Goal: Task Accomplishment & Management: Complete application form

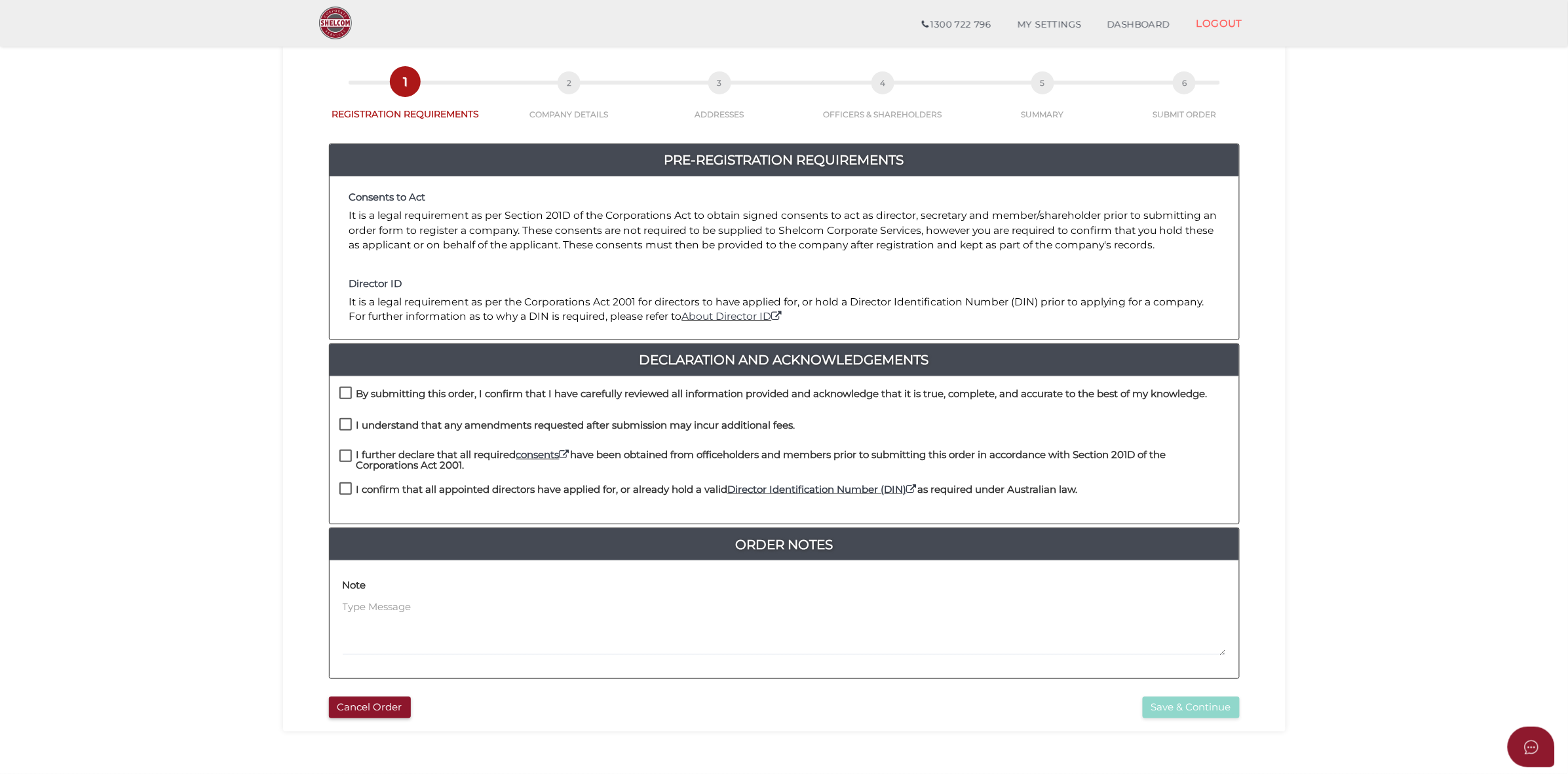
scroll to position [82, 0]
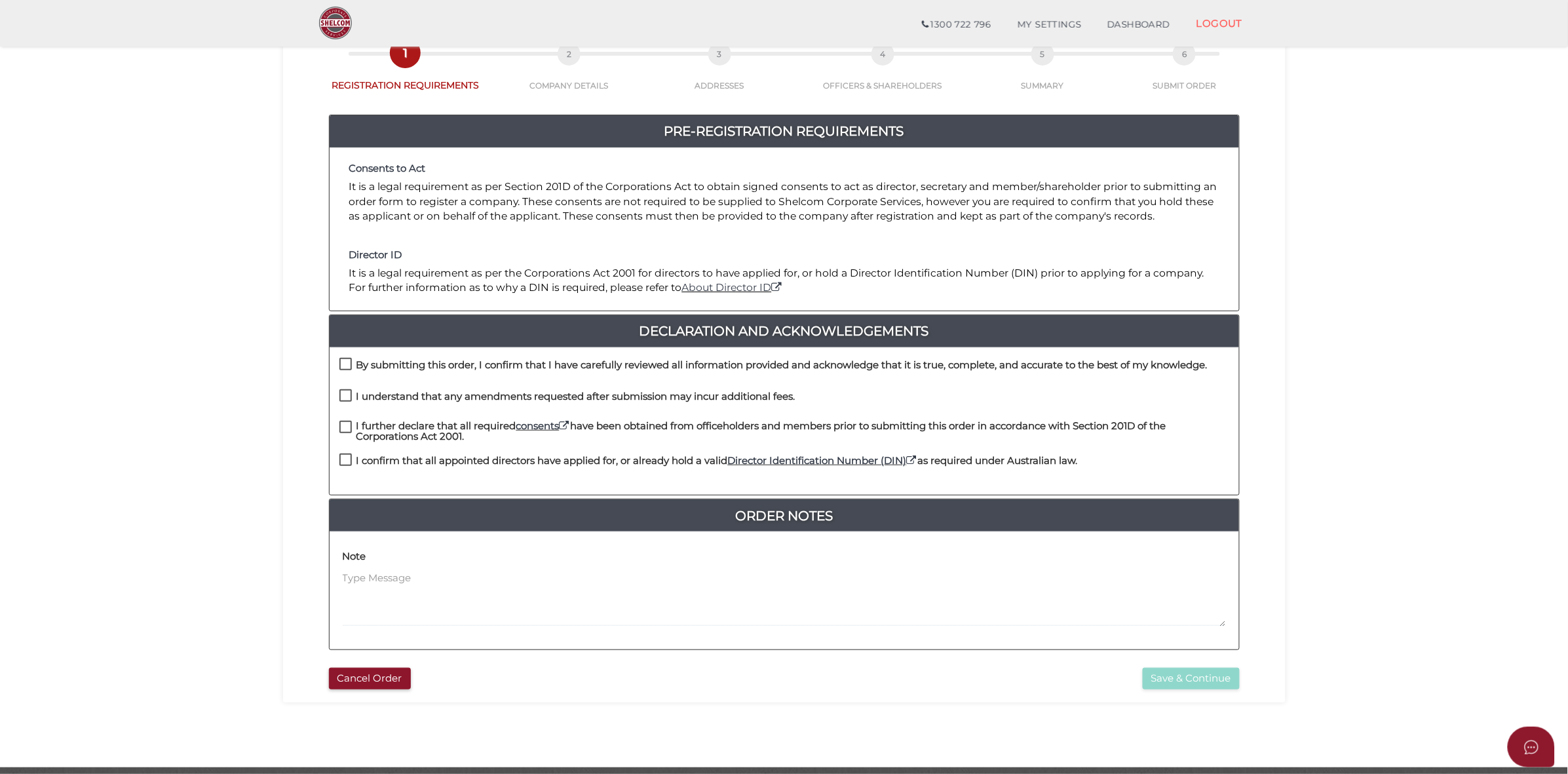
click at [261, 237] on section "Company Registration 4e283ad6ef3d83100ed227bfd45605f0 1 REGISTRATION REQUIREMEN…" at bounding box center [784, 360] width 1568 height 814
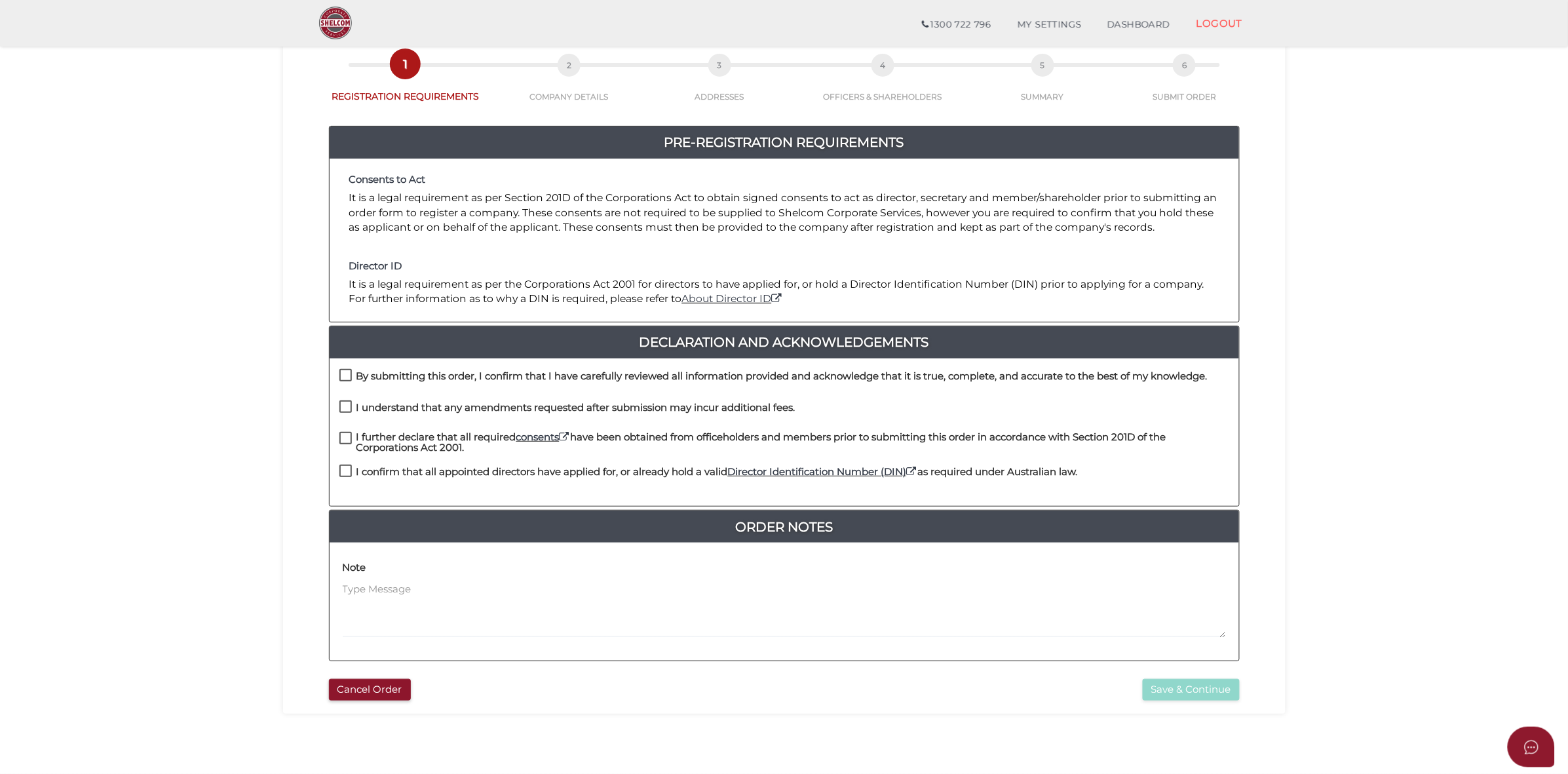
scroll to position [126, 0]
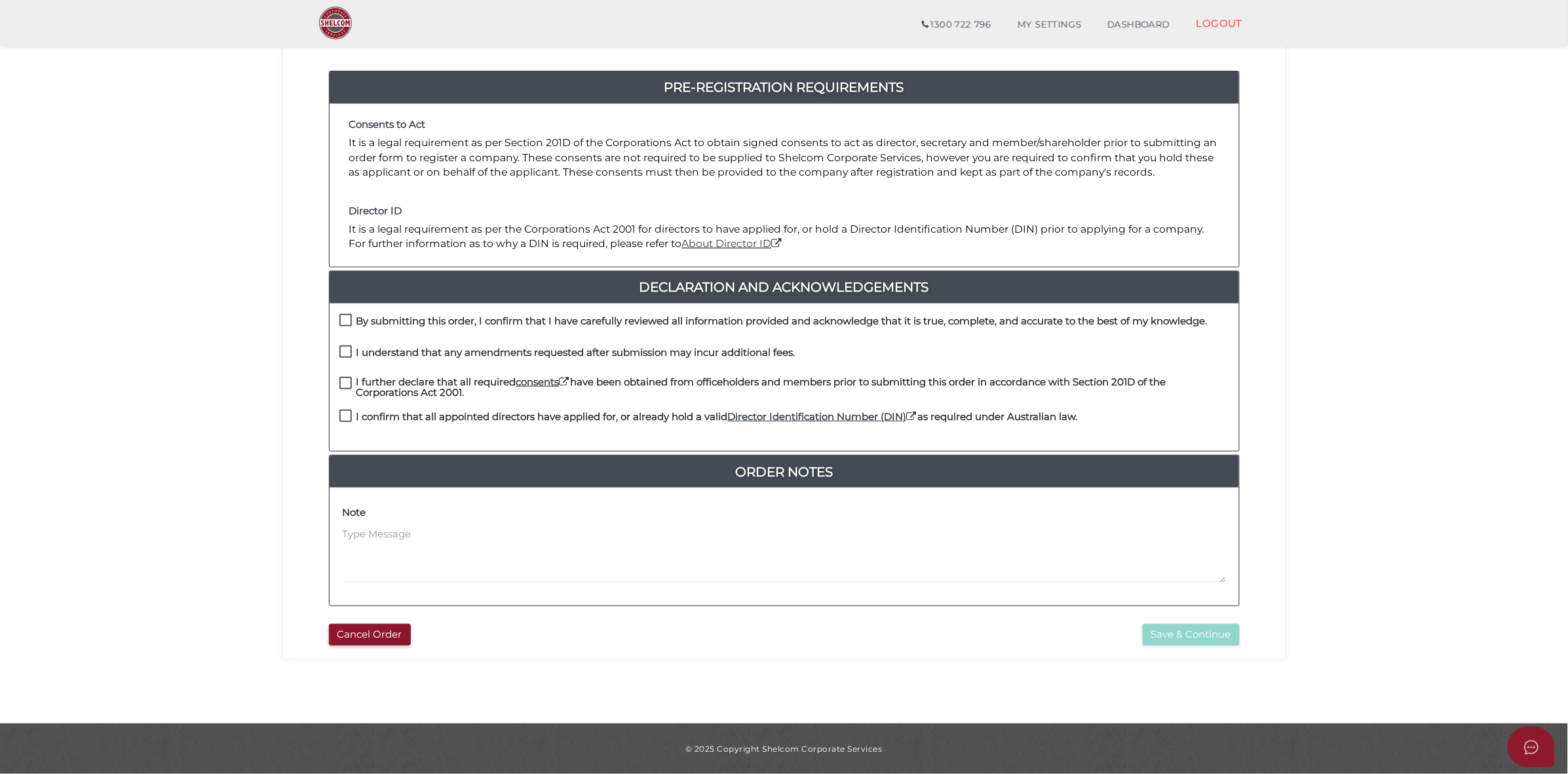
click at [347, 319] on label "By submitting this order, I confirm that I have carefully reviewed all informat…" at bounding box center [773, 324] width 868 height 16
checkbox input "true"
click at [345, 351] on label "I understand that any amendments requested after submission may incur additiona…" at bounding box center [567, 355] width 456 height 16
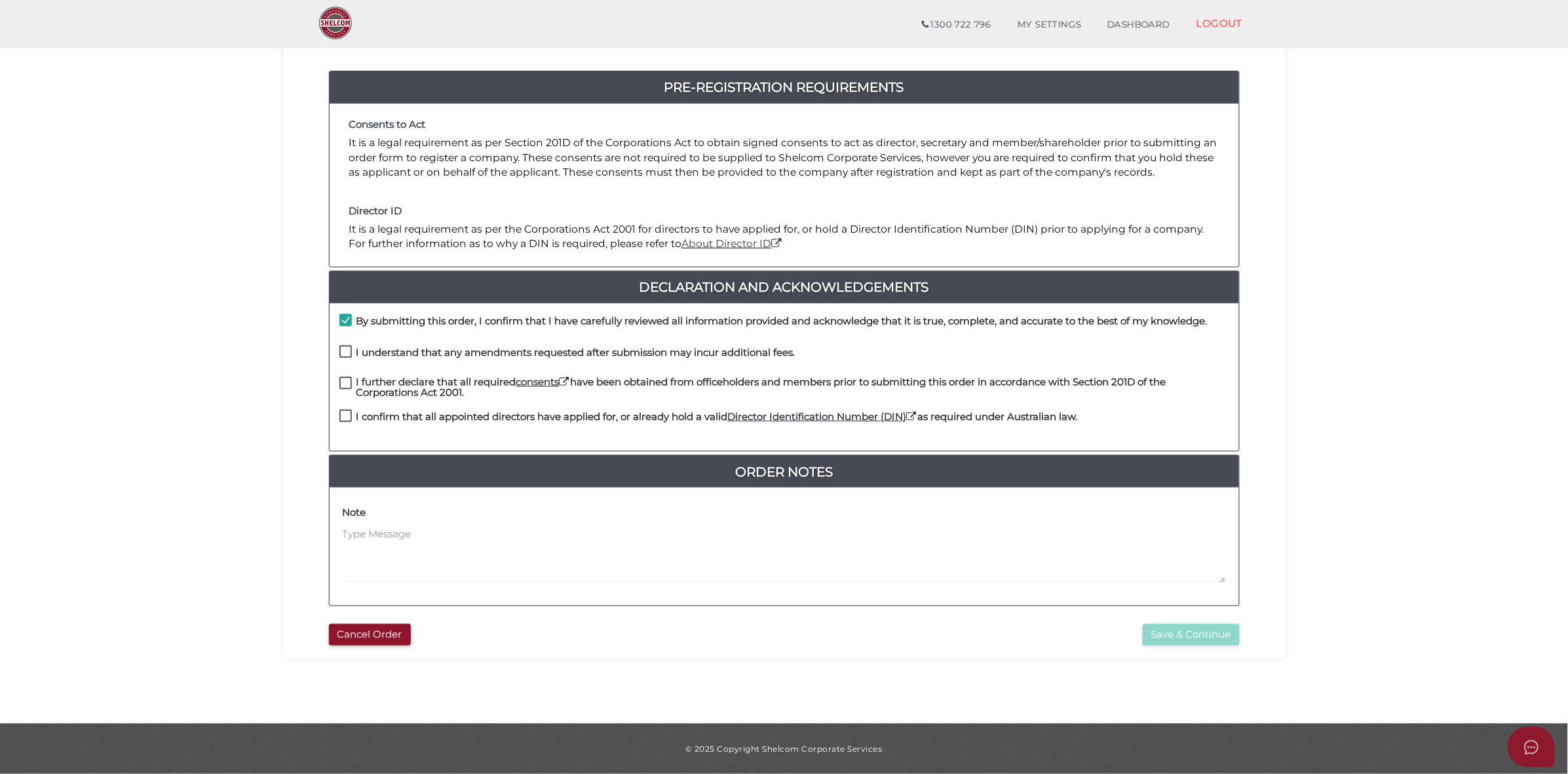
checkbox input "true"
click at [347, 382] on label "I further declare that all required consents have been obtained from officehold…" at bounding box center [784, 385] width 890 height 16
checkbox input "true"
click at [342, 411] on label "I confirm that all appointed directors have applied for, or already hold a vali…" at bounding box center [708, 419] width 738 height 16
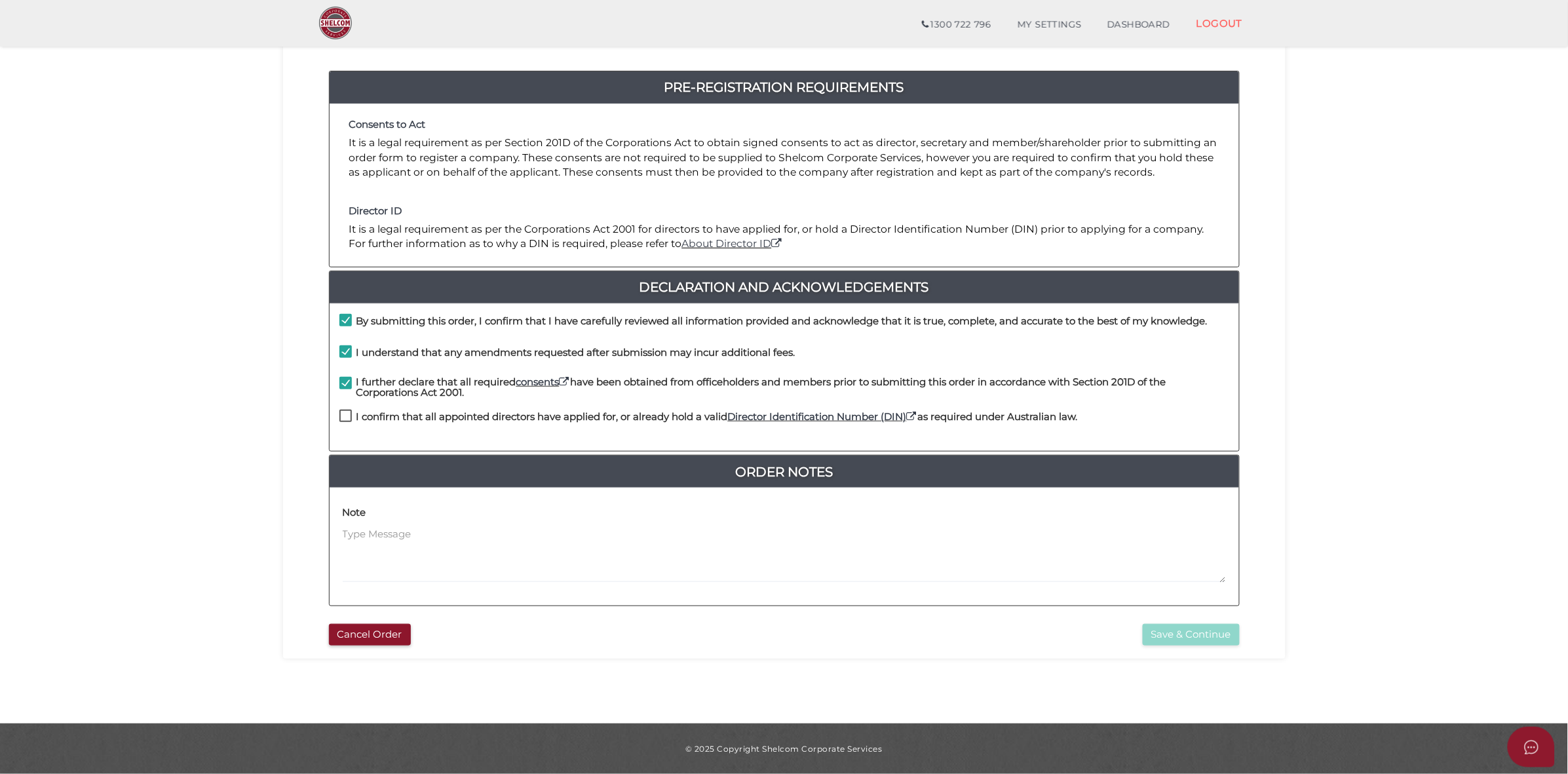
checkbox input "true"
click at [1186, 619] on button "Save & Continue" at bounding box center [1191, 635] width 97 height 22
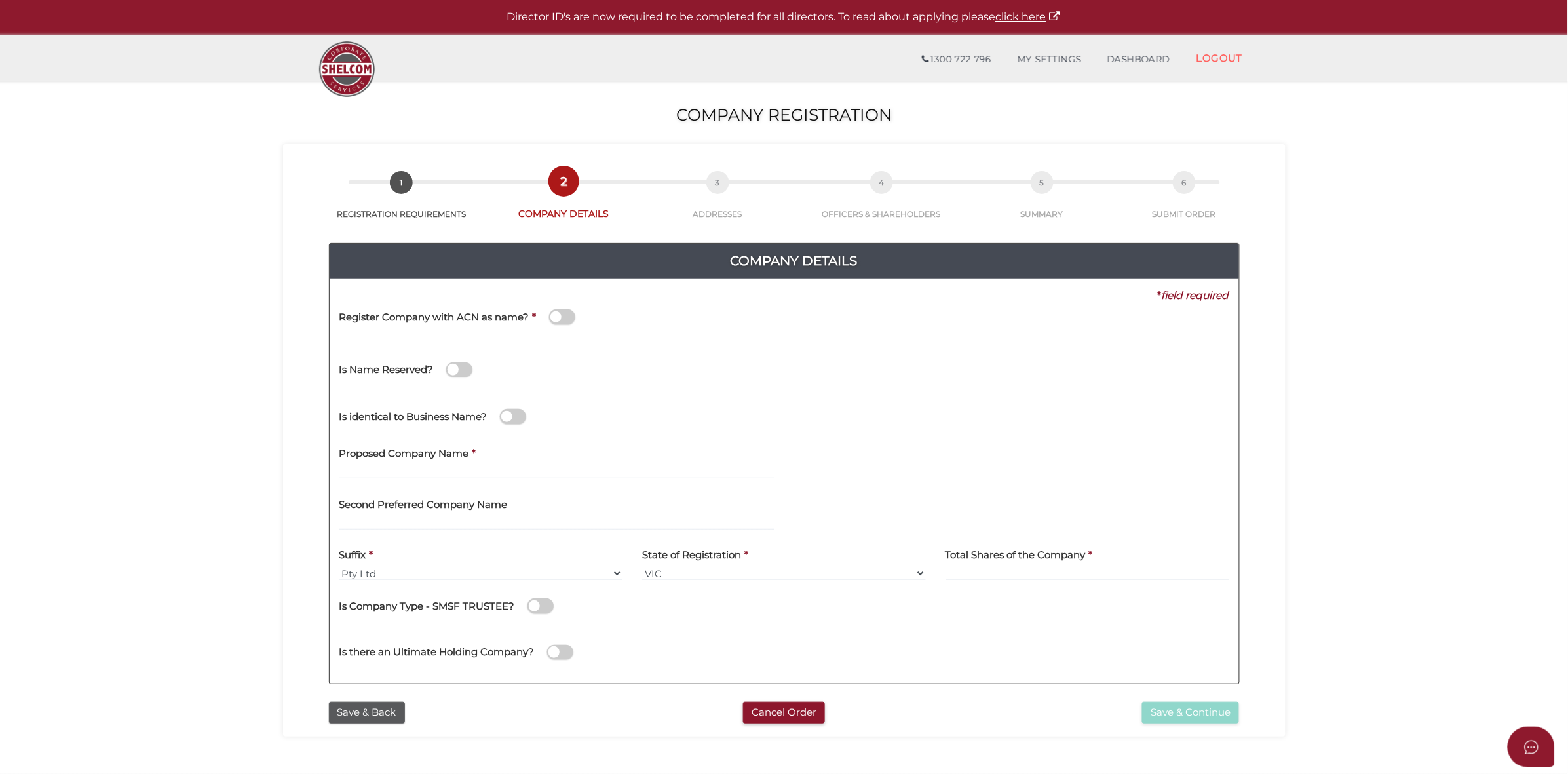
click at [450, 370] on span at bounding box center [459, 369] width 26 height 15
click at [0, 0] on input "checkbox" at bounding box center [0, 0] width 0 height 0
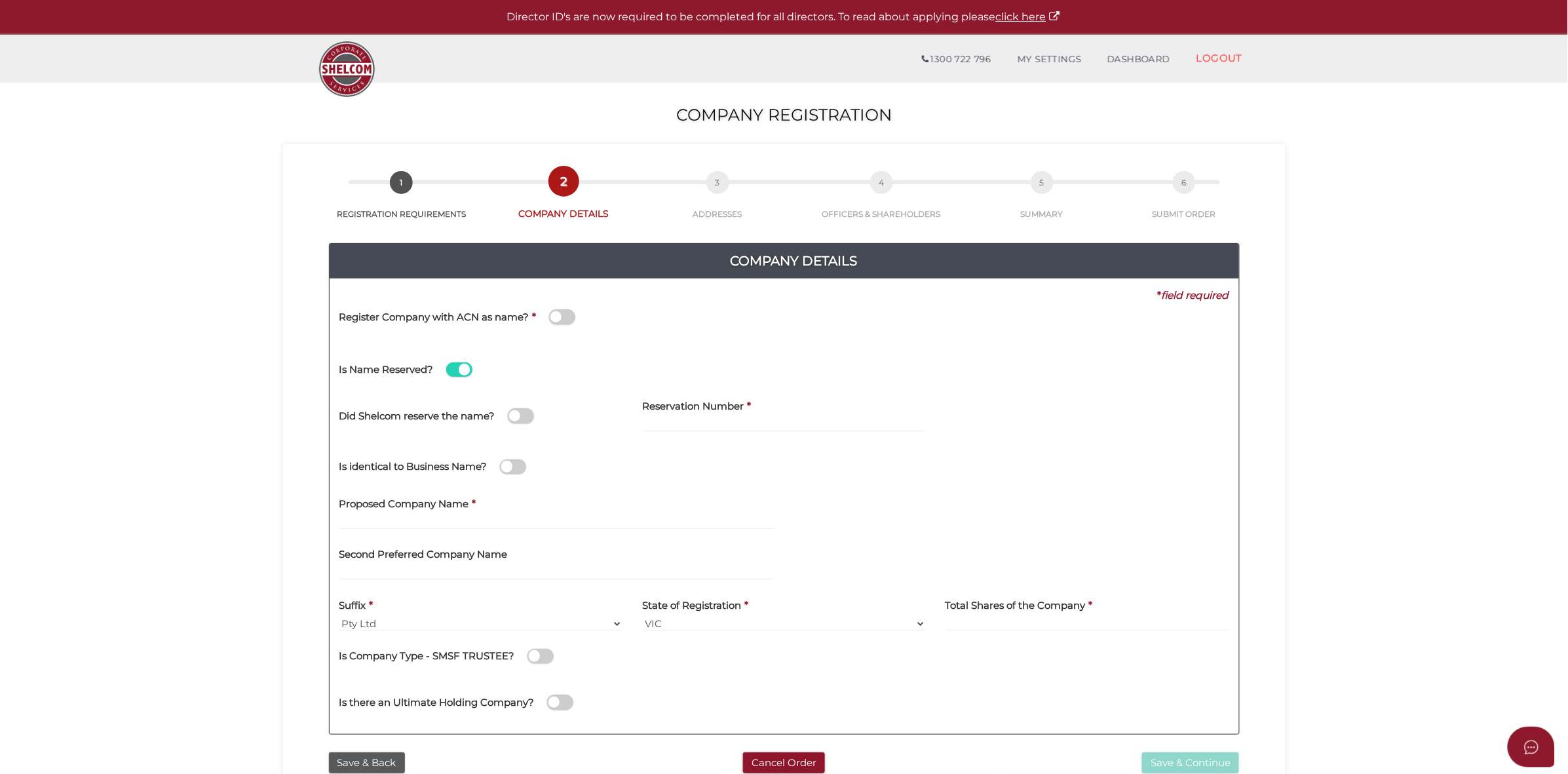
click at [463, 368] on span at bounding box center [459, 369] width 26 height 15
click at [0, 0] on input "checkbox" at bounding box center [0, 0] width 0 height 0
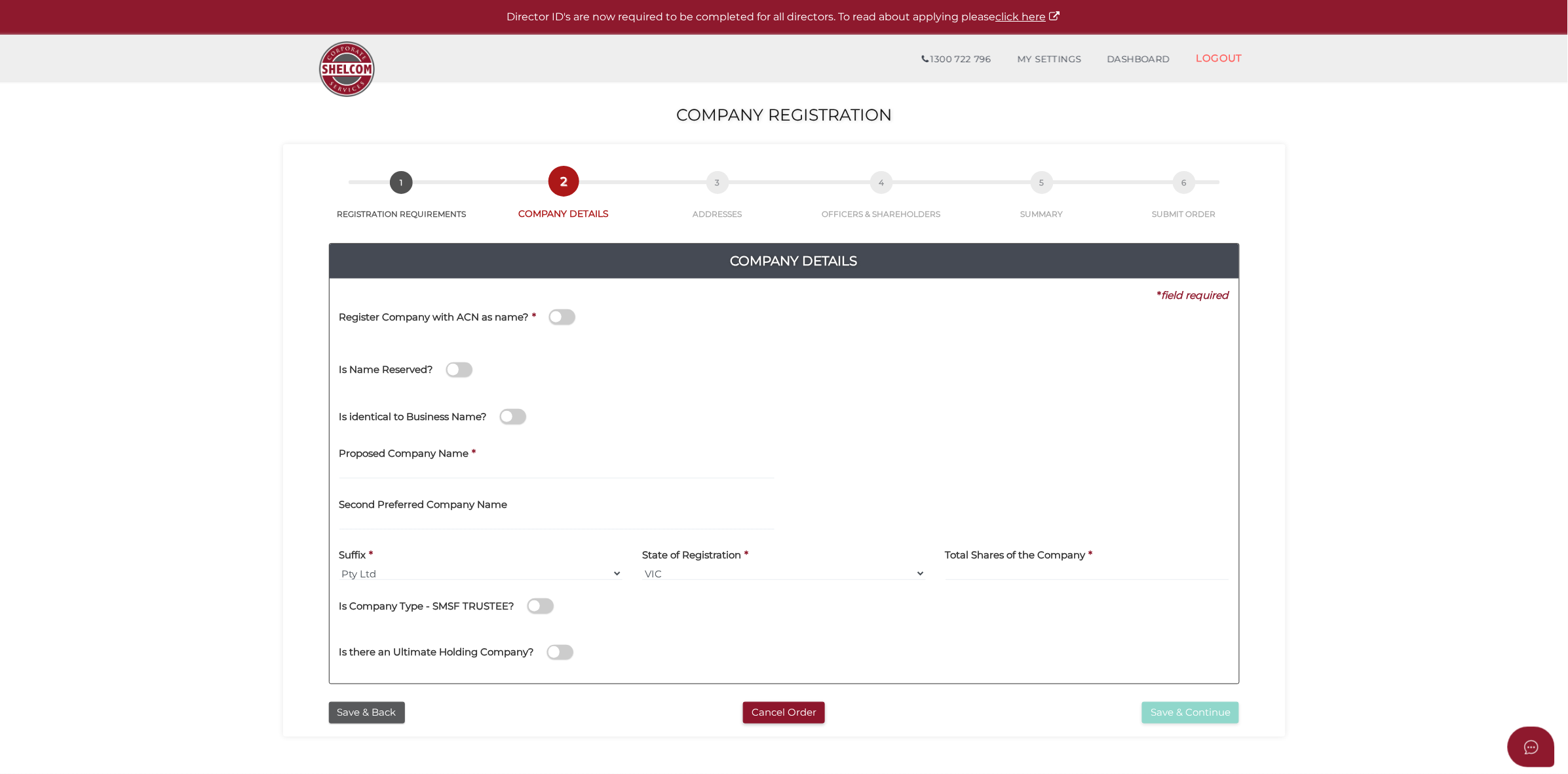
scroll to position [82, 0]
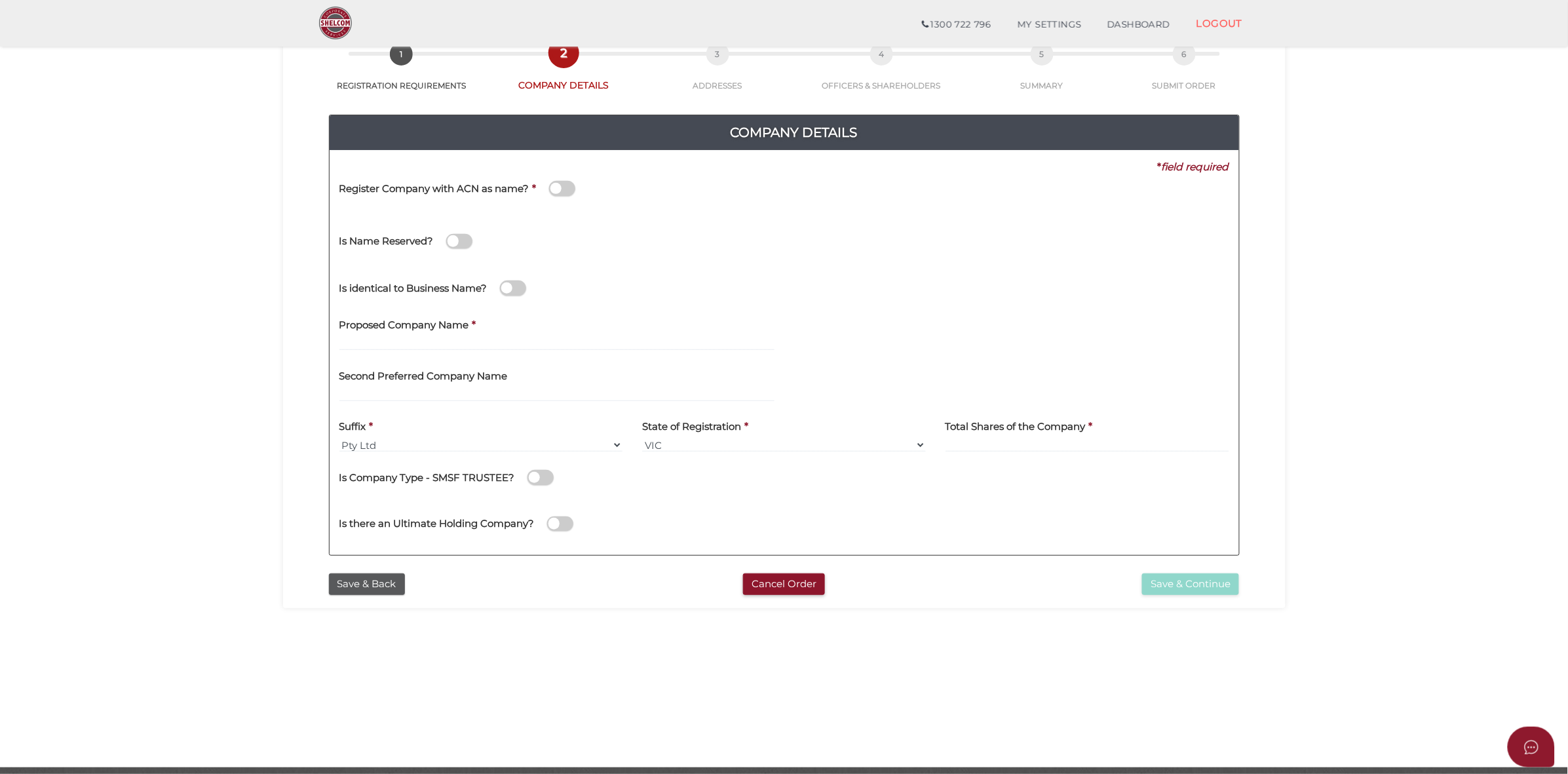
click at [552, 189] on span at bounding box center [562, 188] width 26 height 15
click at [0, 0] on input "checkbox" at bounding box center [0, 0] width 0 height 0
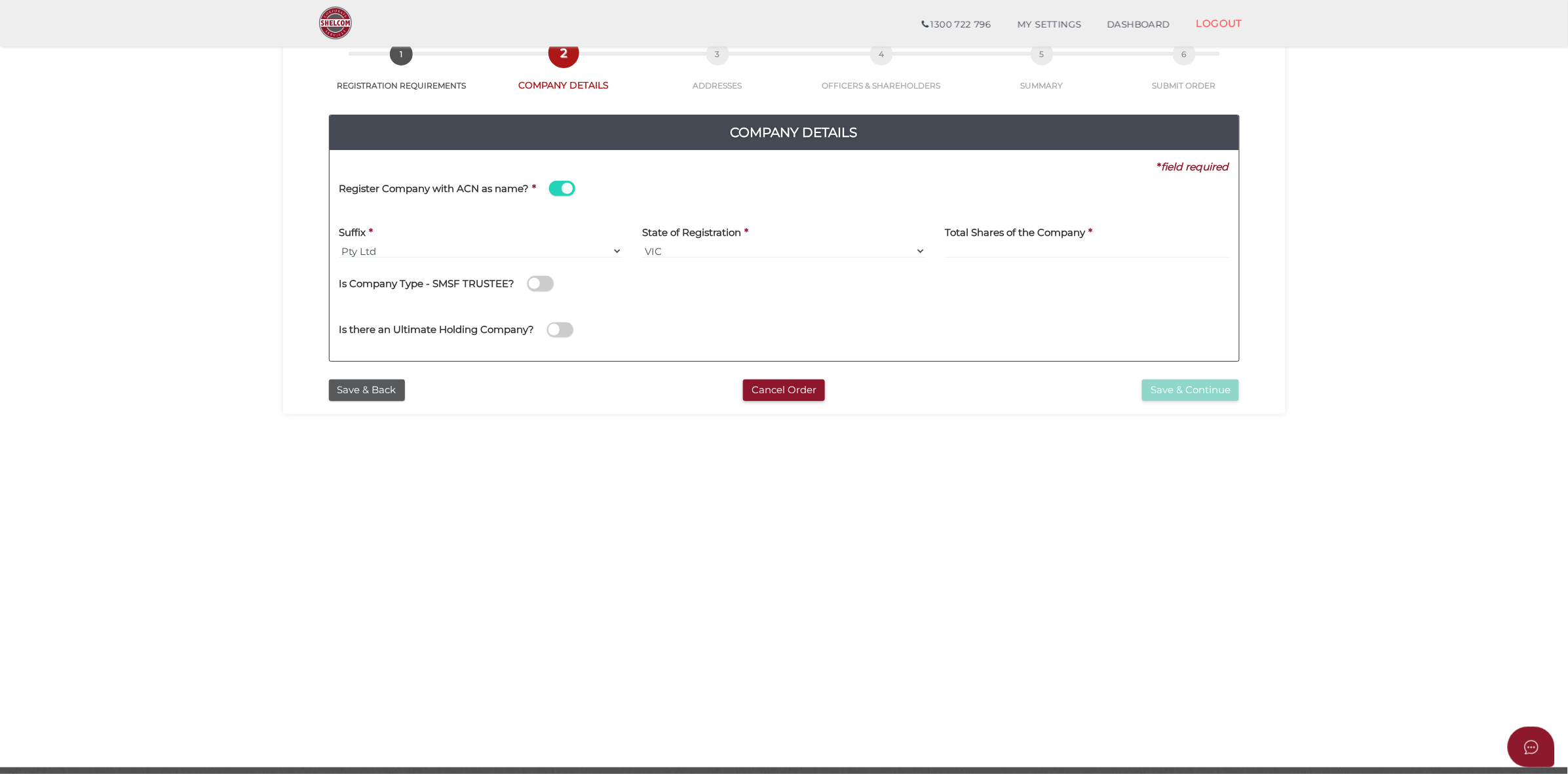
click at [568, 185] on span at bounding box center [562, 188] width 26 height 15
click at [0, 0] on input "checkbox" at bounding box center [0, 0] width 0 height 0
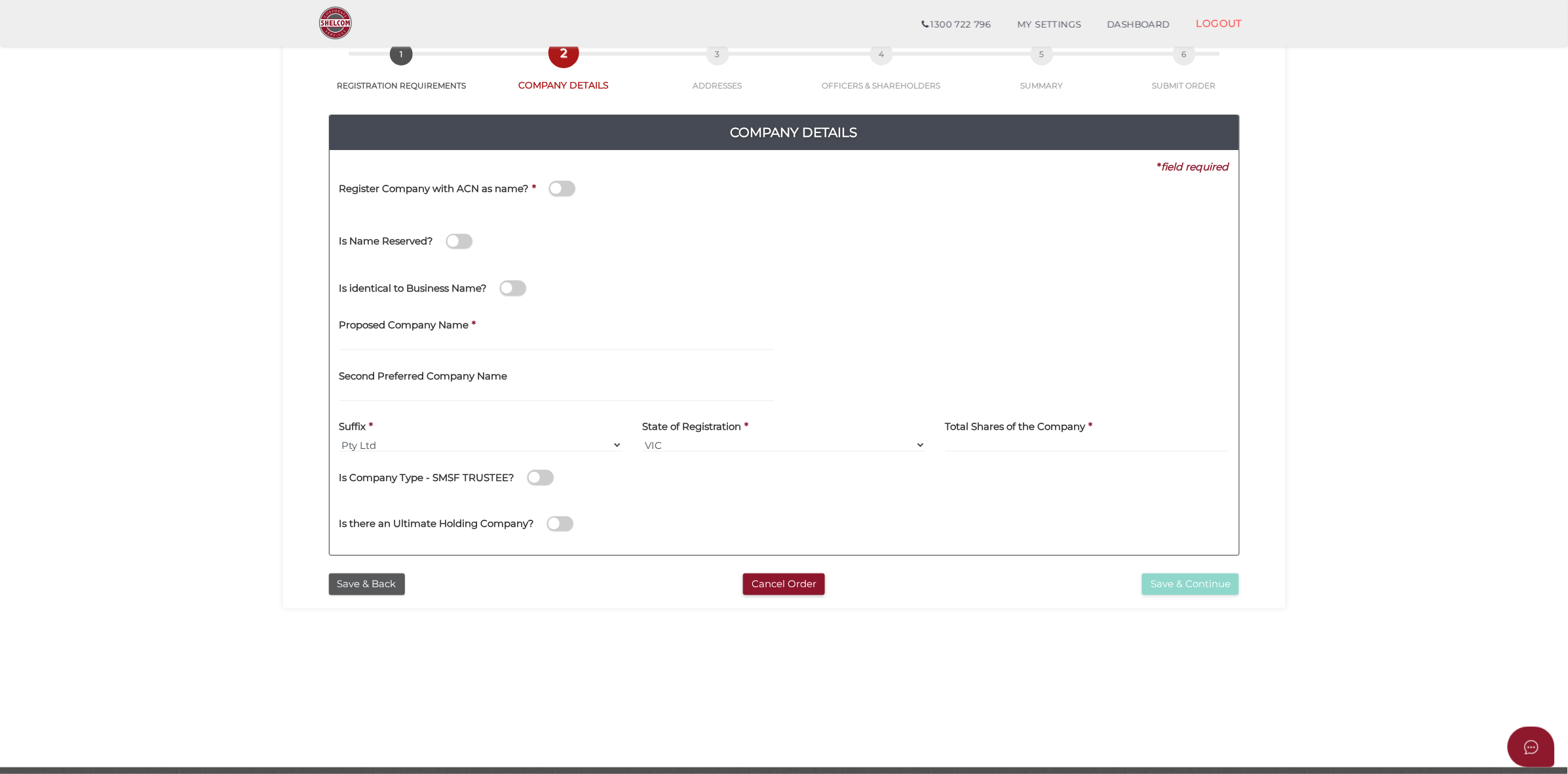
click at [506, 287] on span at bounding box center [513, 287] width 26 height 15
click at [0, 0] on input "checkbox" at bounding box center [0, 0] width 0 height 0
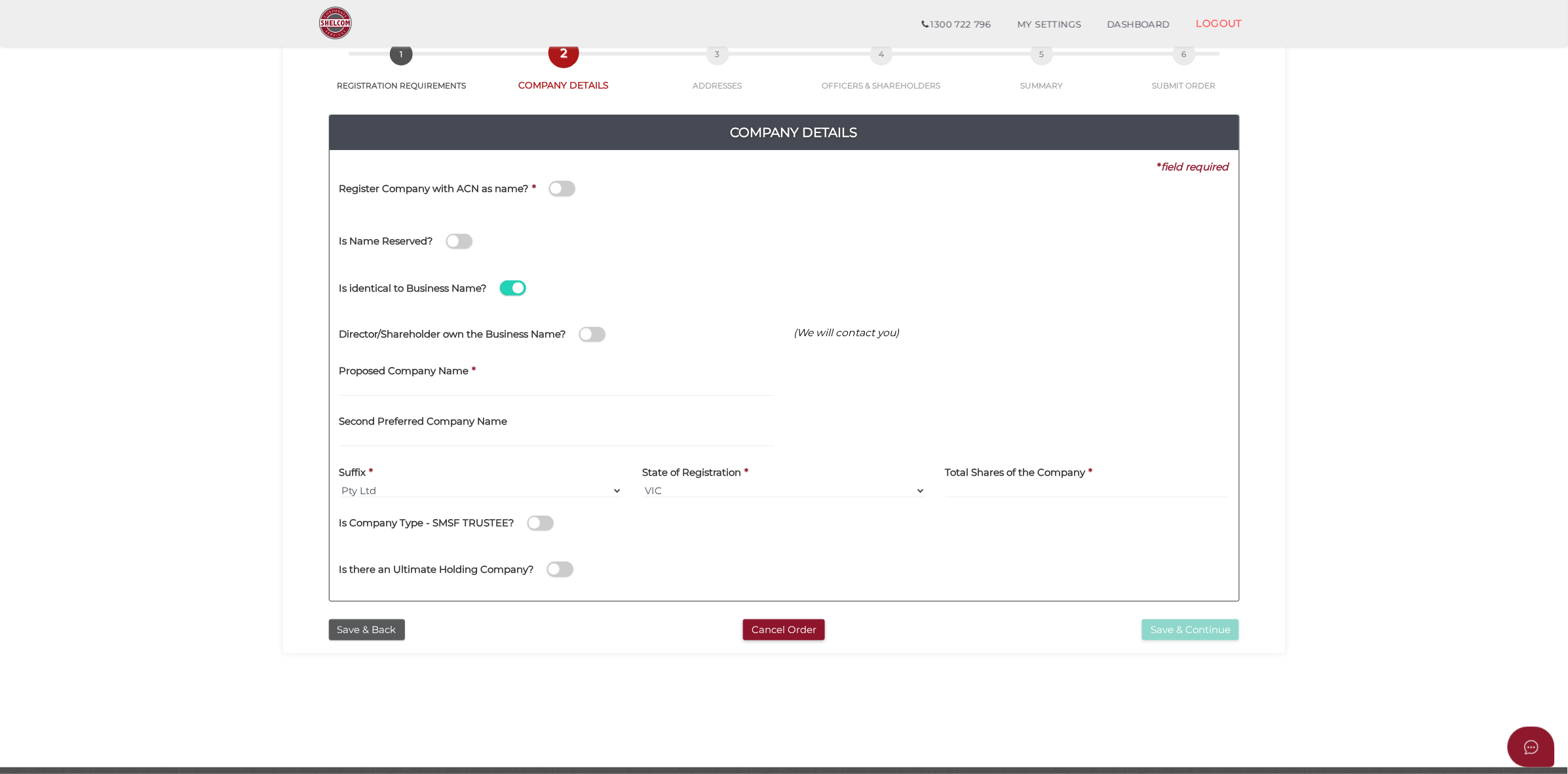
drag, startPoint x: 520, startPoint y: 290, endPoint x: 510, endPoint y: 296, distance: 11.1
click at [519, 290] on span at bounding box center [513, 287] width 26 height 15
click at [0, 0] on input "checkbox" at bounding box center [0, 0] width 0 height 0
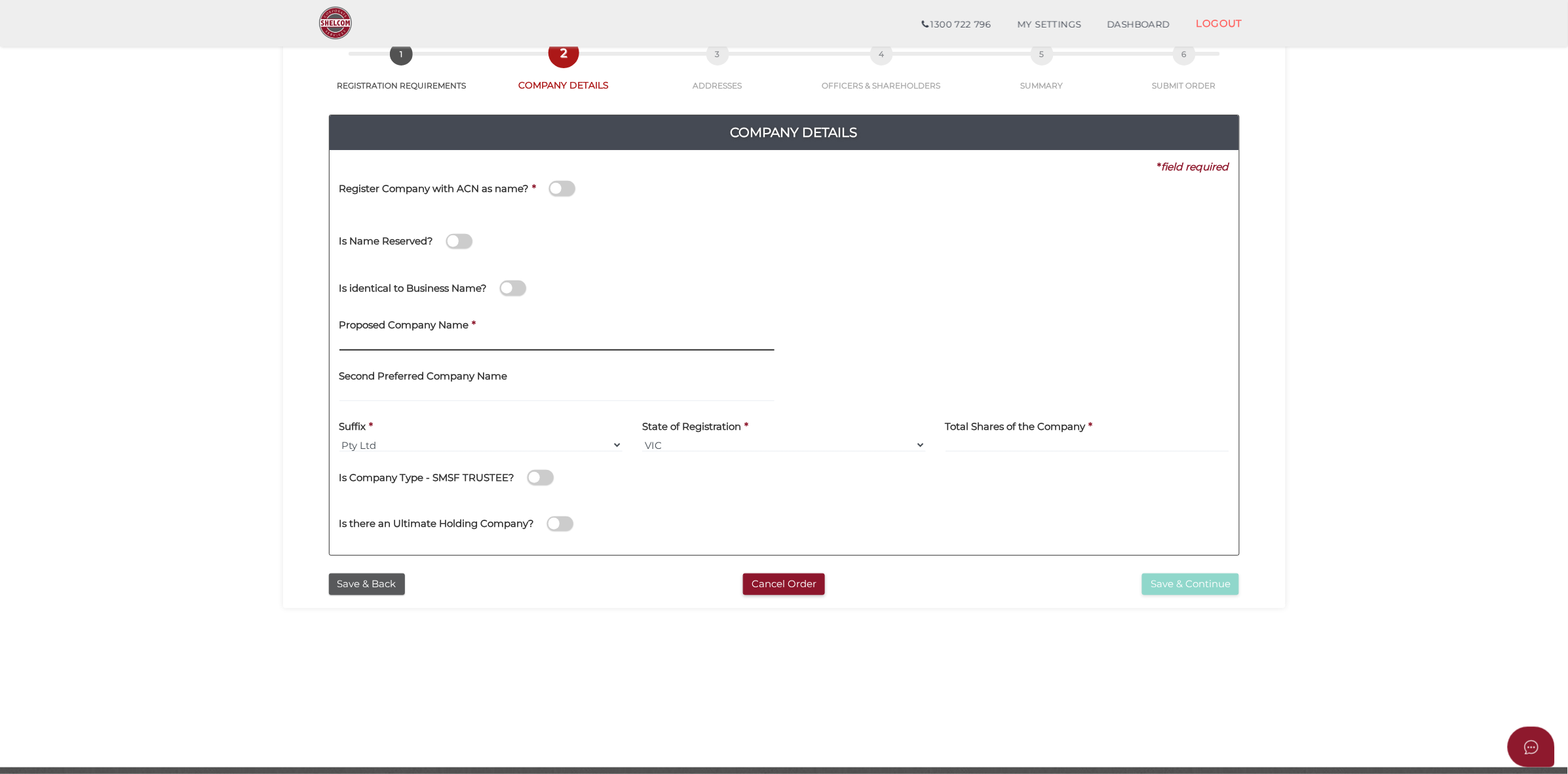
click at [486, 338] on input "text" at bounding box center [556, 343] width 435 height 14
type input "GTB Commercial Builders"
click at [502, 393] on input "text" at bounding box center [556, 394] width 435 height 14
click at [473, 438] on select "Pty Ltd Pty Ltd Pty. Ltd. Pty Limited Proprietary Limited Proprietary Ltd" at bounding box center [481, 445] width 284 height 14
click at [339, 438] on select "Pty Ltd Pty Ltd Pty. Ltd. Pty Limited Proprietary Limited Proprietary Ltd" at bounding box center [481, 445] width 284 height 14
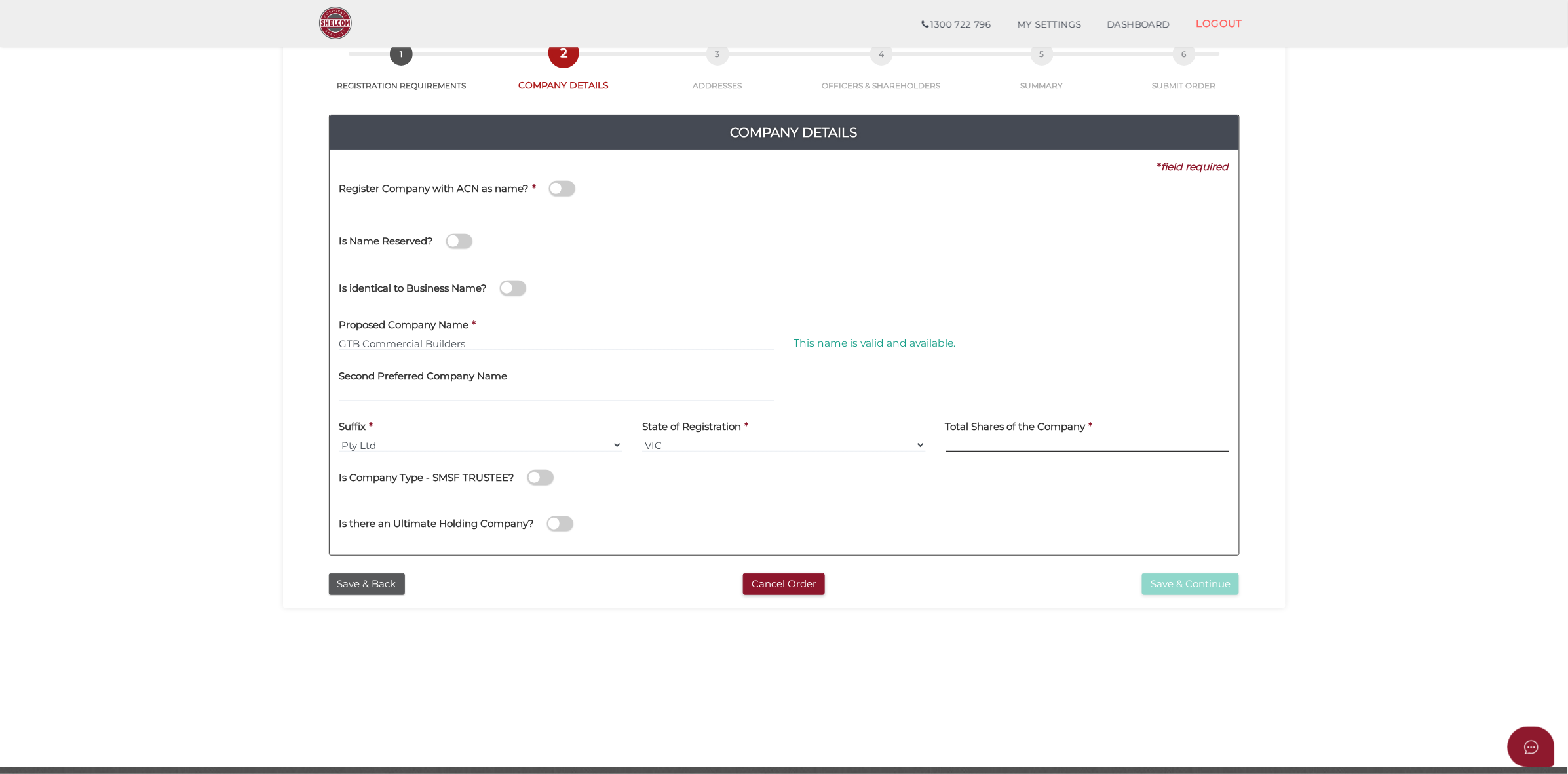
click at [974, 446] on input at bounding box center [1087, 445] width 284 height 14
type input "12"
click at [656, 480] on div "Is Company Type - SMSF TRUSTEE?" at bounding box center [784, 475] width 890 height 27
click at [554, 188] on span at bounding box center [562, 188] width 26 height 15
click at [0, 0] on input "checkbox" at bounding box center [0, 0] width 0 height 0
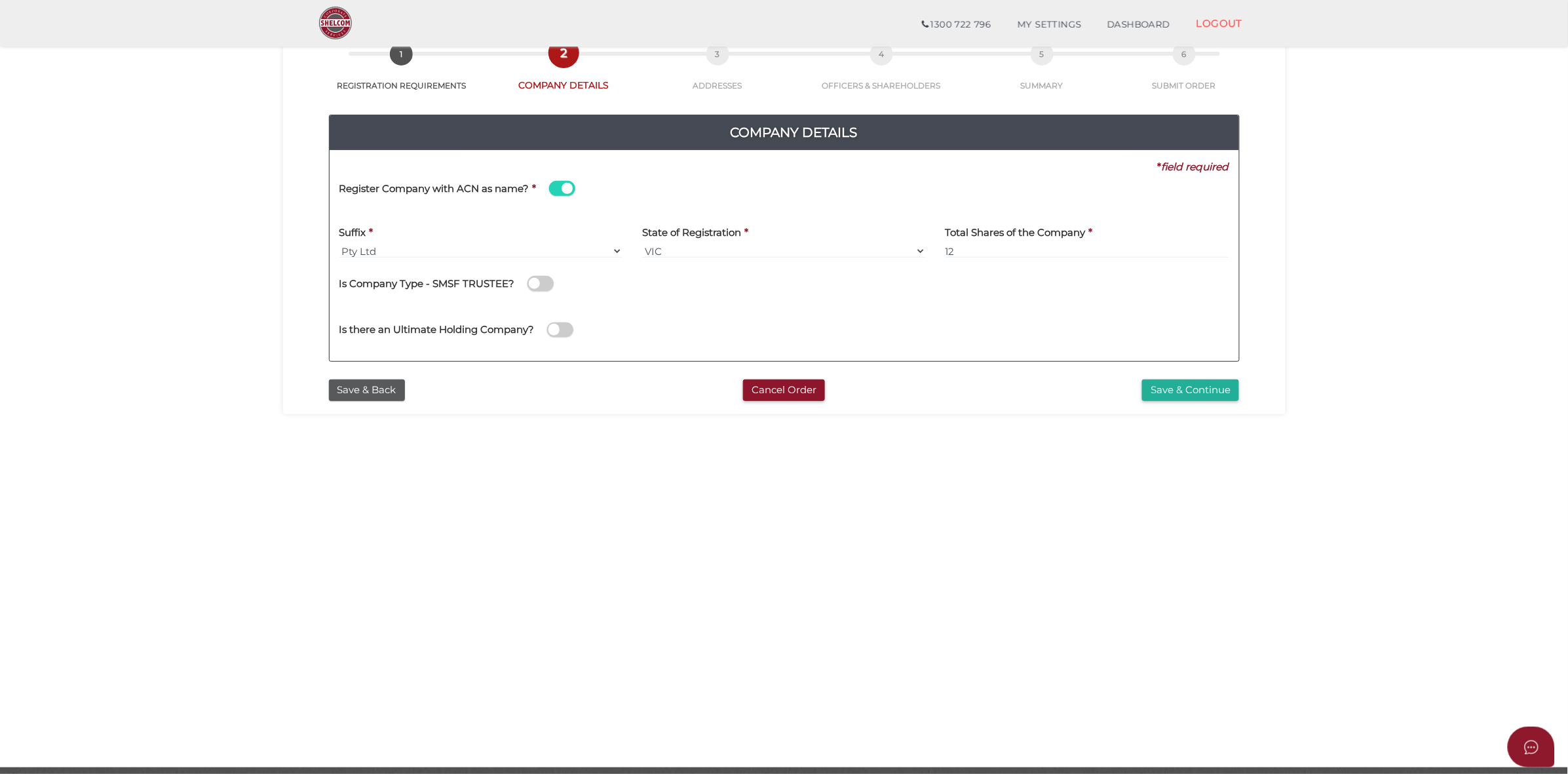
click at [565, 188] on span at bounding box center [562, 188] width 26 height 15
click at [0, 0] on input "checkbox" at bounding box center [0, 0] width 0 height 0
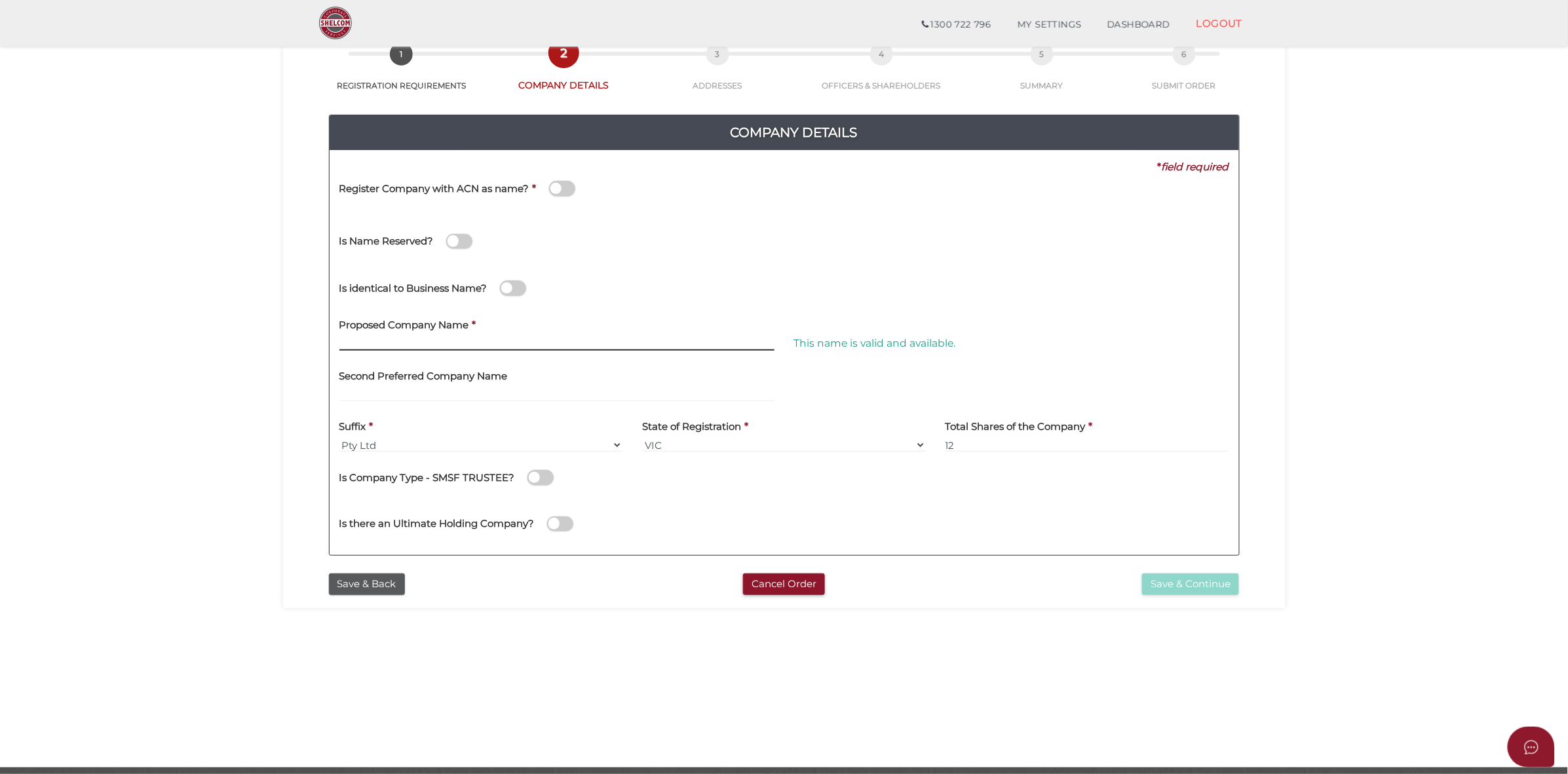
click at [522, 341] on input "text" at bounding box center [556, 343] width 435 height 14
type input "GTB Commercial Builders"
click at [626, 477] on div "Is Company Type - SMSF TRUSTEE?" at bounding box center [784, 475] width 890 height 27
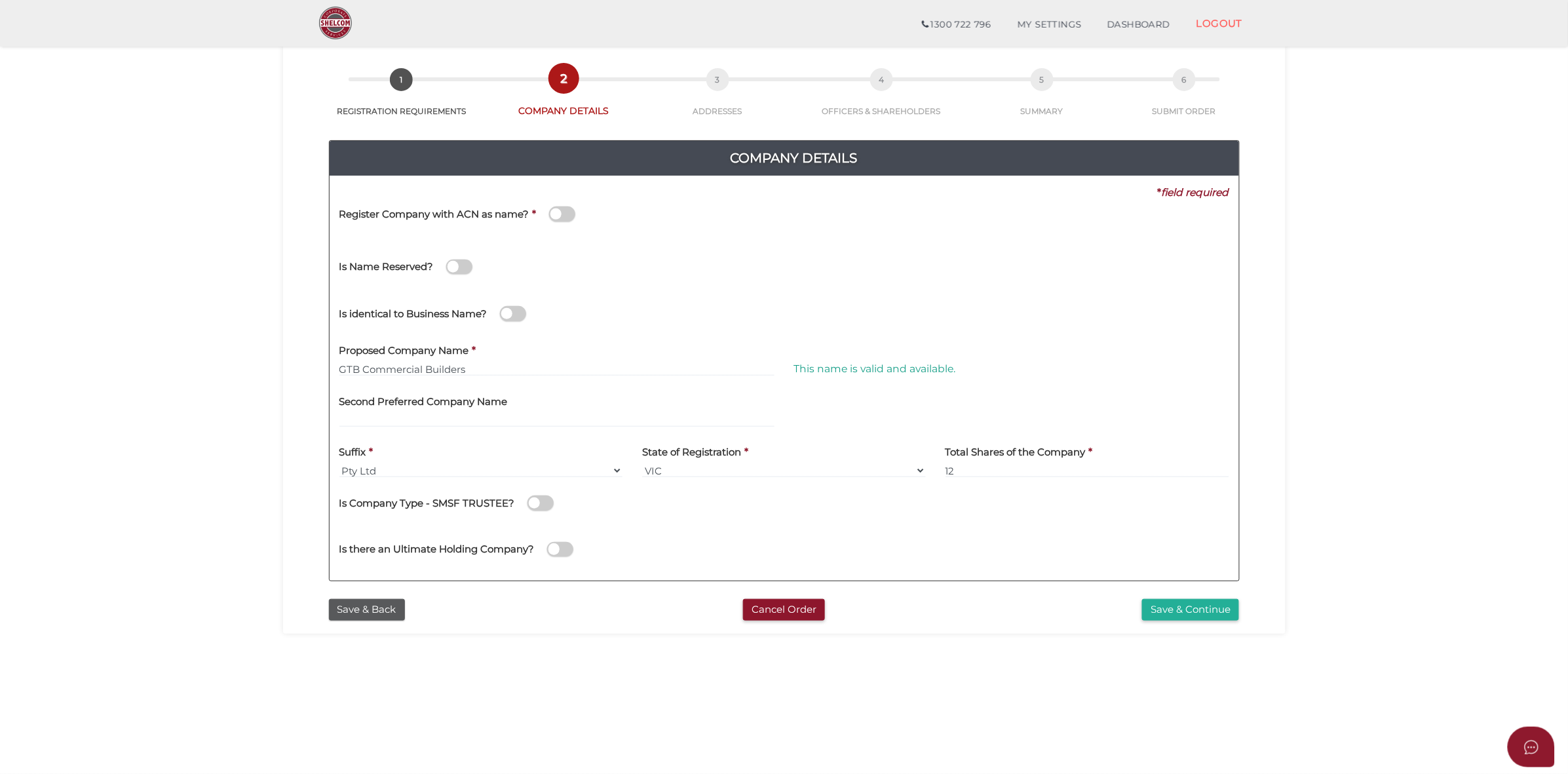
scroll to position [126, 0]
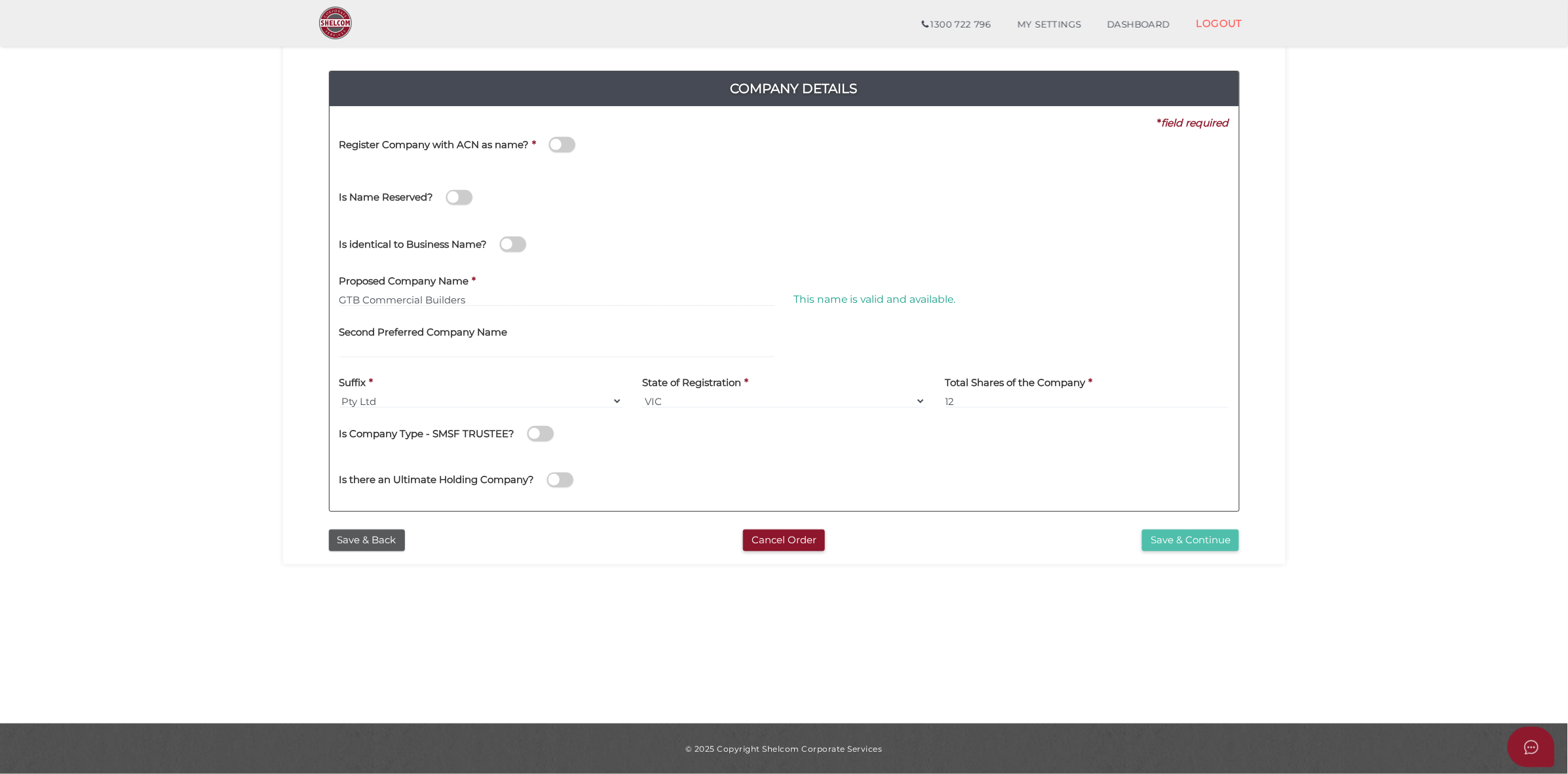
click at [1184, 539] on button "Save & Continue" at bounding box center [1190, 540] width 97 height 22
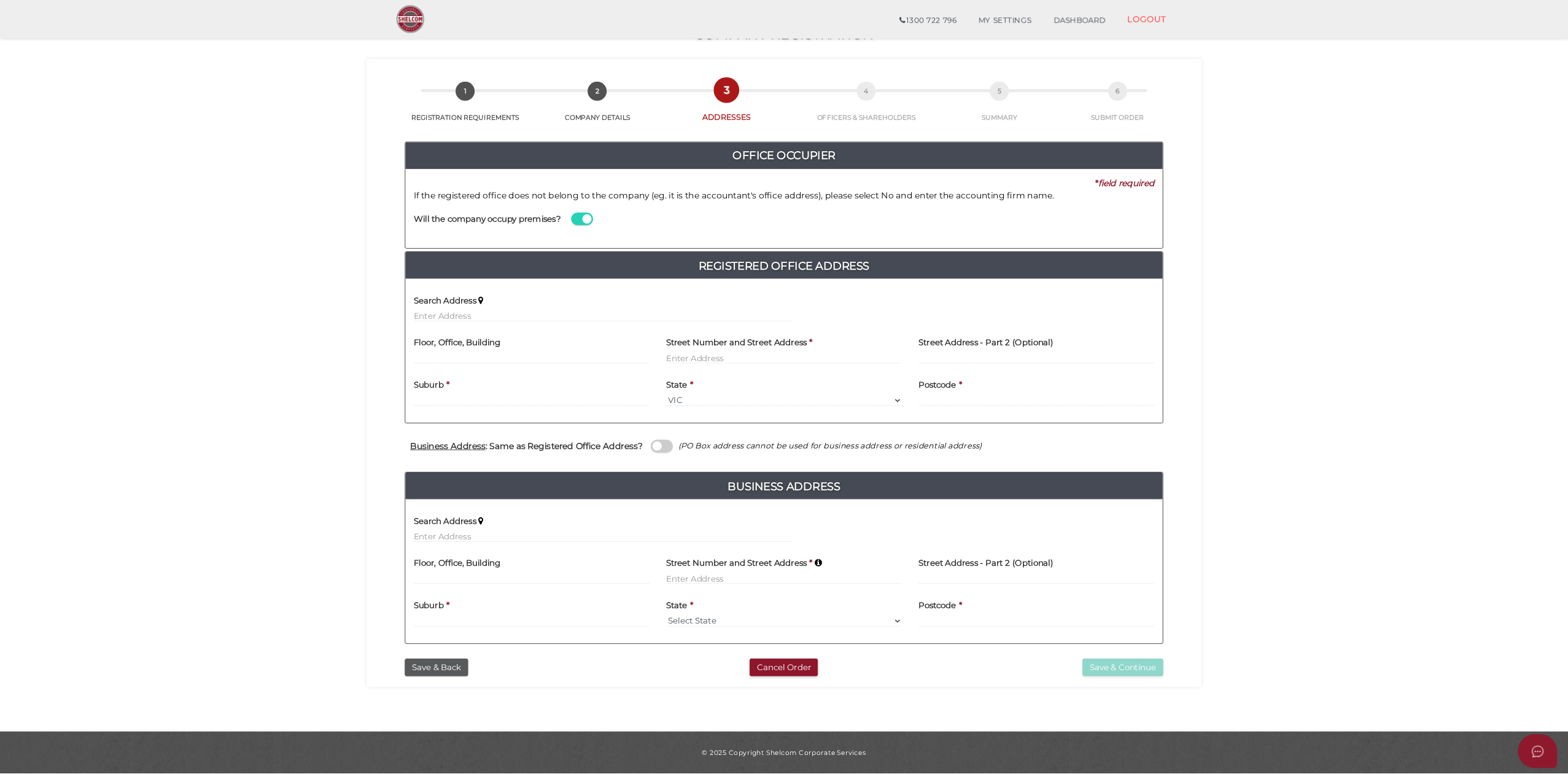
scroll to position [27, 0]
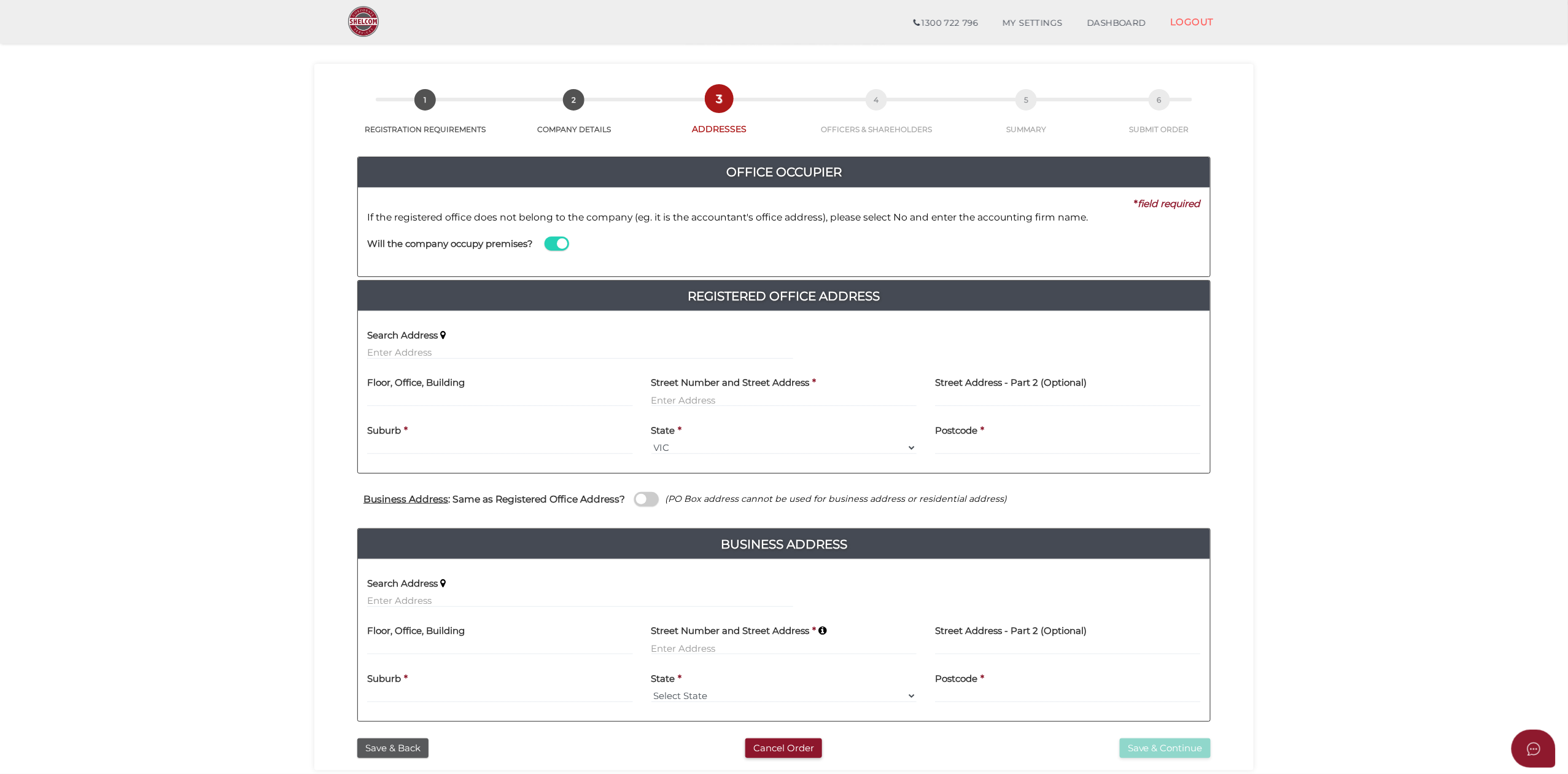
click at [563, 245] on span at bounding box center [557, 243] width 24 height 14
click at [0, 0] on input "checkbox" at bounding box center [0, 0] width 0 height 0
click at [551, 244] on span at bounding box center [557, 243] width 24 height 14
click at [0, 0] on input "checkbox" at bounding box center [0, 0] width 0 height 0
click at [418, 345] on label "Search Address" at bounding box center [402, 333] width 70 height 25
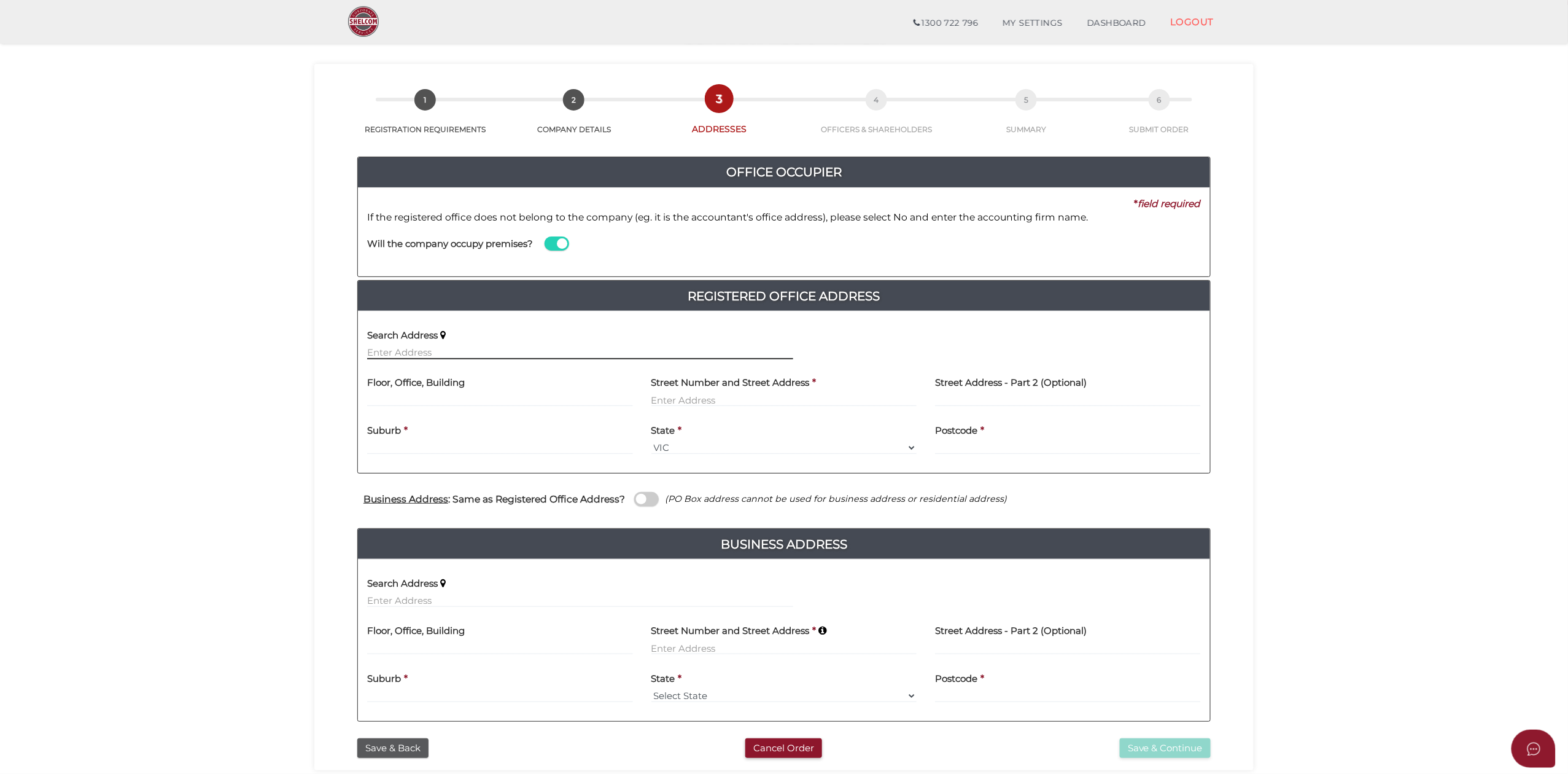
click at [418, 350] on input "text" at bounding box center [580, 352] width 426 height 13
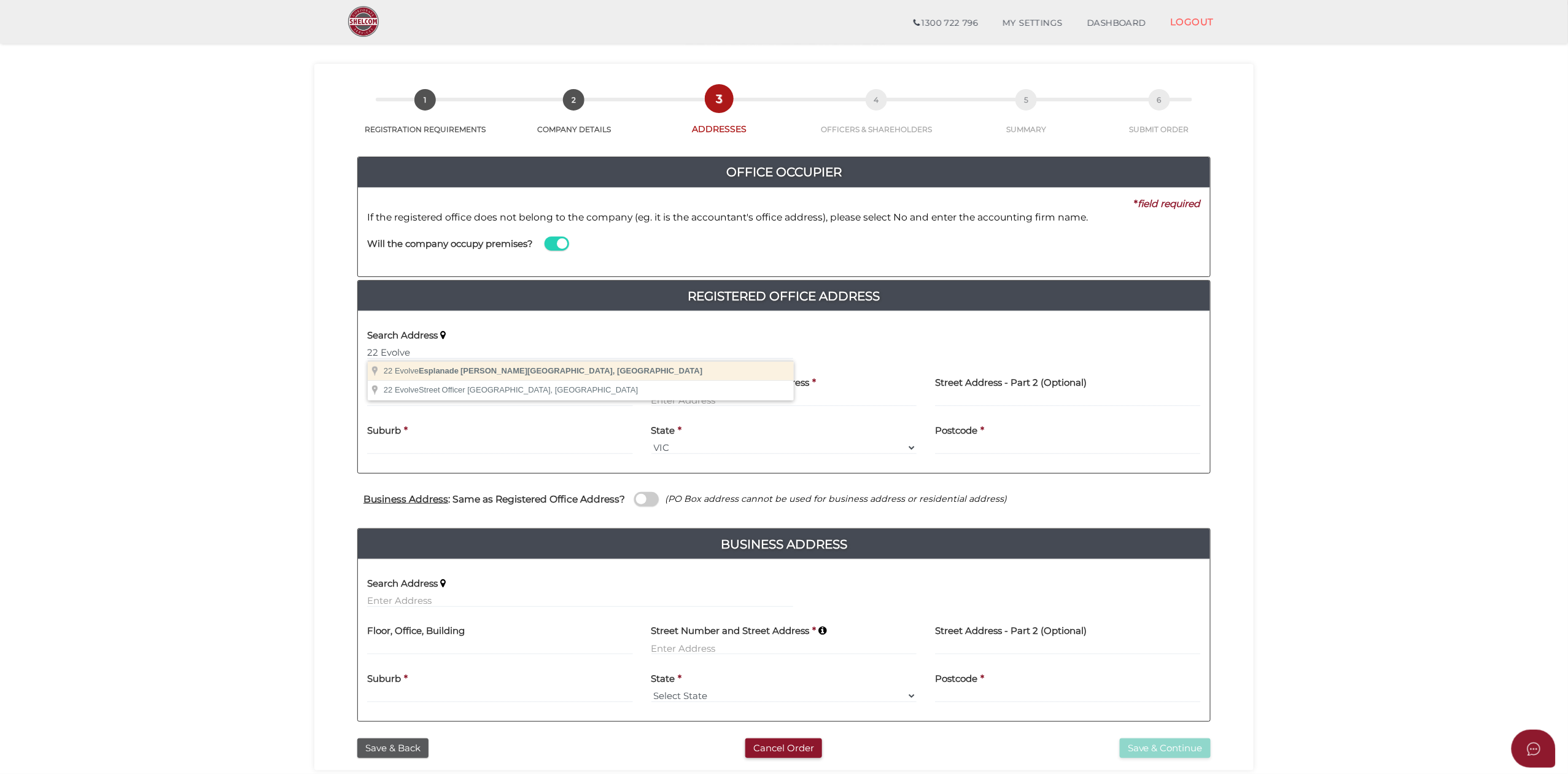
type input "22 Evolve Esplanade, Wollert VIC, Australia"
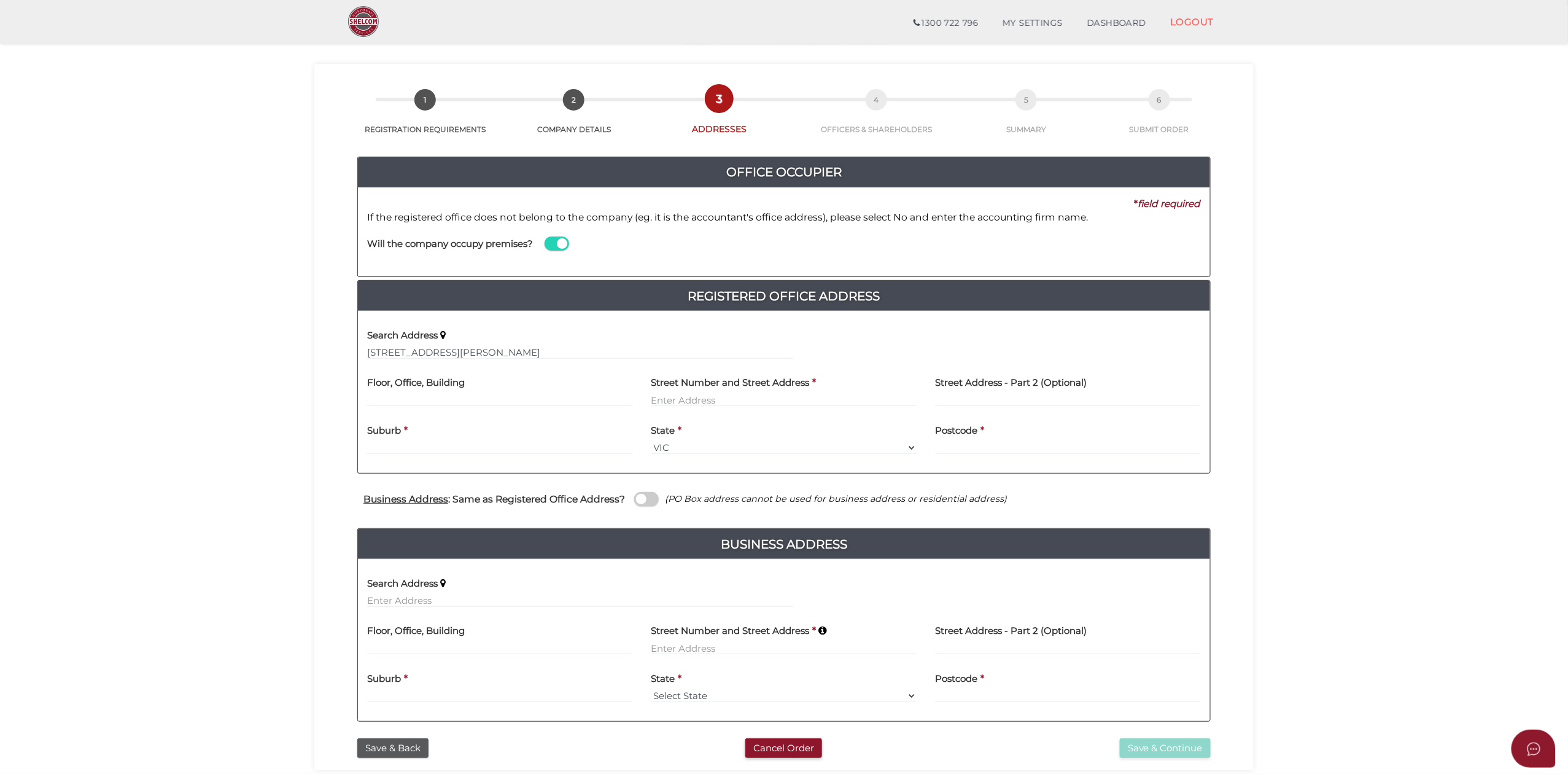
type input "22 Evolve Esplanade"
type input "Wollert"
select select "VIC"
type input "3750"
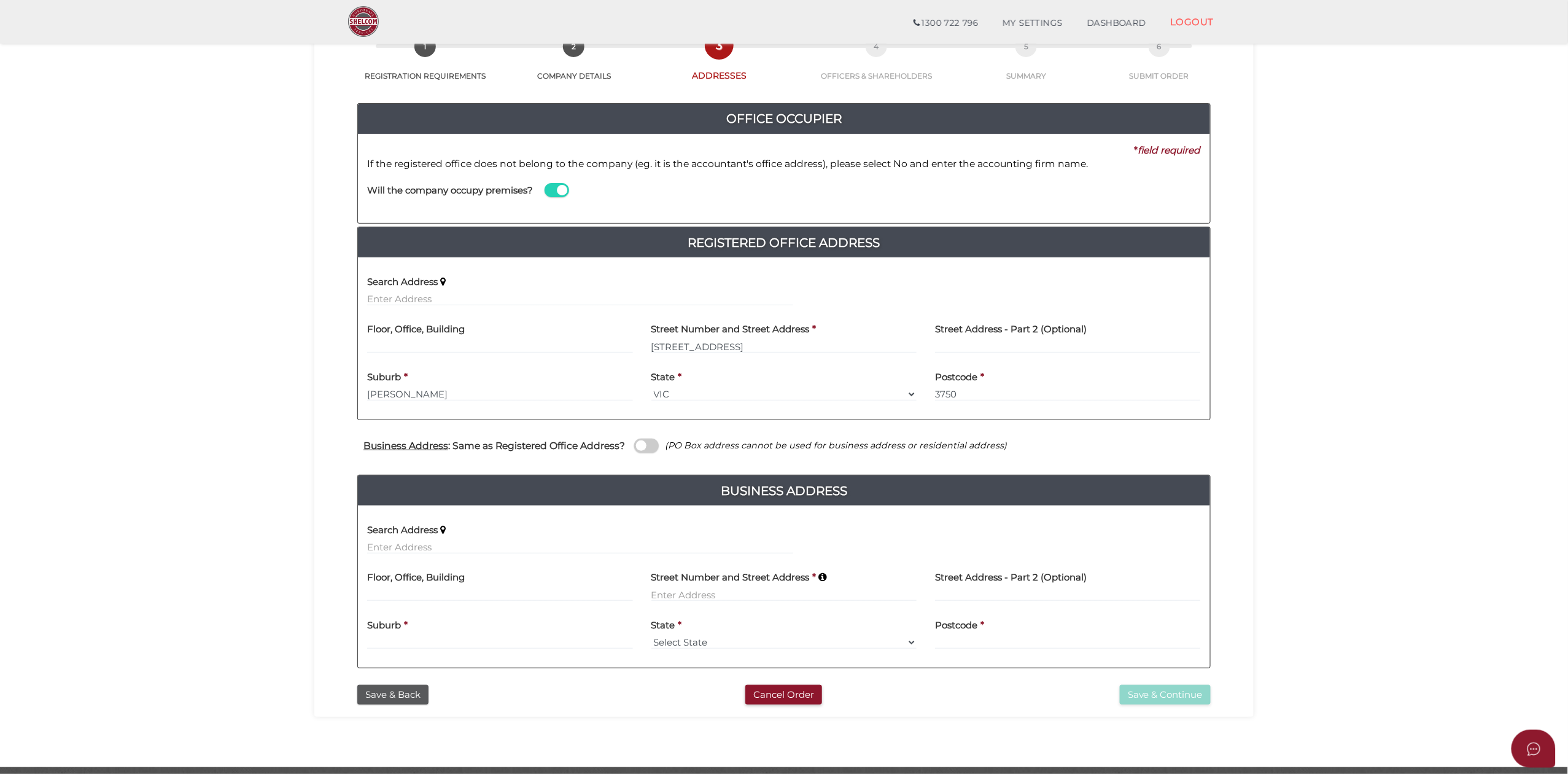
scroll to position [110, 0]
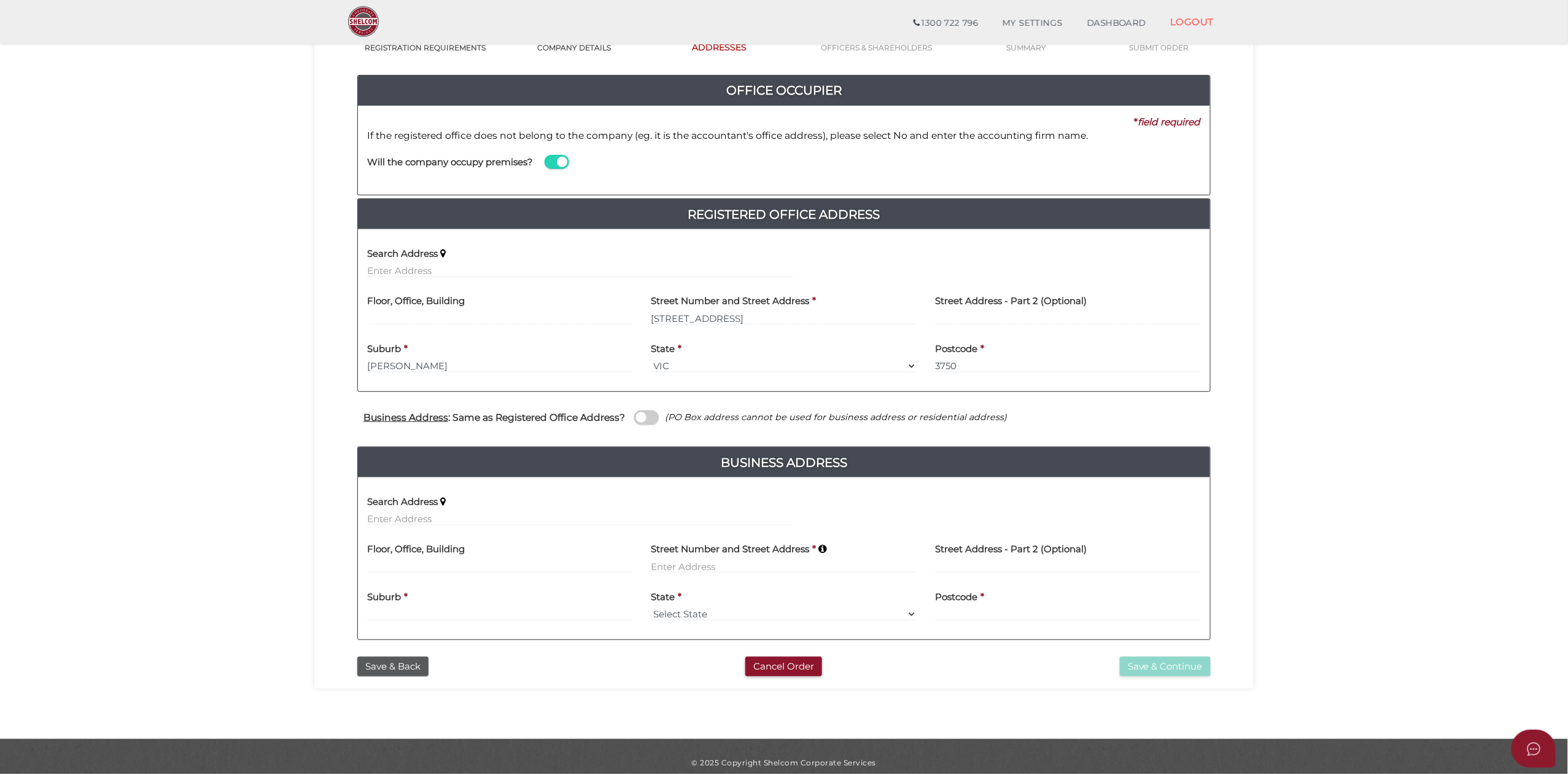
click at [636, 419] on span at bounding box center [647, 417] width 24 height 14
click at [0, 0] on input "checkbox" at bounding box center [0, 0] width 0 height 0
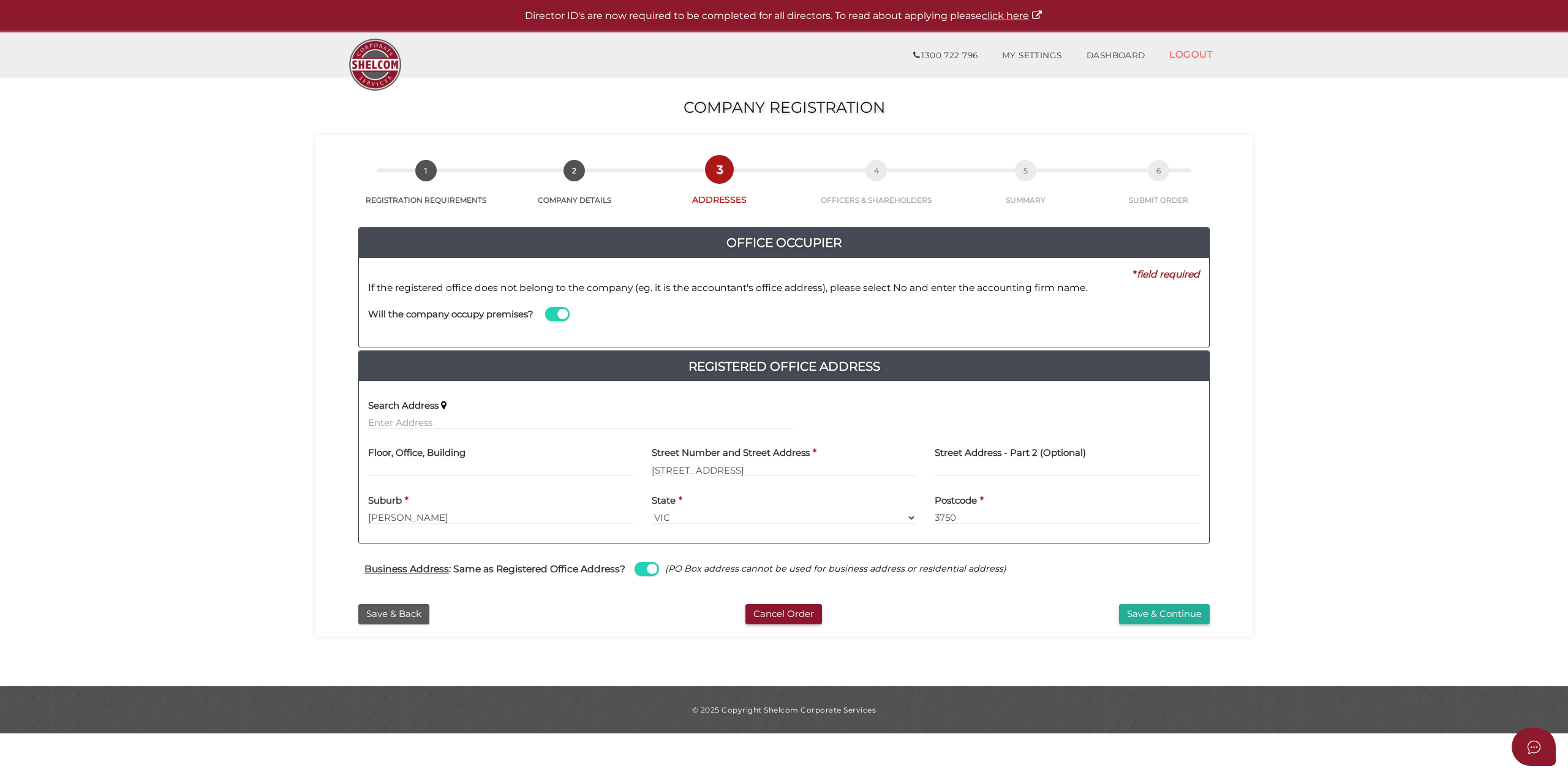
click at [648, 571] on span at bounding box center [647, 568] width 24 height 14
click at [0, 0] on input "checkbox" at bounding box center [0, 0] width 0 height 0
select select
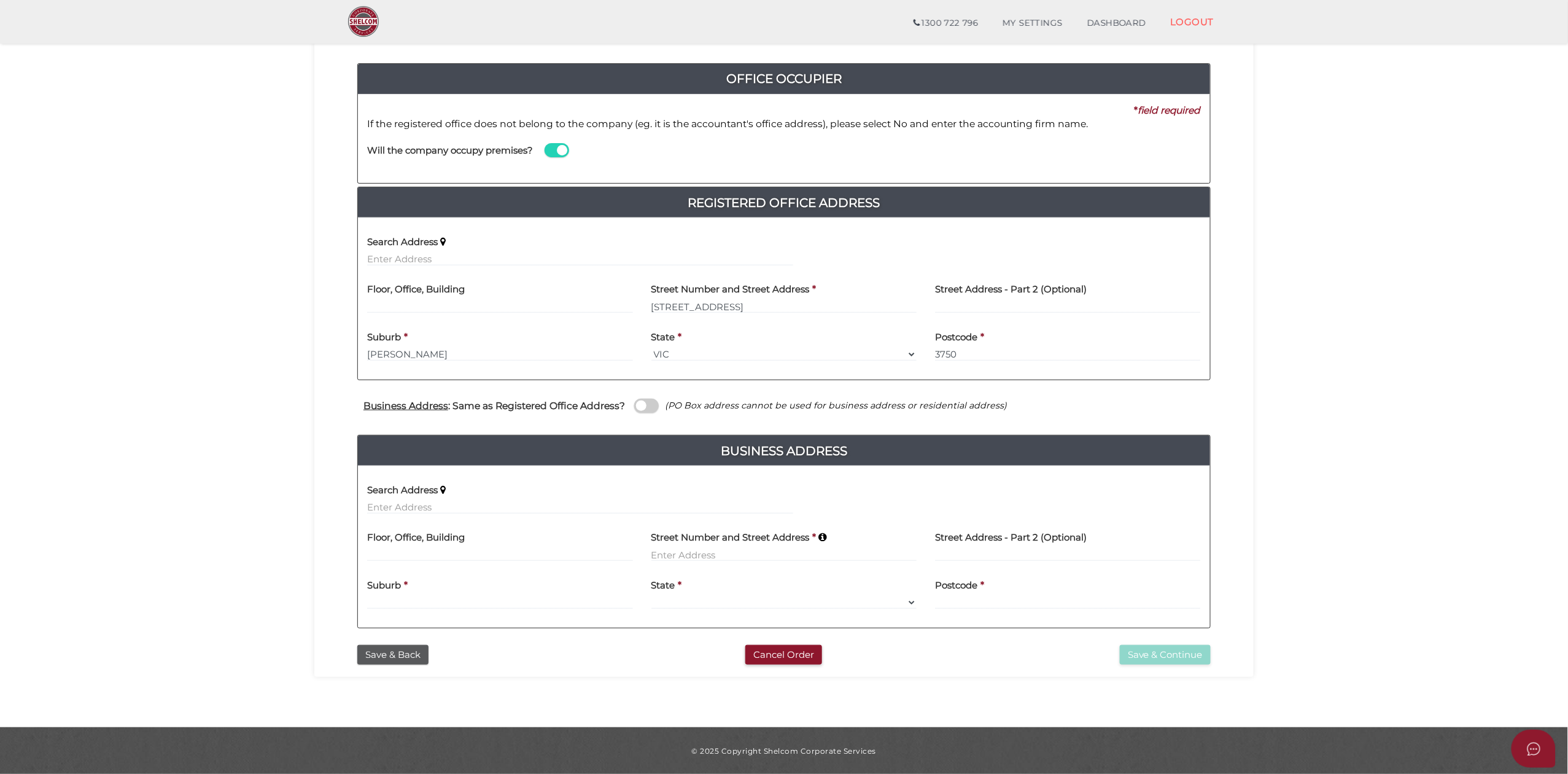
scroll to position [124, 0]
click at [471, 507] on input "text" at bounding box center [580, 506] width 426 height 13
type input "22 Evolve Esplanade, Wollert VIC, Australia"
type input "22 Evolve Esplanade"
type input "Wollert"
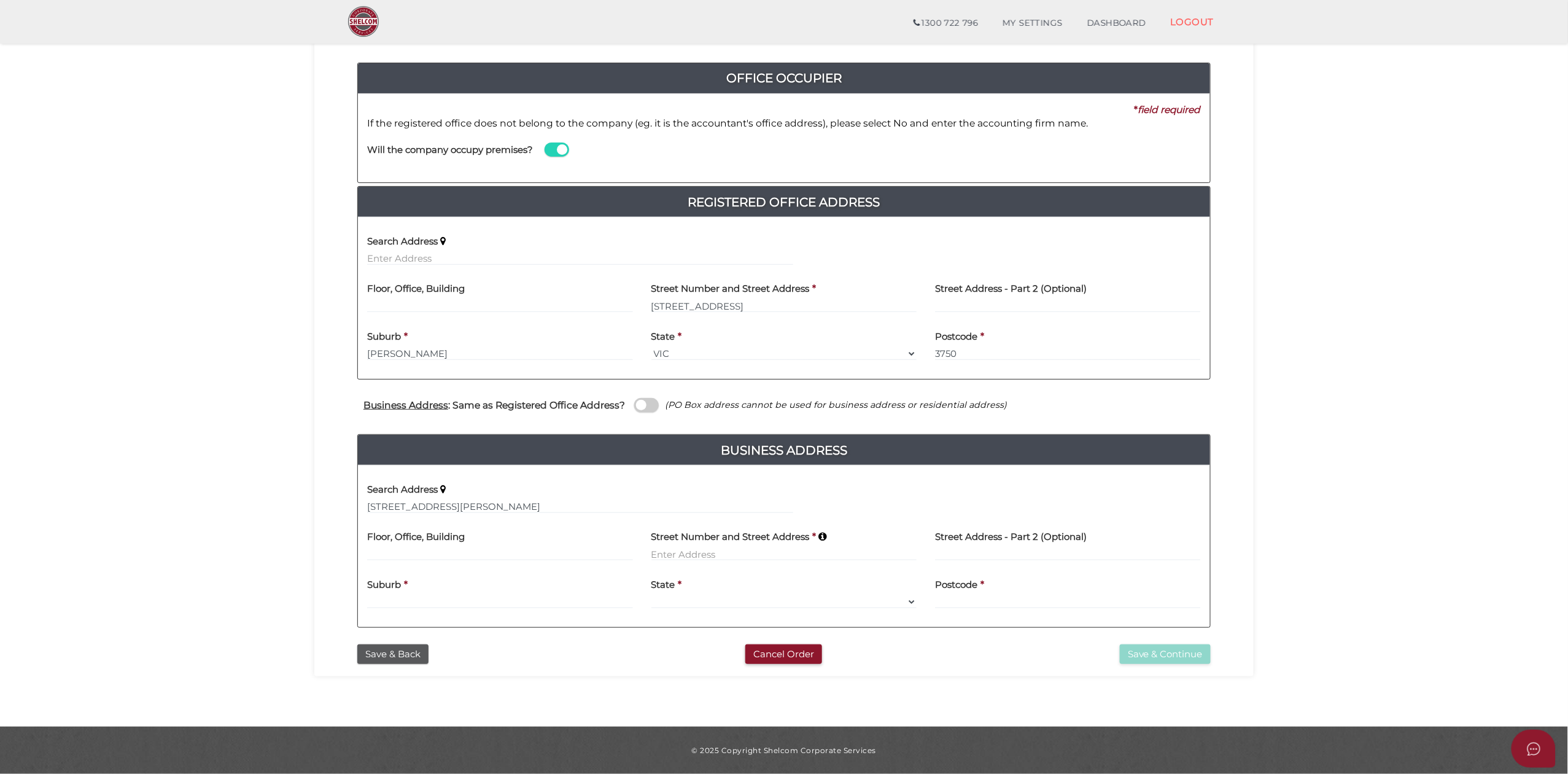
select select "VIC"
type input "3750"
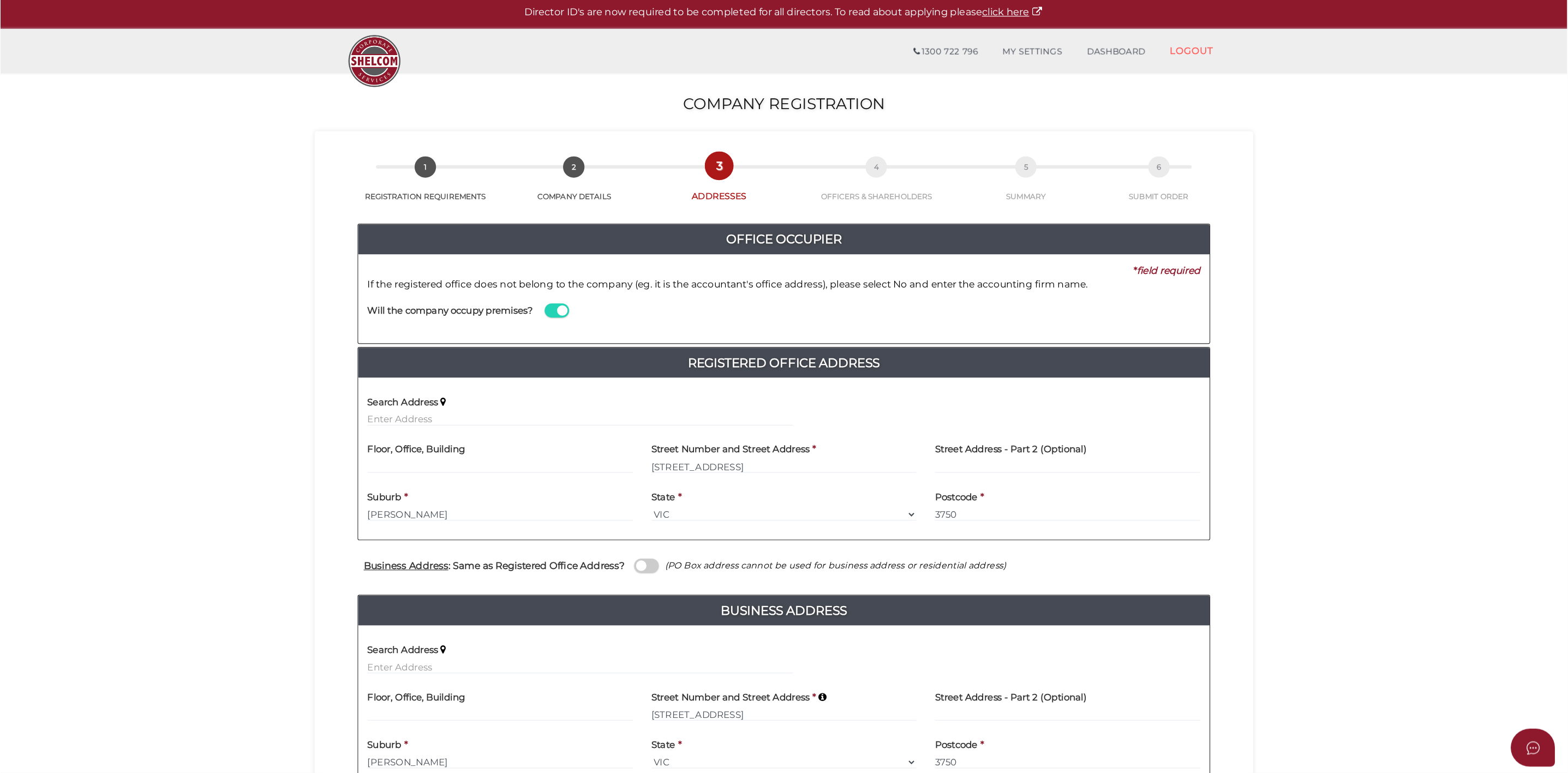
scroll to position [0, 0]
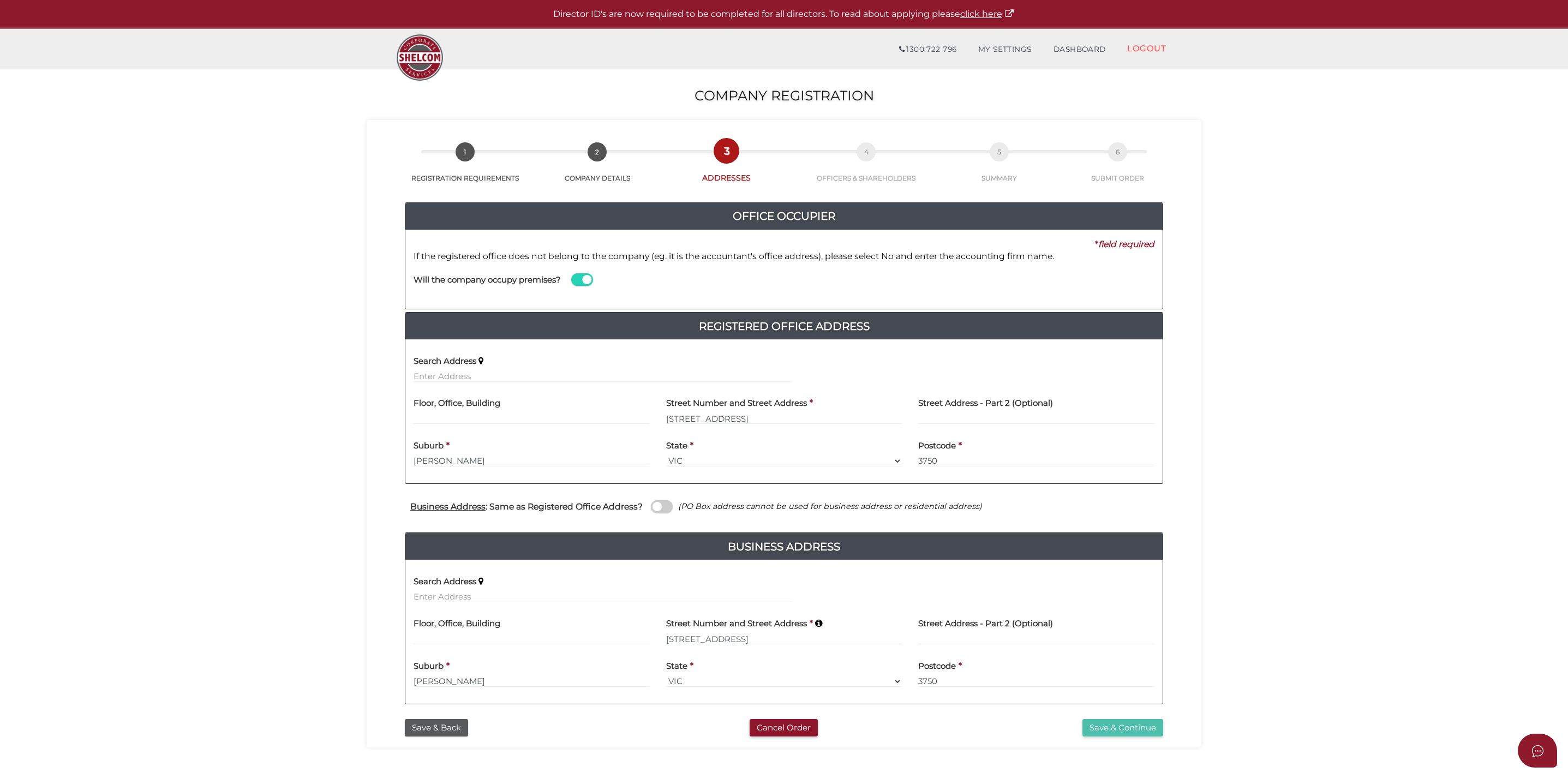
click at [1118, 644] on button "Save & Continue" at bounding box center [1122, 729] width 81 height 18
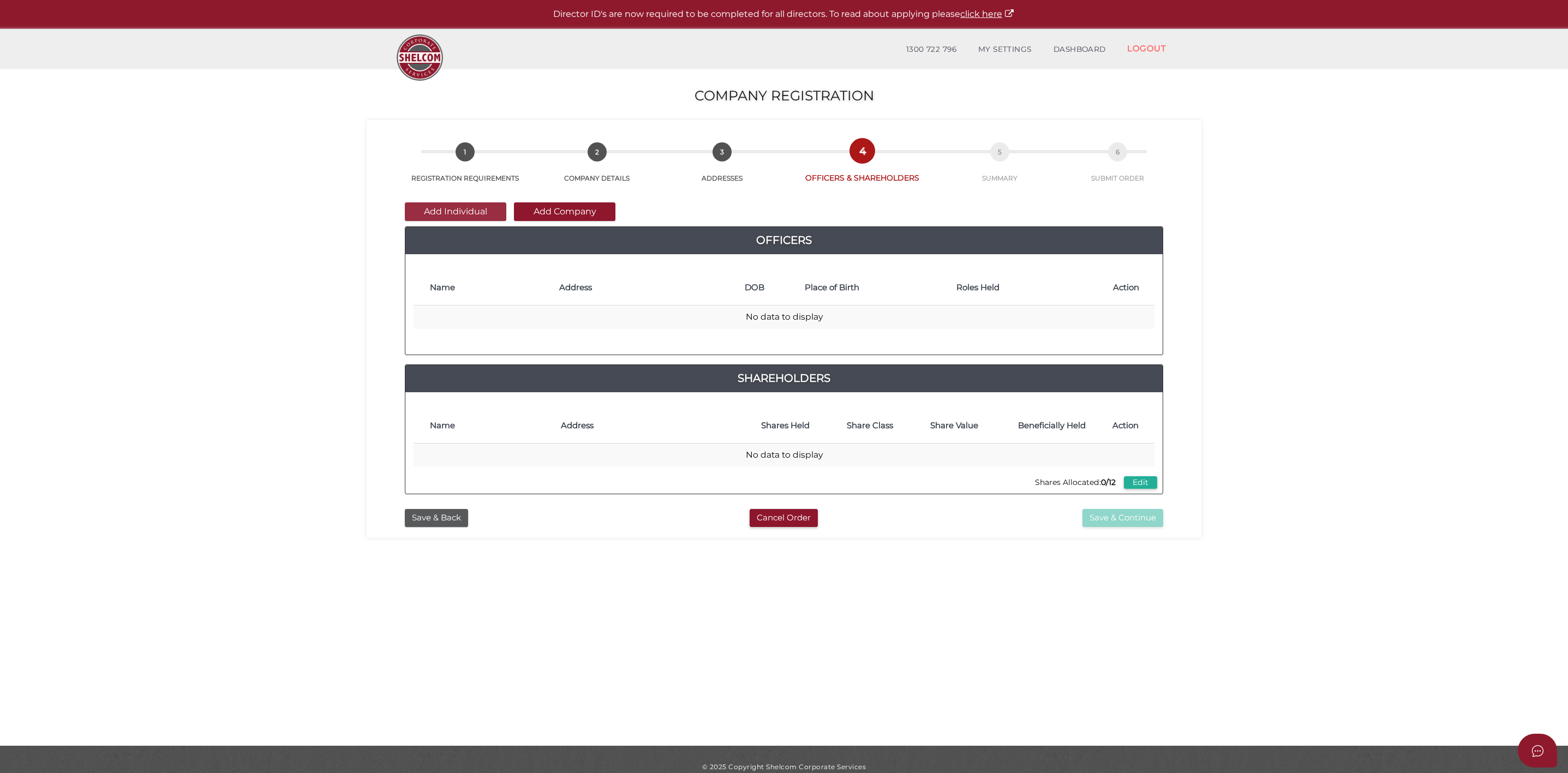
click at [471, 216] on button "Add Individual" at bounding box center [455, 212] width 102 height 18
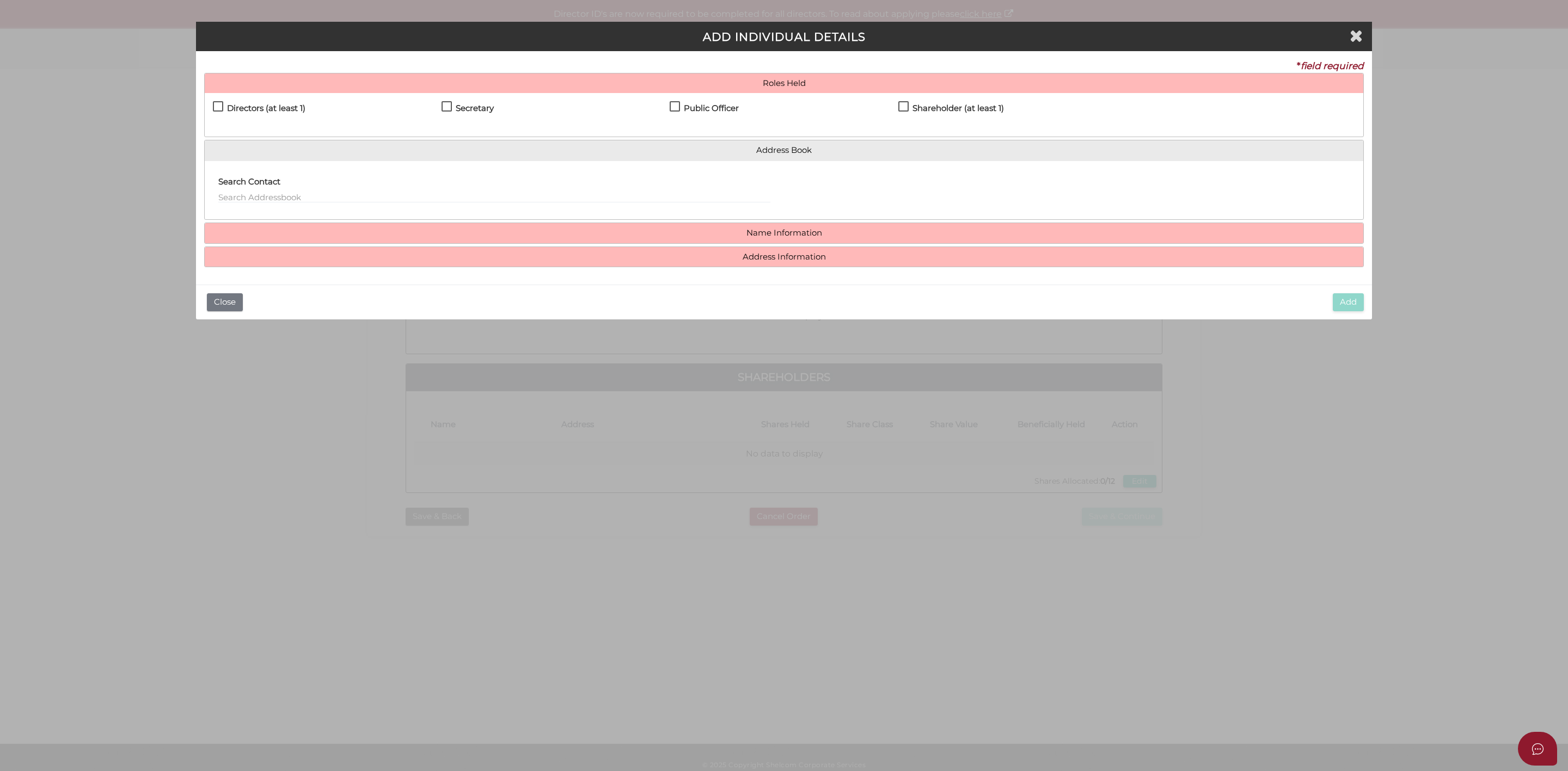
click at [219, 106] on label "Directors (at least 1)" at bounding box center [258, 110] width 92 height 13
checkbox input "true"
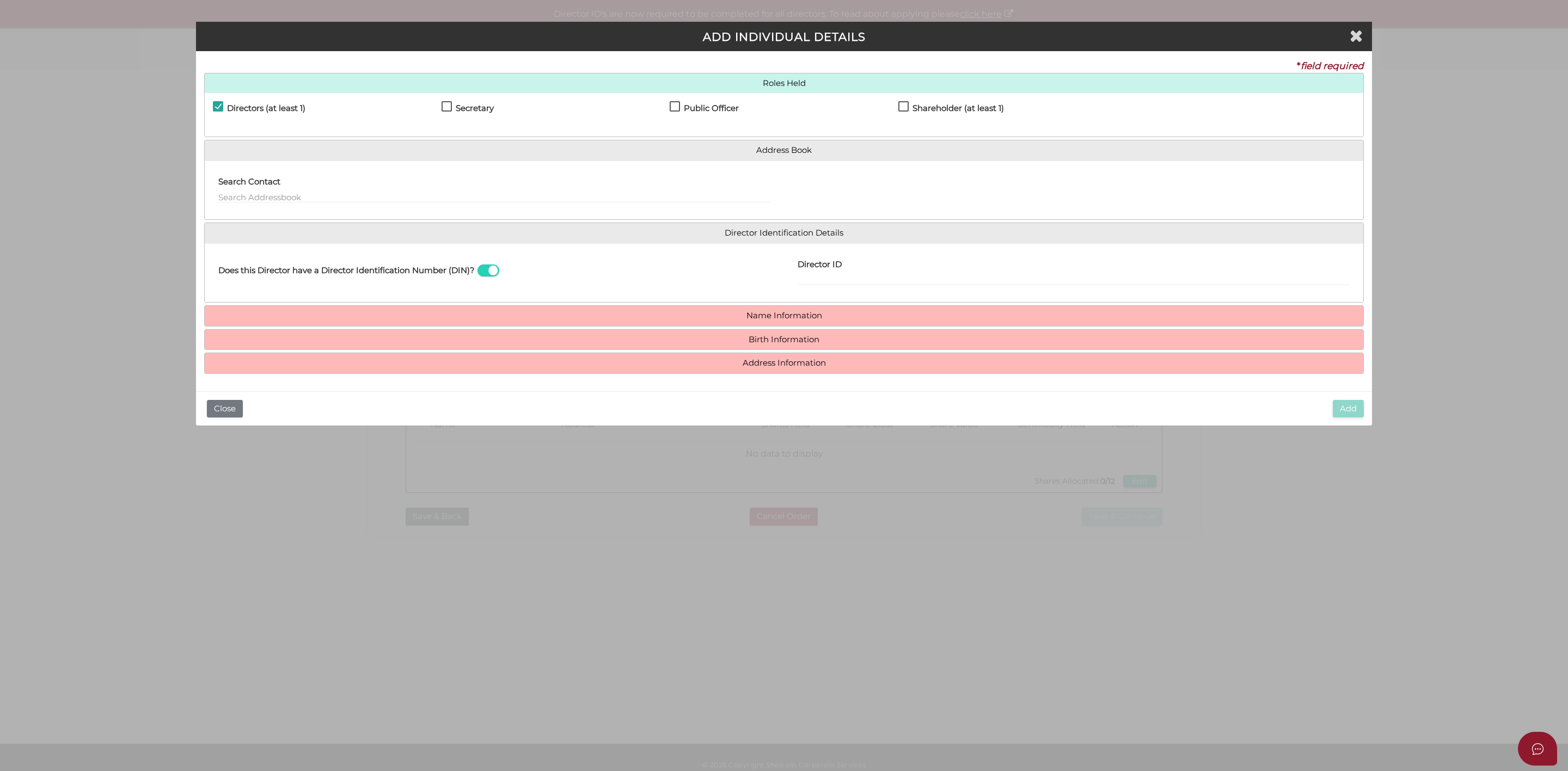
click at [678, 106] on label "Public Officer" at bounding box center [704, 110] width 69 height 13
checkbox input "true"
click at [301, 194] on input "text" at bounding box center [494, 197] width 552 height 12
type input "Balraj Singh"
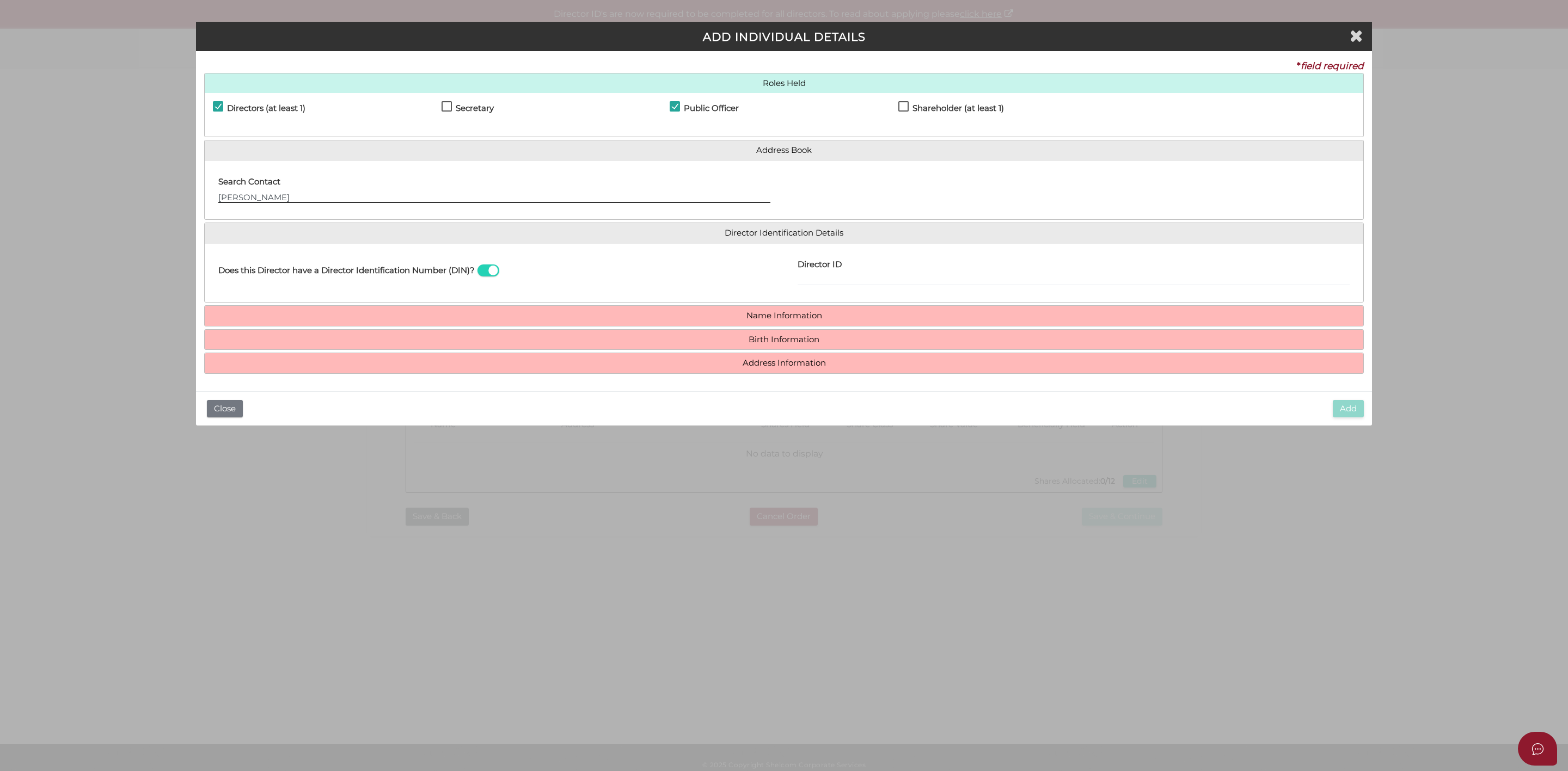
click at [690, 197] on input "Balraj Singh" at bounding box center [494, 197] width 552 height 12
click at [381, 196] on input "Balraj Singh" at bounding box center [494, 197] width 552 height 12
click at [379, 198] on input "Balraj Singh" at bounding box center [494, 197] width 552 height 12
click at [825, 286] on input "Director ID" at bounding box center [1074, 280] width 552 height 12
click at [492, 273] on span at bounding box center [489, 270] width 22 height 12
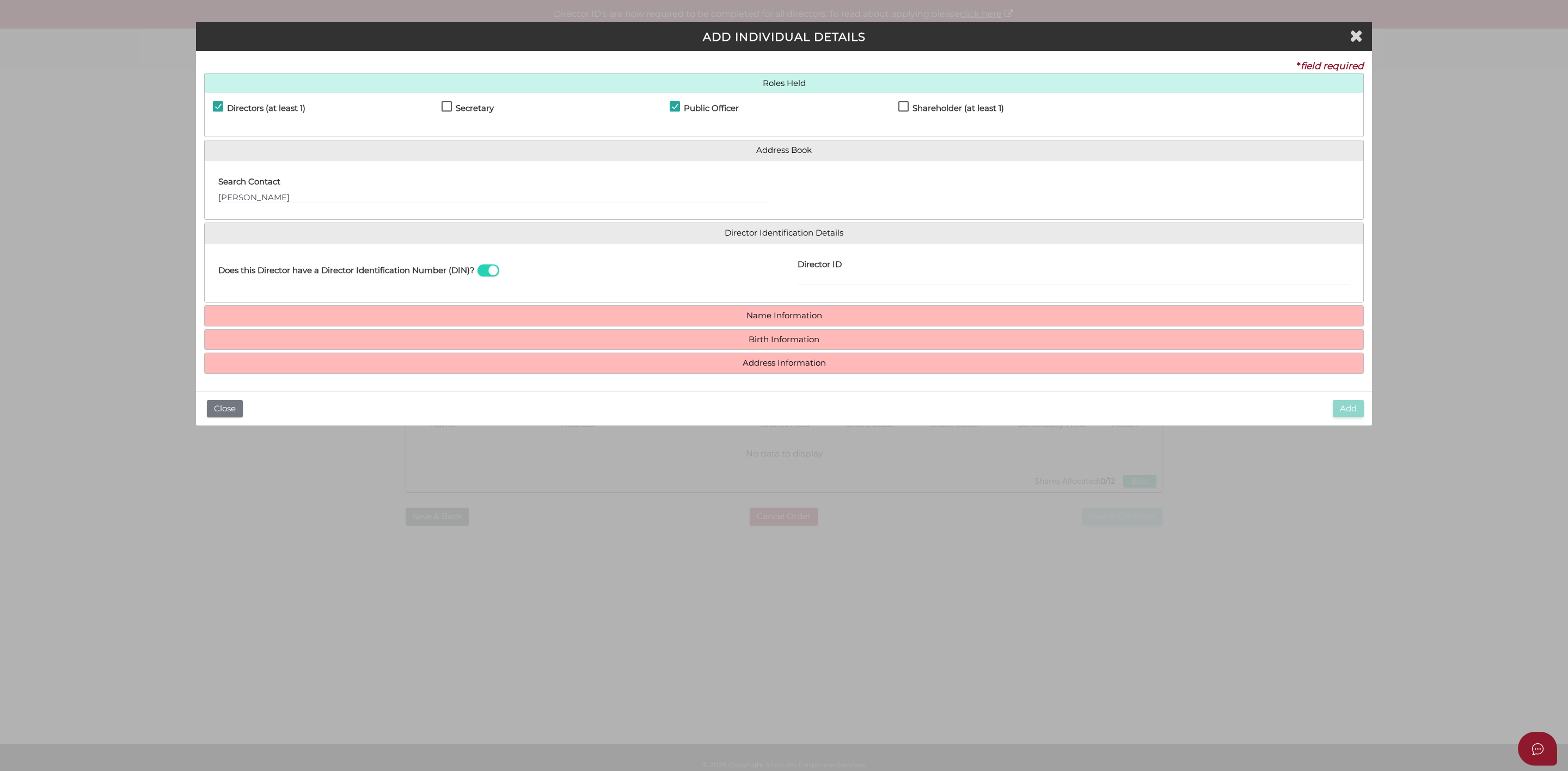
click at [0, 0] on input "checkbox" at bounding box center [0, 0] width 0 height 0
click at [487, 273] on span at bounding box center [489, 270] width 22 height 12
click at [0, 0] on input "checkbox" at bounding box center [0, 0] width 0 height 0
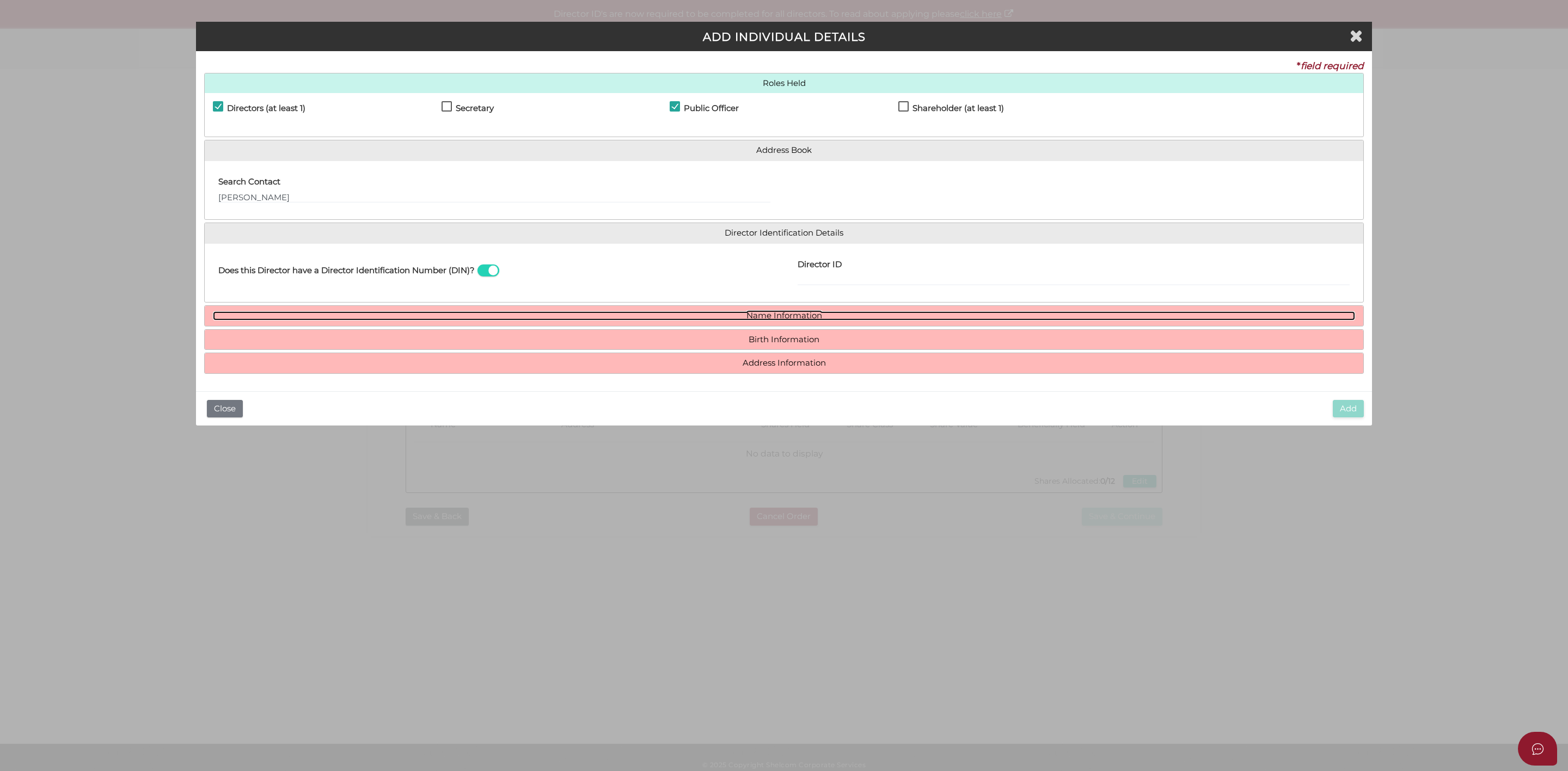
click at [794, 316] on link "Name Information" at bounding box center [784, 316] width 1143 height 9
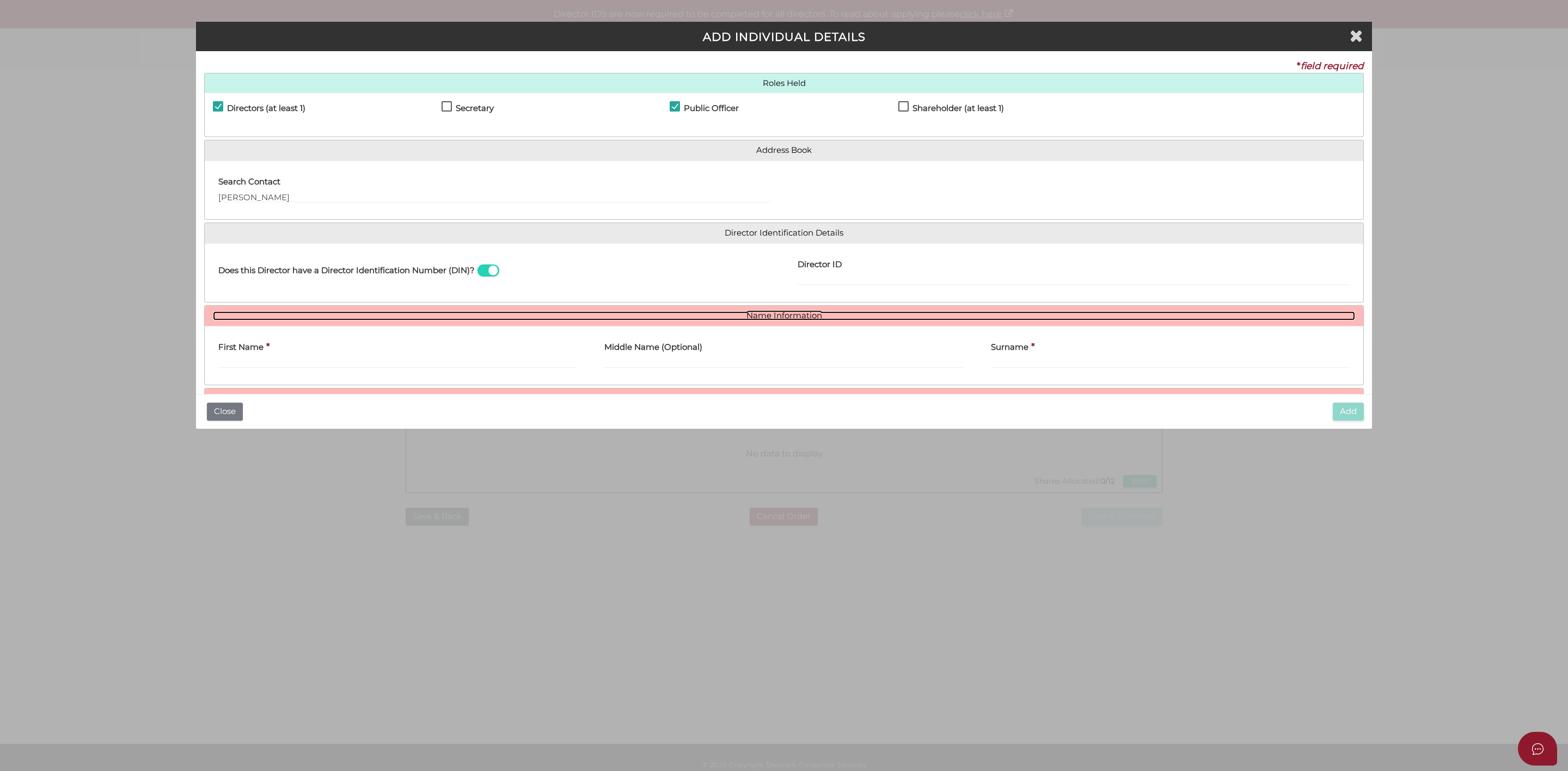
click at [801, 321] on link "Name Information" at bounding box center [784, 316] width 1143 height 9
click at [800, 318] on link "Name Information" at bounding box center [784, 316] width 1143 height 9
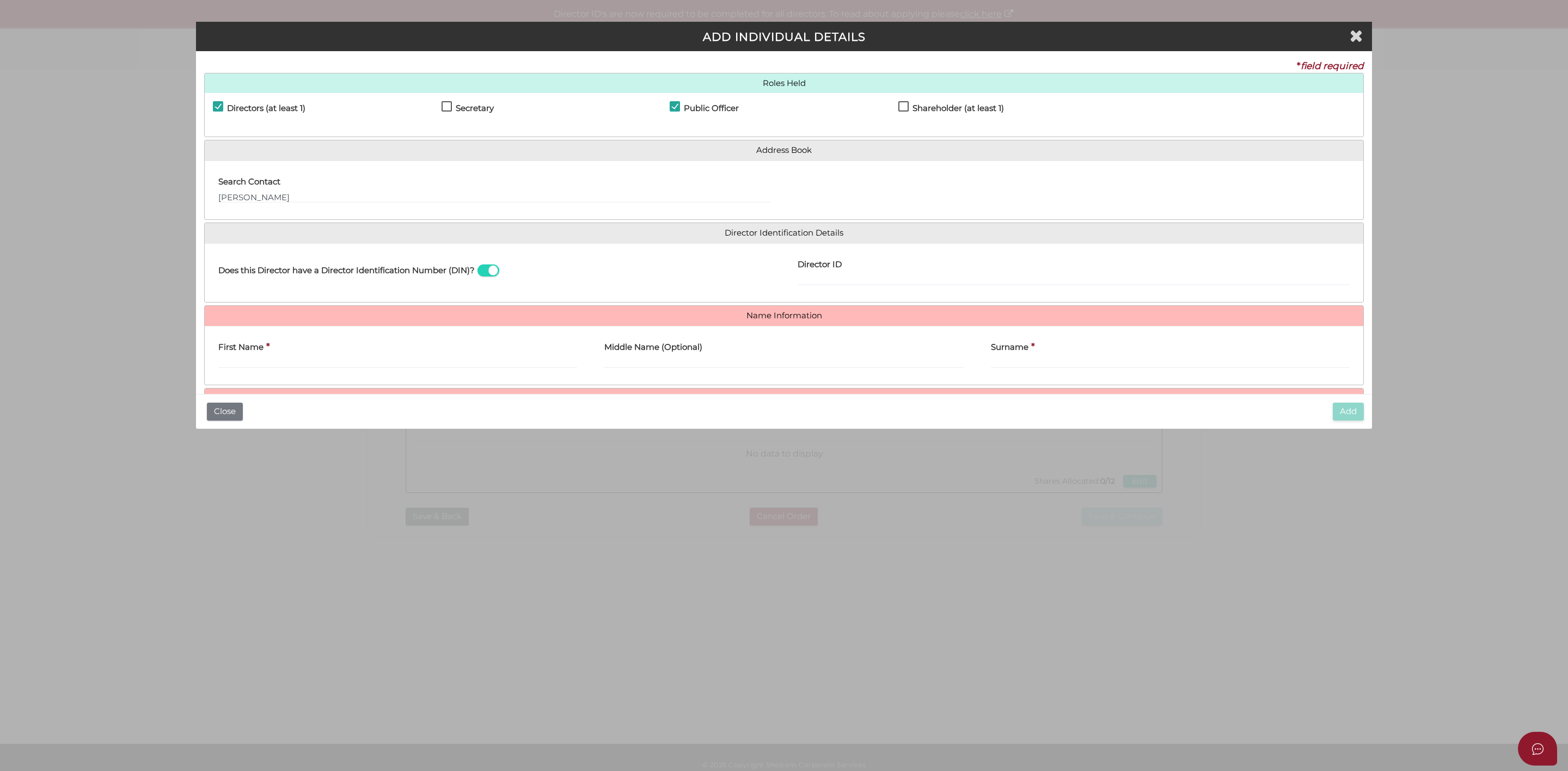
click at [325, 355] on div "First Name *" at bounding box center [398, 351] width 359 height 34
click at [271, 366] on input "First Name" at bounding box center [398, 362] width 359 height 12
click at [317, 191] on input "Balraj Singh" at bounding box center [494, 197] width 552 height 12
click at [331, 189] on div "Search Contact Balraj Singh" at bounding box center [494, 186] width 552 height 34
click at [315, 196] on input "Balraj Singh" at bounding box center [494, 197] width 552 height 12
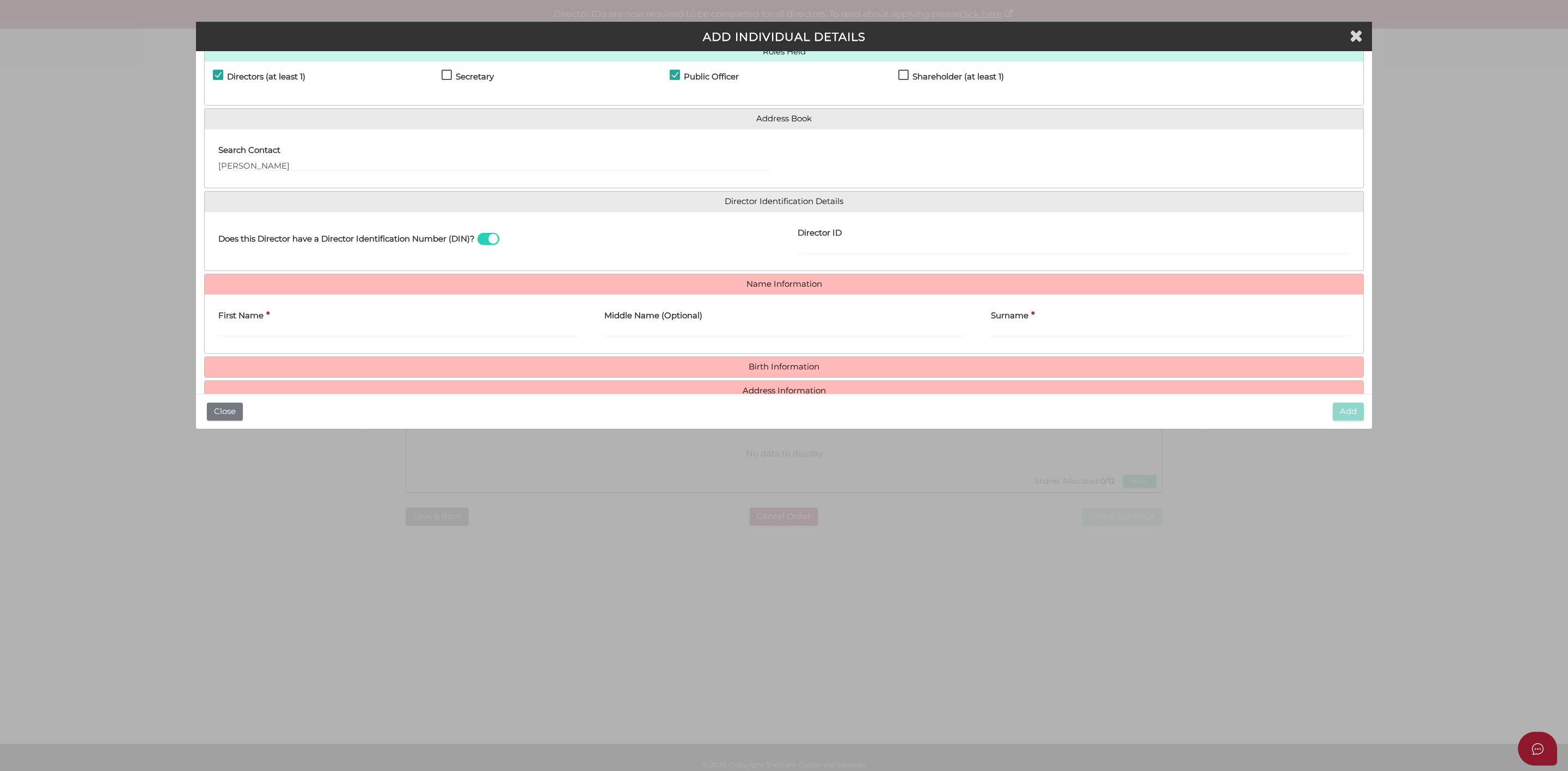
scroll to position [59, 0]
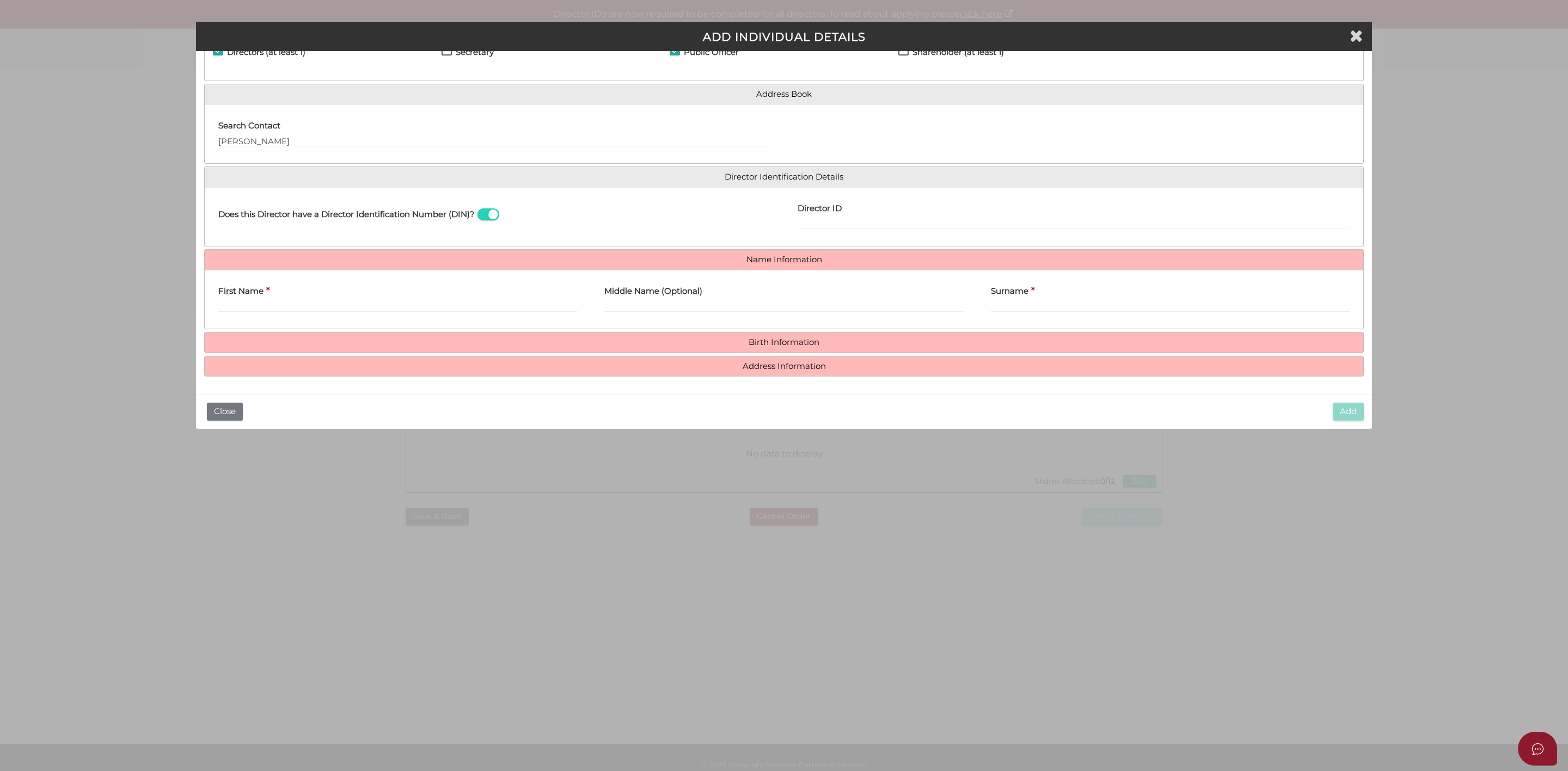
click at [229, 299] on label "First Name" at bounding box center [241, 289] width 45 height 22
click at [229, 301] on input "First Name" at bounding box center [398, 307] width 359 height 12
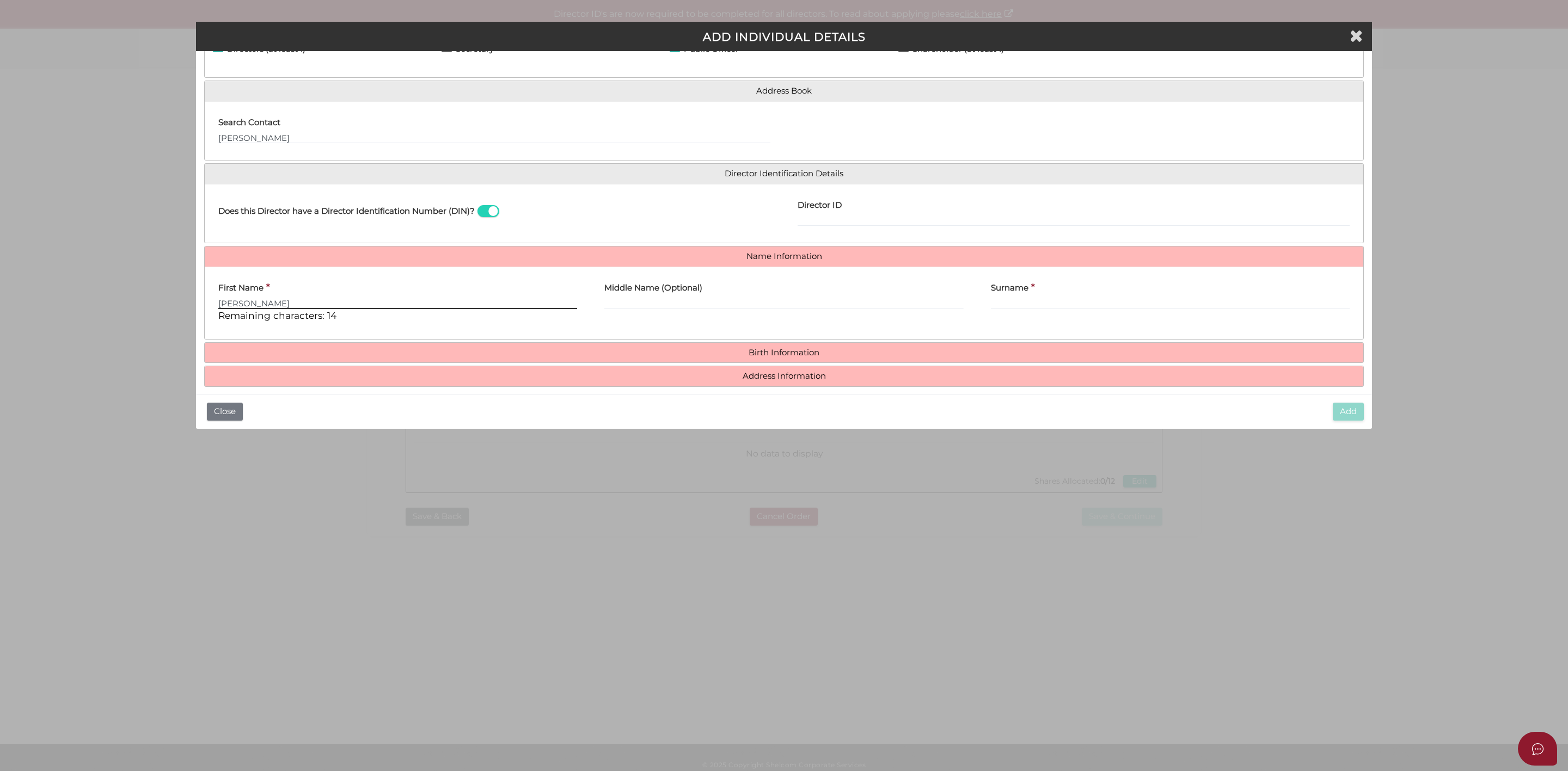
type input "Balraj"
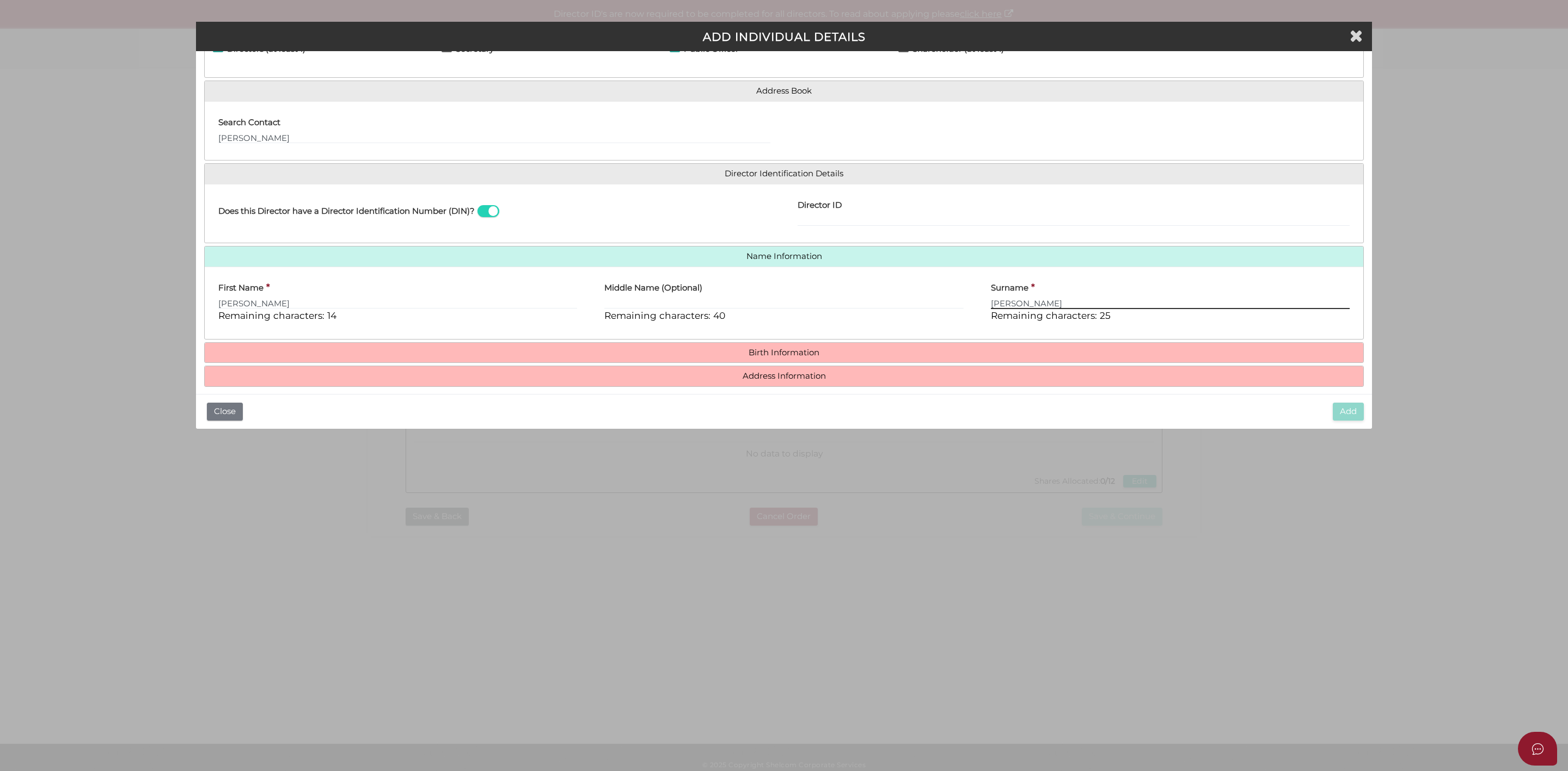
type input "Singh"
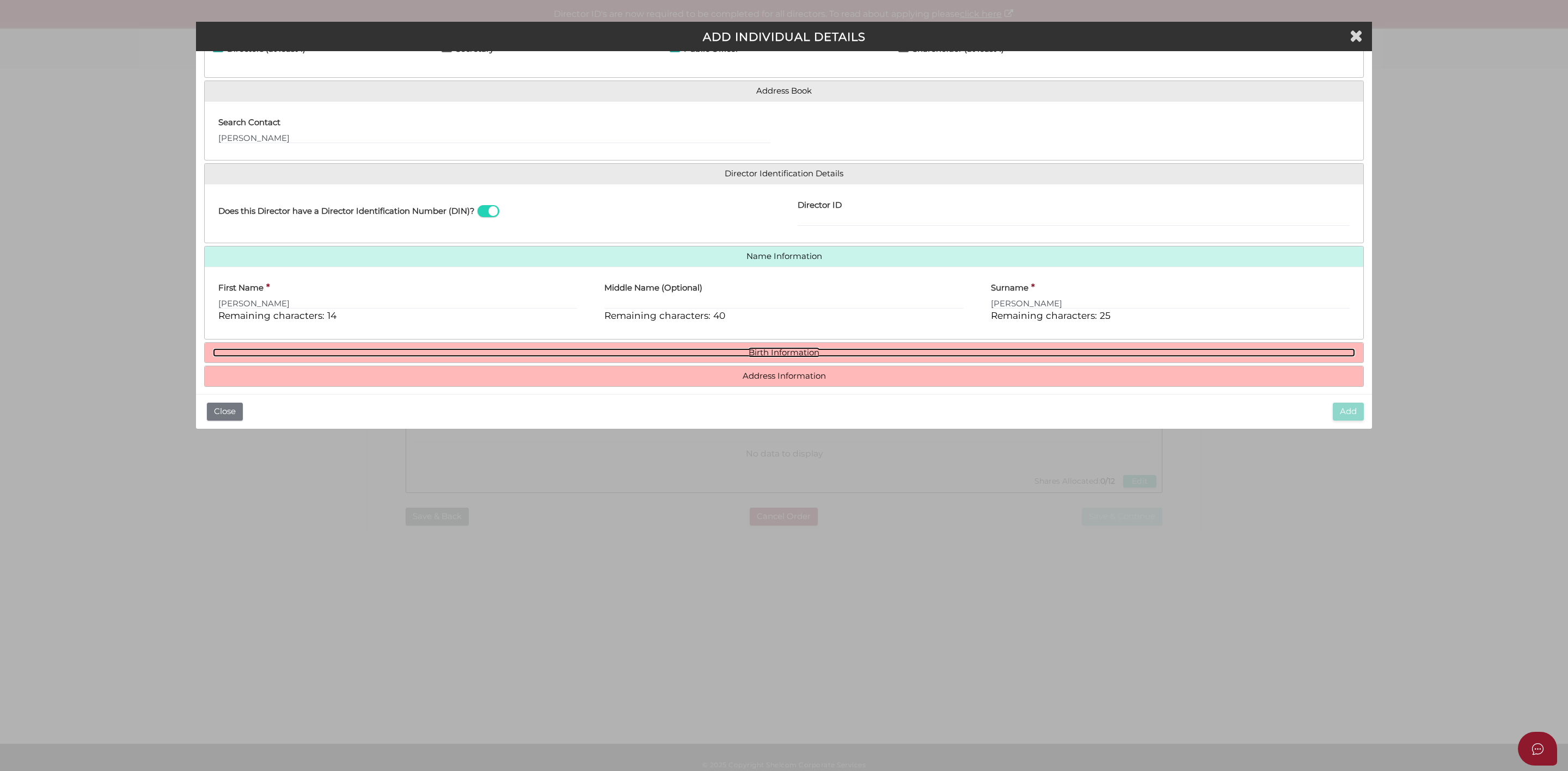
click at [783, 353] on link "Birth Information" at bounding box center [784, 352] width 1143 height 9
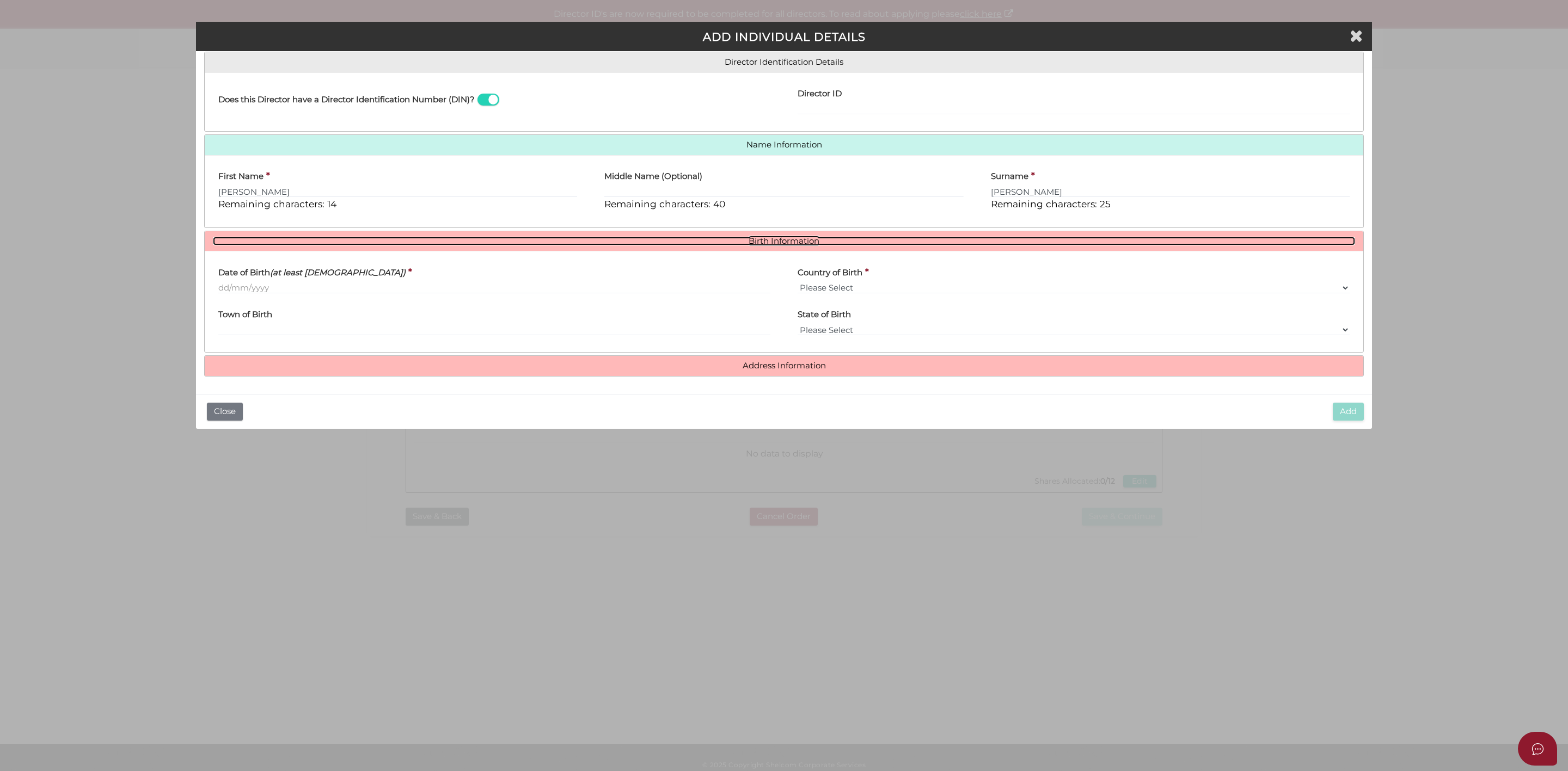
scroll to position [174, 0]
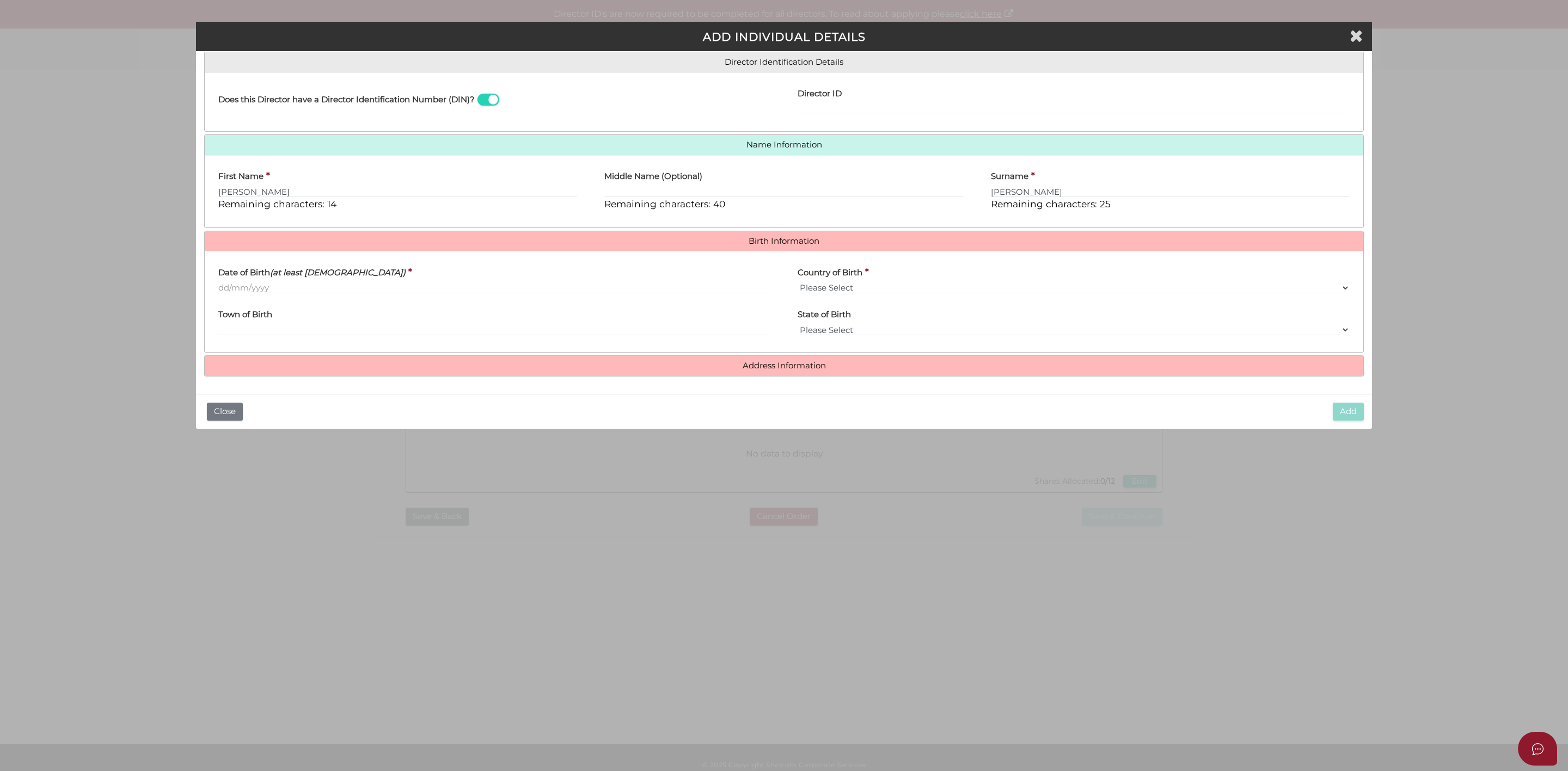
click at [386, 276] on div "Date of Birth (at least 18 years old) *" at bounding box center [494, 277] width 552 height 34
click at [371, 283] on input "Date of Birth (at least 18 years old)" at bounding box center [494, 287] width 552 height 12
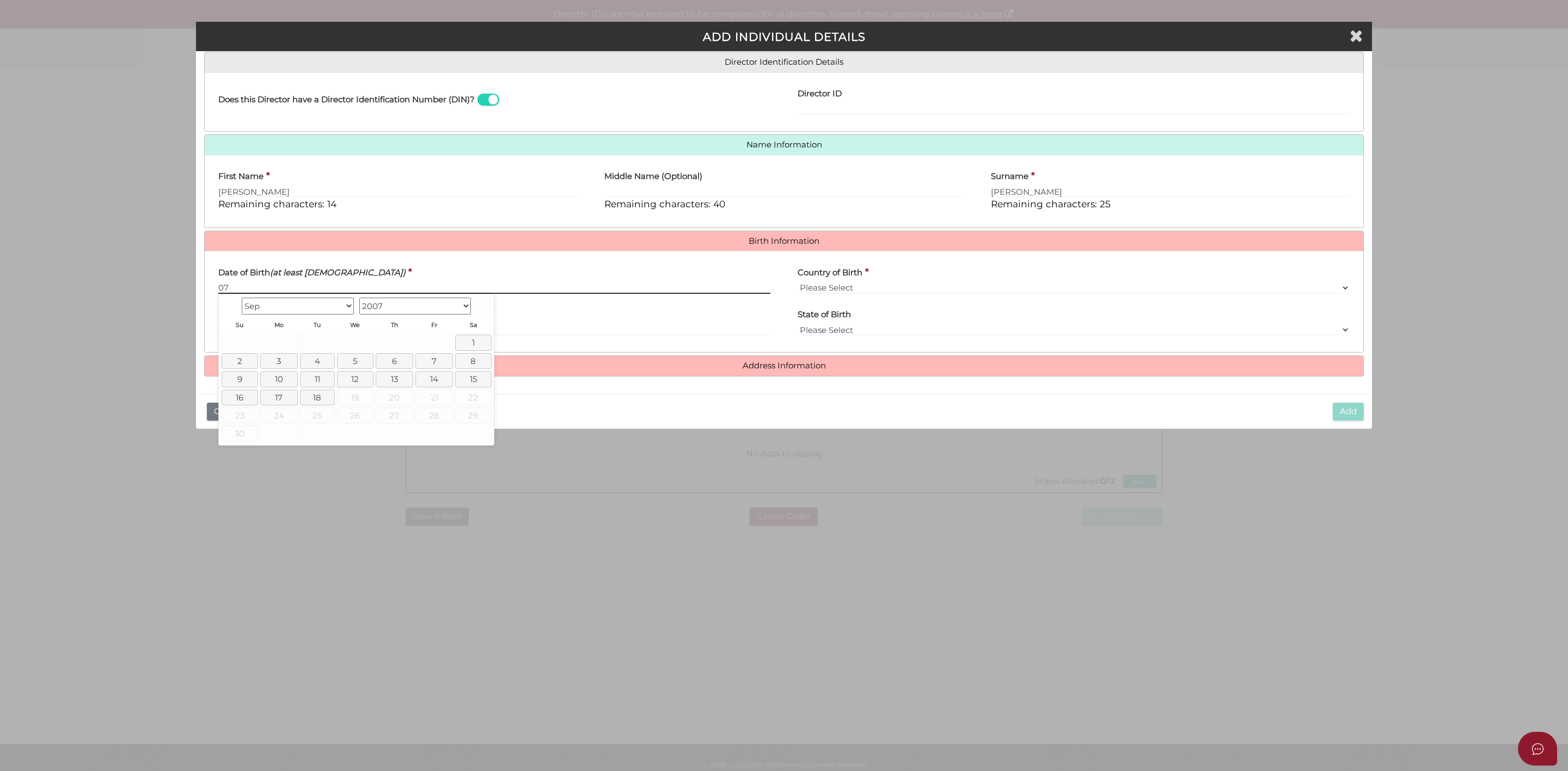
type input "07"
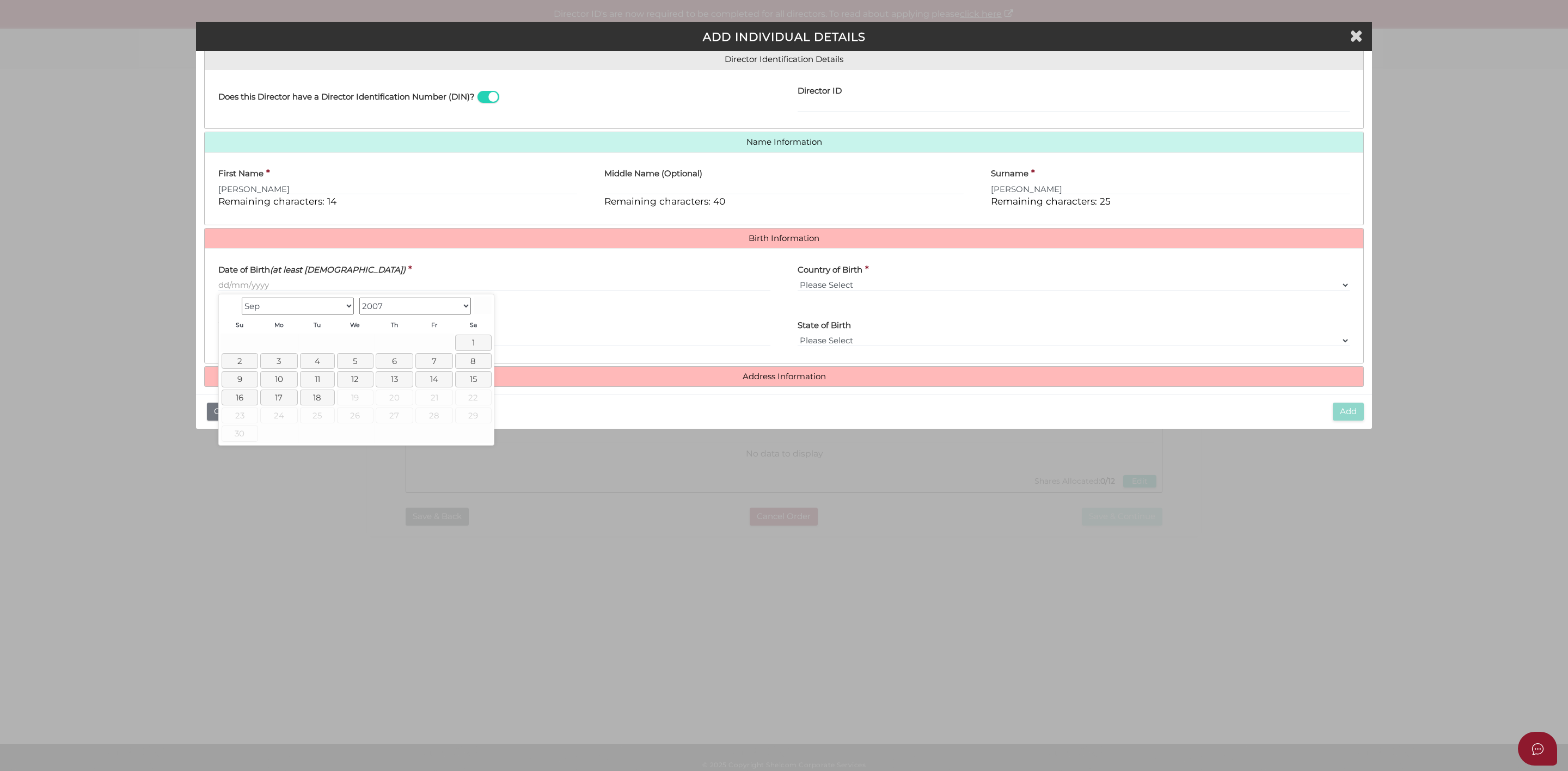
click at [345, 309] on select "Jan Feb Mar Apr May Jun Jul Aug Sep" at bounding box center [297, 306] width 112 height 17
drag, startPoint x: 436, startPoint y: 361, endPoint x: 410, endPoint y: 356, distance: 26.5
click at [436, 361] on link "7" at bounding box center [434, 361] width 37 height 16
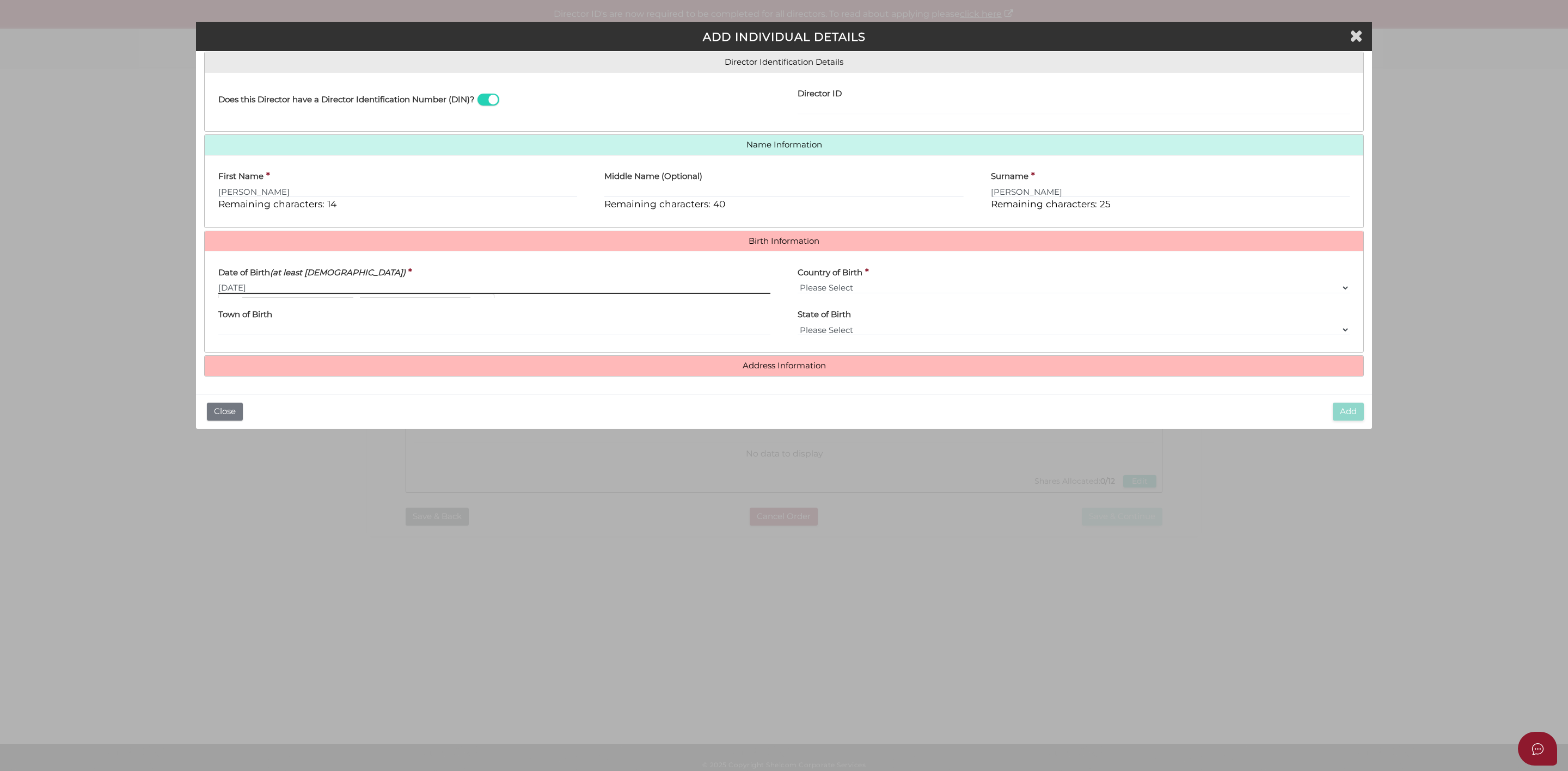
click at [292, 289] on input "07/09/2007" at bounding box center [494, 287] width 552 height 12
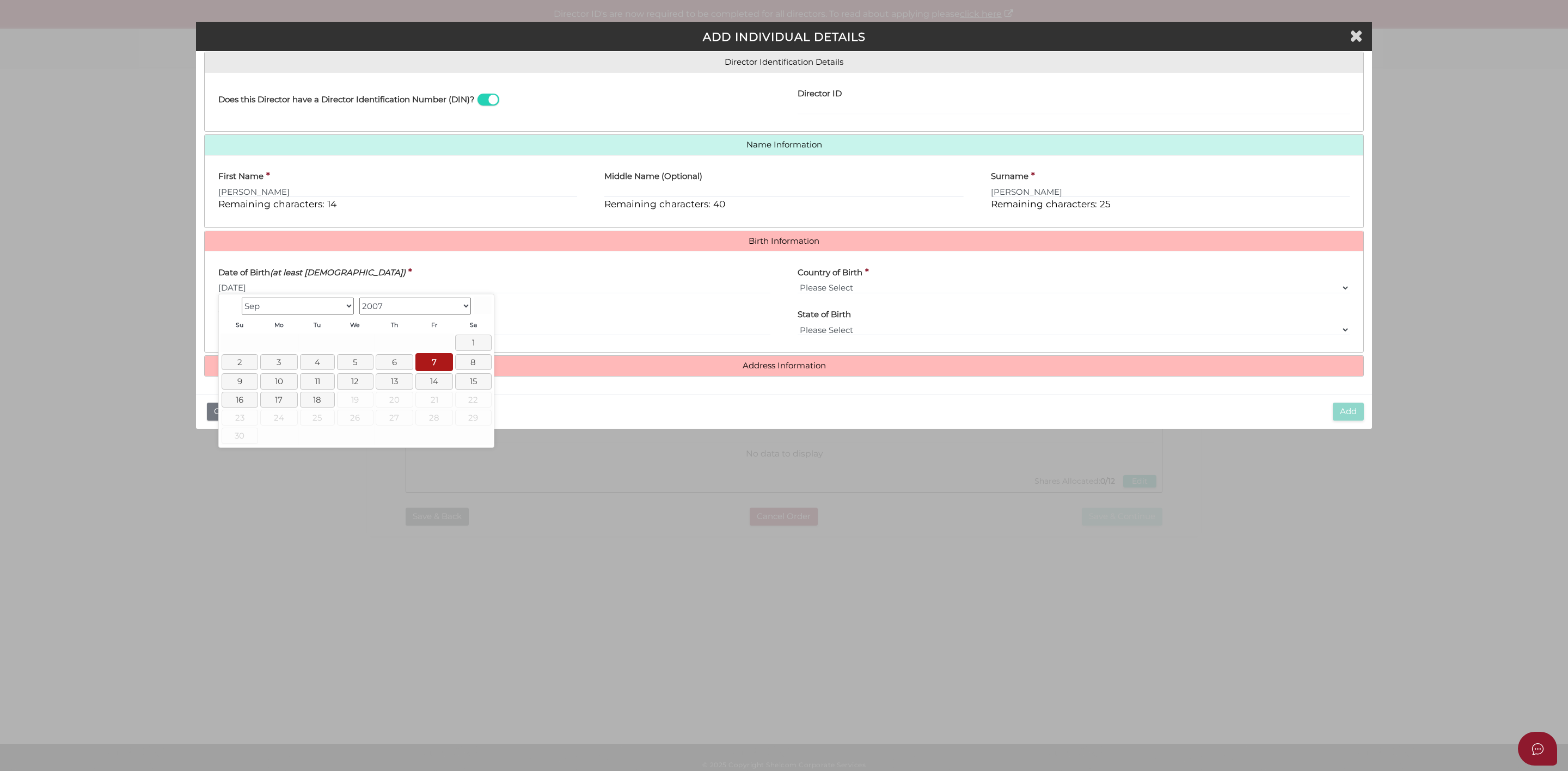
click at [343, 304] on select "Jan Feb Mar Apr May Jun Jul Aug Sep" at bounding box center [297, 306] width 112 height 17
click at [272, 307] on select "Jan Feb Mar Apr May Jun Jul Aug Sep" at bounding box center [297, 306] width 112 height 17
click at [406, 304] on select "1900 1901 1902 1903 1904 1905 1906 1907 1908 1909 1910 1911 1912 1913 1914 1915…" at bounding box center [415, 306] width 112 height 17
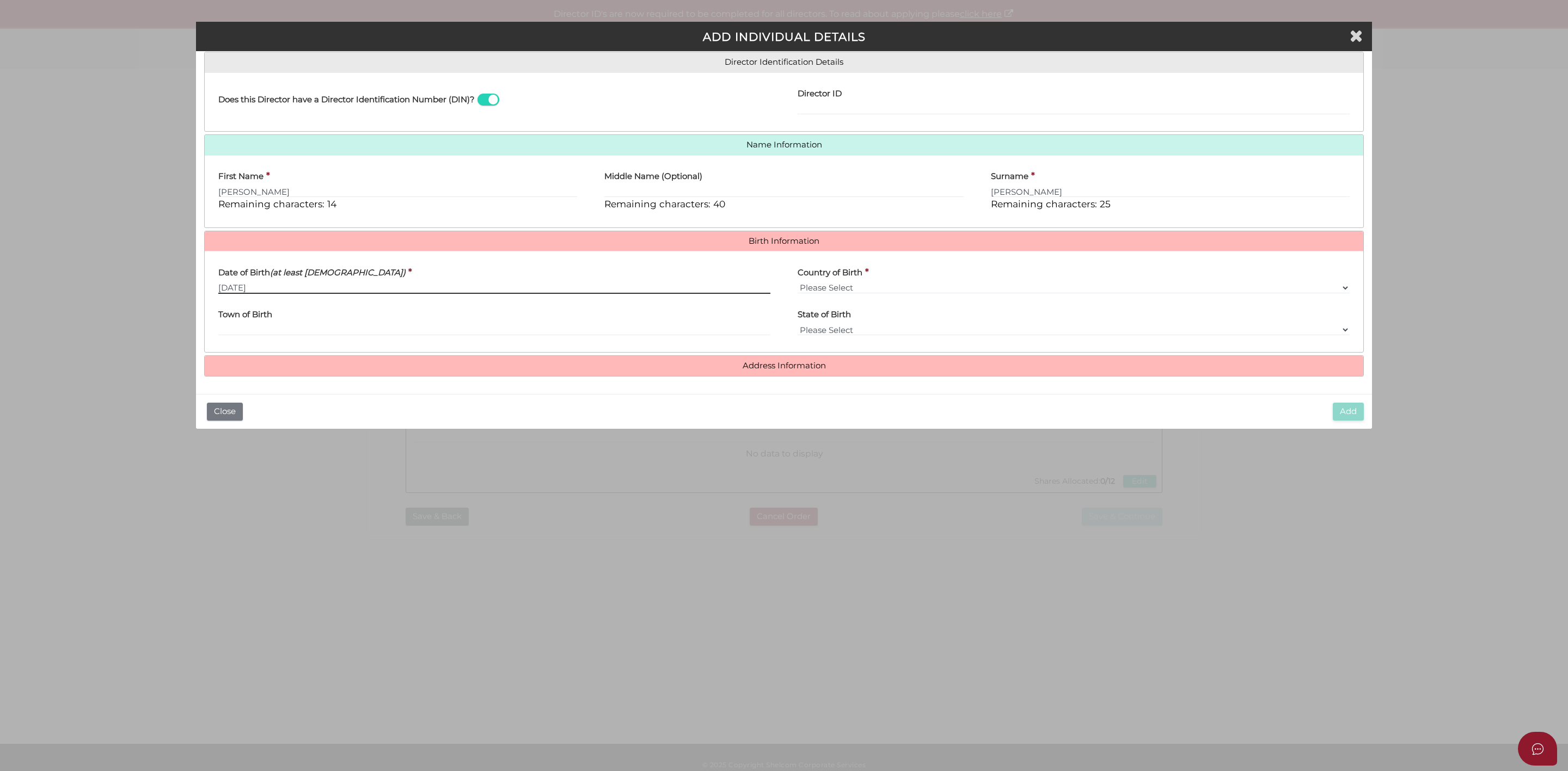
click at [322, 289] on input "07/09/2007" at bounding box center [494, 287] width 552 height 12
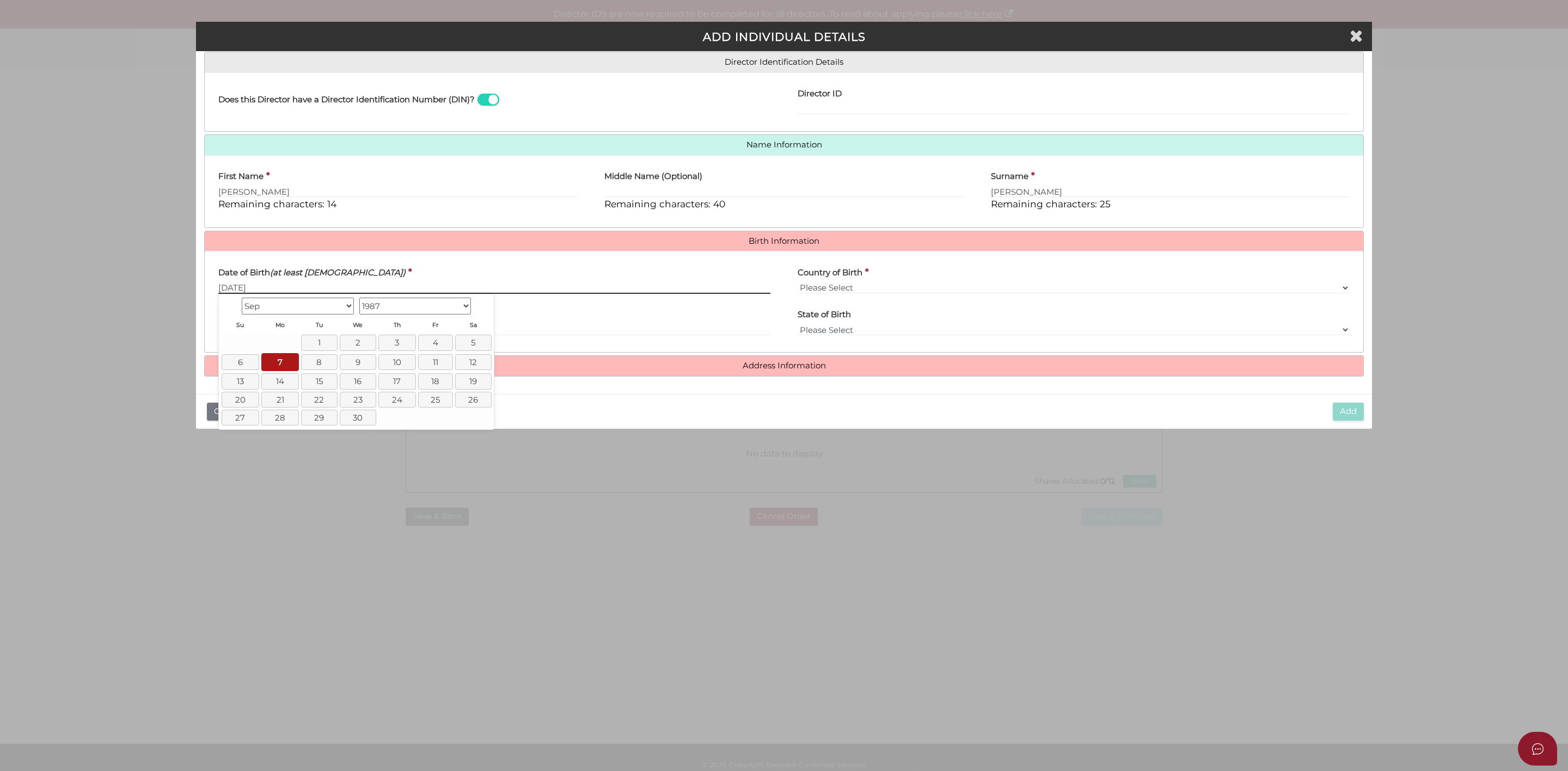
type input "07/09/1987"
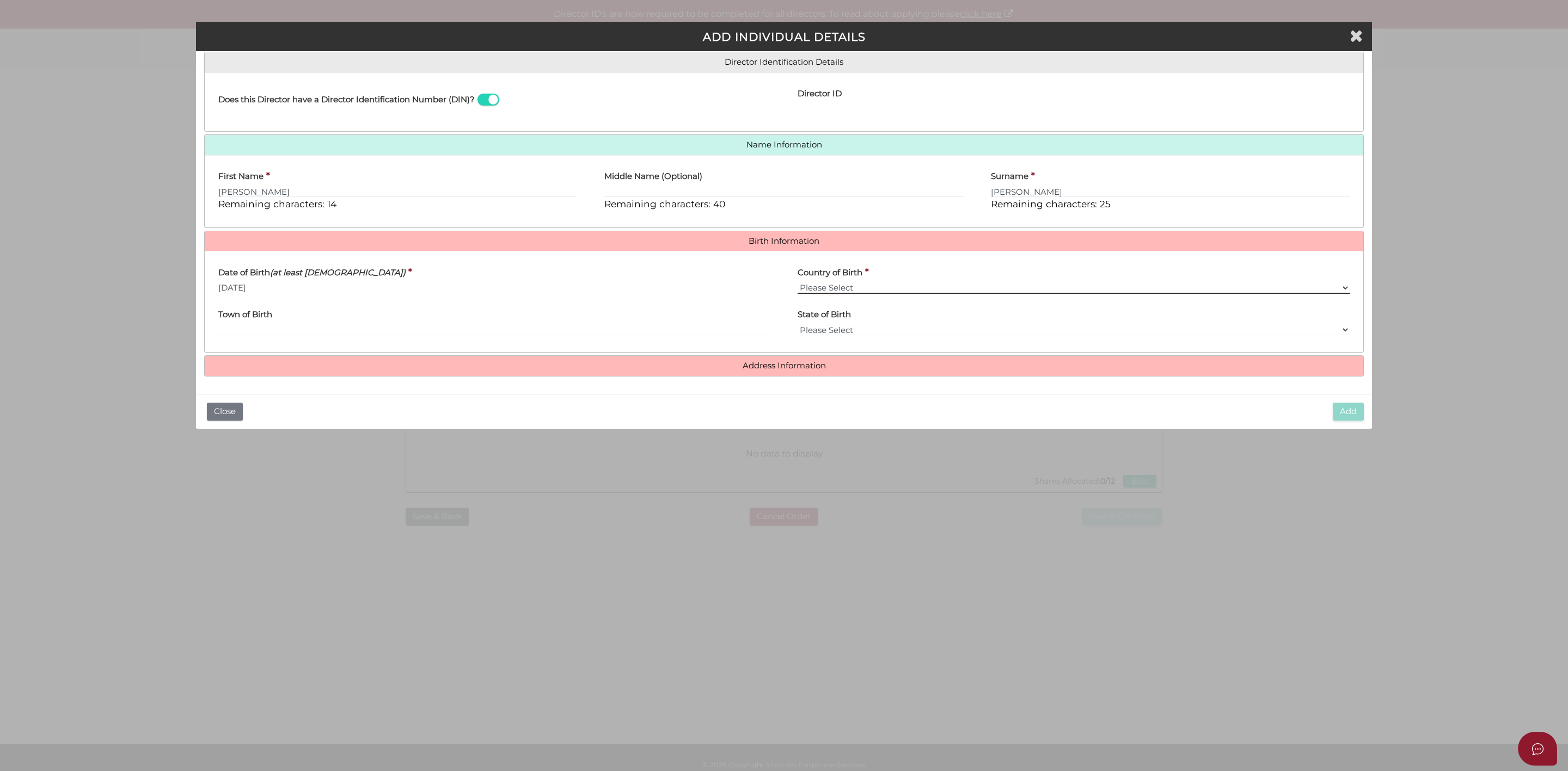
click at [830, 284] on select "Please Select v Australia Afghanistan Albania Algeria American Samoa Andorra An…" at bounding box center [1074, 287] width 552 height 12
click at [828, 290] on select "Please Select v Australia Afghanistan Albania Algeria American Samoa Andorra An…" at bounding box center [1074, 287] width 552 height 12
click at [828, 284] on select "Please Select v Australia Afghanistan Albania Algeria American Samoa Andorra An…" at bounding box center [1074, 287] width 552 height 12
select select "India"
click at [798, 282] on select "Please Select v Australia Afghanistan Albania Algeria American Samoa Andorra An…" at bounding box center [1074, 287] width 552 height 12
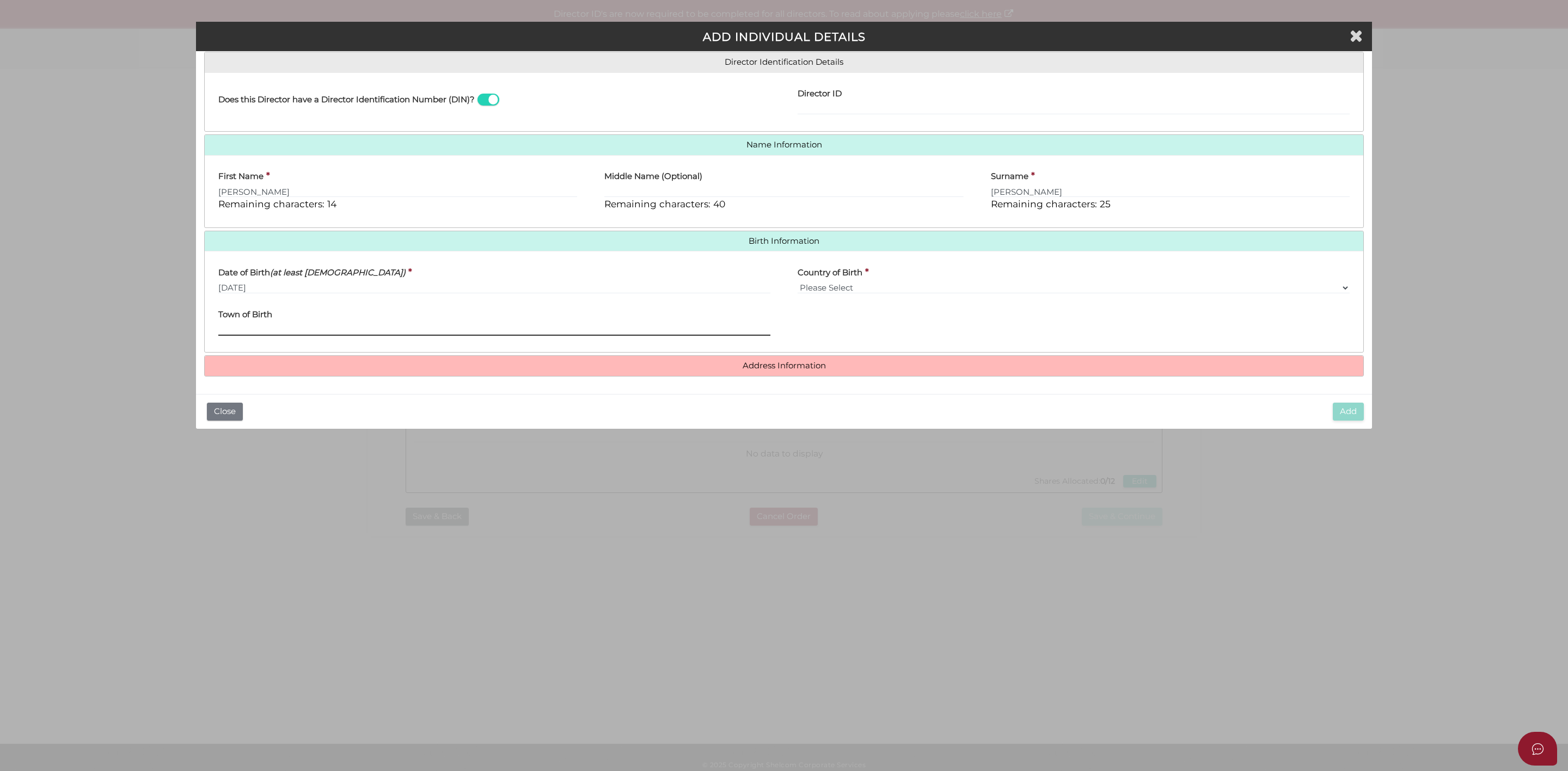
click at [401, 331] on input "Town of Birth" at bounding box center [494, 330] width 552 height 12
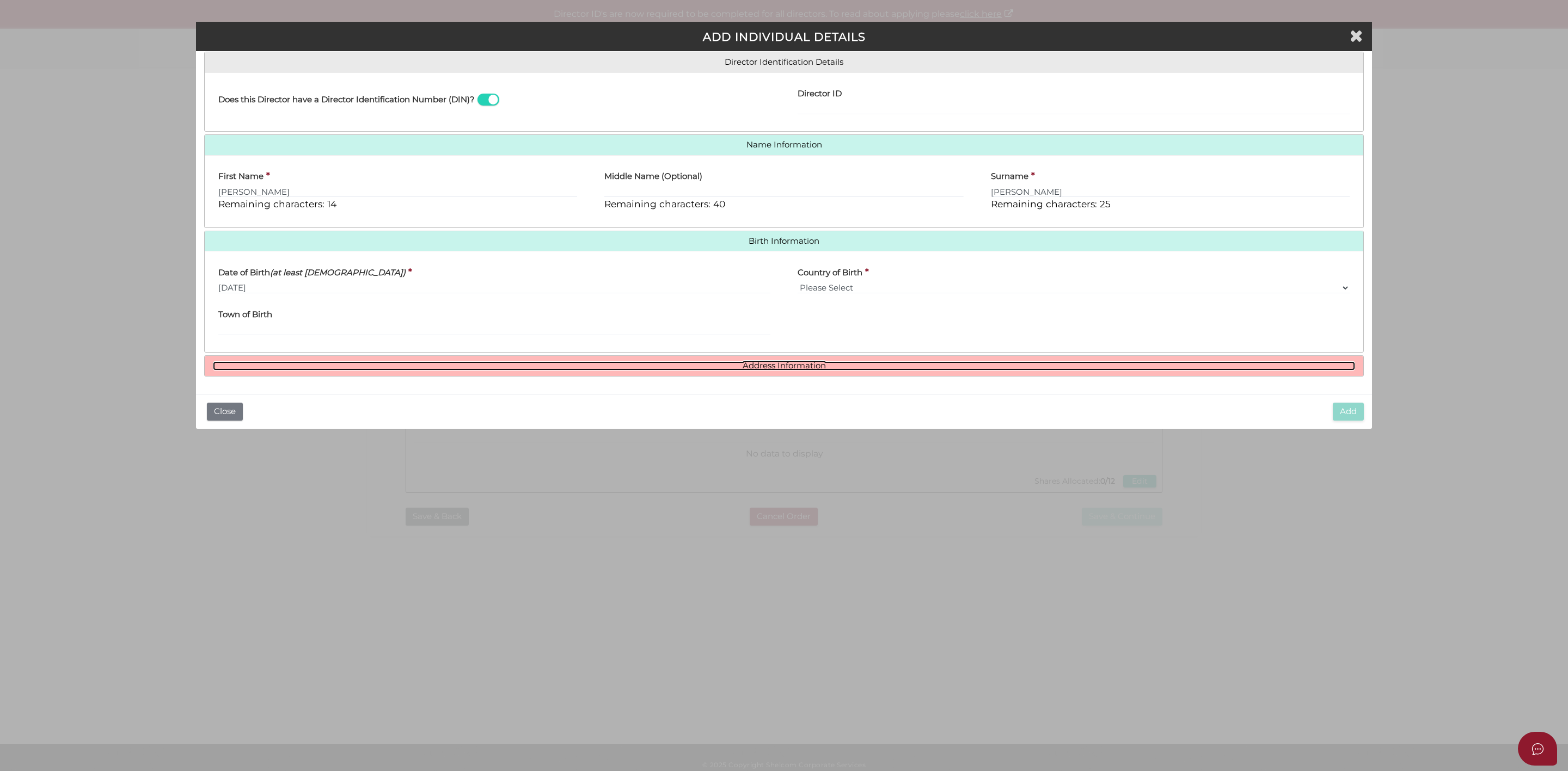
click at [765, 368] on link "Address Information" at bounding box center [784, 366] width 1143 height 9
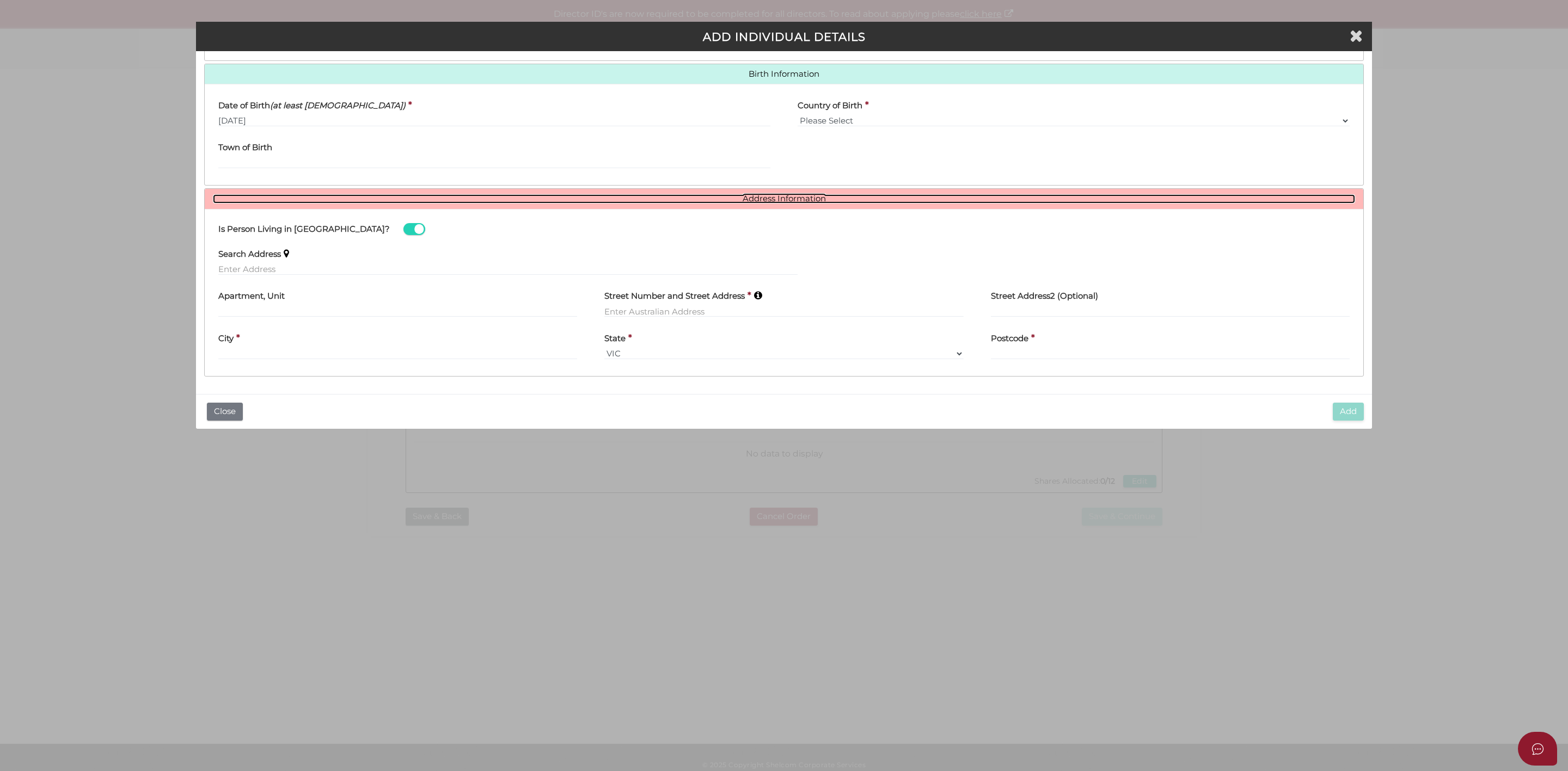
scroll to position [341, 0]
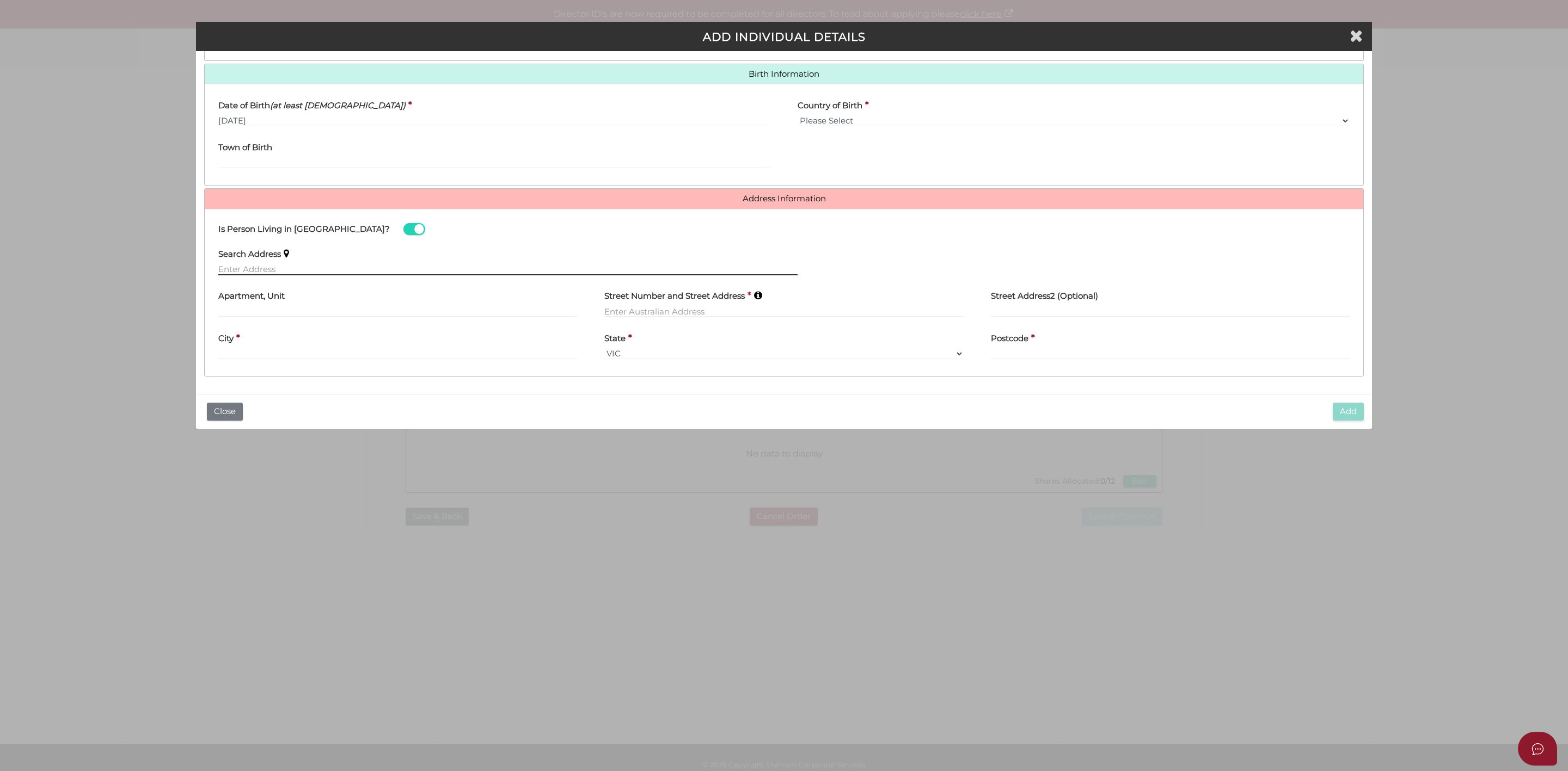
drag, startPoint x: 302, startPoint y: 263, endPoint x: 365, endPoint y: 267, distance: 63.1
click at [302, 263] on input "text" at bounding box center [508, 269] width 579 height 12
type input "22 Evolve Esplanade, Wollert VIC, Australia"
type input "22 Evolve Esplanade"
type input "Wollert"
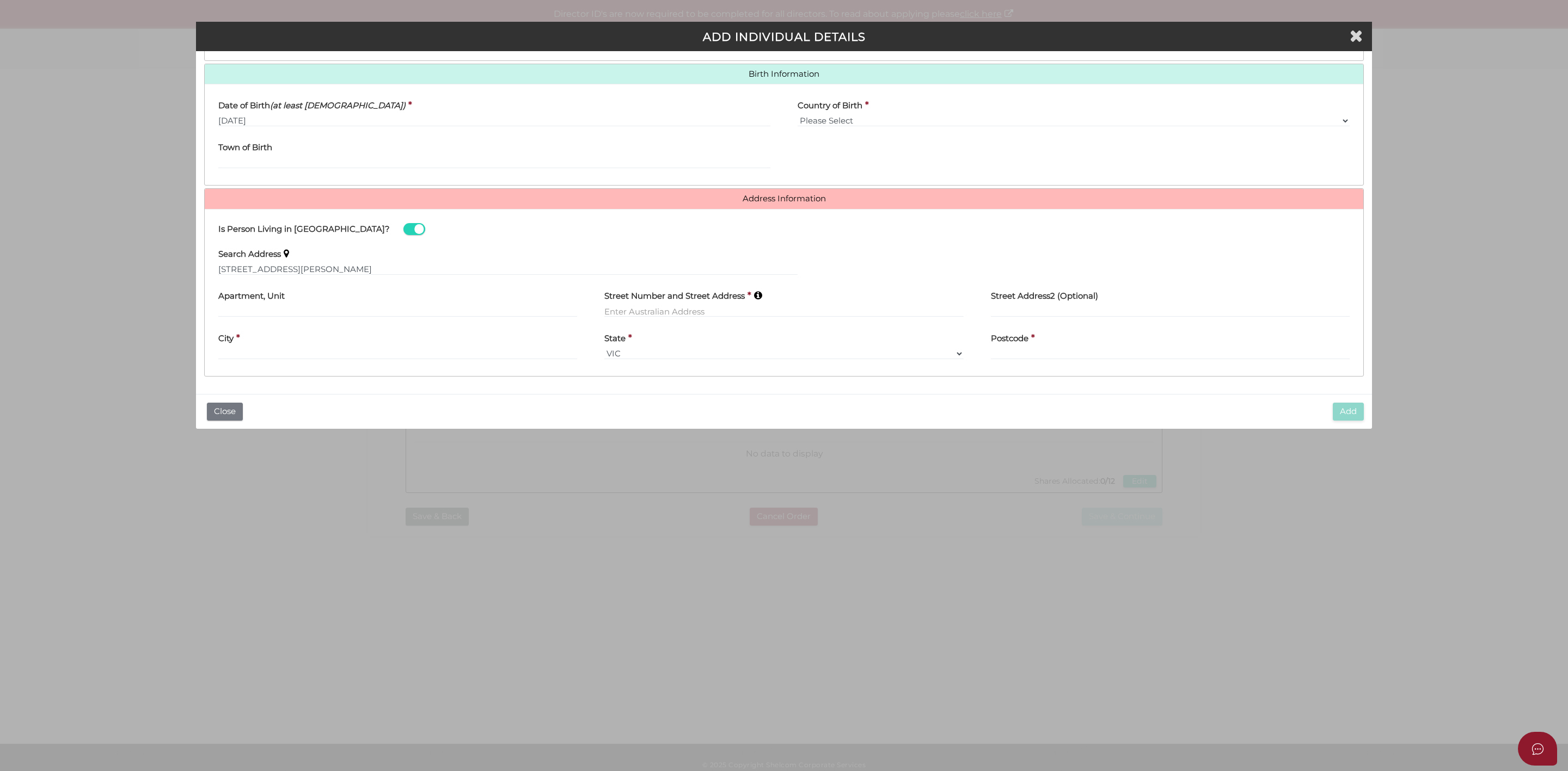
select select "VIC"
type input "3750"
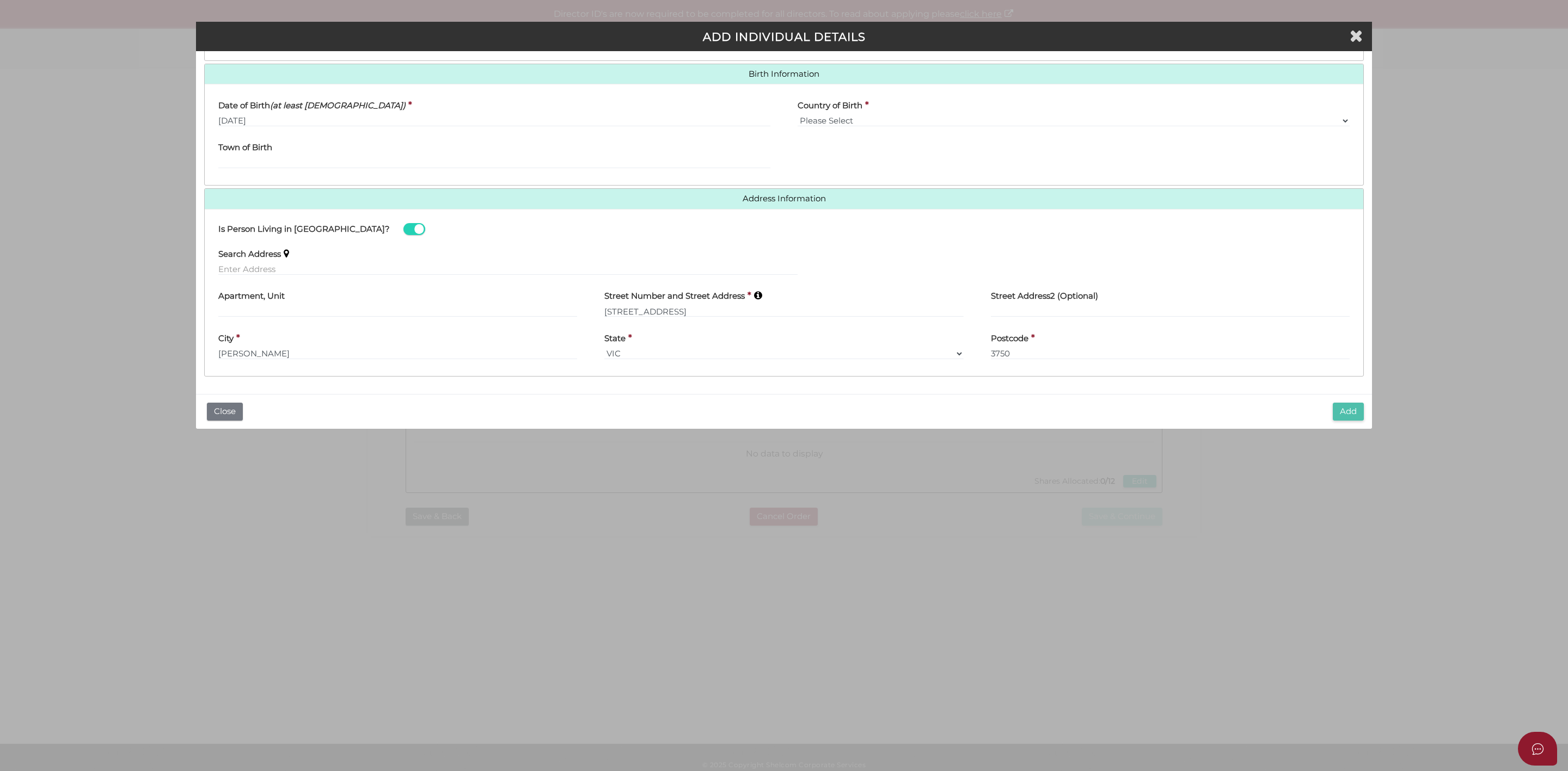
click at [1346, 412] on button "Add" at bounding box center [1348, 412] width 31 height 18
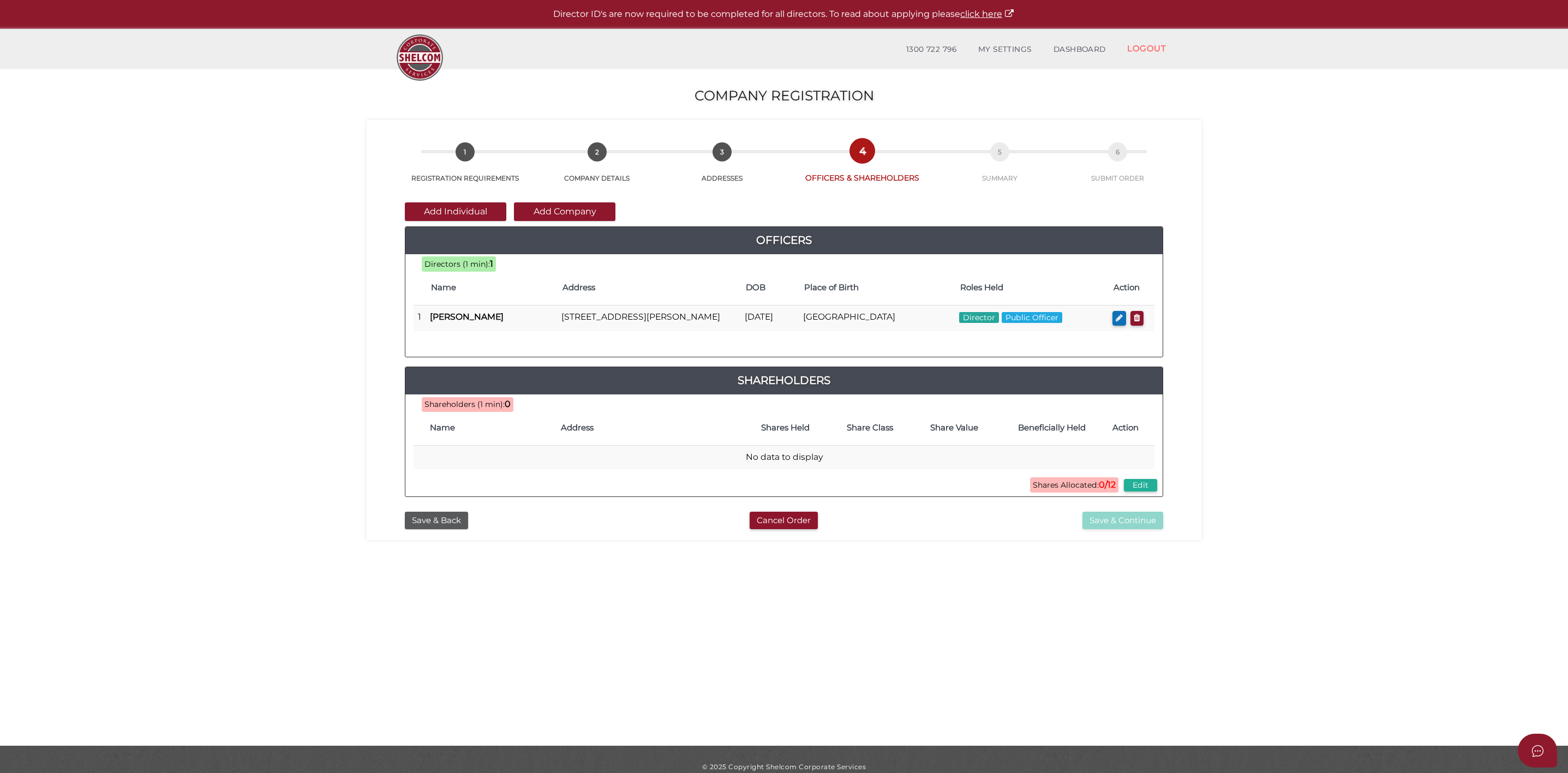
scroll to position [3, 0]
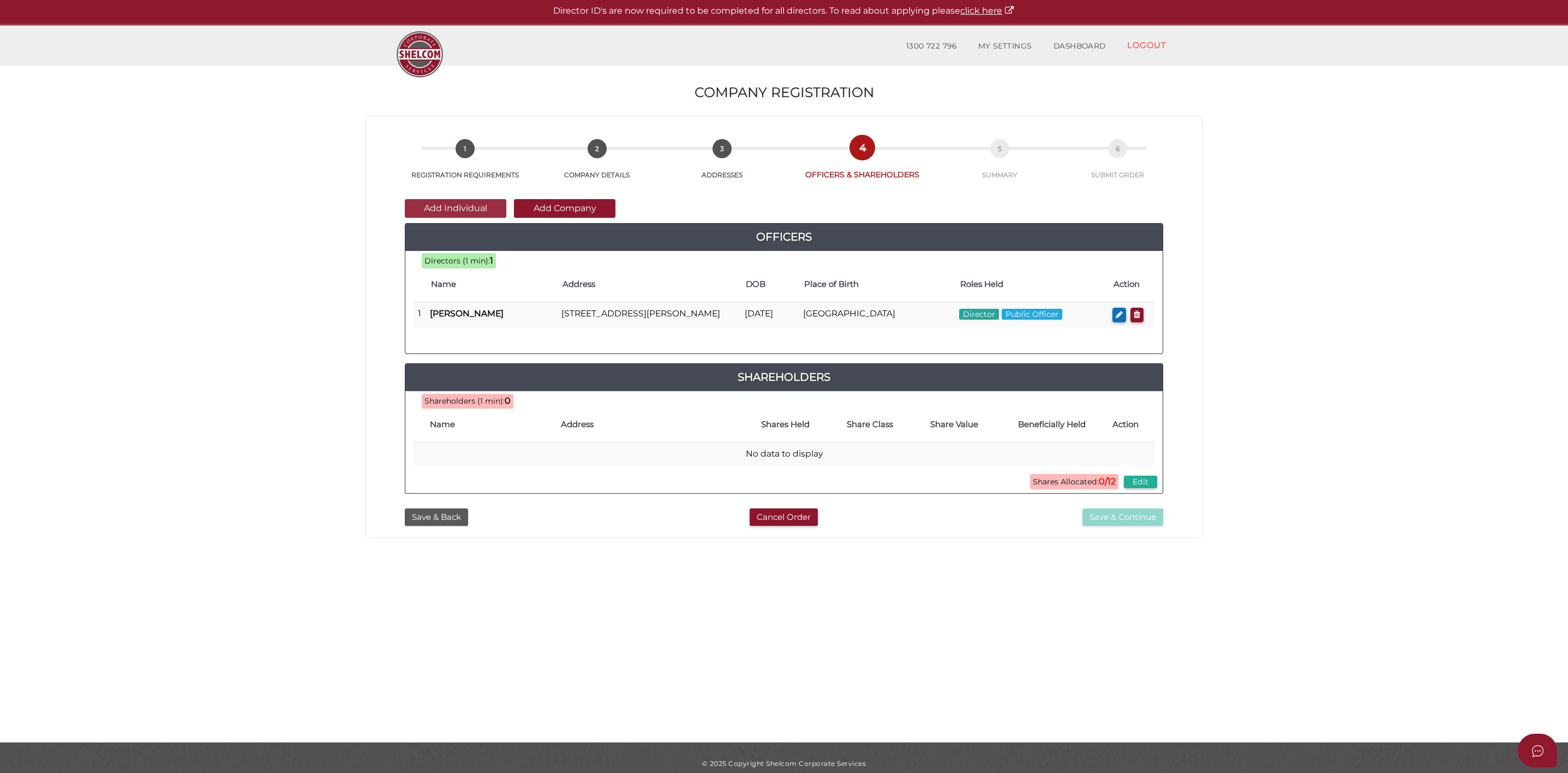
click at [473, 207] on button "Add Individual" at bounding box center [455, 208] width 102 height 18
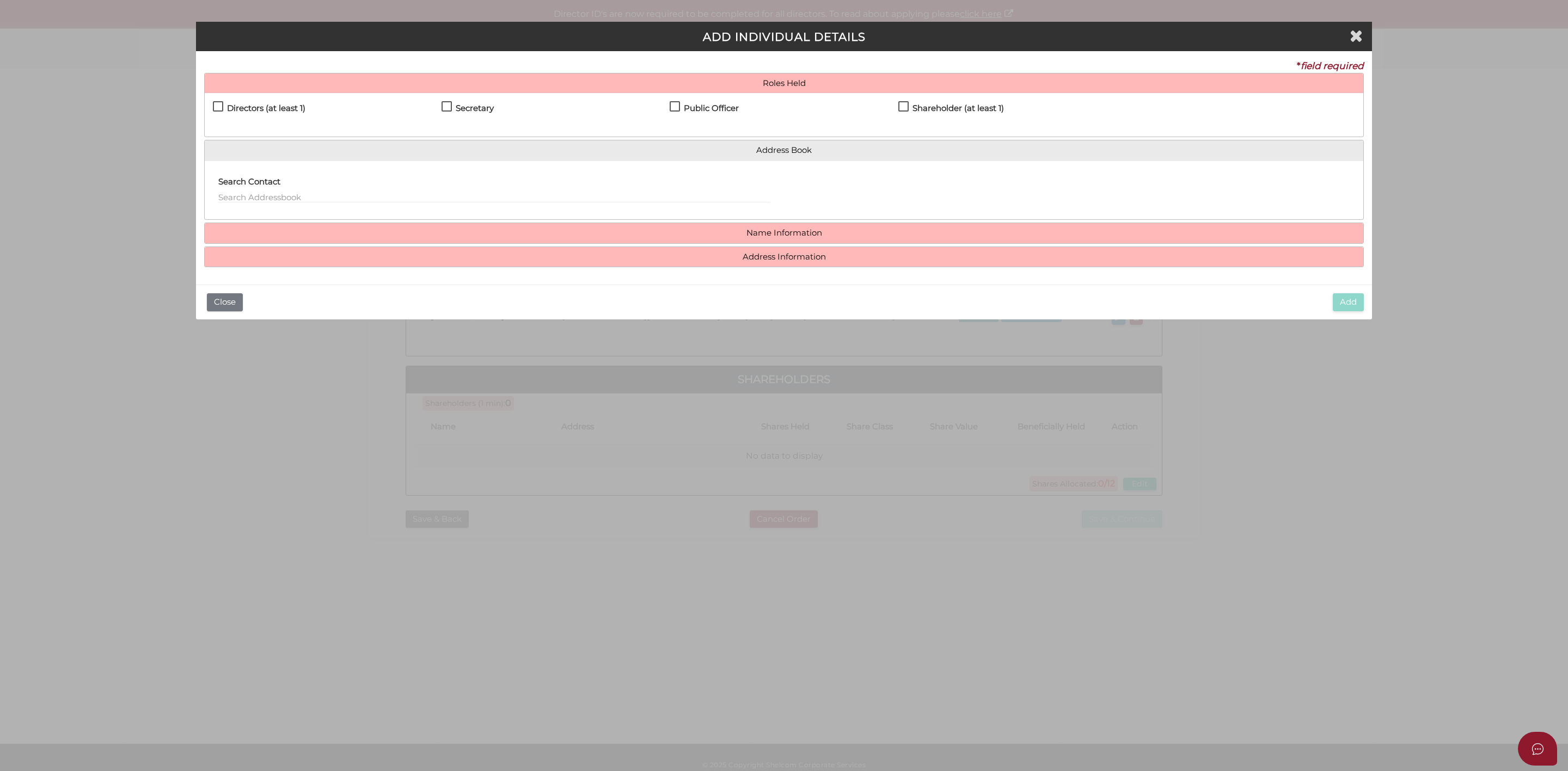
click at [215, 105] on label "Directors (at least 1)" at bounding box center [258, 110] width 92 height 13
checkbox input "true"
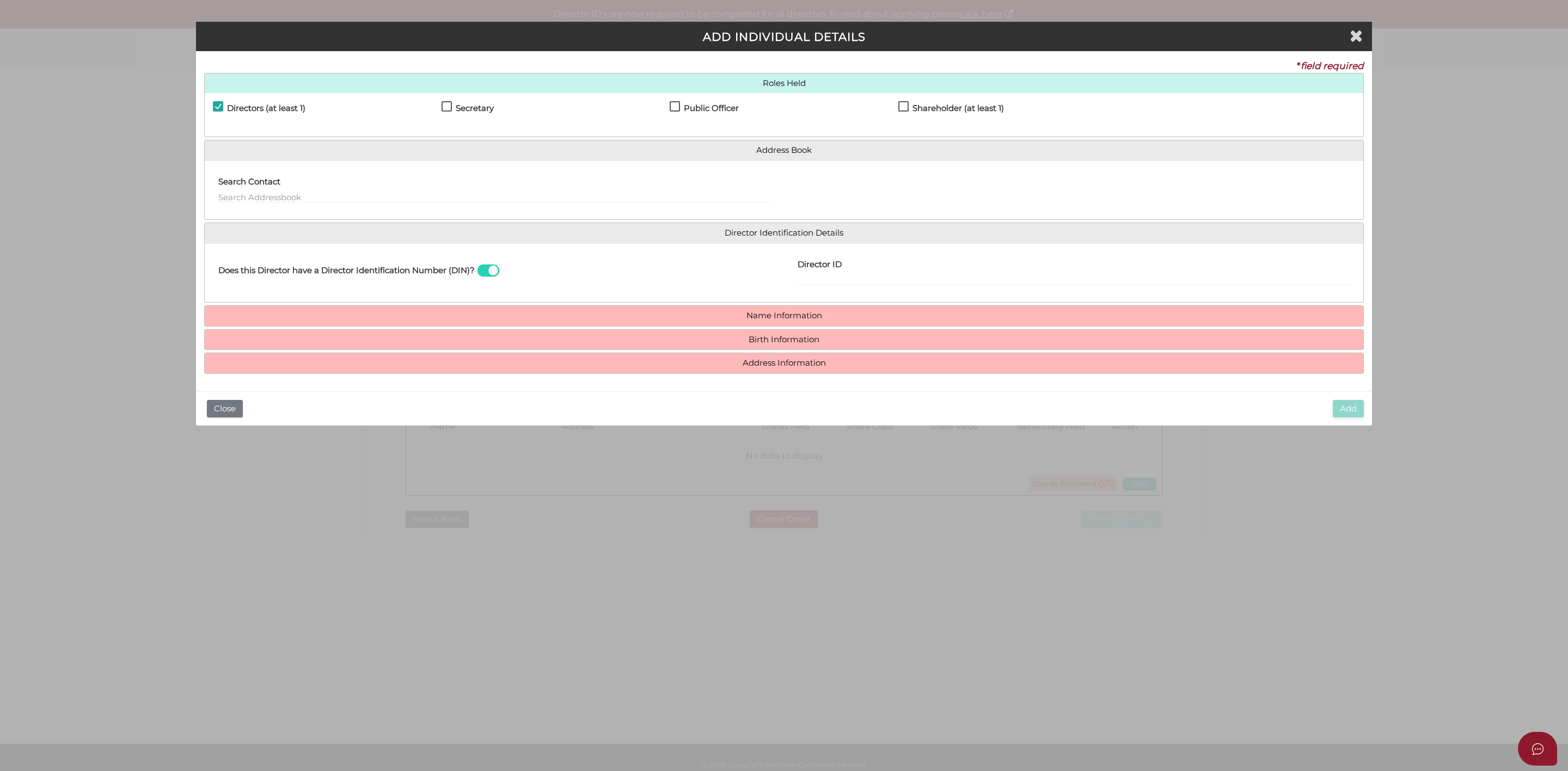
click at [446, 105] on label "Secretary" at bounding box center [467, 110] width 52 height 13
checkbox input "true"
click at [401, 201] on input "text" at bounding box center [494, 197] width 552 height 12
type input "Kirandeep Singh Dandial"
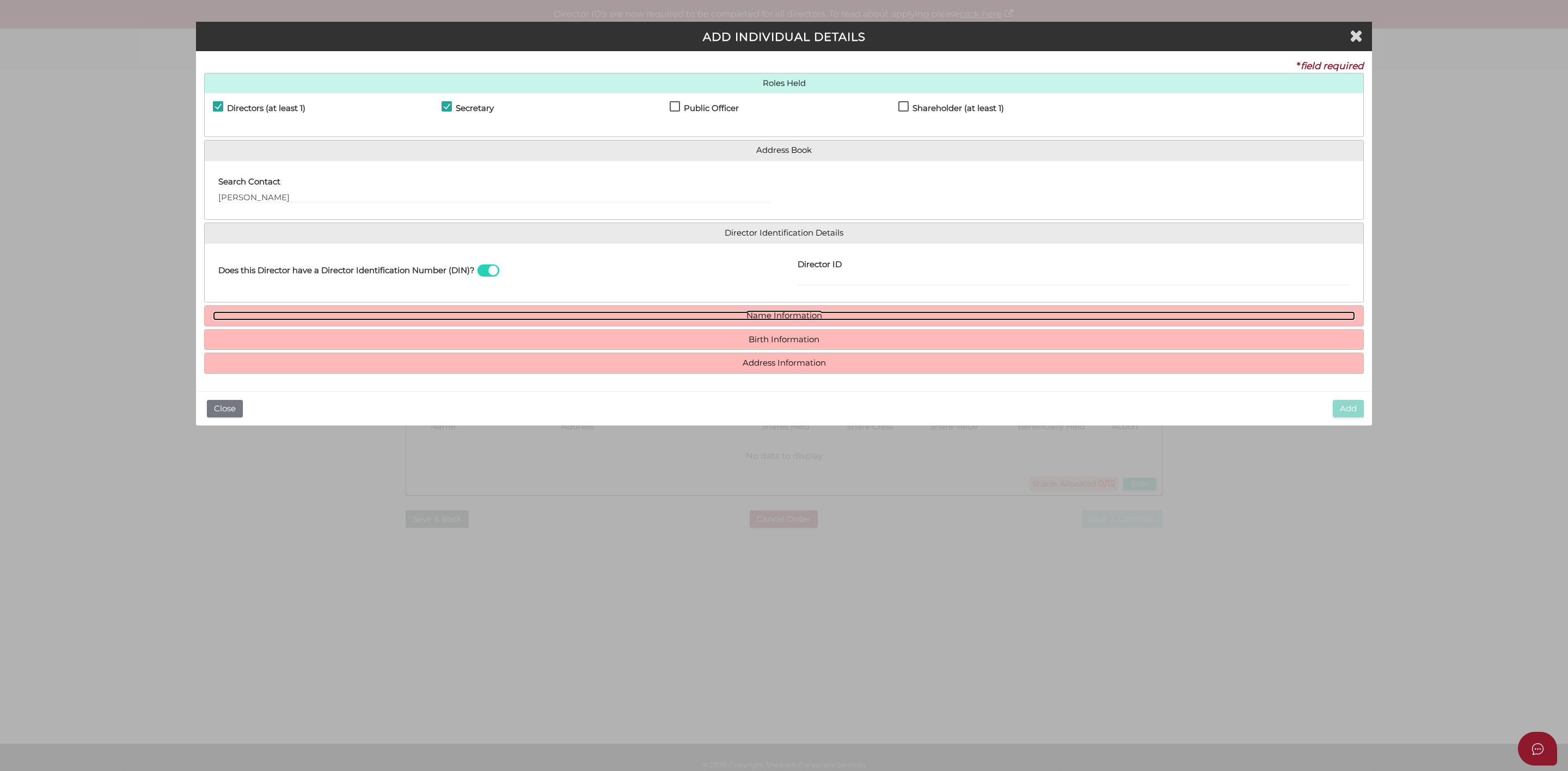
click at [803, 321] on link "Name Information" at bounding box center [784, 316] width 1143 height 9
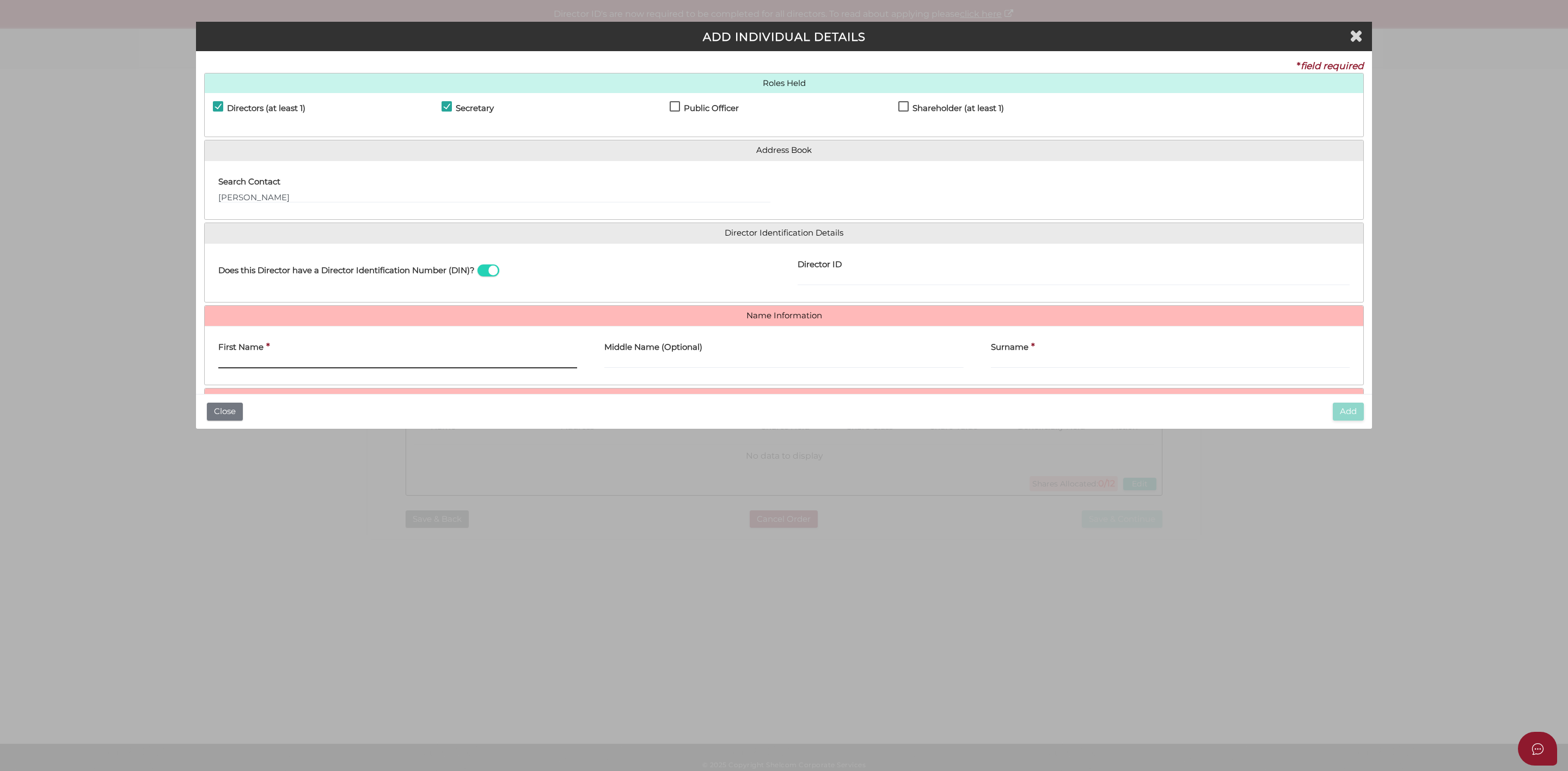
click at [353, 361] on input "First Name" at bounding box center [398, 362] width 359 height 12
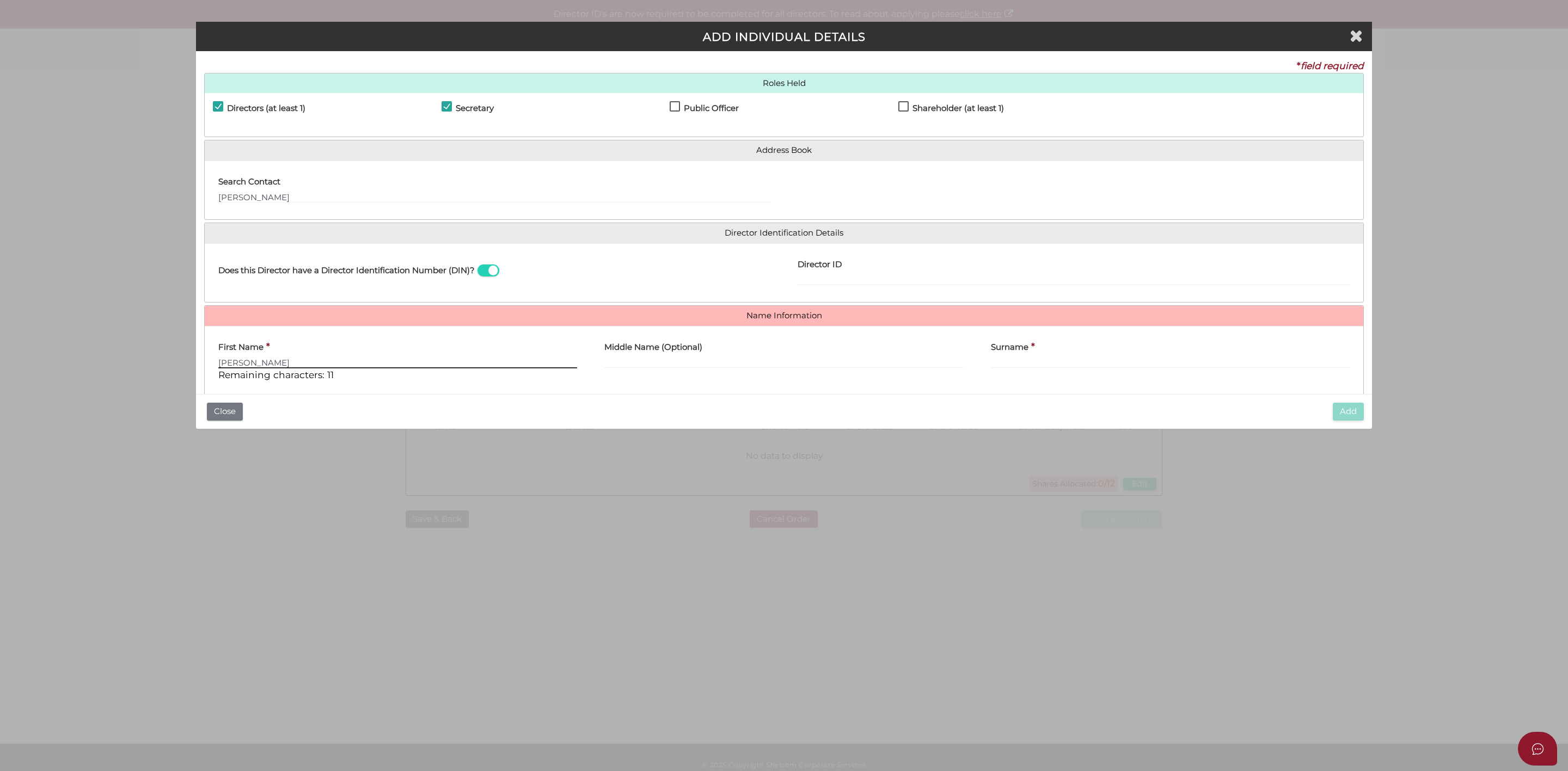
type input "Kirandeep"
type input "Singh"
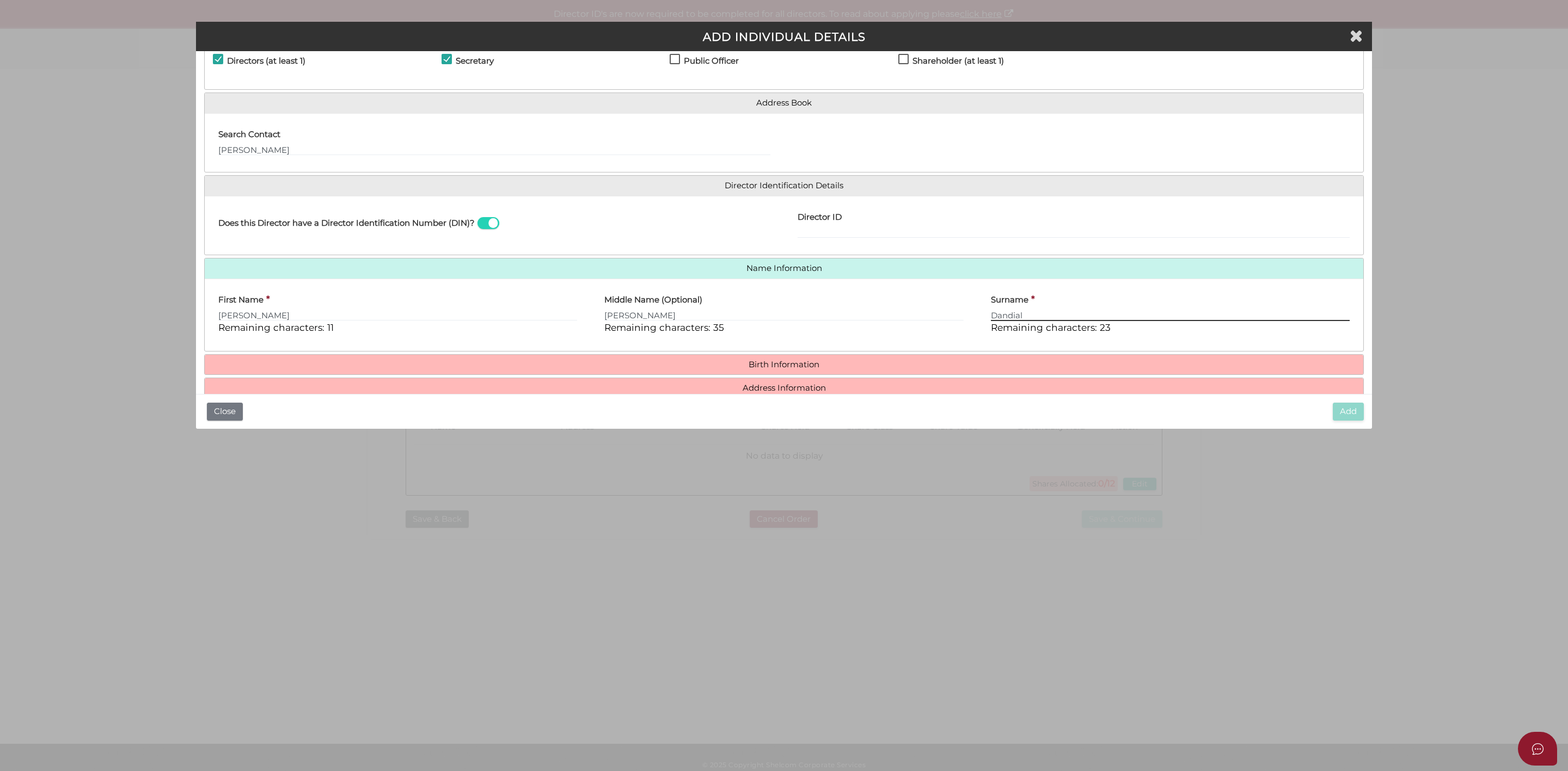
scroll to position [72, 0]
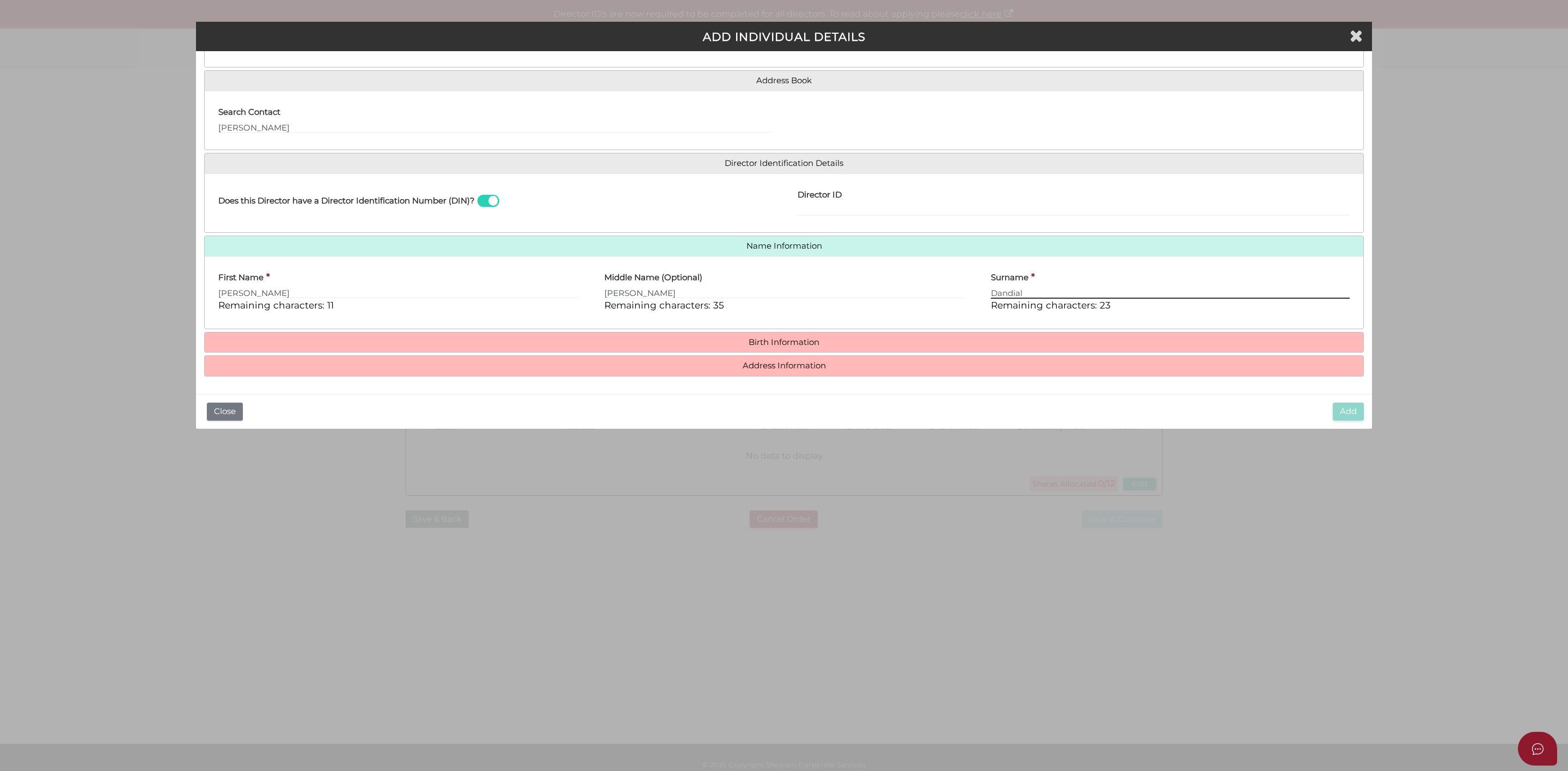
type input "Dandial"
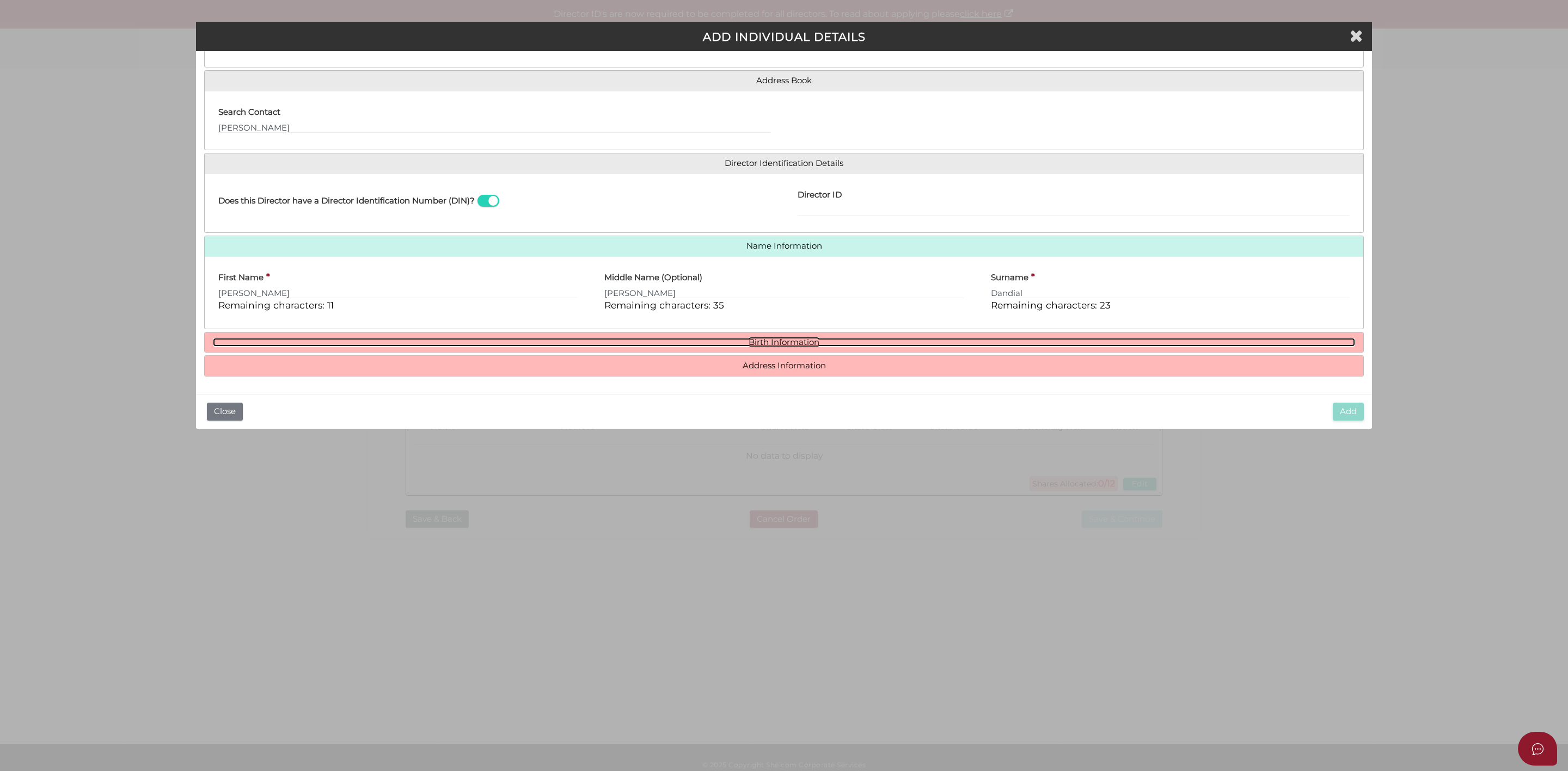
click at [803, 338] on link "Birth Information" at bounding box center [784, 342] width 1143 height 9
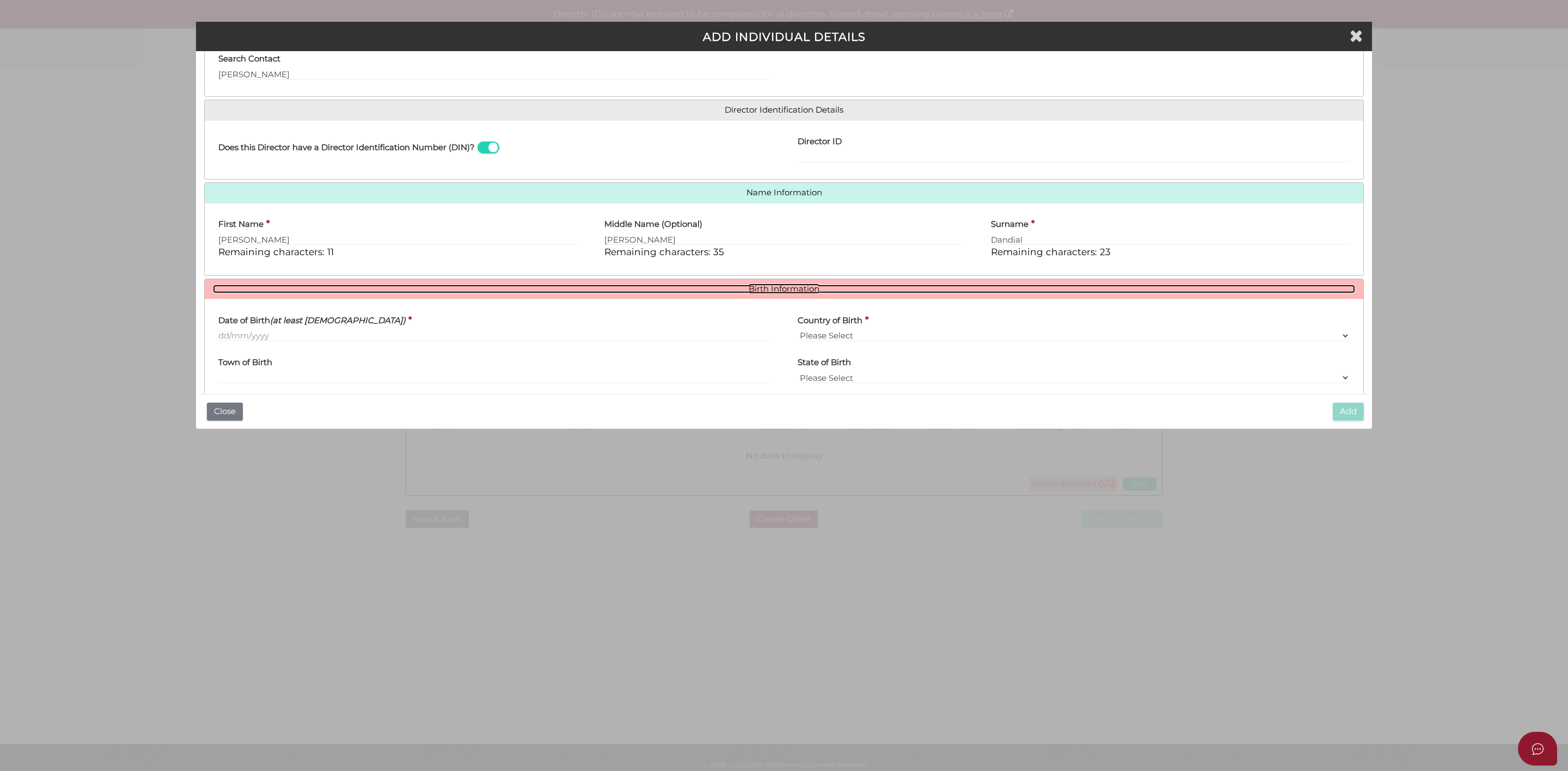
scroll to position [174, 0]
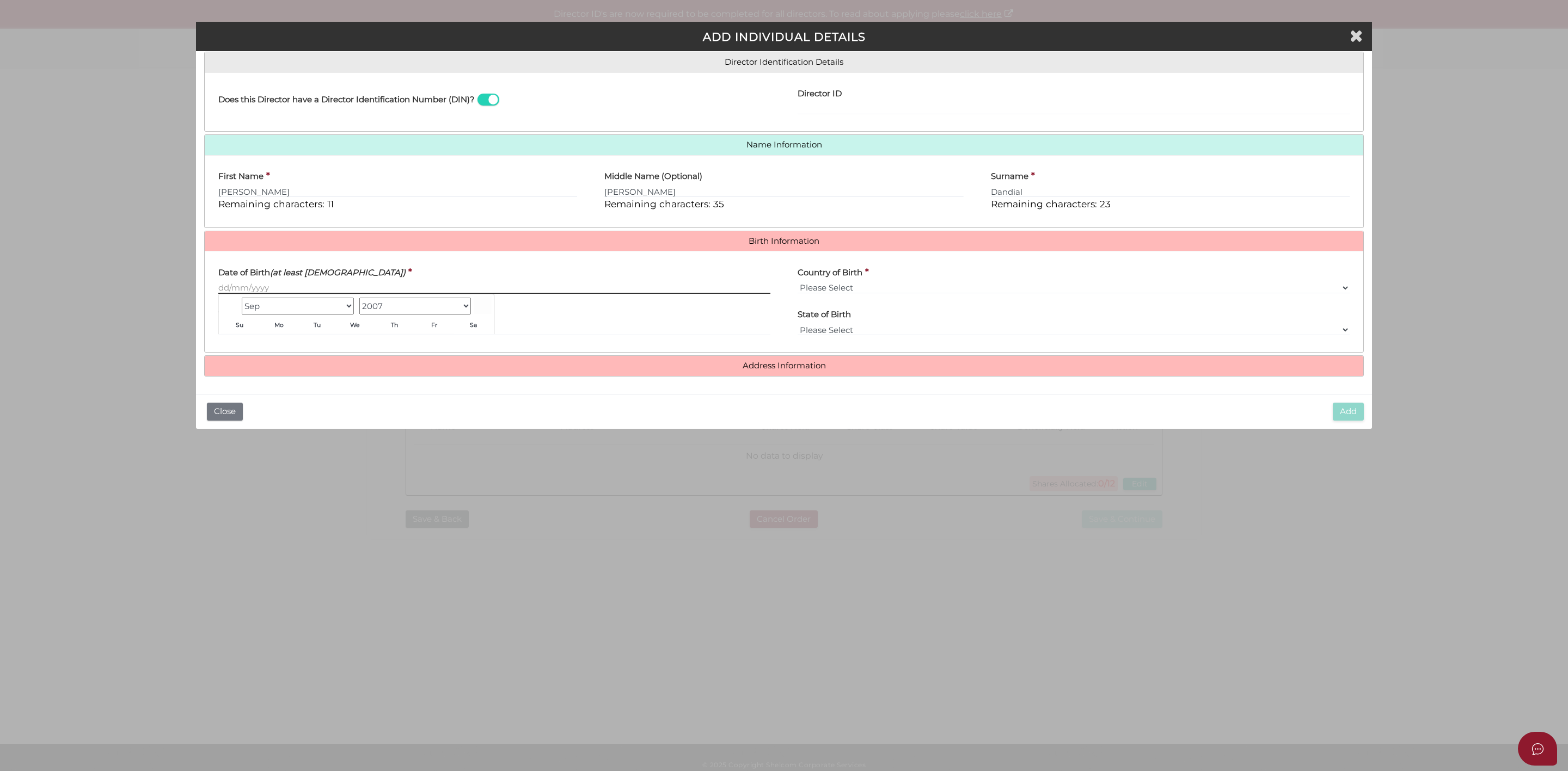
click at [311, 282] on input "Date of Birth (at least 18 years old)" at bounding box center [494, 287] width 552 height 12
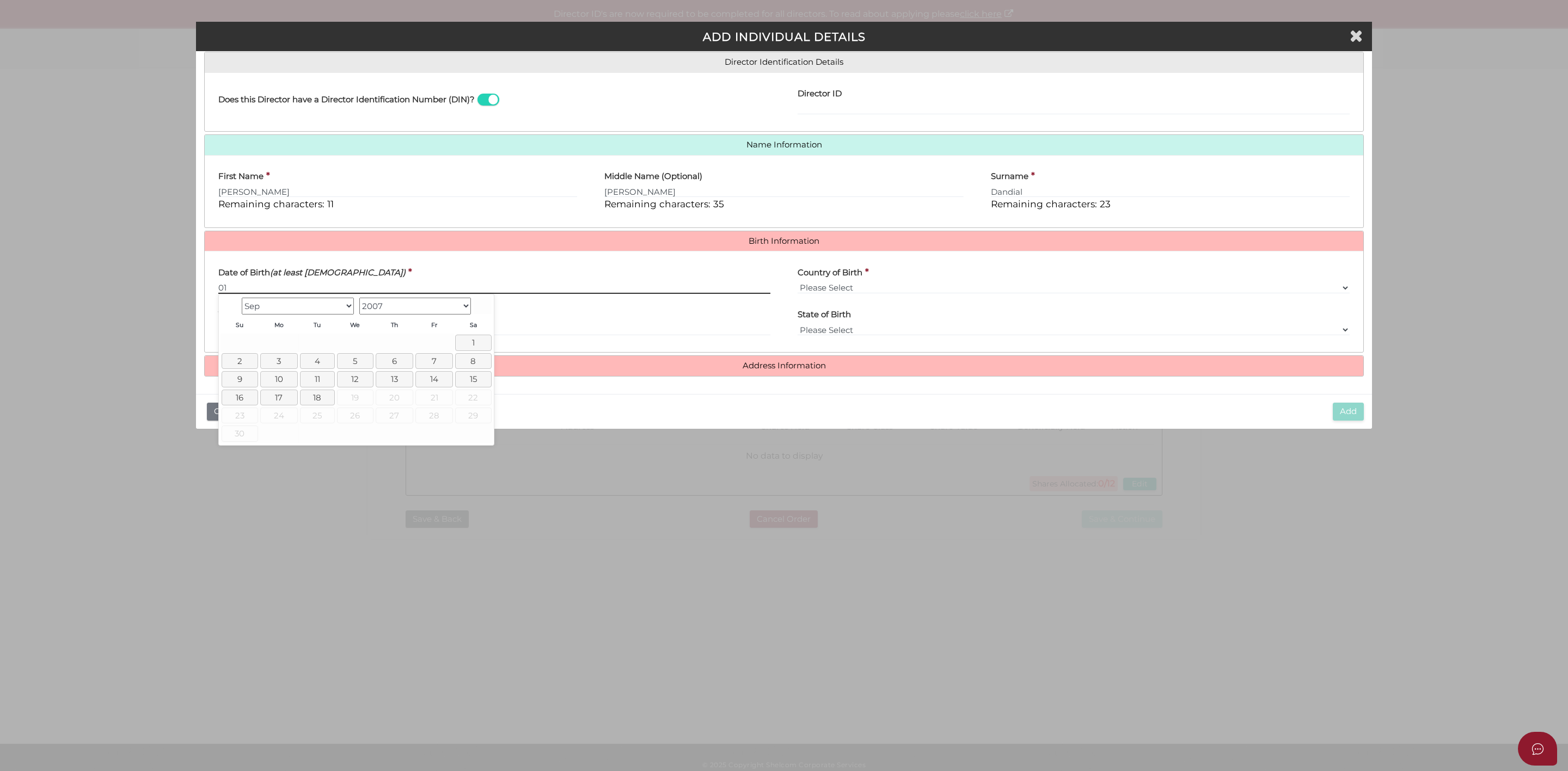
type input "0"
click at [466, 340] on link "1" at bounding box center [474, 342] width 37 height 16
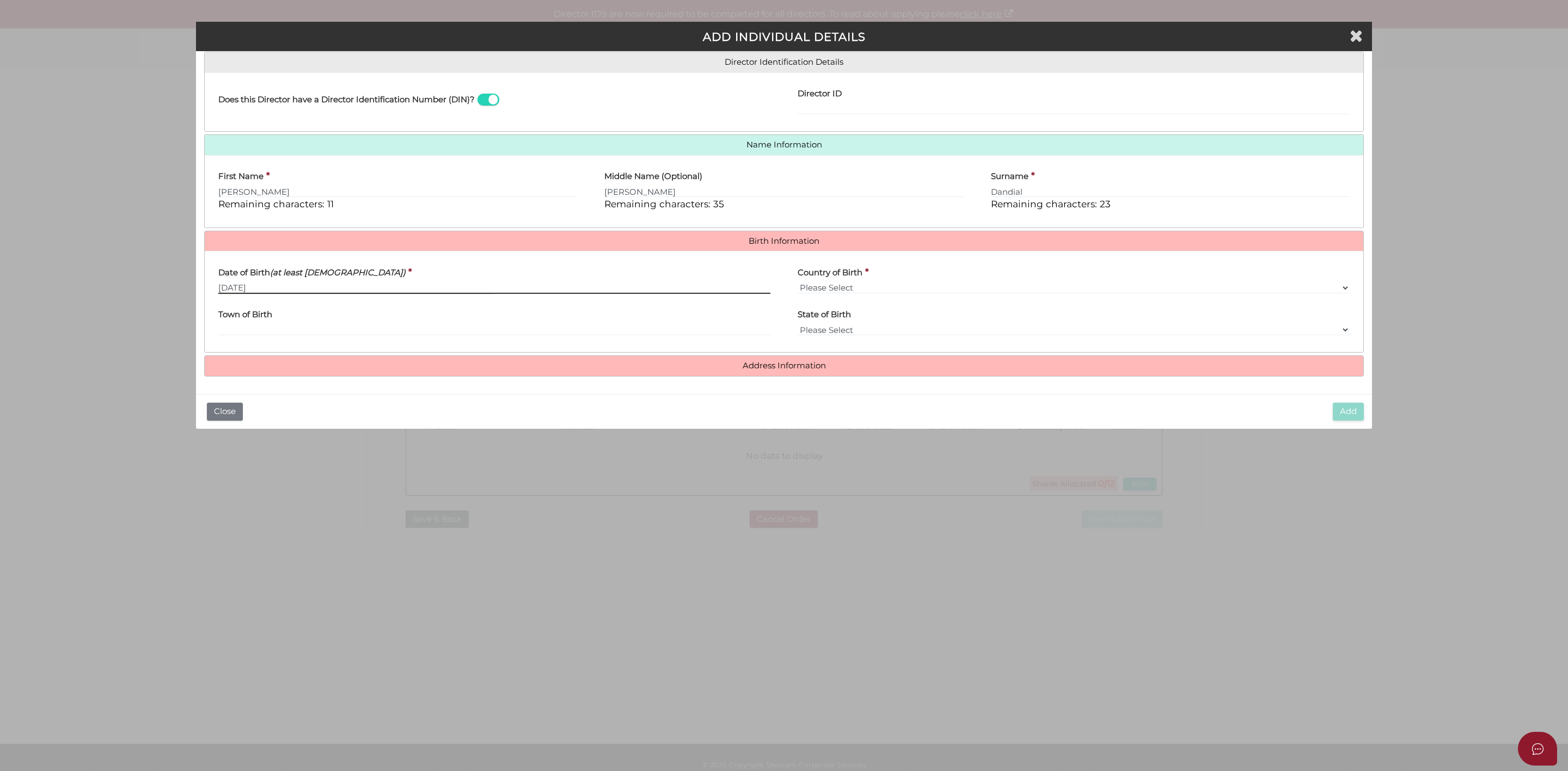
click at [294, 287] on input "01/09/2007" at bounding box center [494, 287] width 552 height 12
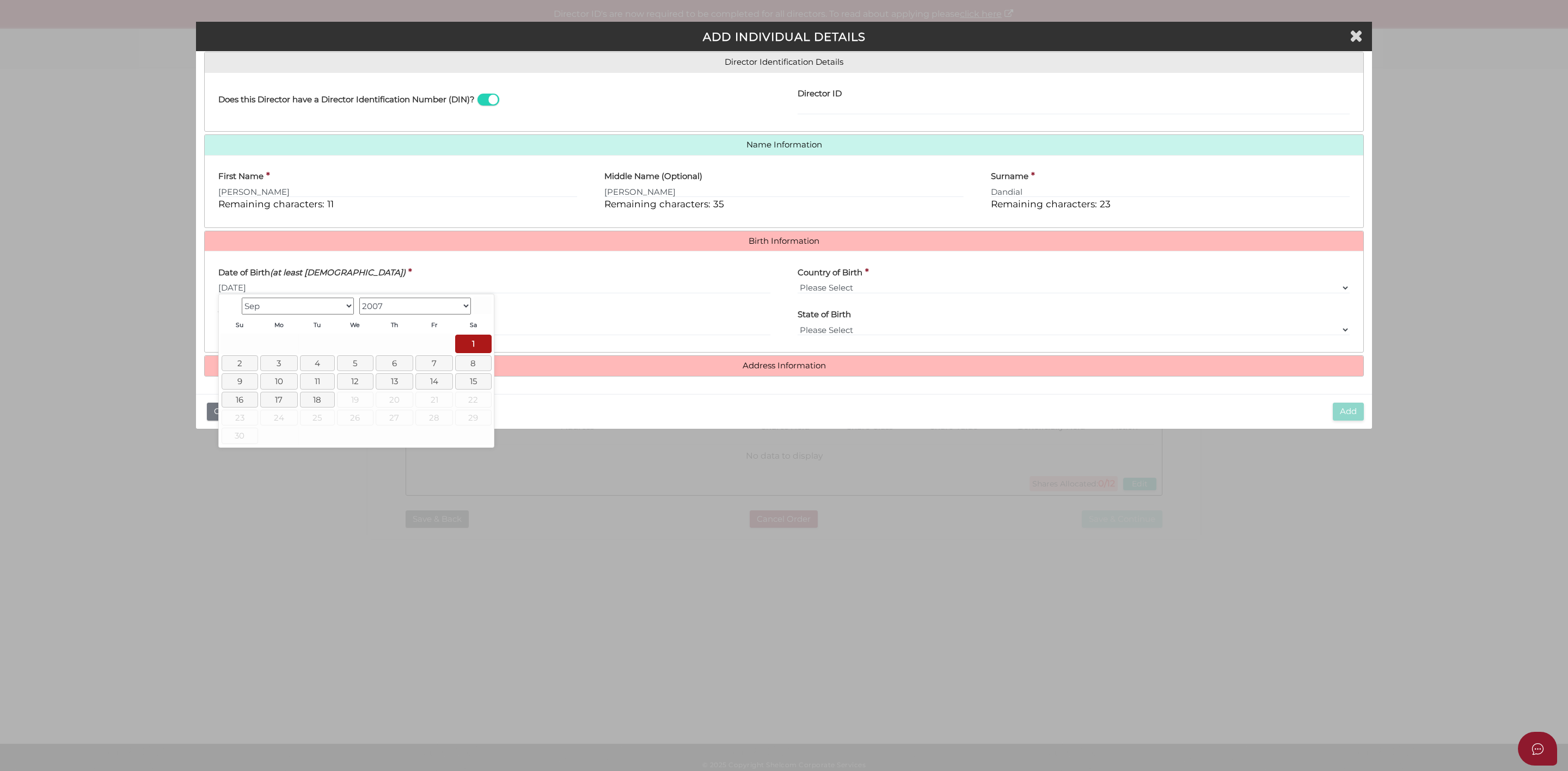
click at [341, 306] on select "Jan Feb Mar Apr May Jun Jul Aug Sep" at bounding box center [297, 306] width 112 height 17
click at [345, 306] on select "Jan Feb Mar Apr May Jun Jul Aug Sep" at bounding box center [297, 306] width 112 height 17
click at [289, 304] on select "Jan Feb Mar Apr May Jun Jul Aug Sep" at bounding box center [297, 306] width 112 height 17
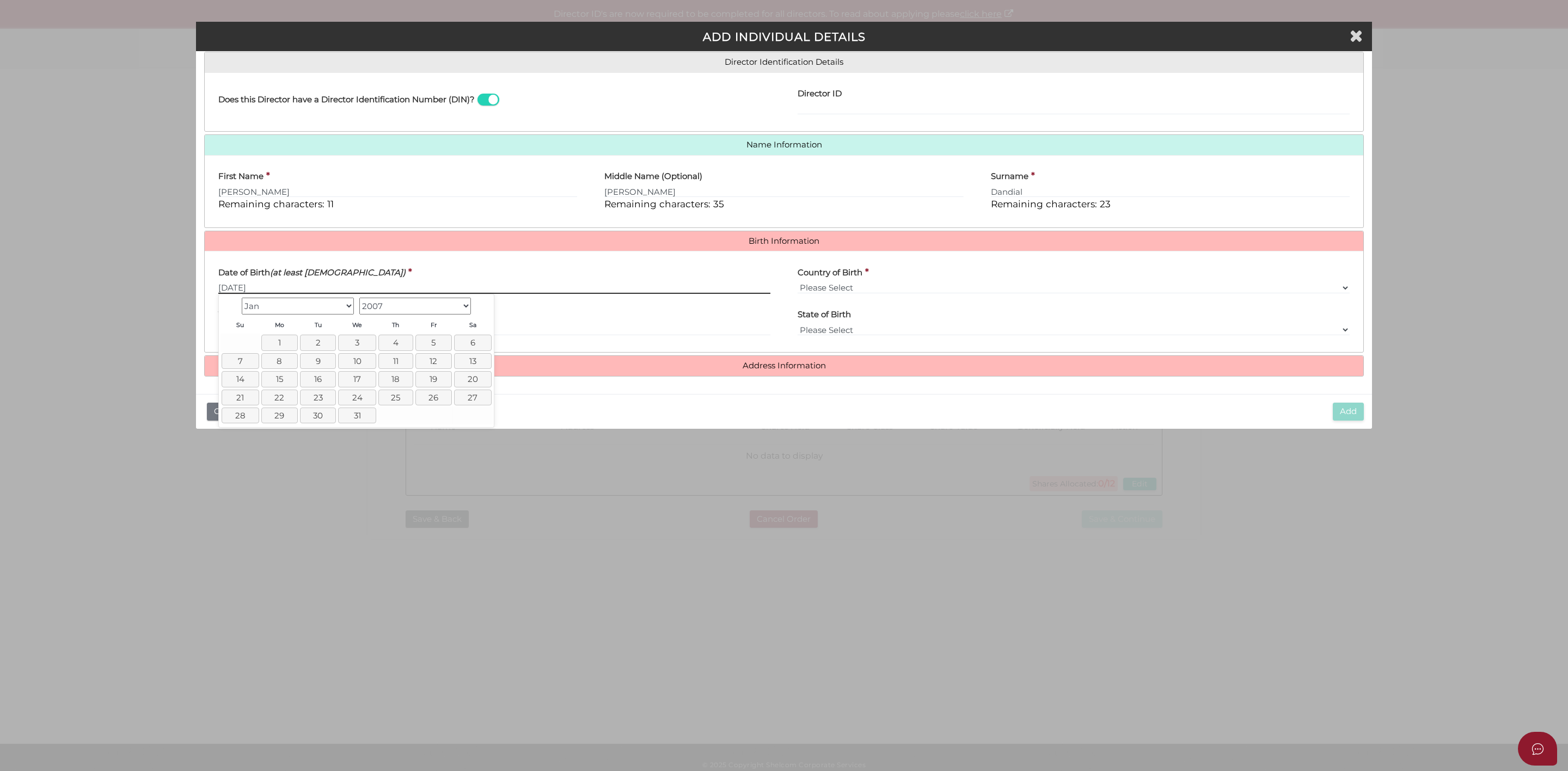
click at [278, 282] on input "01/09/2007" at bounding box center [494, 287] width 552 height 12
type input "01/11"
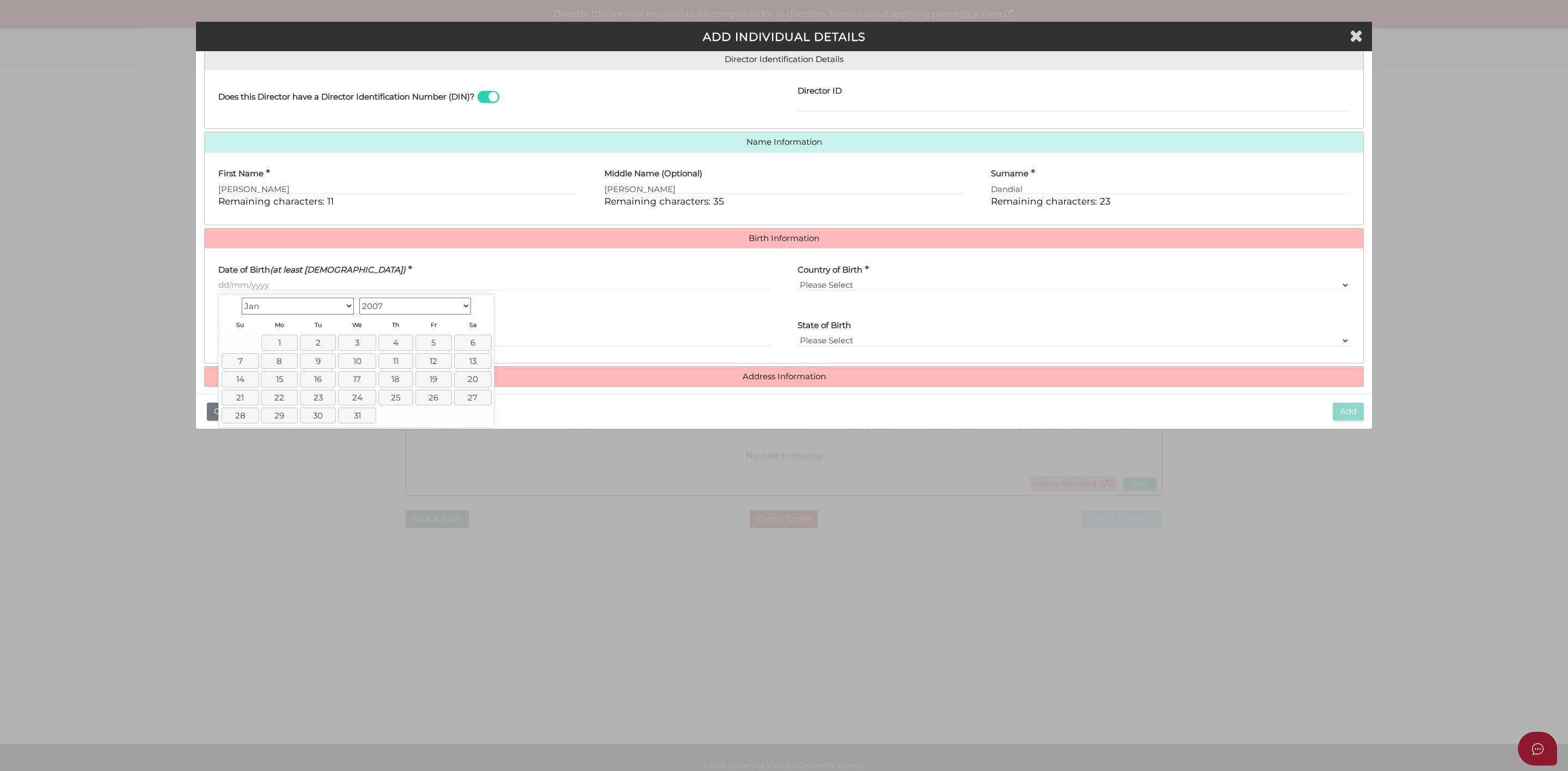
click at [384, 307] on select "1900 1901 1902 1903 1904 1905 1906 1907 1908 1909 1910 1911 1912 1913 1914 1915…" at bounding box center [415, 306] width 112 height 17
click at [392, 306] on select "1900 1901 1902 1903 1904 1905 1906 1907 1908 1909 1910 1911 1912 1913 1914 1915…" at bounding box center [415, 306] width 112 height 17
click at [279, 343] on link "1" at bounding box center [280, 342] width 37 height 16
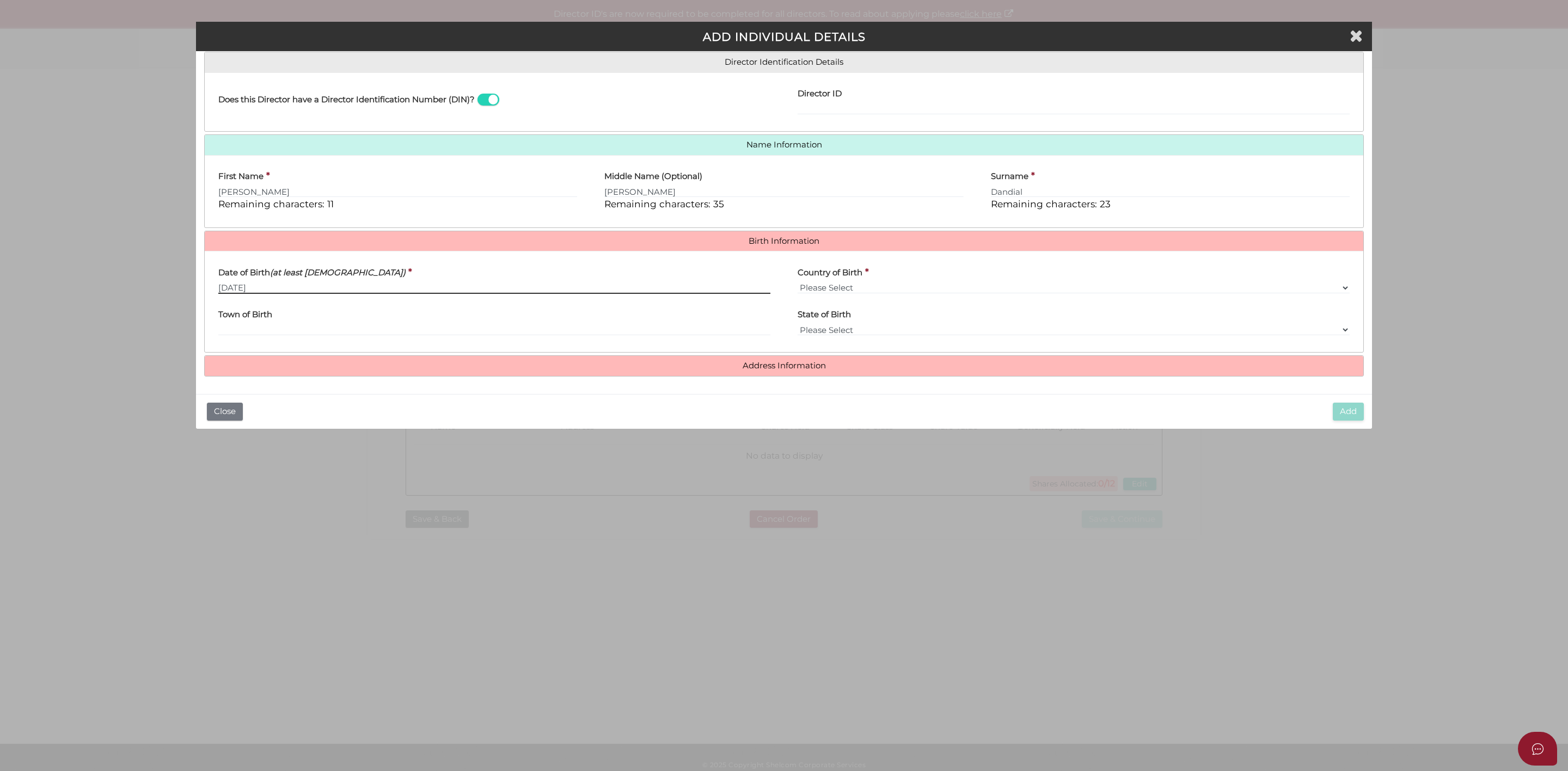
click at [294, 283] on input "01/01/2007" at bounding box center [494, 287] width 552 height 12
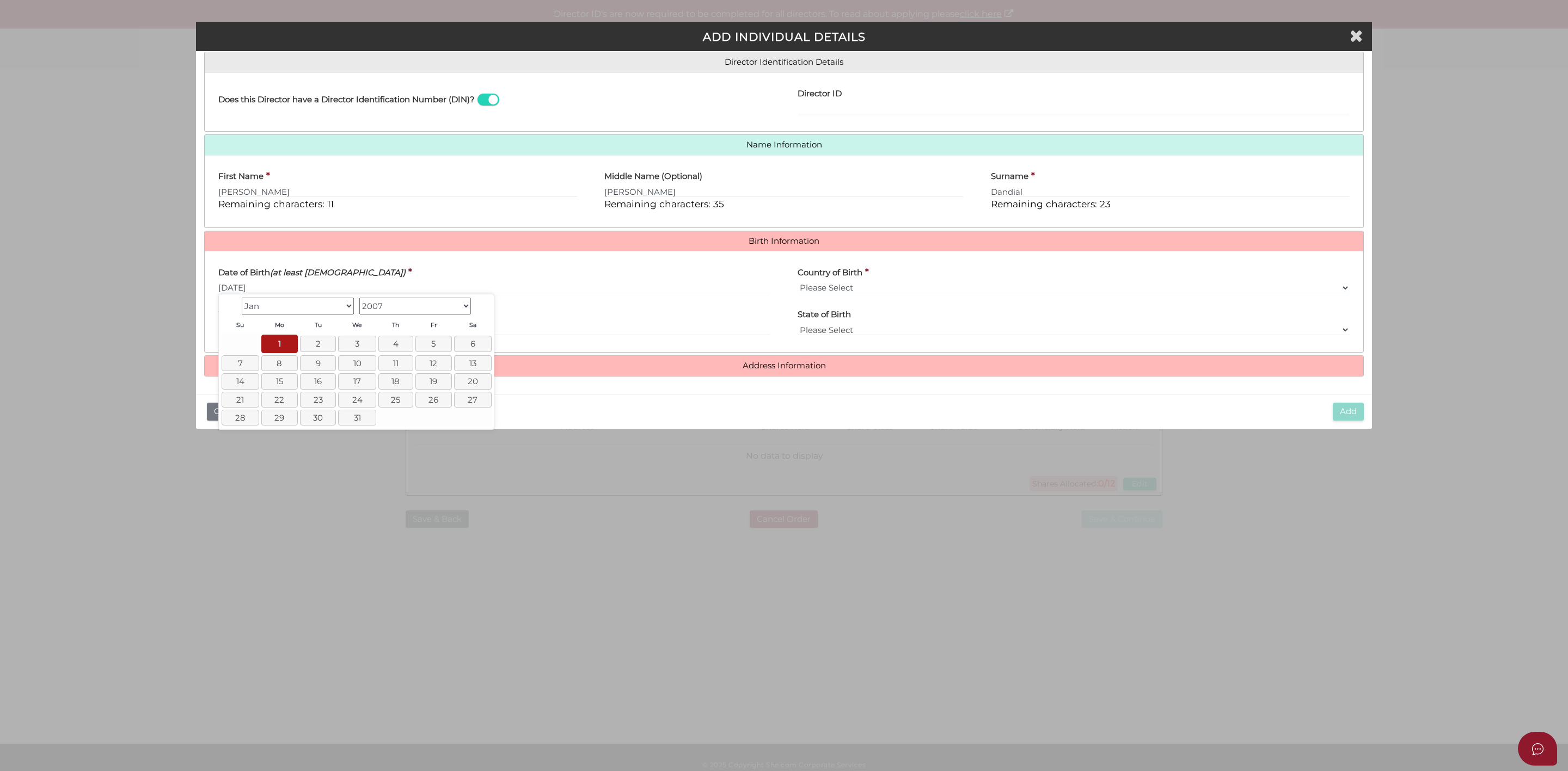
click at [348, 307] on select "Jan Feb Mar Apr May Jun Jul Aug Sep" at bounding box center [297, 306] width 112 height 17
click at [291, 302] on select "Jan Feb Mar Apr May Jun Jul Aug Sep" at bounding box center [297, 306] width 112 height 17
click at [311, 281] on label "Date of Birth (at least 18 years old)" at bounding box center [312, 271] width 187 height 22
click at [311, 282] on input "01/01/2007" at bounding box center [494, 287] width 552 height 12
click at [297, 284] on input "01/01/2007" at bounding box center [494, 287] width 552 height 12
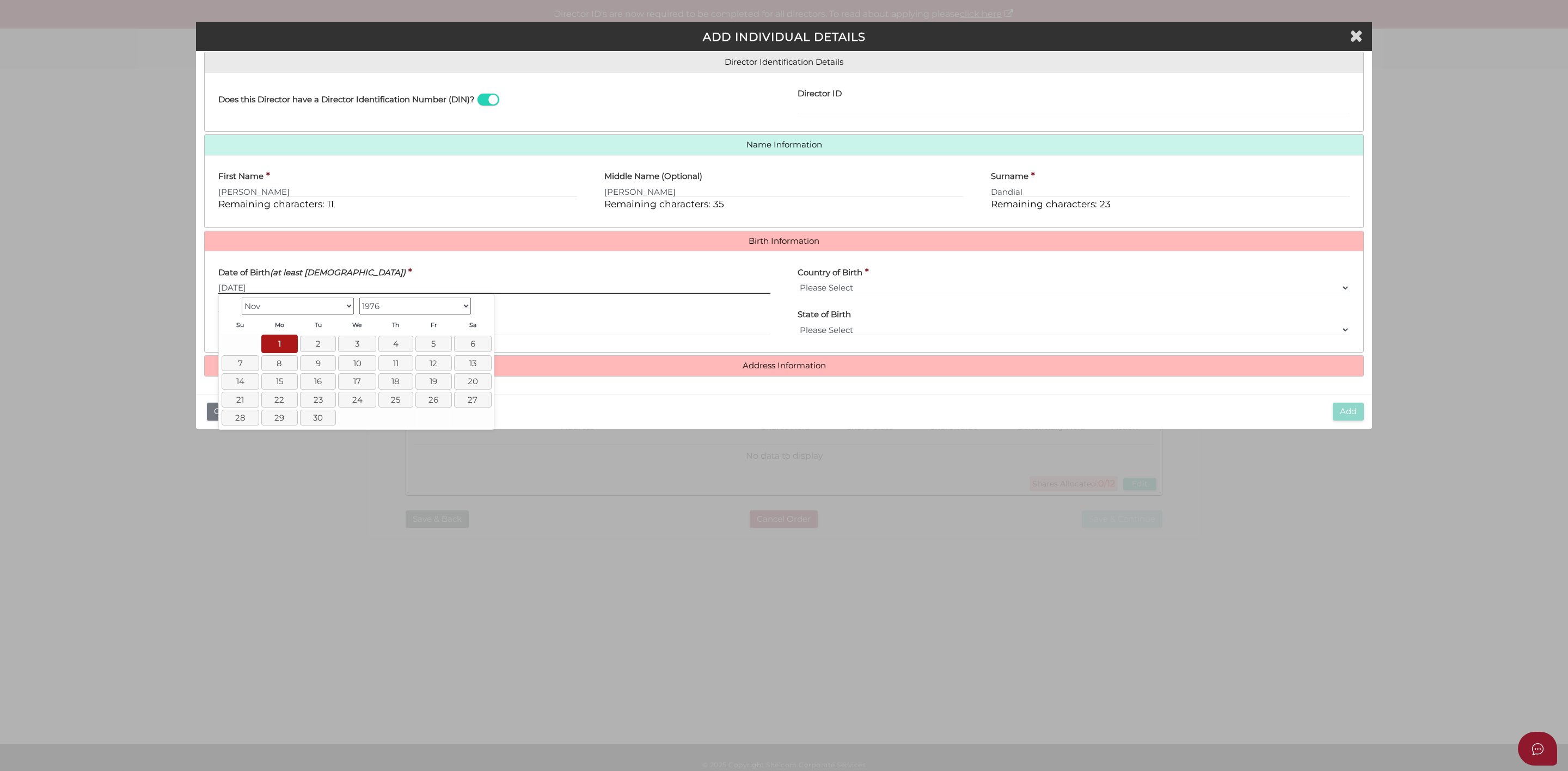
type input "01/11/1976"
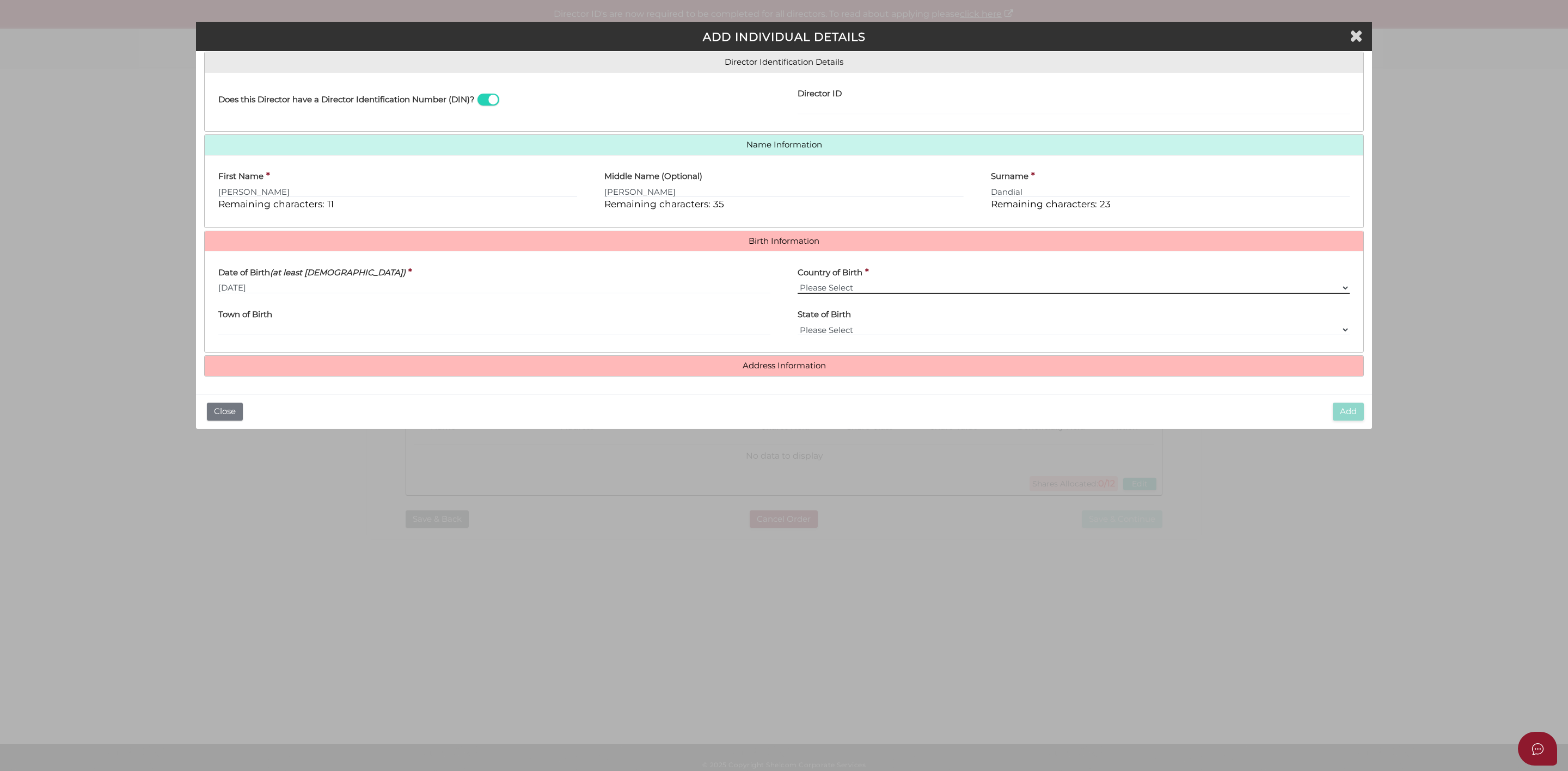
click at [843, 287] on select "Please Select v Australia Afghanistan Albania Algeria American Samoa Andorra An…" at bounding box center [1074, 287] width 552 height 12
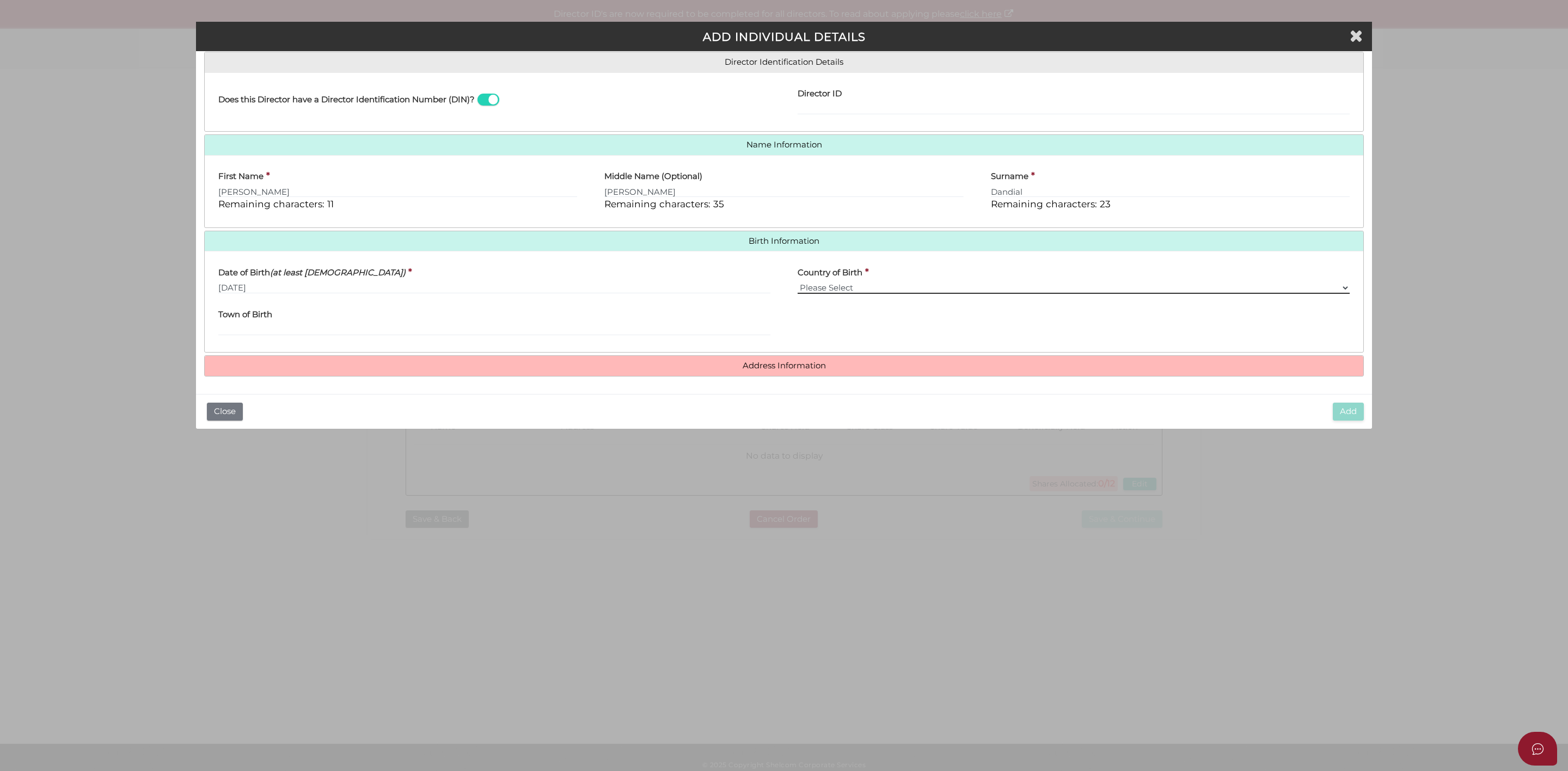
click at [889, 284] on select "Please Select v Australia Afghanistan Albania Algeria American Samoa Andorra An…" at bounding box center [1074, 287] width 552 height 12
click at [869, 283] on select "Please Select v Australia Afghanistan Albania Algeria American Samoa Andorra An…" at bounding box center [1074, 287] width 552 height 12
select select "India"
click at [868, 283] on select "Please Select v Australia Afghanistan Albania Algeria American Samoa Andorra An…" at bounding box center [1074, 287] width 552 height 12
click at [798, 282] on select "Please Select v Australia Afghanistan Albania Algeria American Samoa Andorra An…" at bounding box center [1074, 287] width 552 height 12
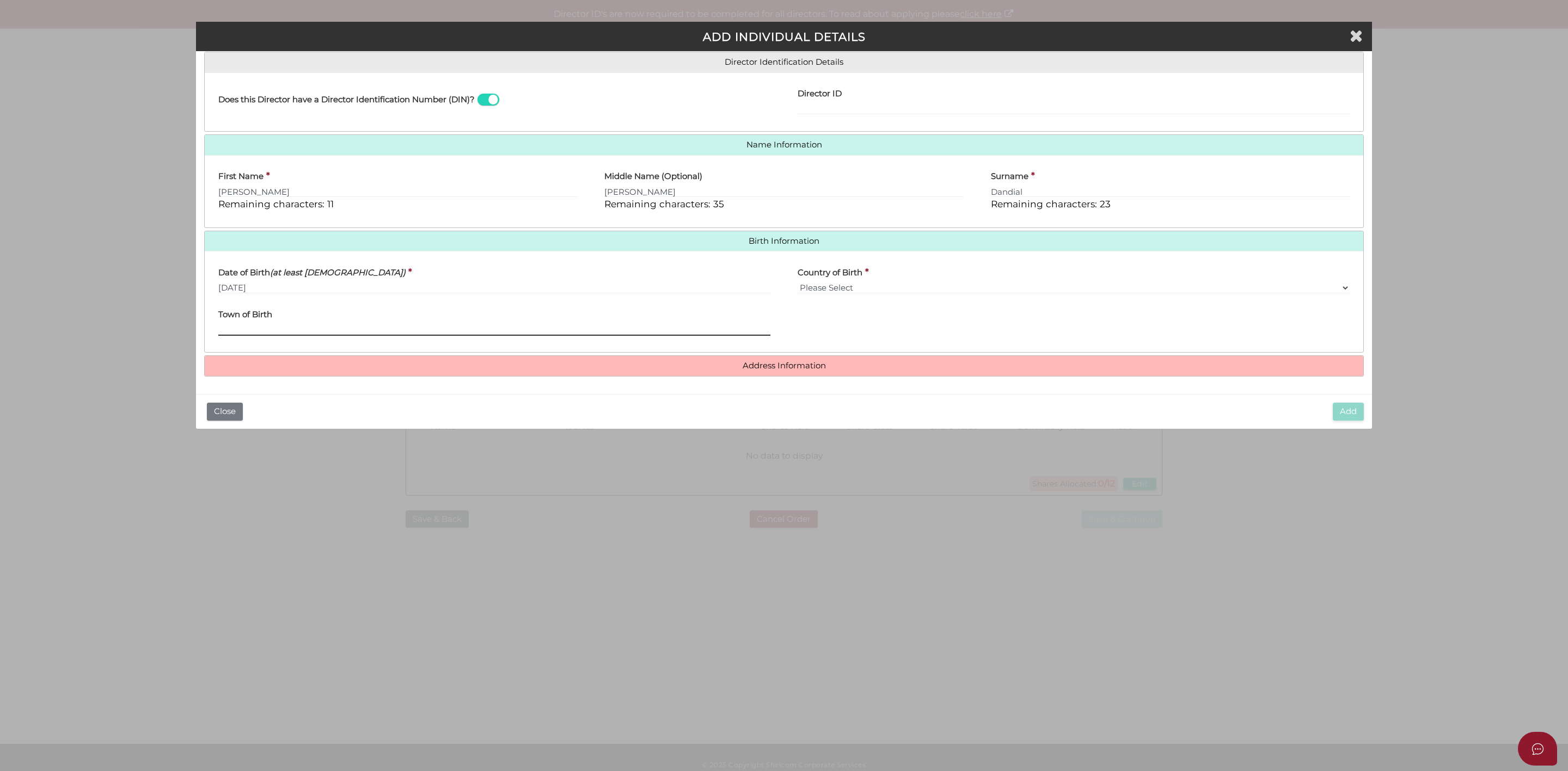
click at [356, 331] on input "Town of Birth" at bounding box center [494, 330] width 552 height 12
type input "Ludhiana"
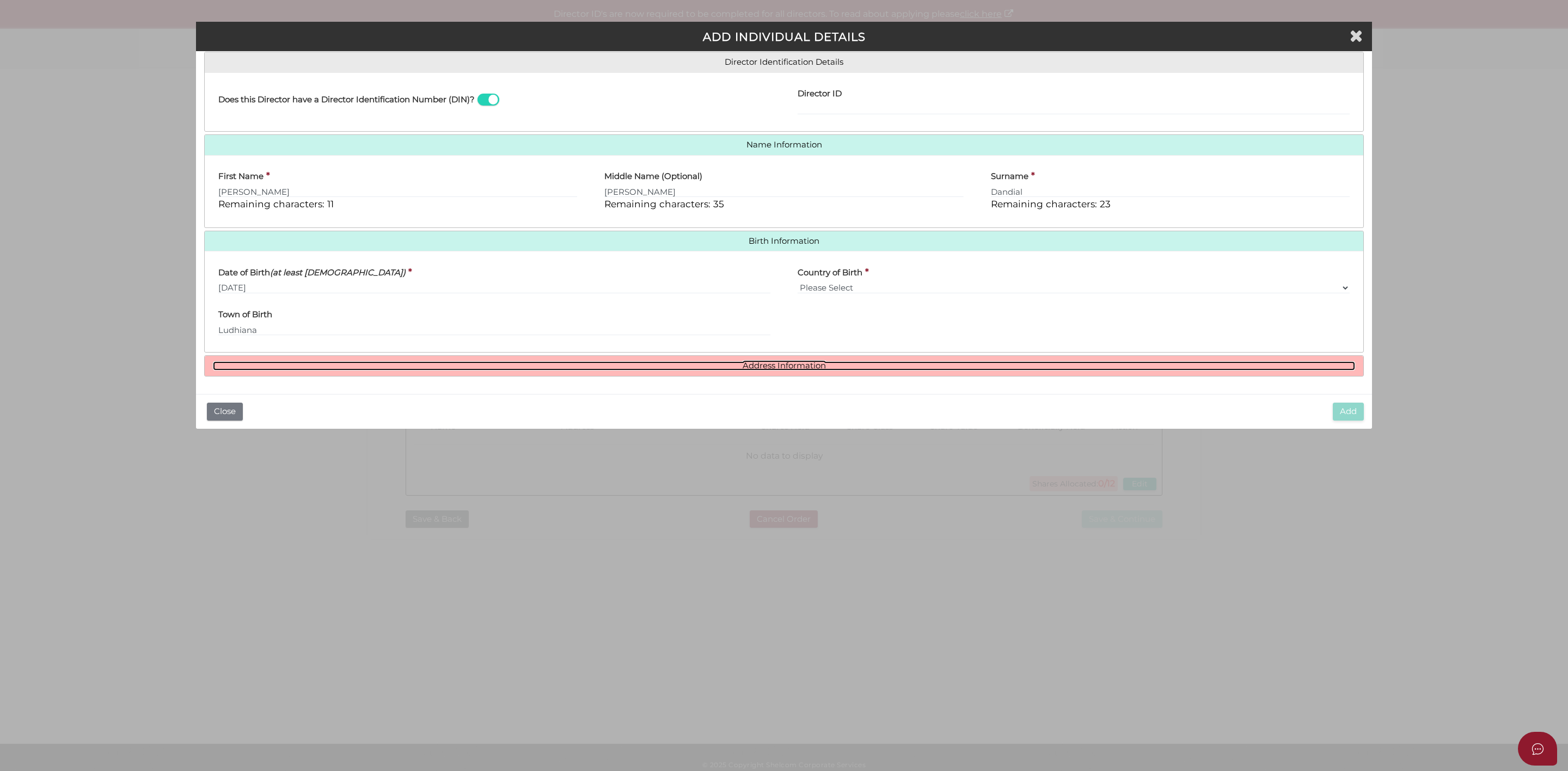
click at [835, 366] on link "Address Information" at bounding box center [784, 366] width 1143 height 9
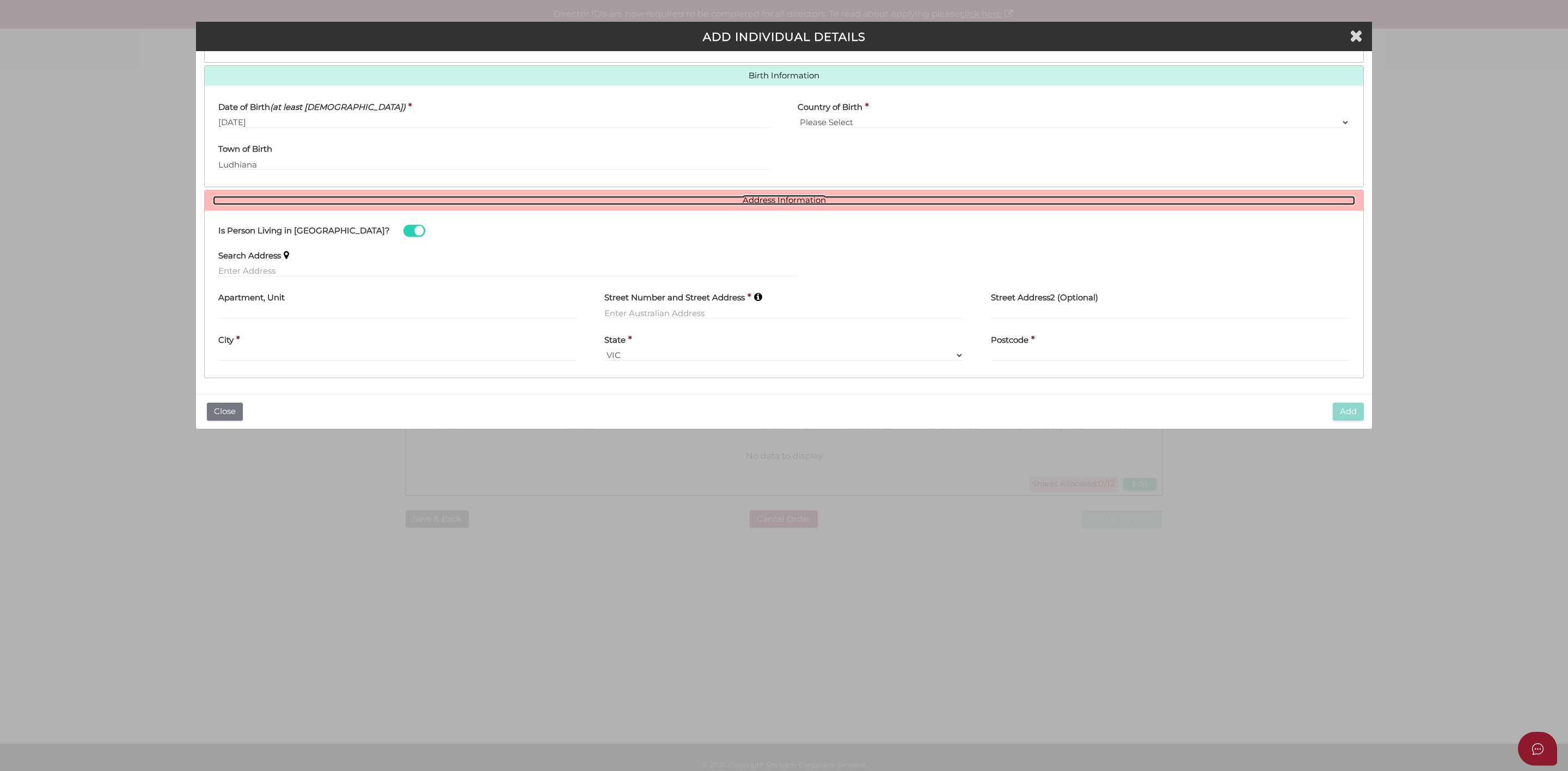
scroll to position [337, 0]
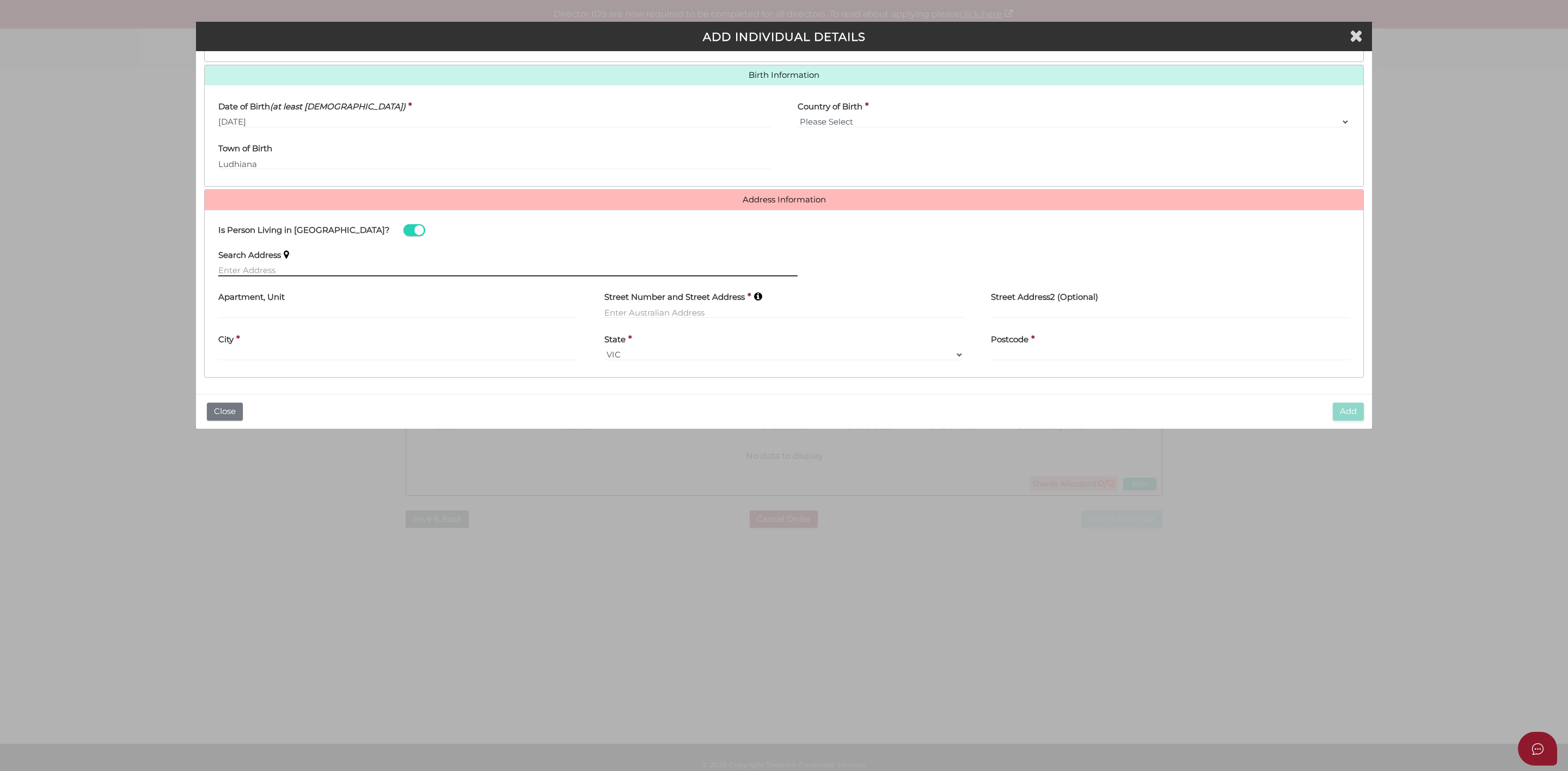
click at [272, 273] on input "text" at bounding box center [508, 270] width 579 height 12
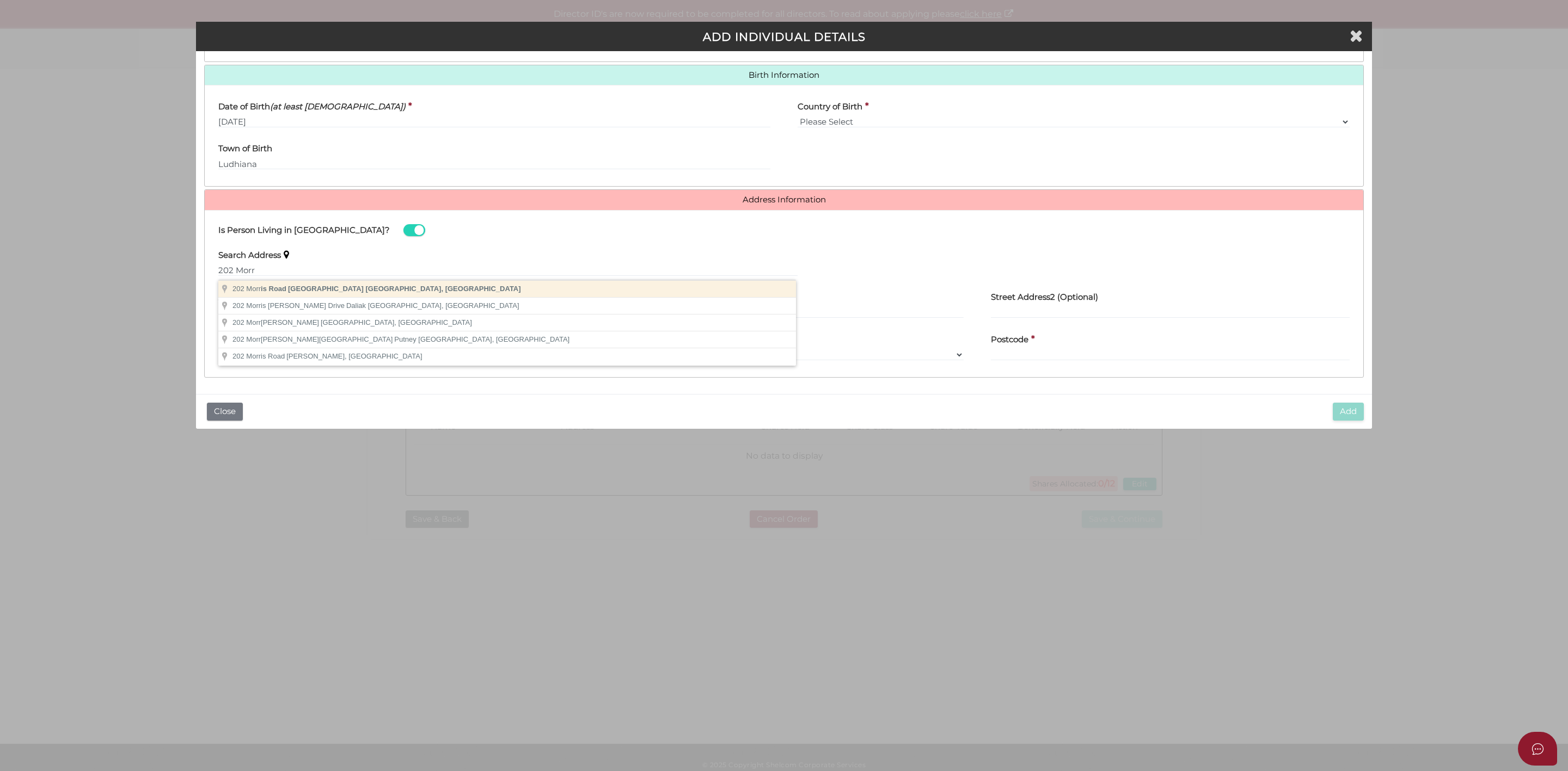
type input "202 Morris Road, Hoppers Crossing VIC, Australia"
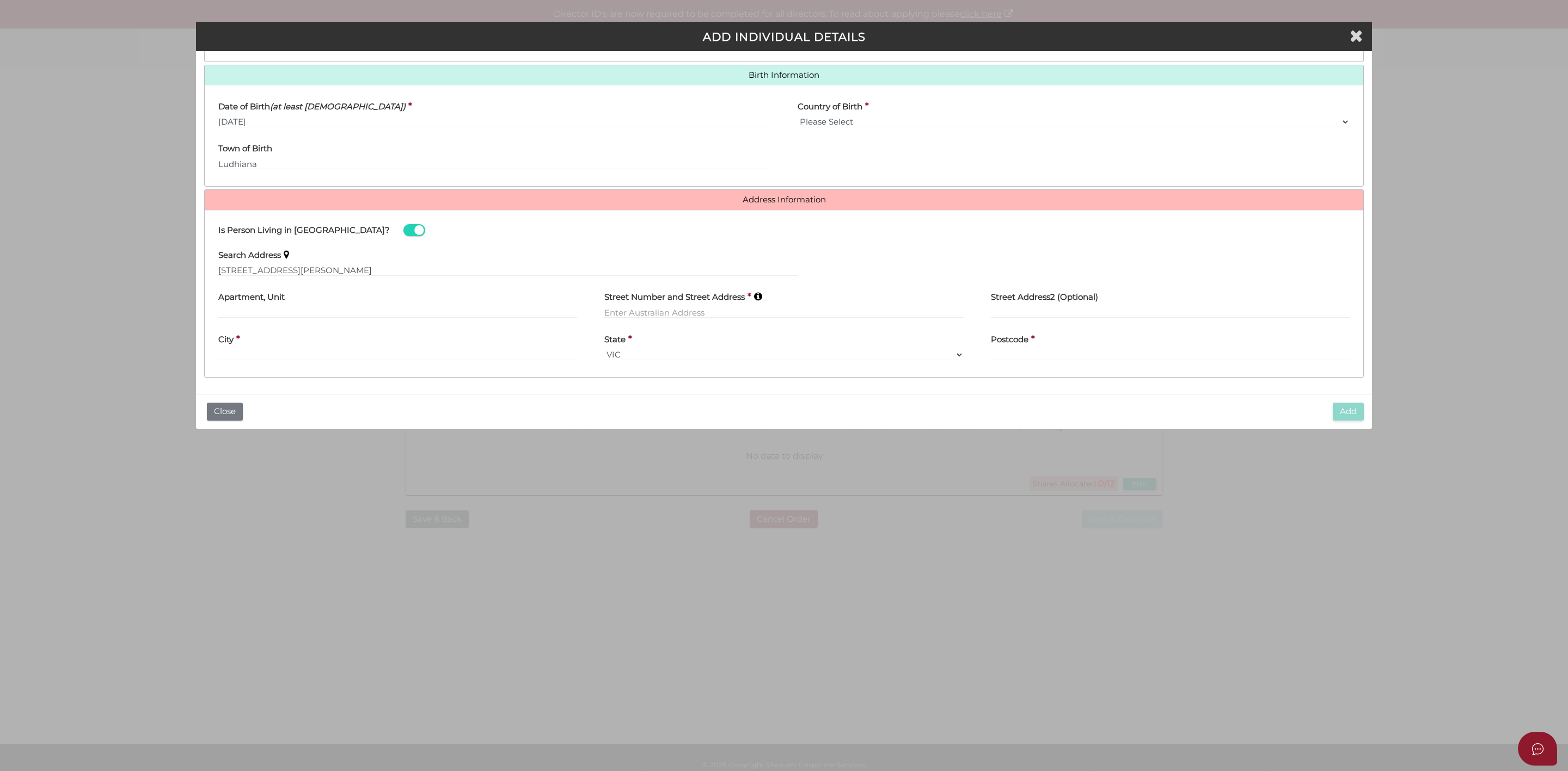
type input "202 Morris Road"
type input "Hoppers Crossing"
select select "VIC"
type input "3029"
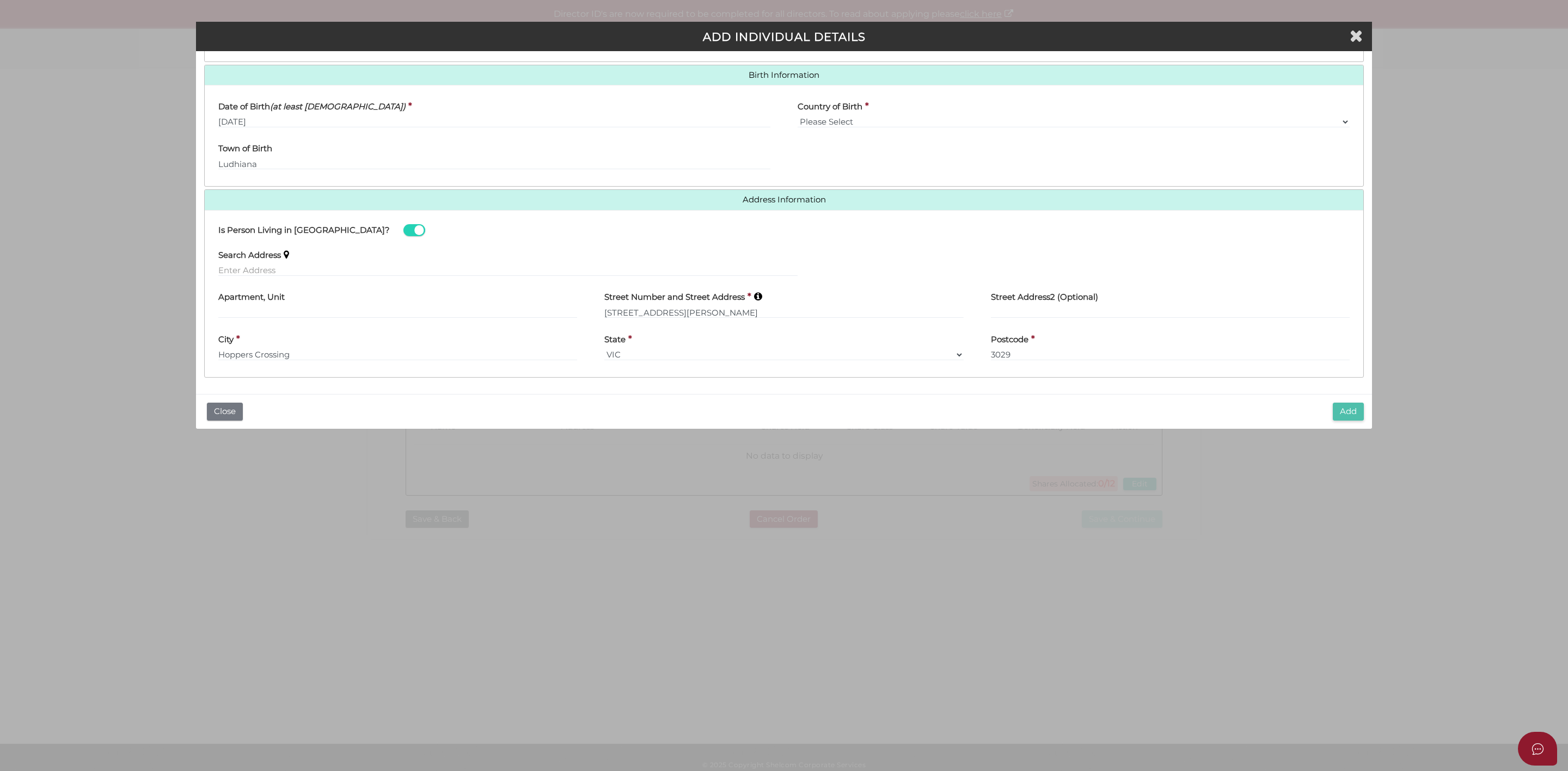
click at [1354, 409] on button "Add" at bounding box center [1348, 412] width 31 height 18
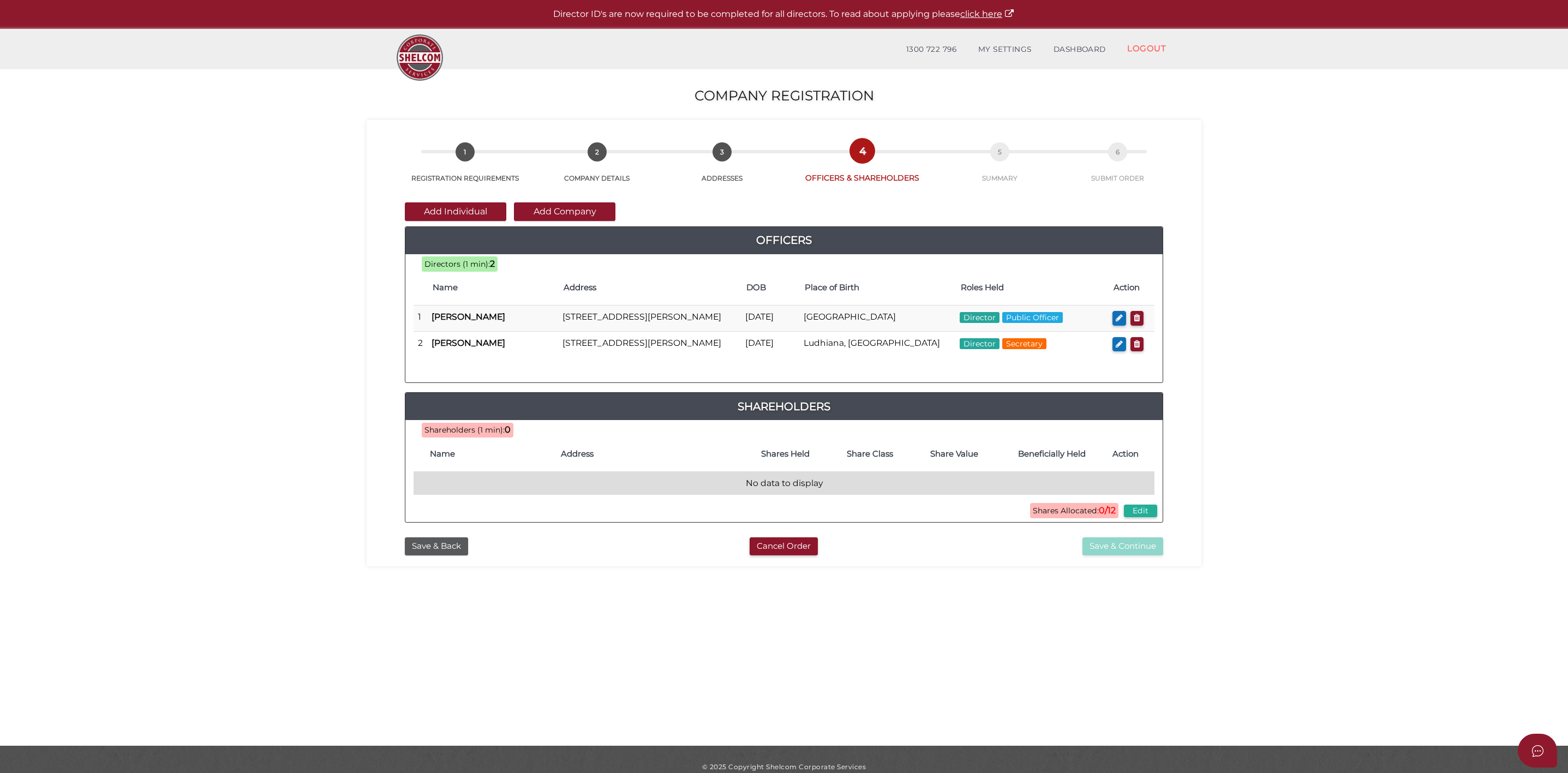
click at [700, 495] on td "No data to display" at bounding box center [784, 483] width 741 height 23
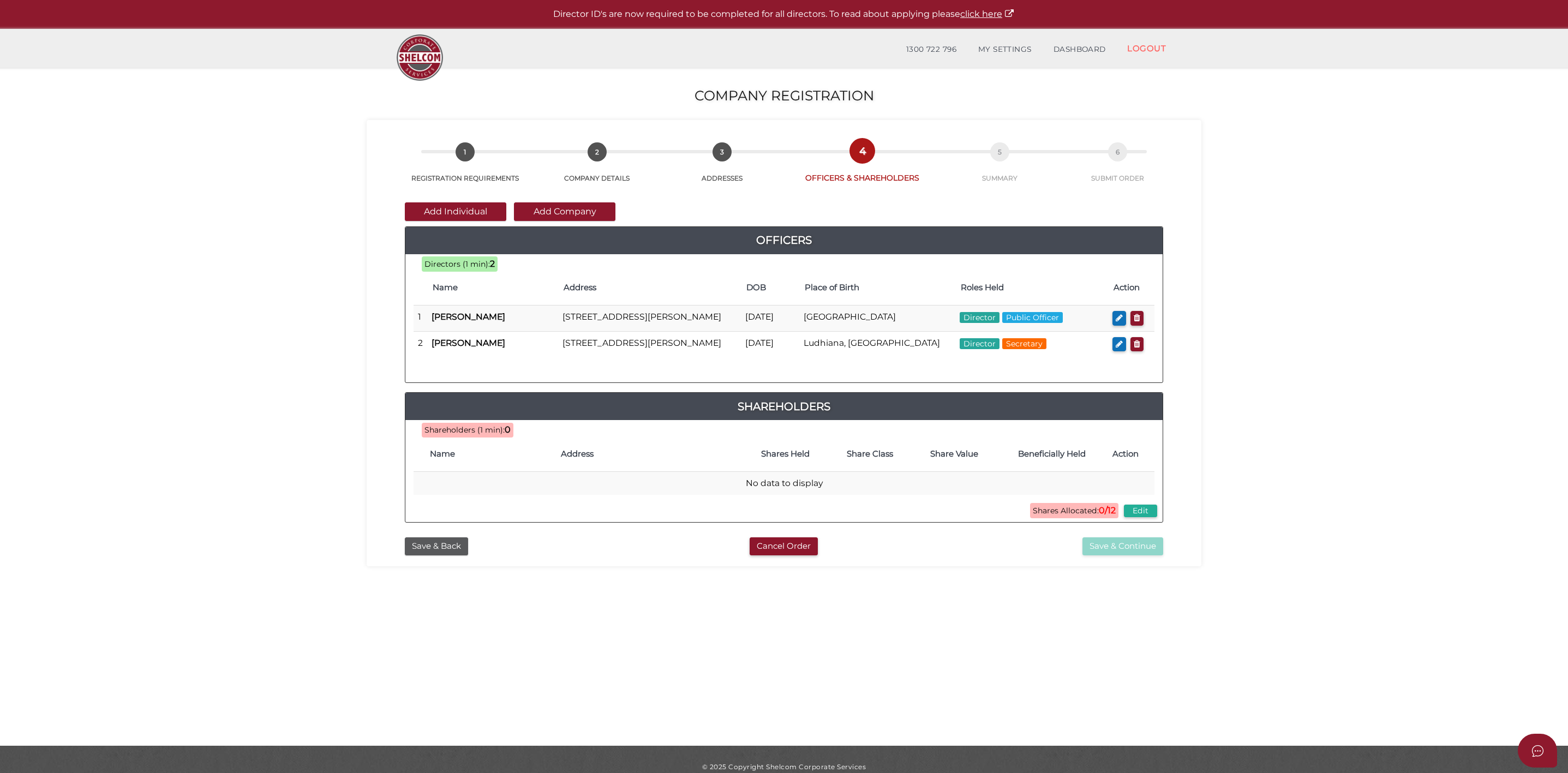
click at [447, 435] on span "Shareholders (1 min):" at bounding box center [465, 430] width 80 height 10
click at [470, 210] on button "Add Individual" at bounding box center [455, 212] width 102 height 18
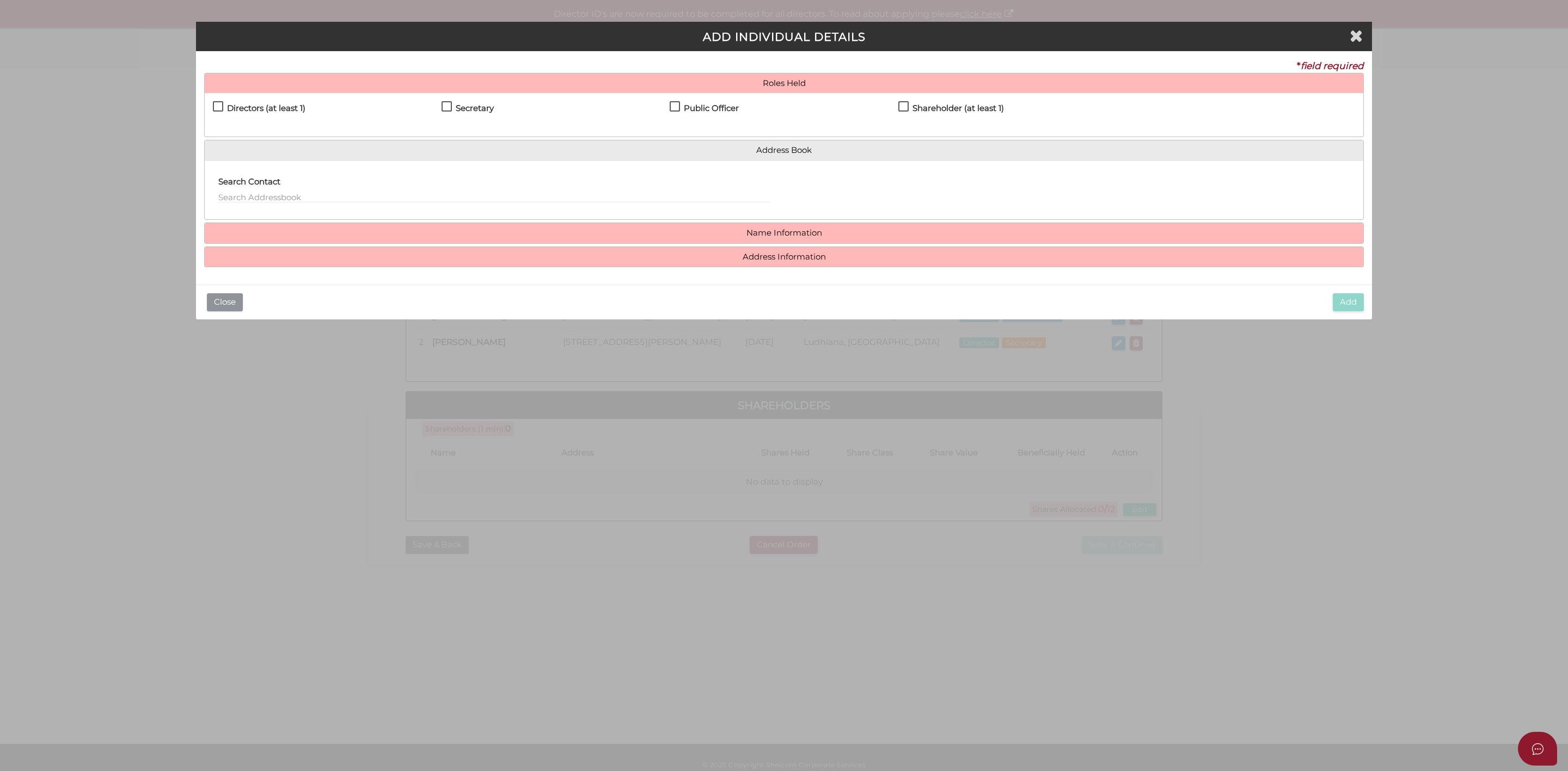
click at [219, 304] on button "Close" at bounding box center [224, 302] width 36 height 18
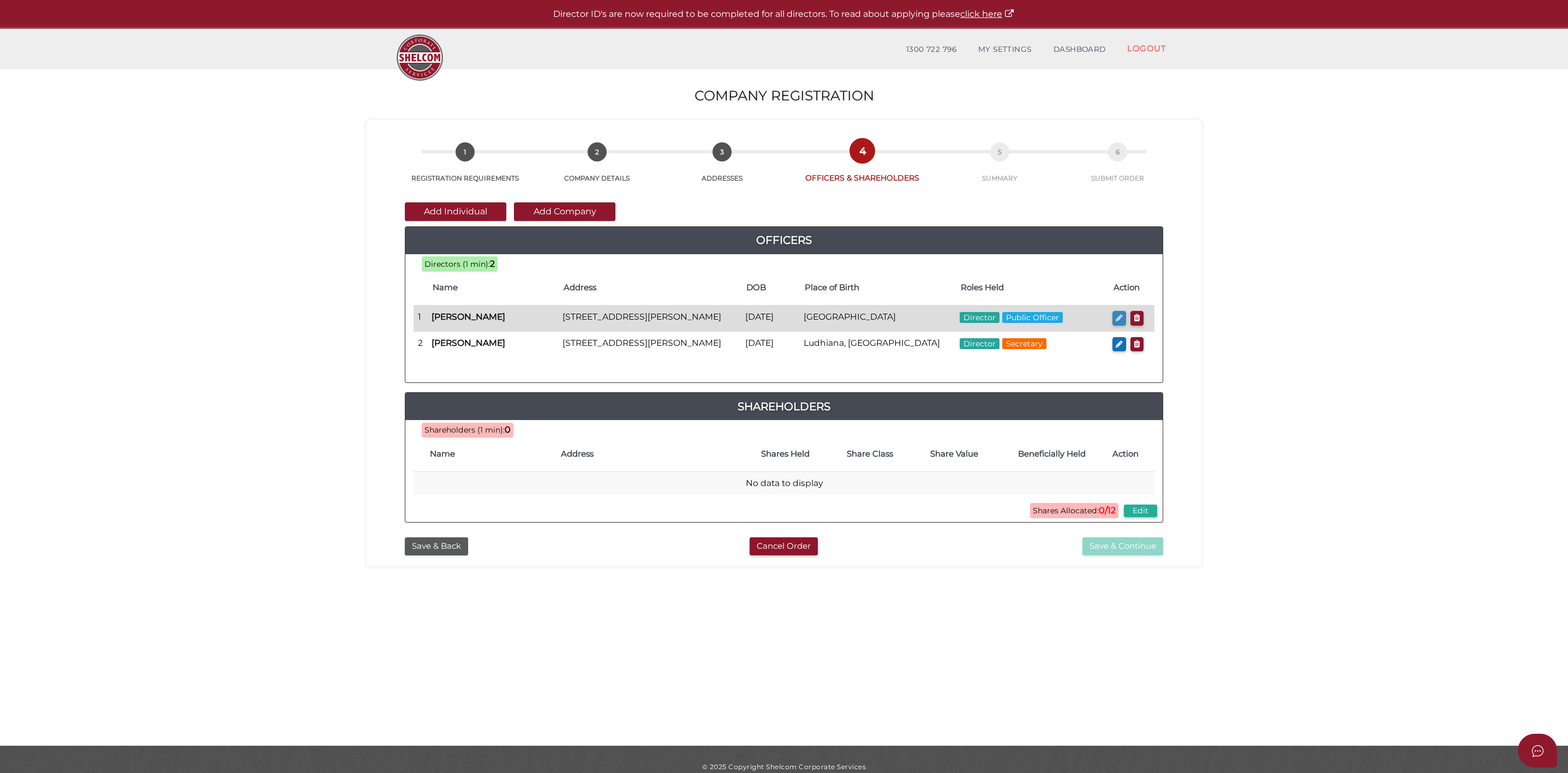
click at [1118, 320] on icon "button" at bounding box center [1119, 318] width 7 height 8
checkbox input "true"
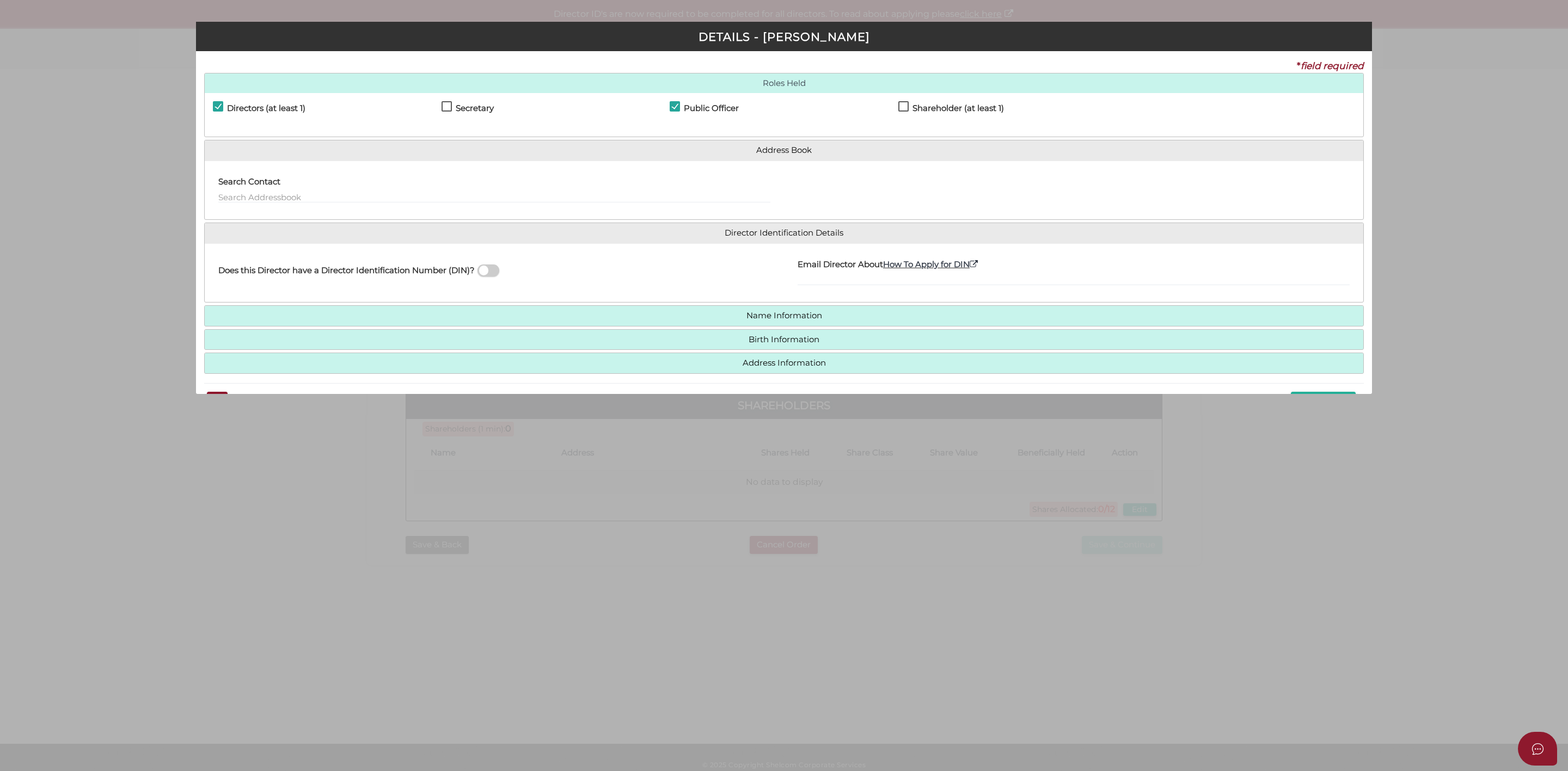
click at [902, 105] on label "Shareholder (at least 1)" at bounding box center [951, 110] width 106 height 13
checkbox input "true"
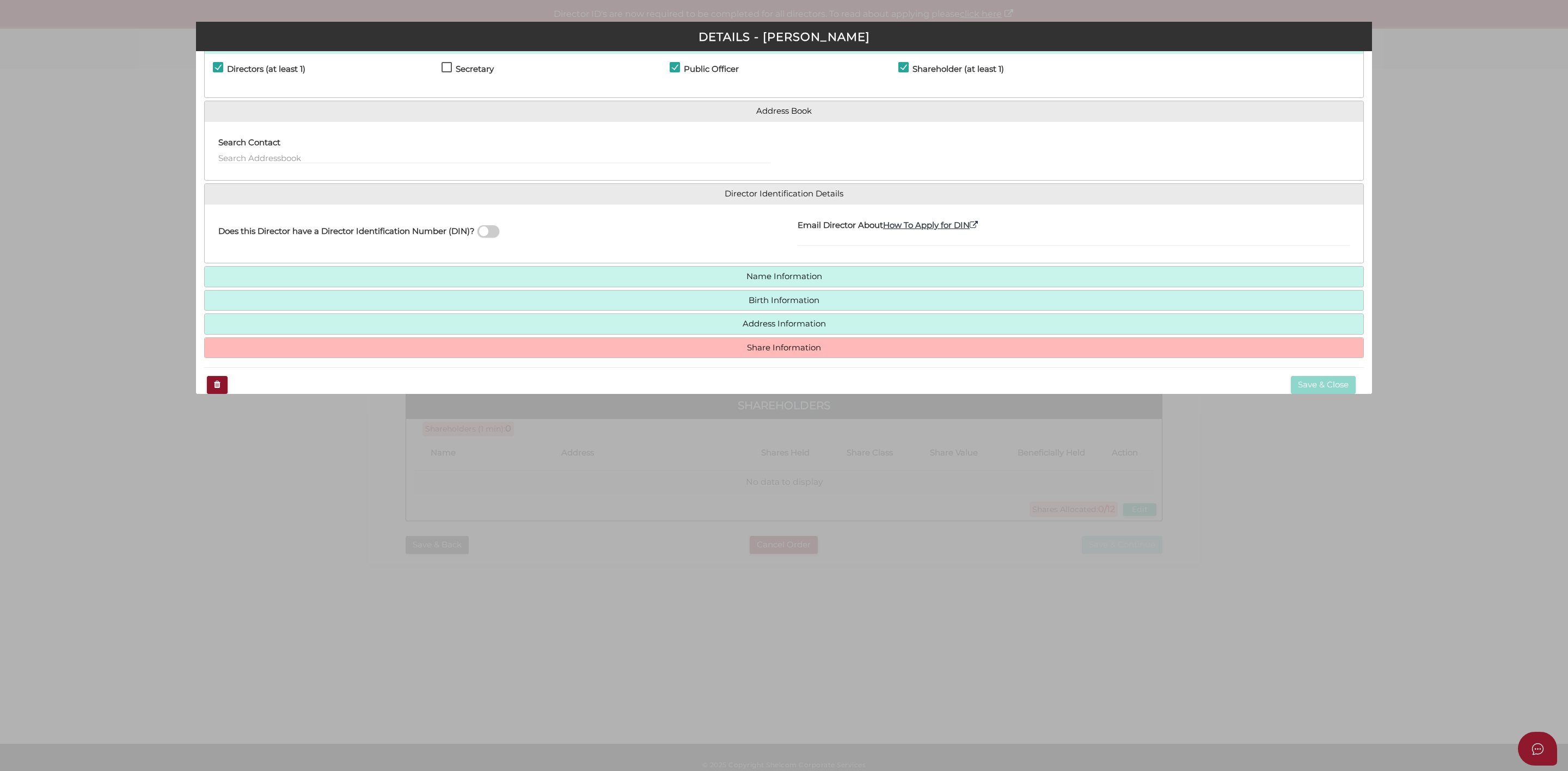
scroll to position [59, 0]
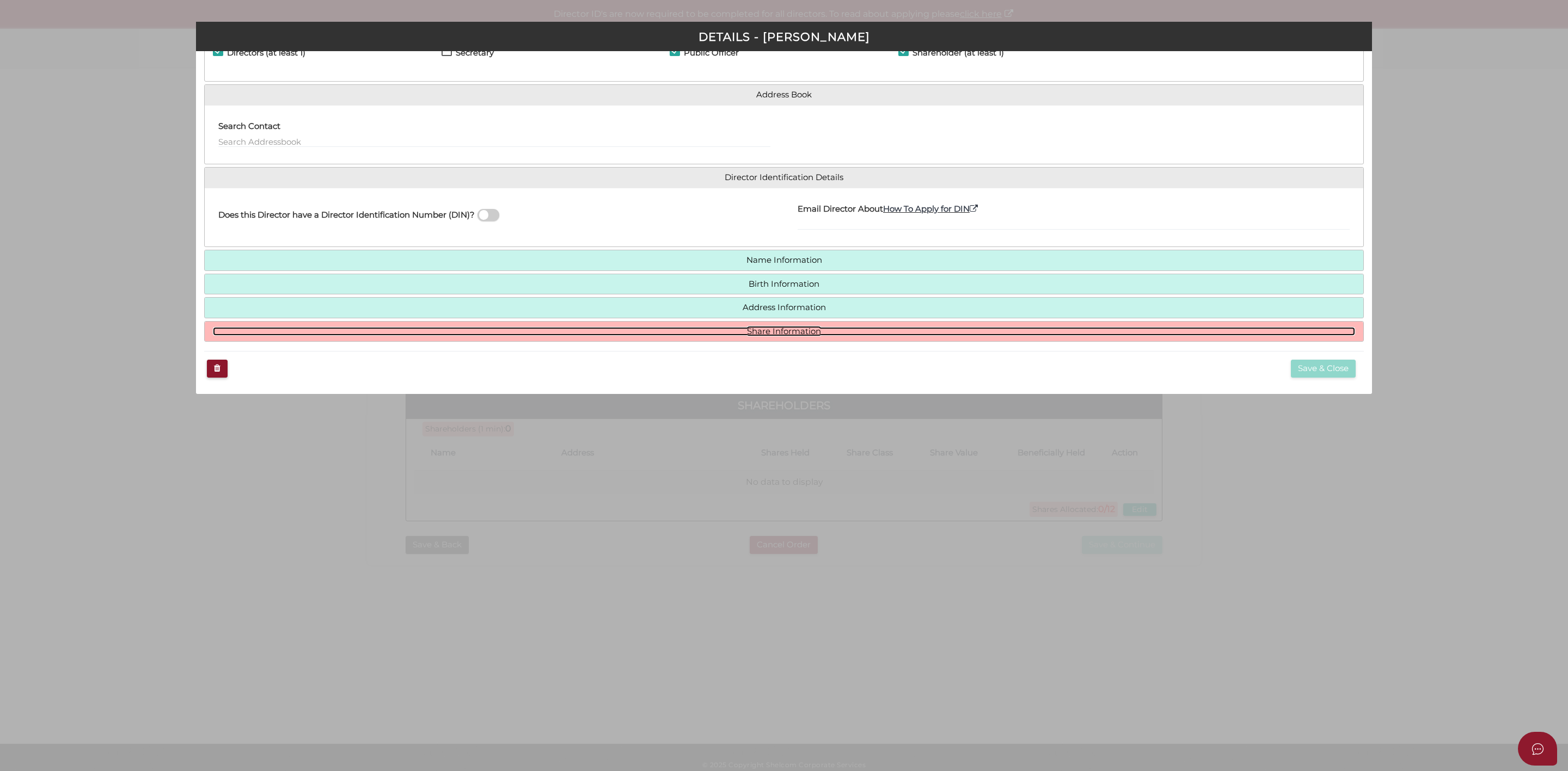
click at [790, 332] on link "Share Information" at bounding box center [784, 331] width 1143 height 9
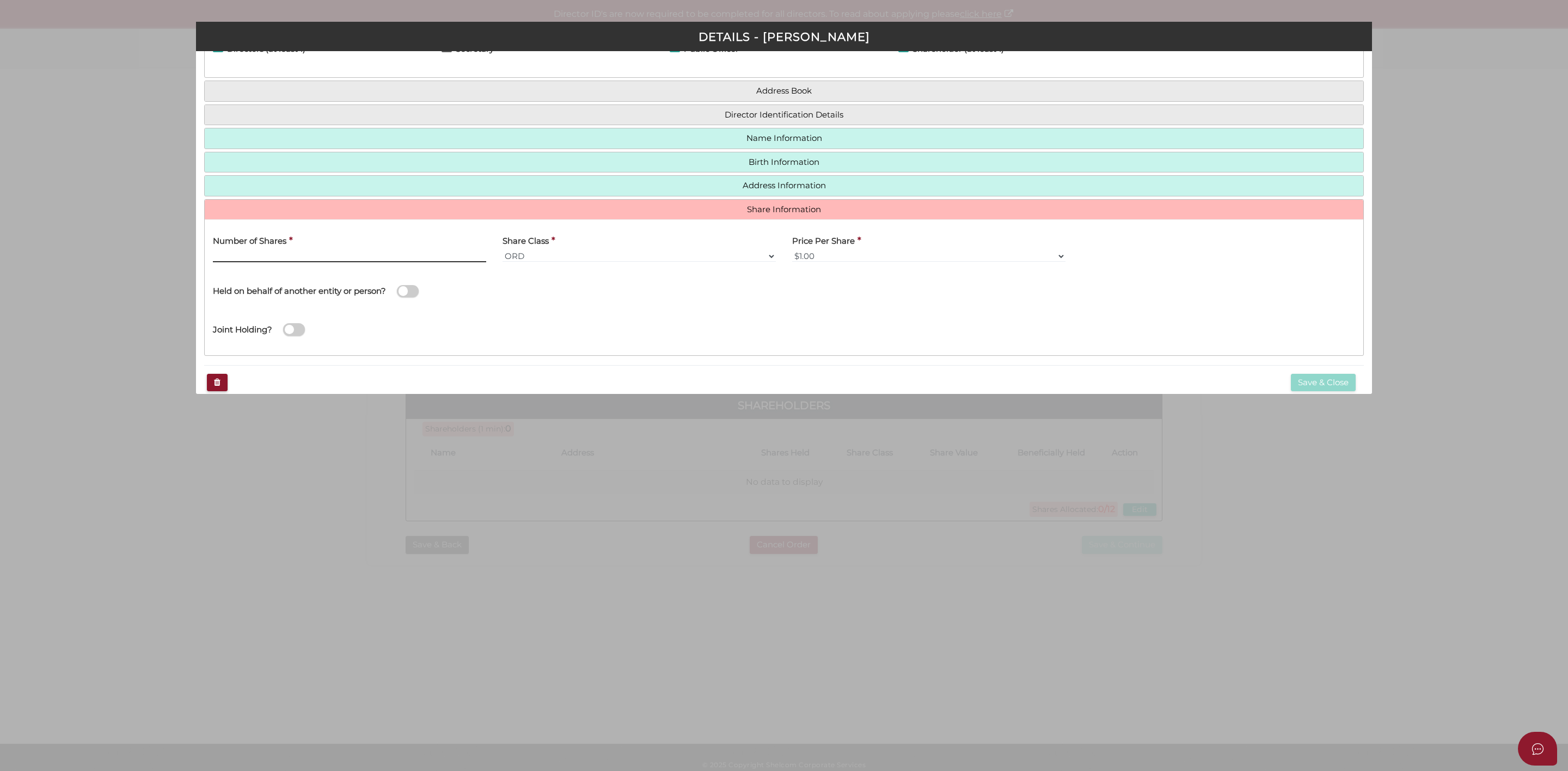
click at [334, 258] on input "Number of Shares" at bounding box center [349, 256] width 273 height 12
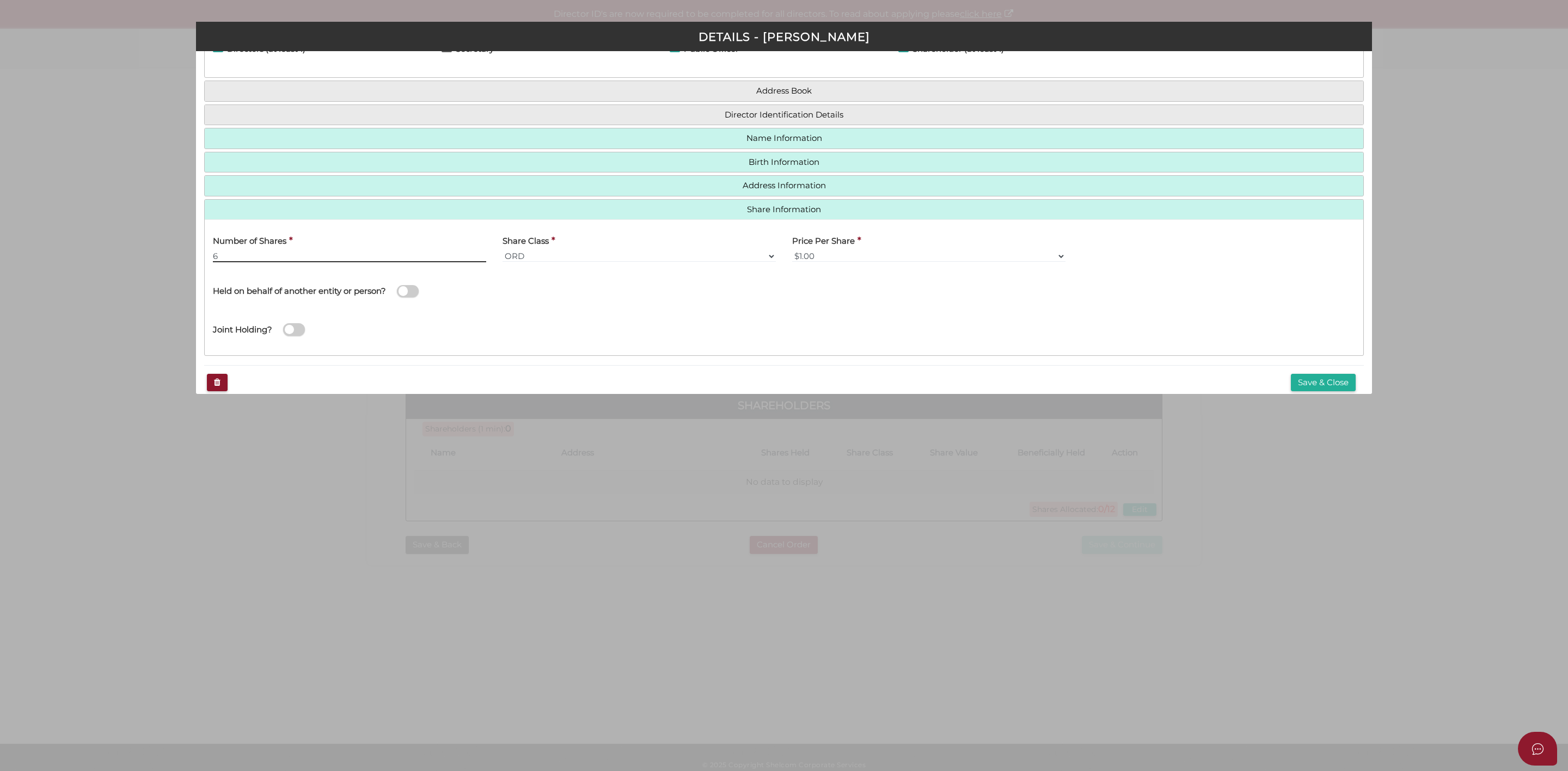
type input "6"
click at [830, 260] on select "$1.00 $0.01 $0.001 $0.0001 $0.10 $0.50 $2.00 $5.00 $10.00 Other" at bounding box center [928, 256] width 273 height 12
click at [404, 294] on span at bounding box center [408, 291] width 22 height 12
click at [0, 0] on input "checkbox" at bounding box center [0, 0] width 0 height 0
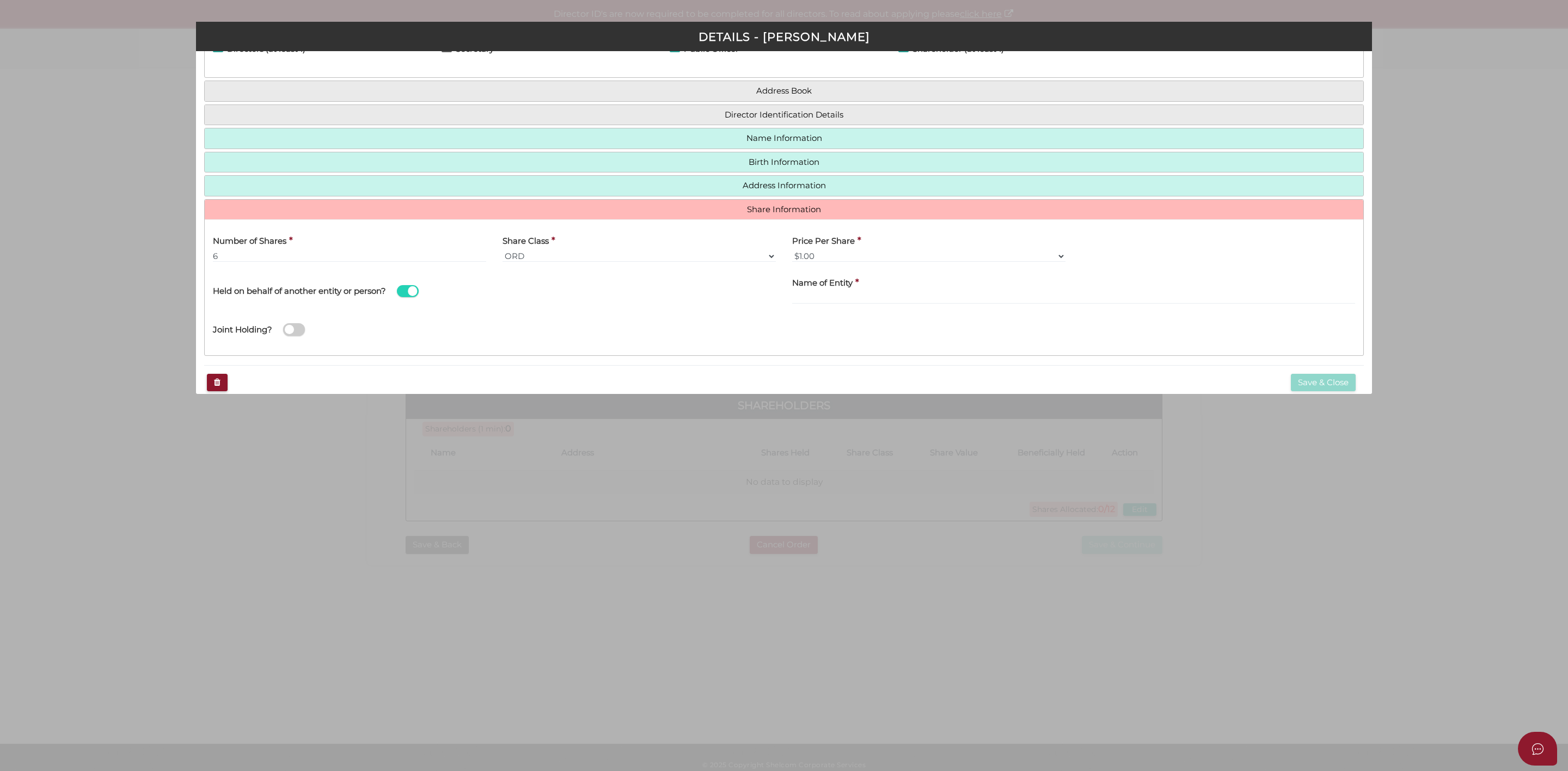
click at [413, 294] on span at bounding box center [408, 291] width 22 height 12
click at [0, 0] on input "checkbox" at bounding box center [0, 0] width 0 height 0
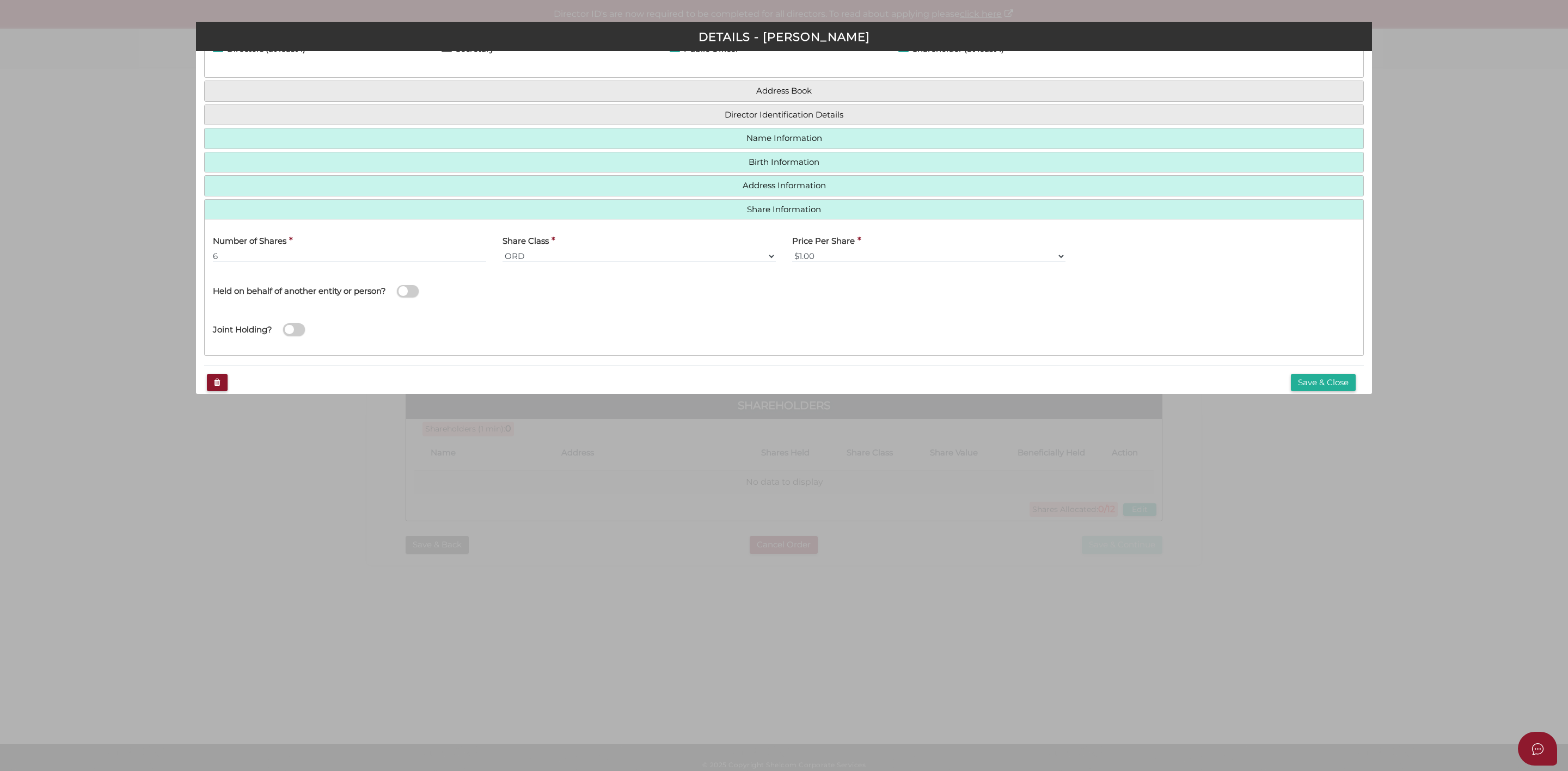
scroll to position [76, 0]
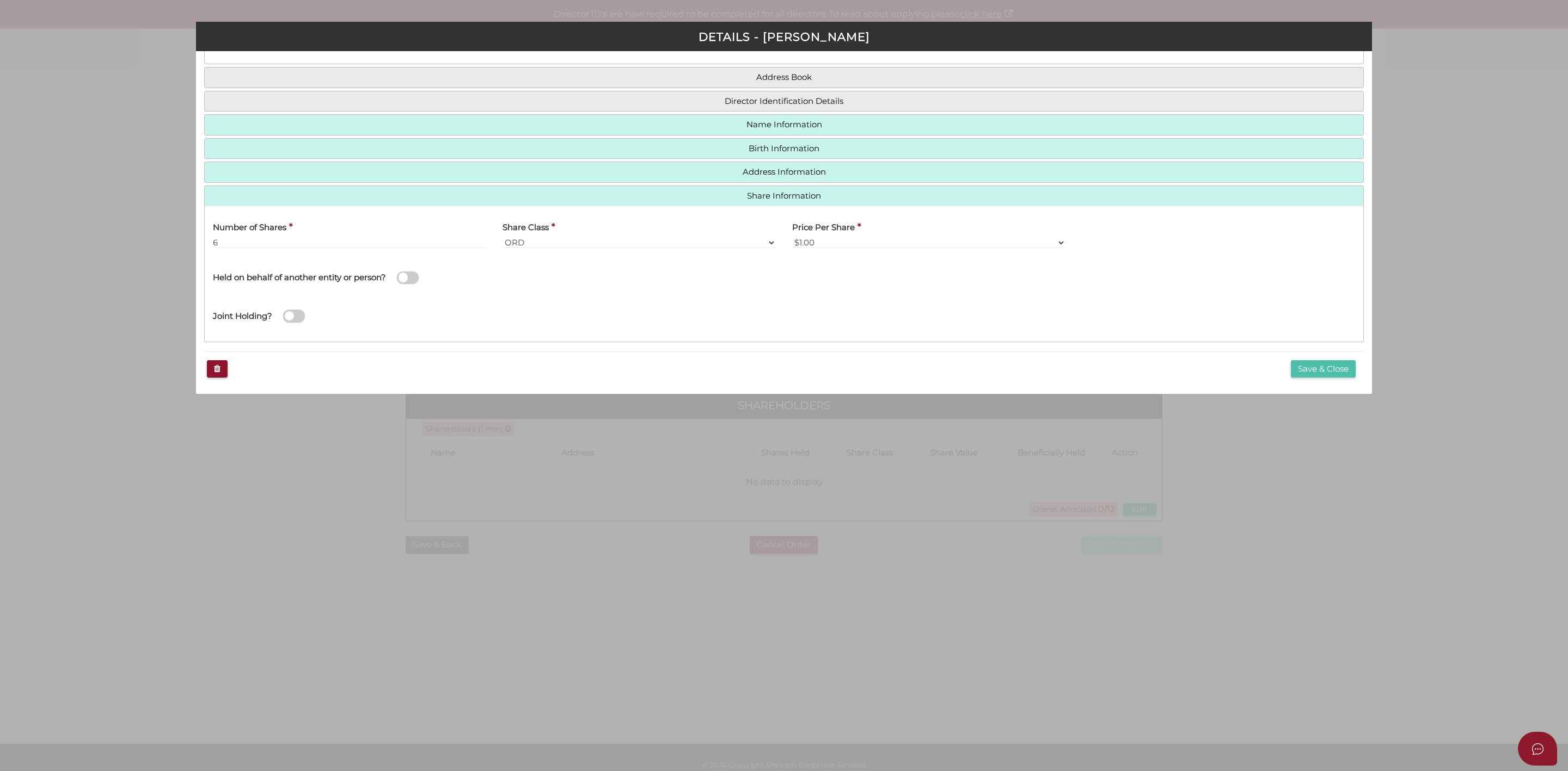
click at [1339, 369] on button "Save & Close" at bounding box center [1324, 370] width 65 height 18
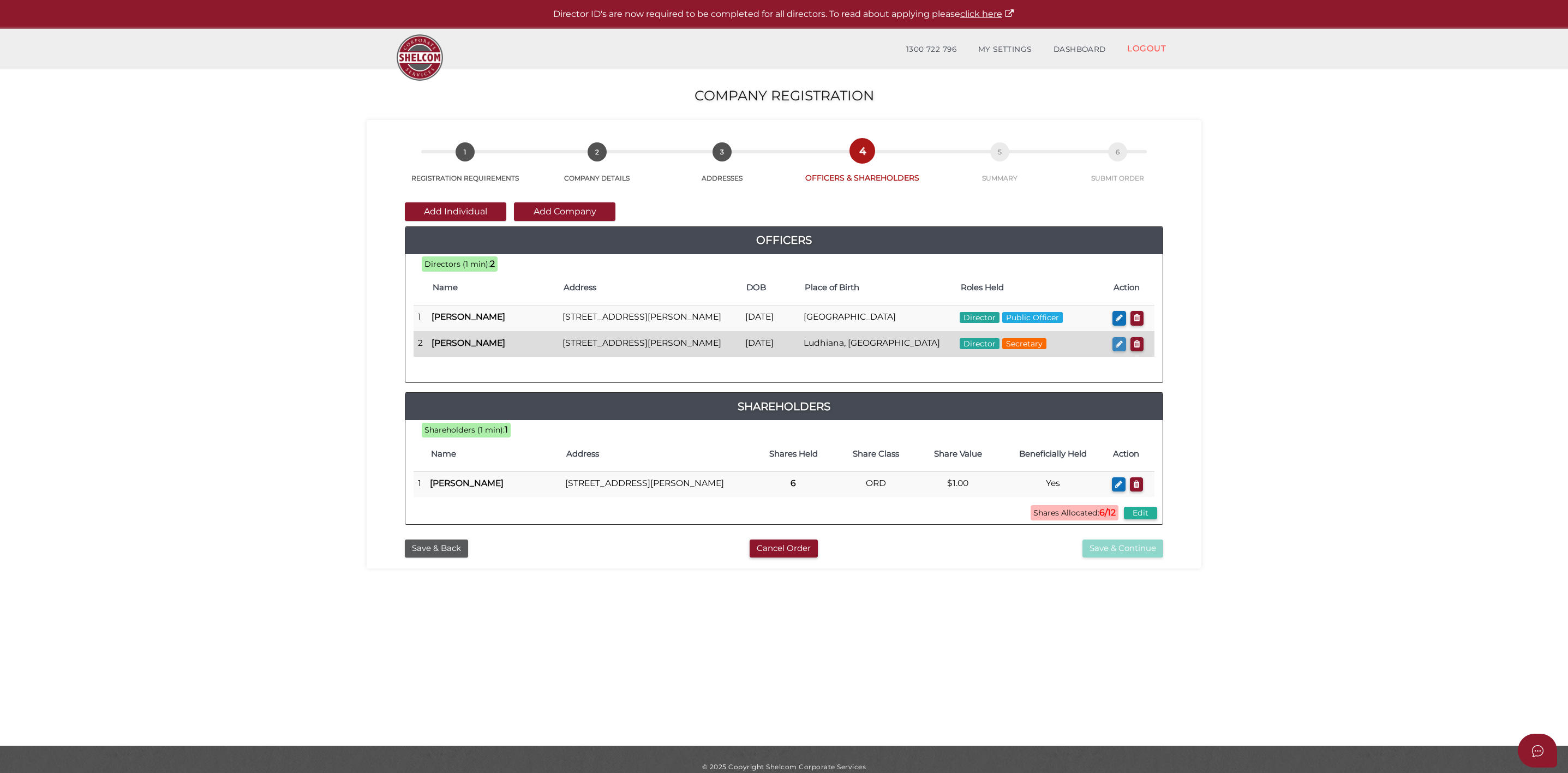
click at [1113, 352] on button "button" at bounding box center [1119, 345] width 13 height 15
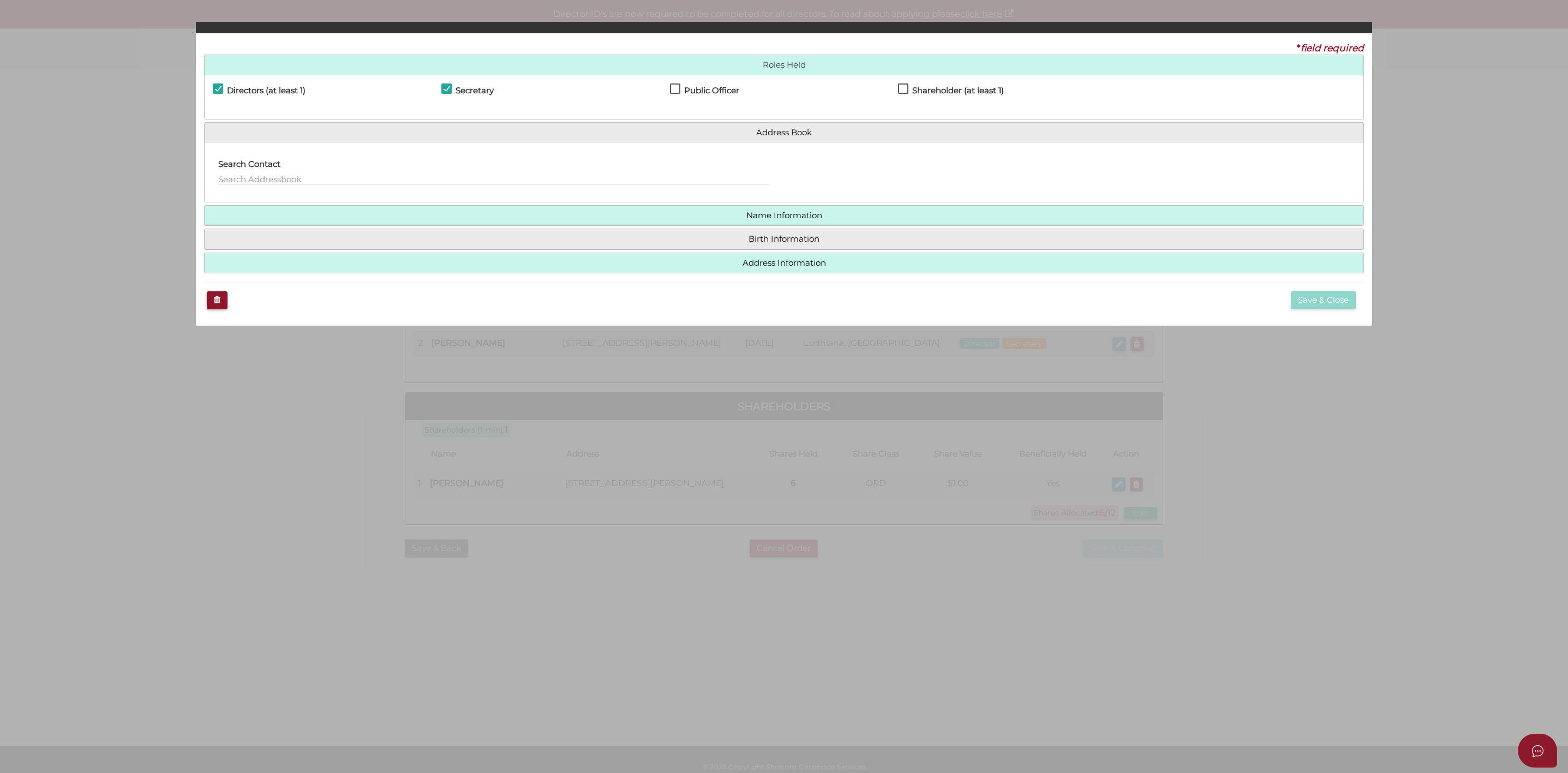
checkbox input "true"
type input "0"
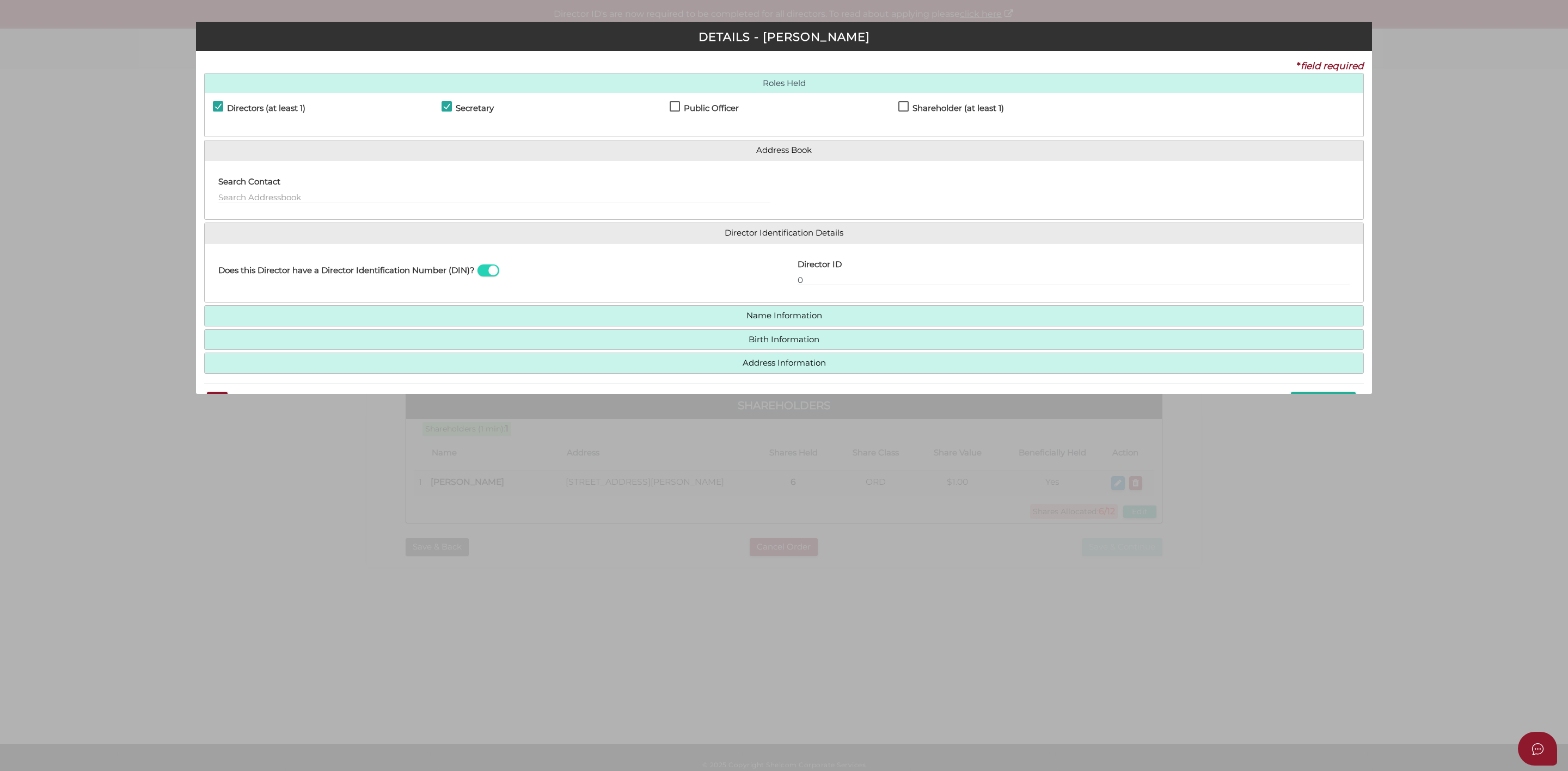
click at [902, 106] on label "Shareholder (at least 1)" at bounding box center [951, 110] width 106 height 13
checkbox input "true"
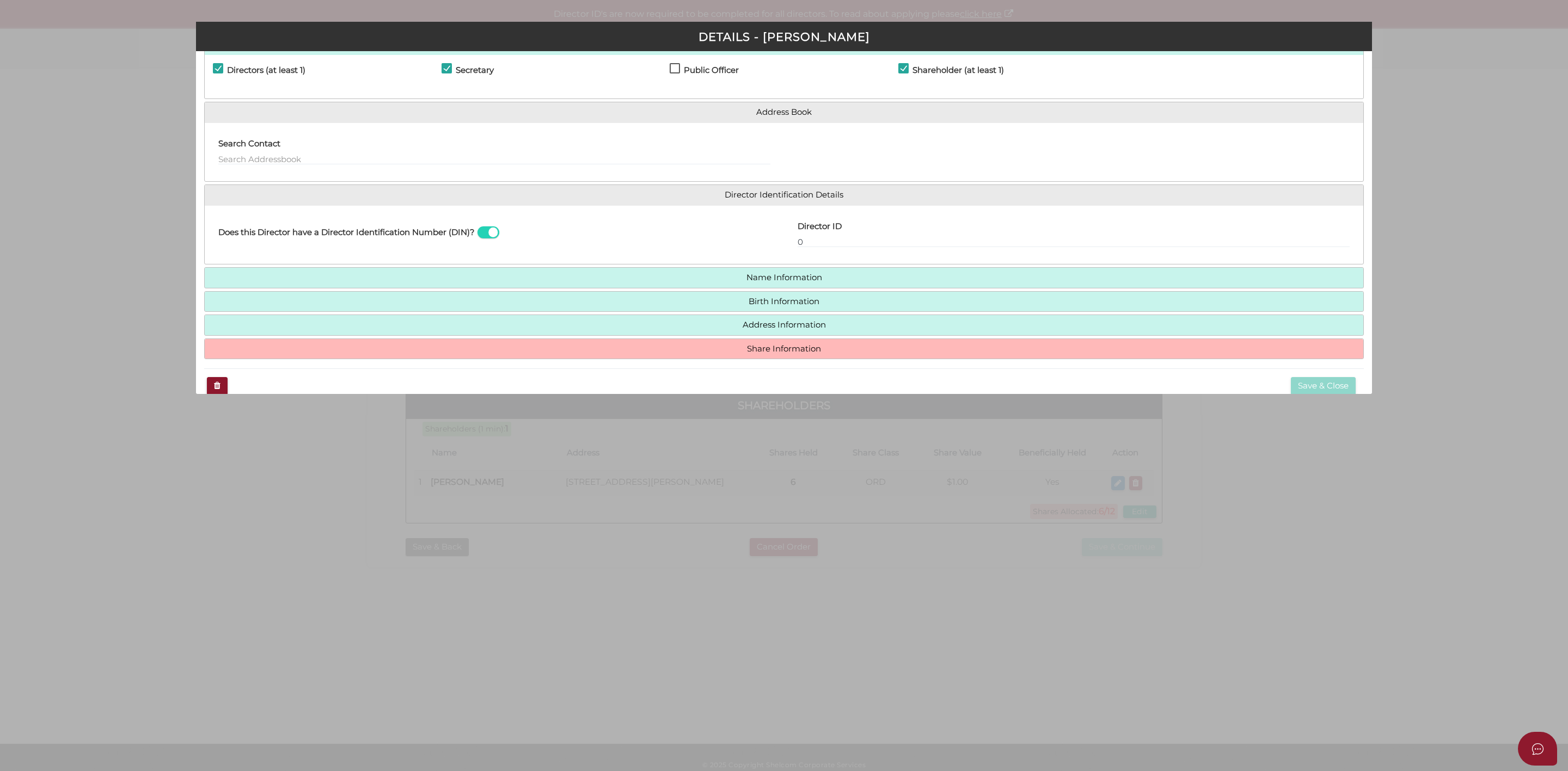
scroll to position [59, 0]
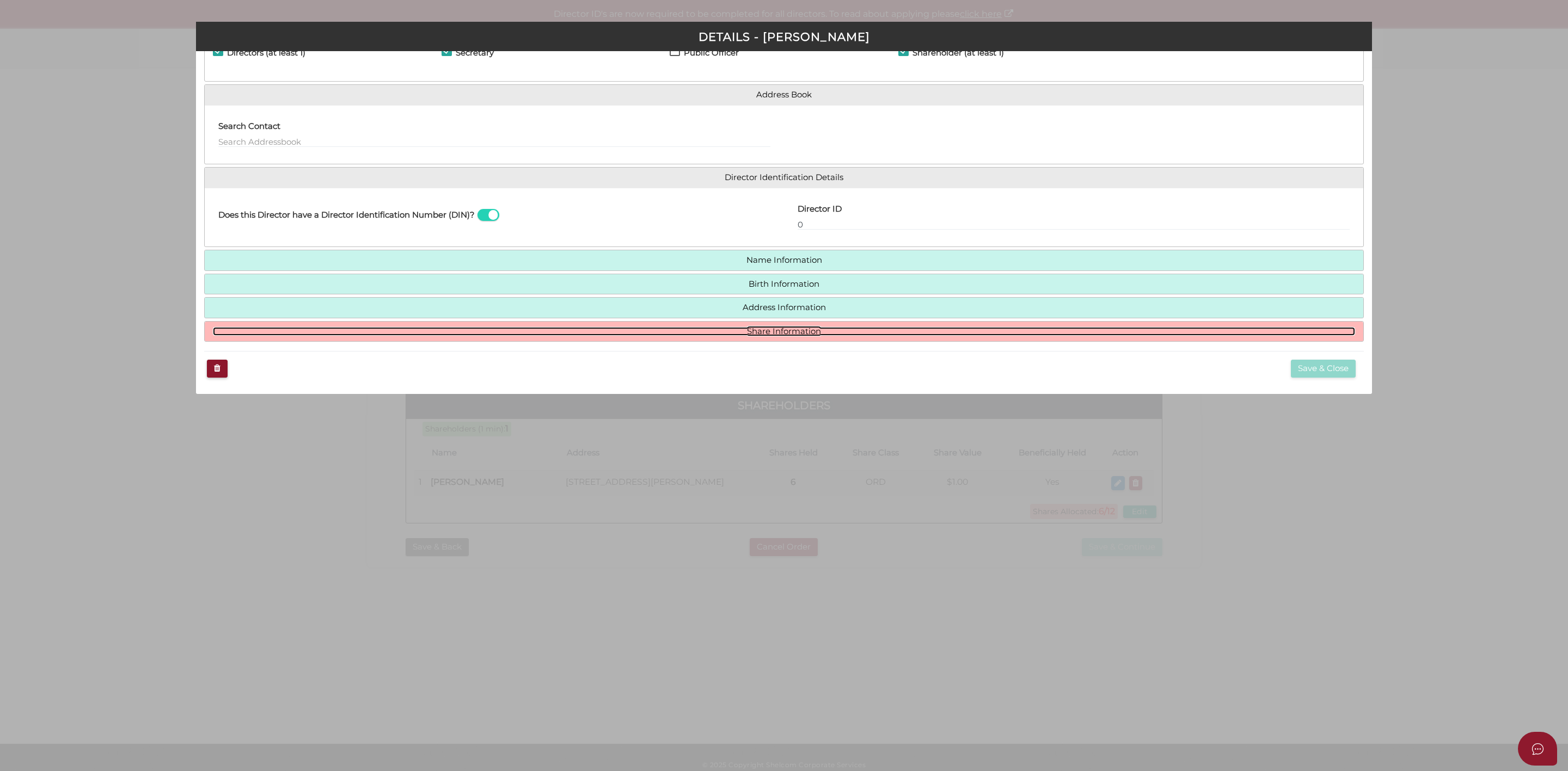
click at [801, 329] on link "Share Information" at bounding box center [784, 331] width 1143 height 9
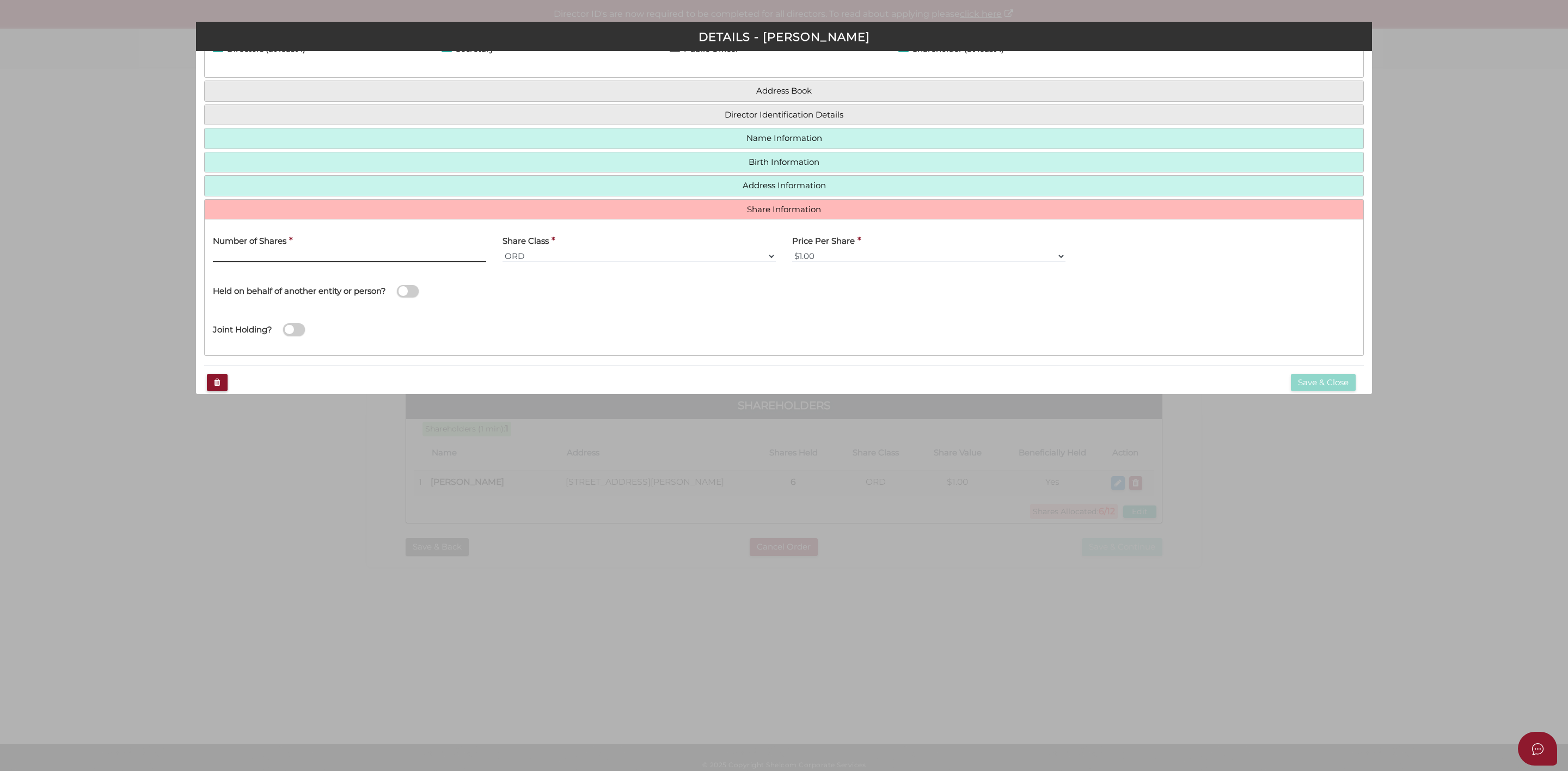
click at [272, 258] on input "Number of Shares" at bounding box center [349, 256] width 273 height 12
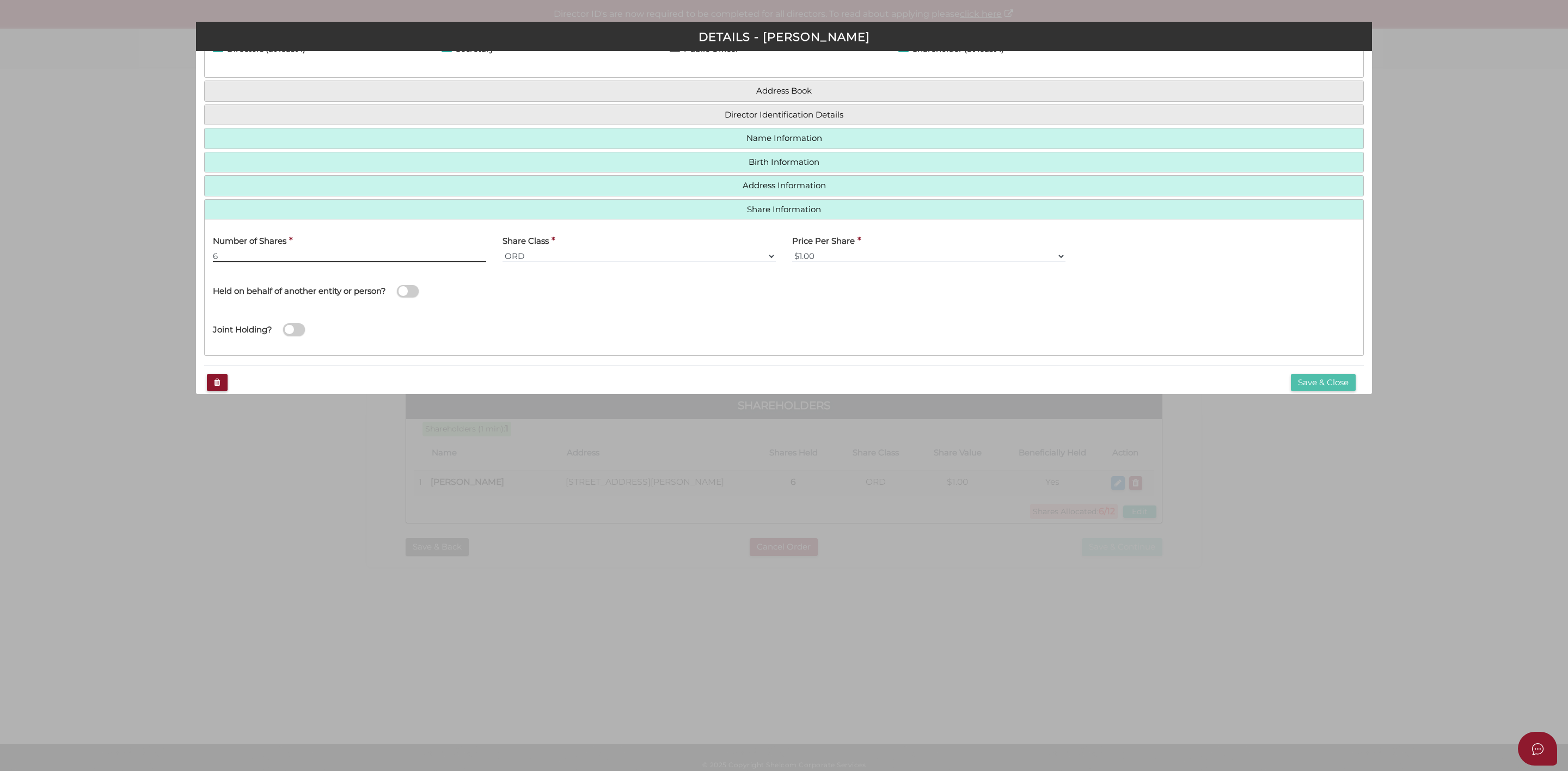
type input "6"
click at [1325, 383] on button "Save & Close" at bounding box center [1324, 383] width 65 height 18
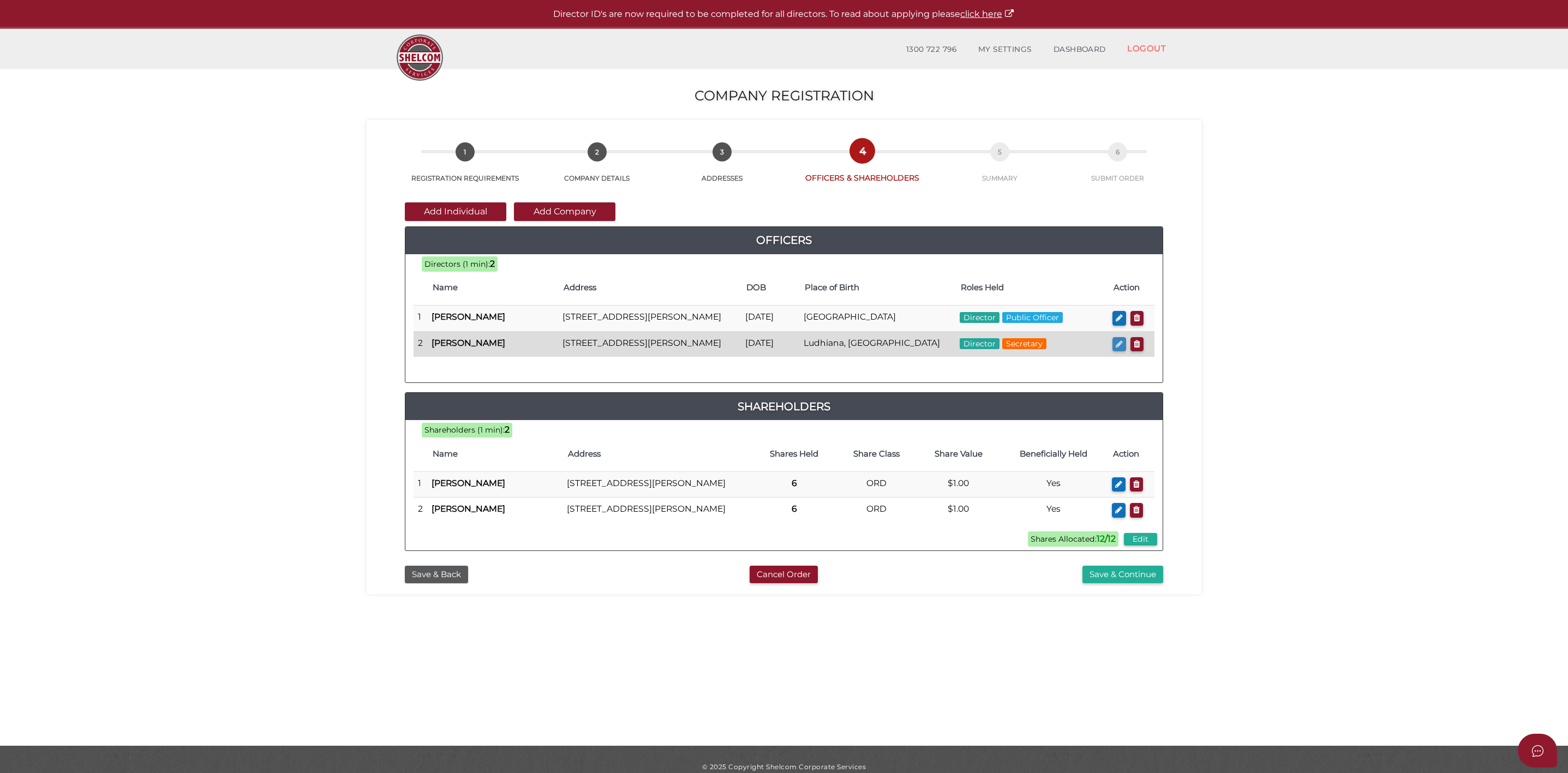
click at [1120, 348] on icon "button" at bounding box center [1119, 344] width 7 height 8
checkbox input "true"
type input "0"
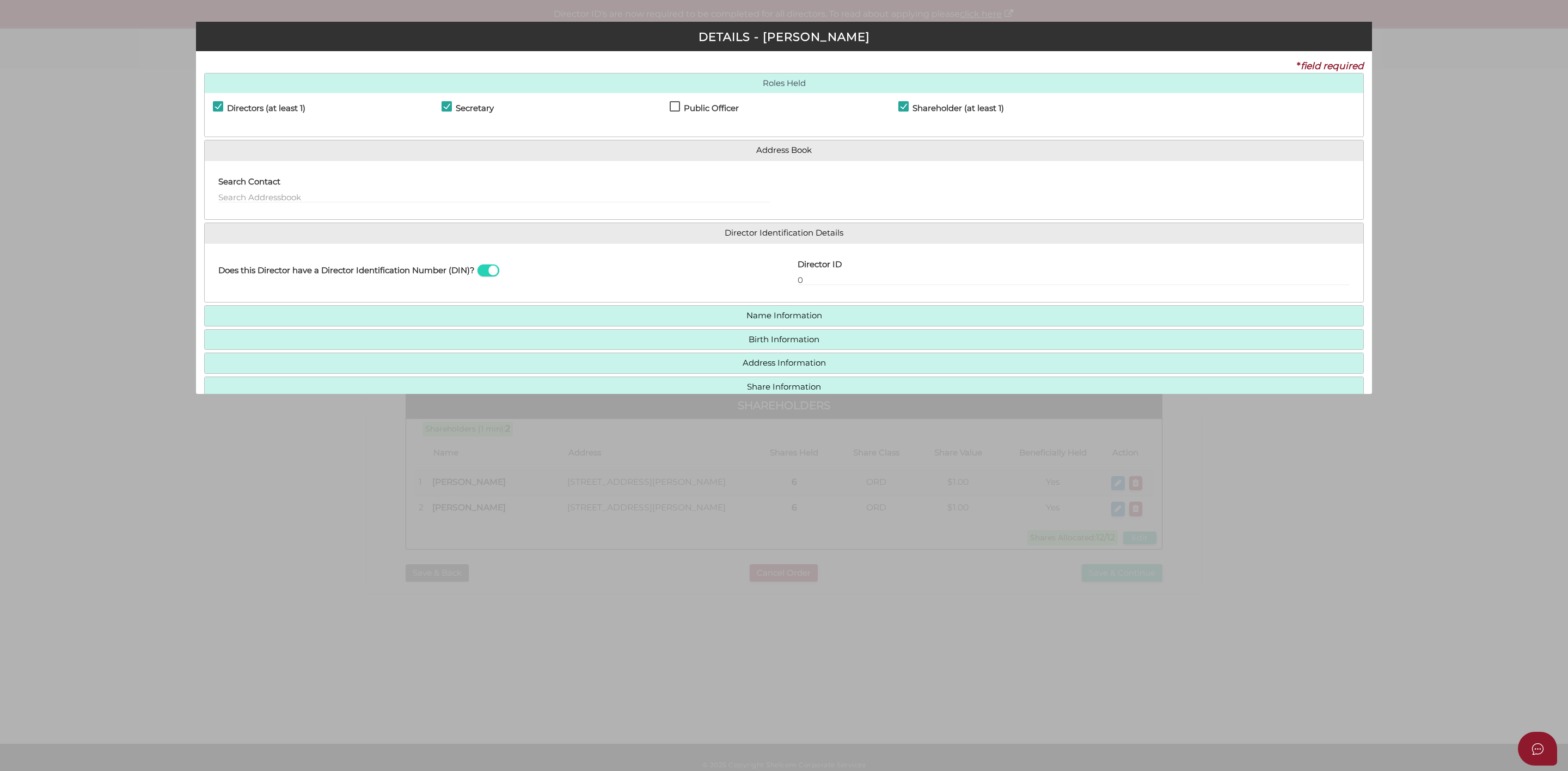
click at [438, 105] on div "Directors (at least 1)" at bounding box center [327, 110] width 229 height 19
click at [448, 105] on label "Secretary" at bounding box center [467, 110] width 52 height 13
checkbox input "false"
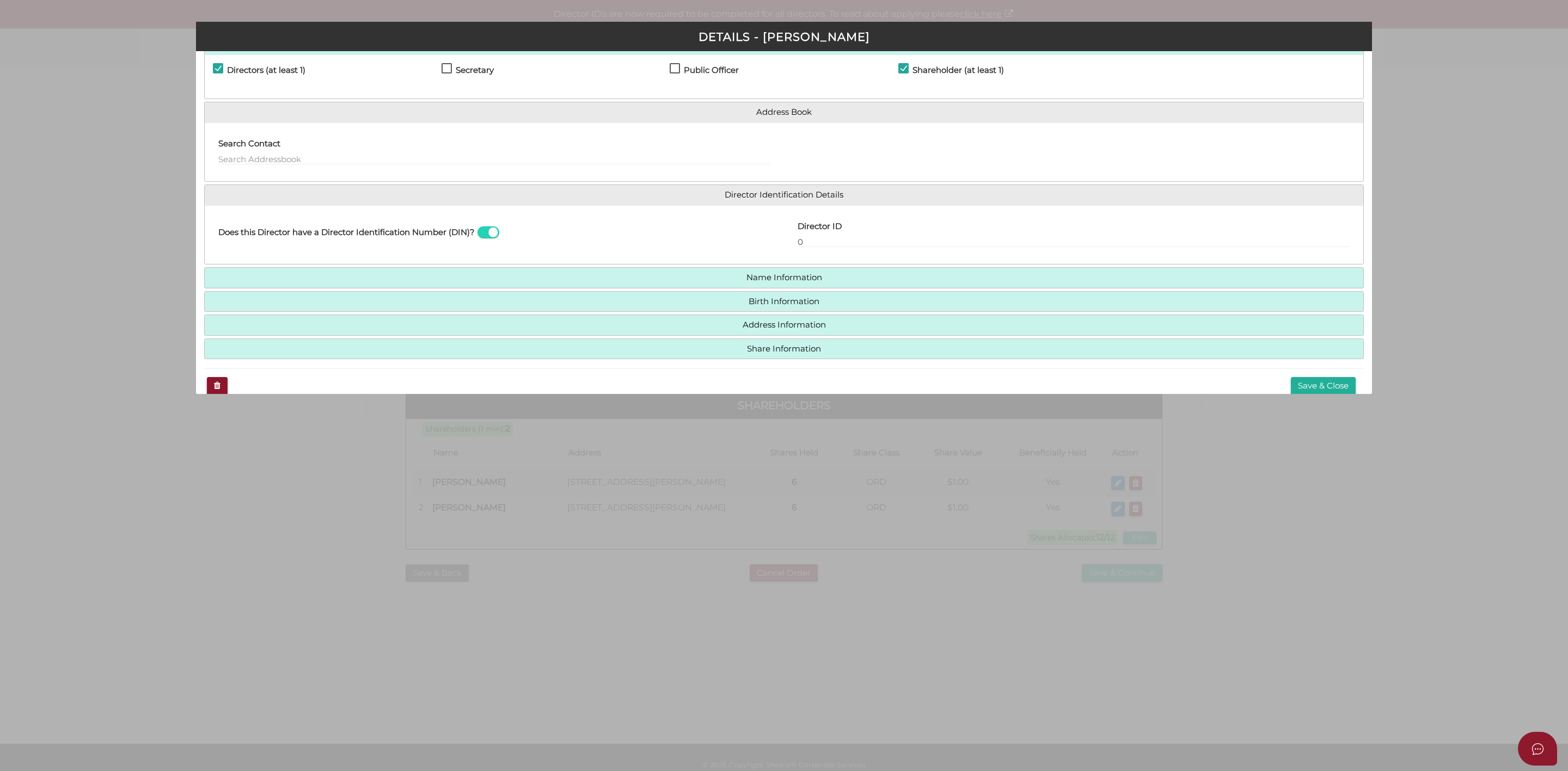
scroll to position [59, 0]
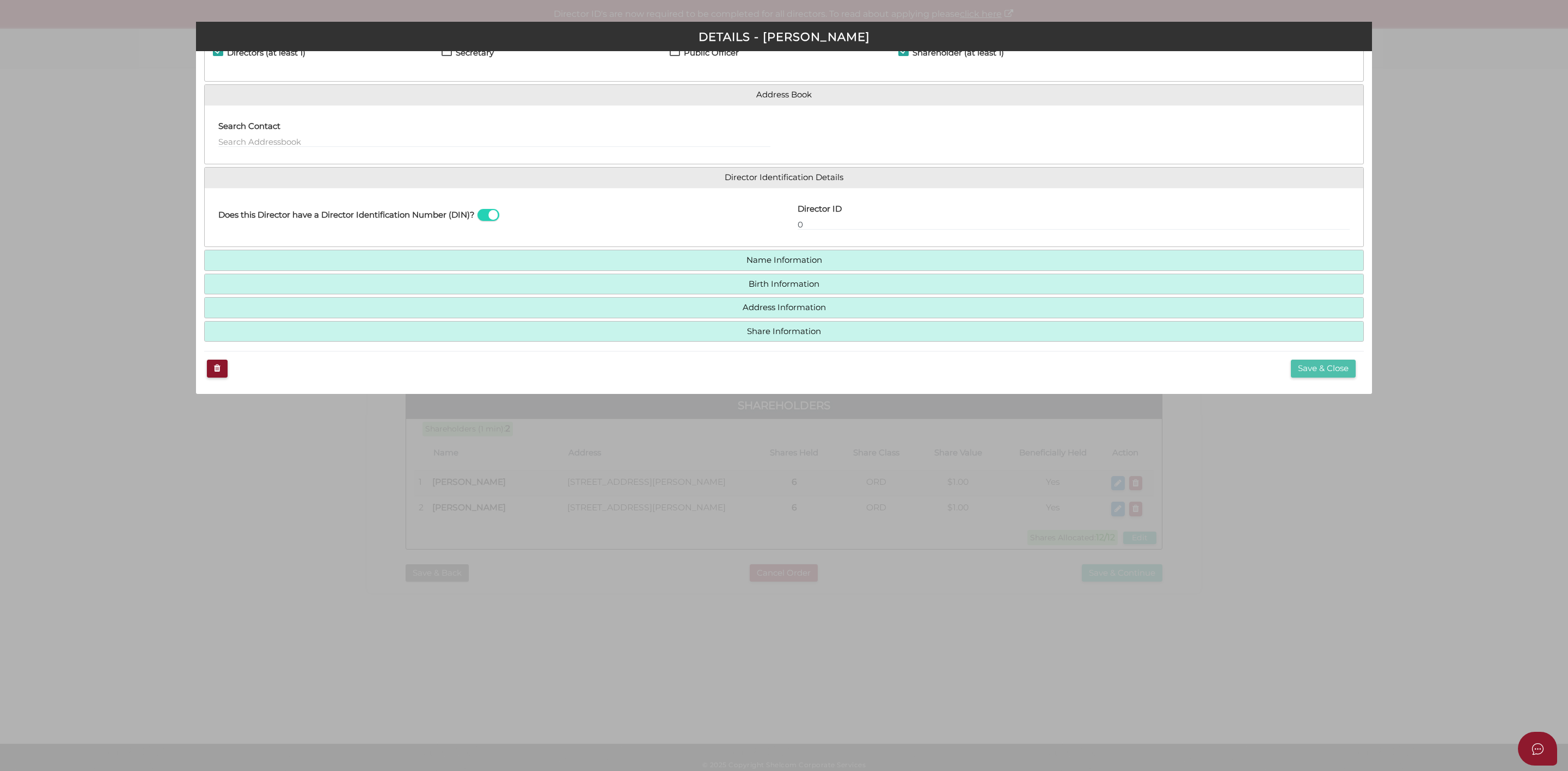
drag, startPoint x: 1315, startPoint y: 371, endPoint x: 1292, endPoint y: 364, distance: 24.0
click at [1316, 370] on button "Save & Close" at bounding box center [1324, 369] width 65 height 18
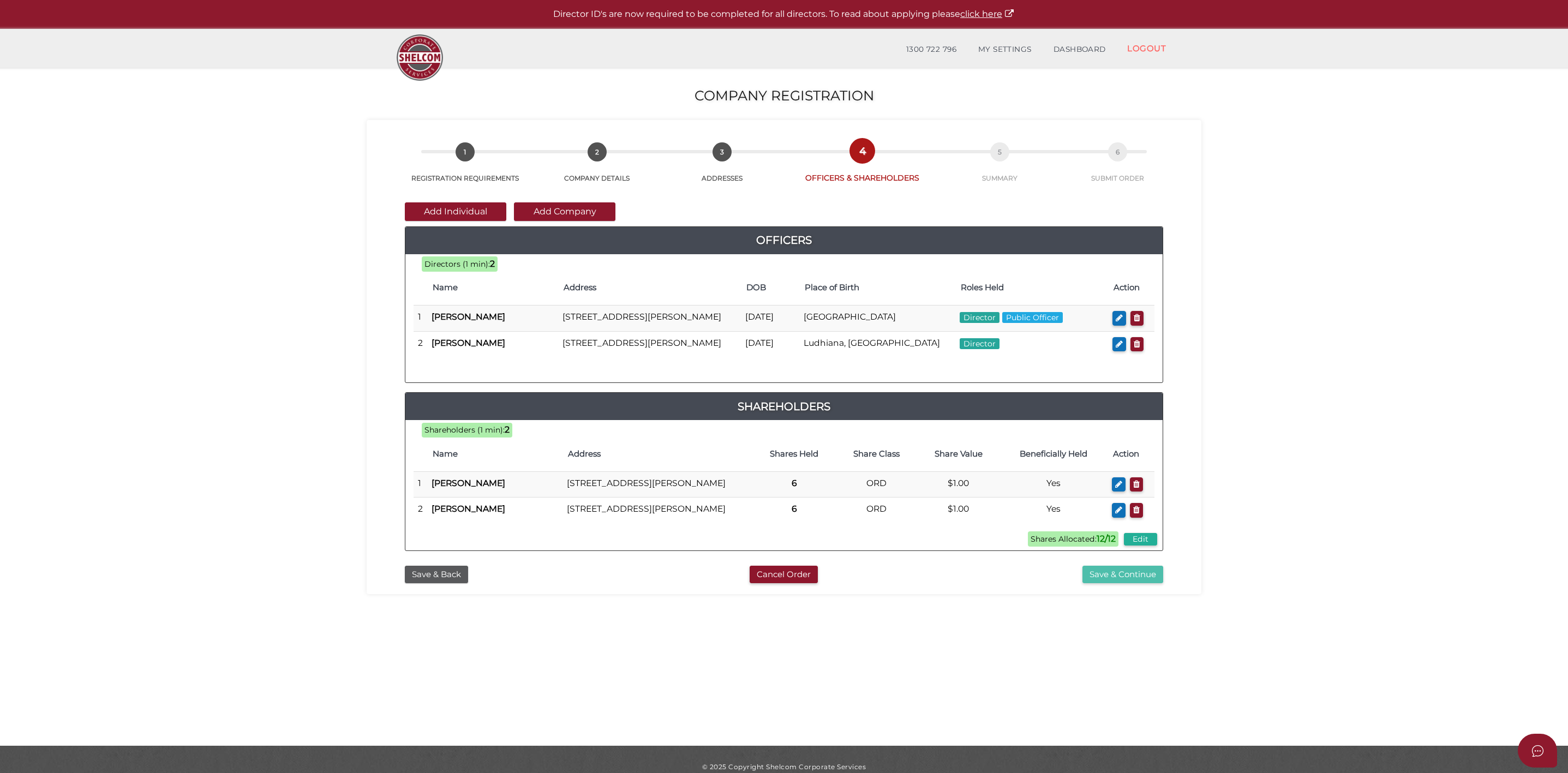
click at [1140, 584] on button "Save & Continue" at bounding box center [1122, 575] width 81 height 18
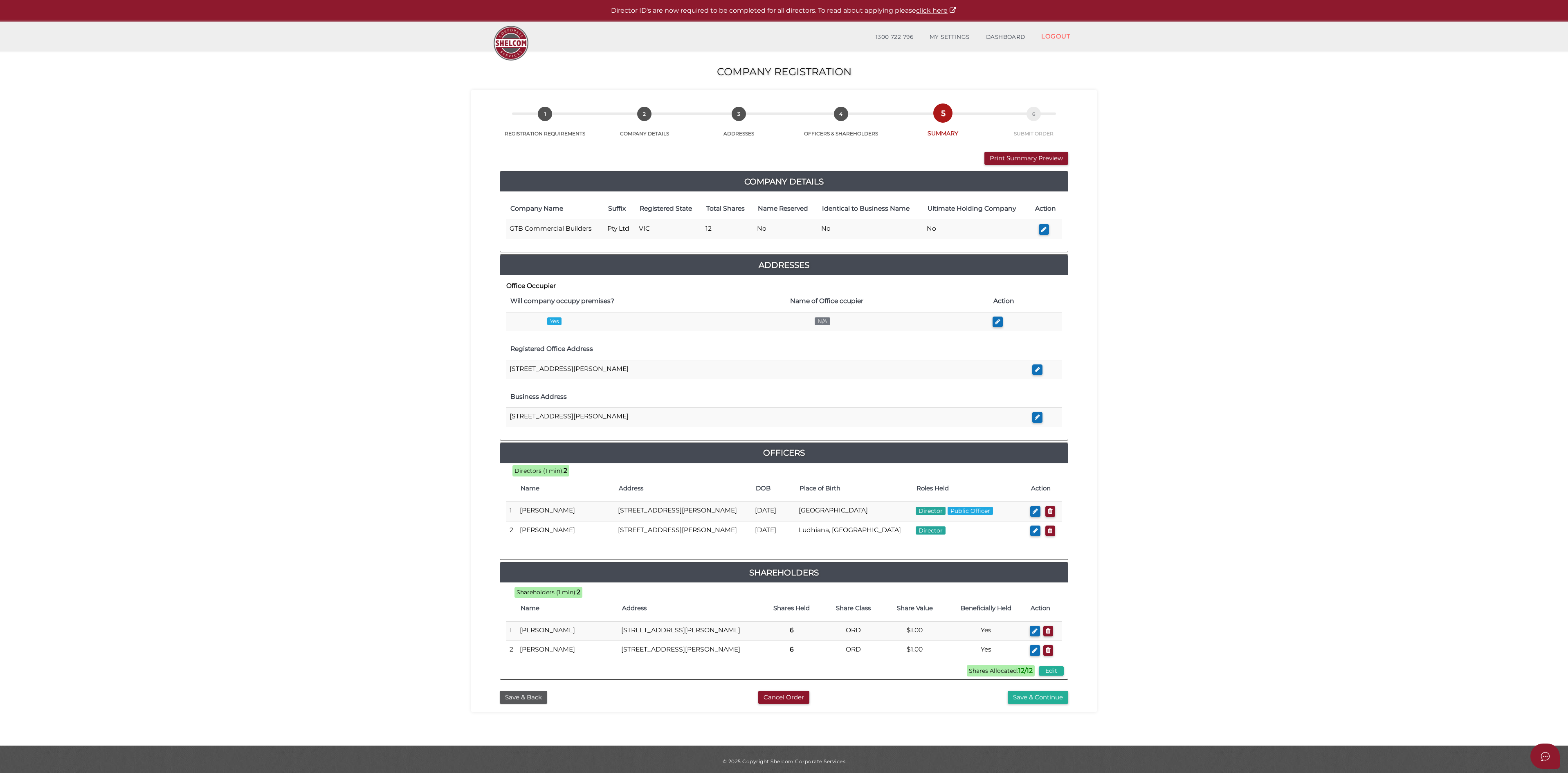
scroll to position [17, 0]
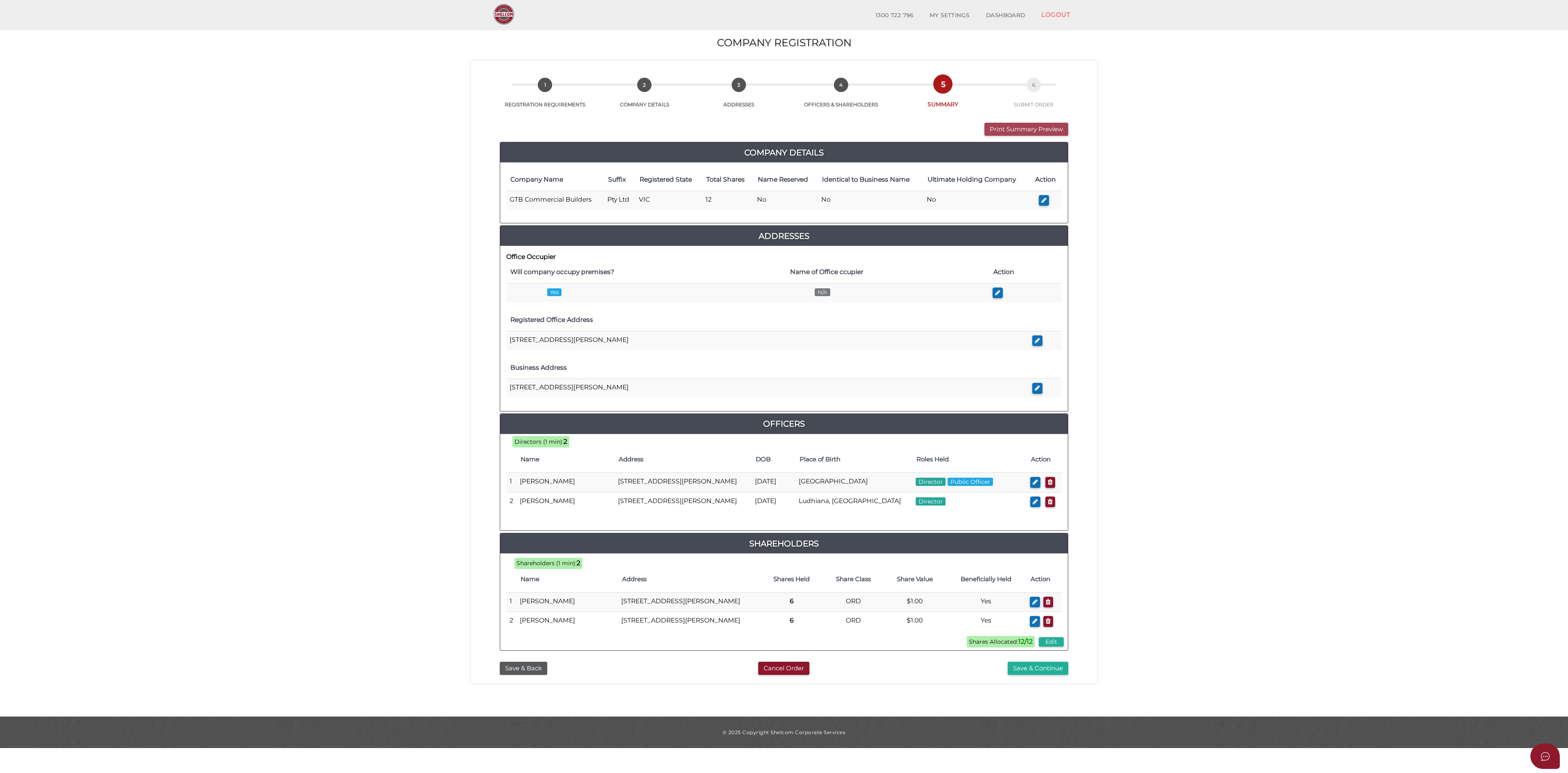
click at [1032, 123] on button "Print Summary Preview" at bounding box center [1026, 130] width 84 height 14
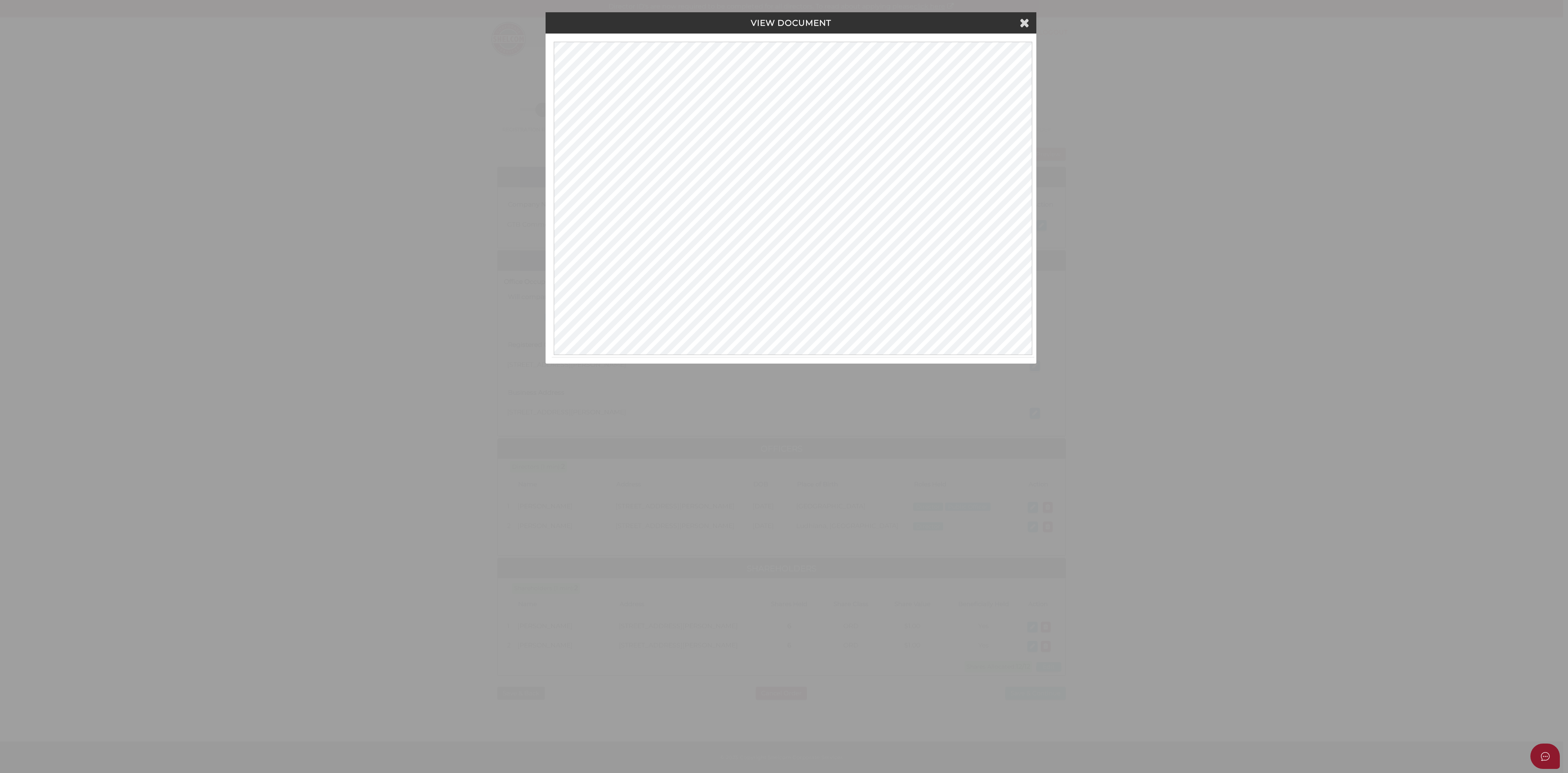
scroll to position [0, 0]
click at [1028, 24] on icon at bounding box center [1026, 22] width 10 height 12
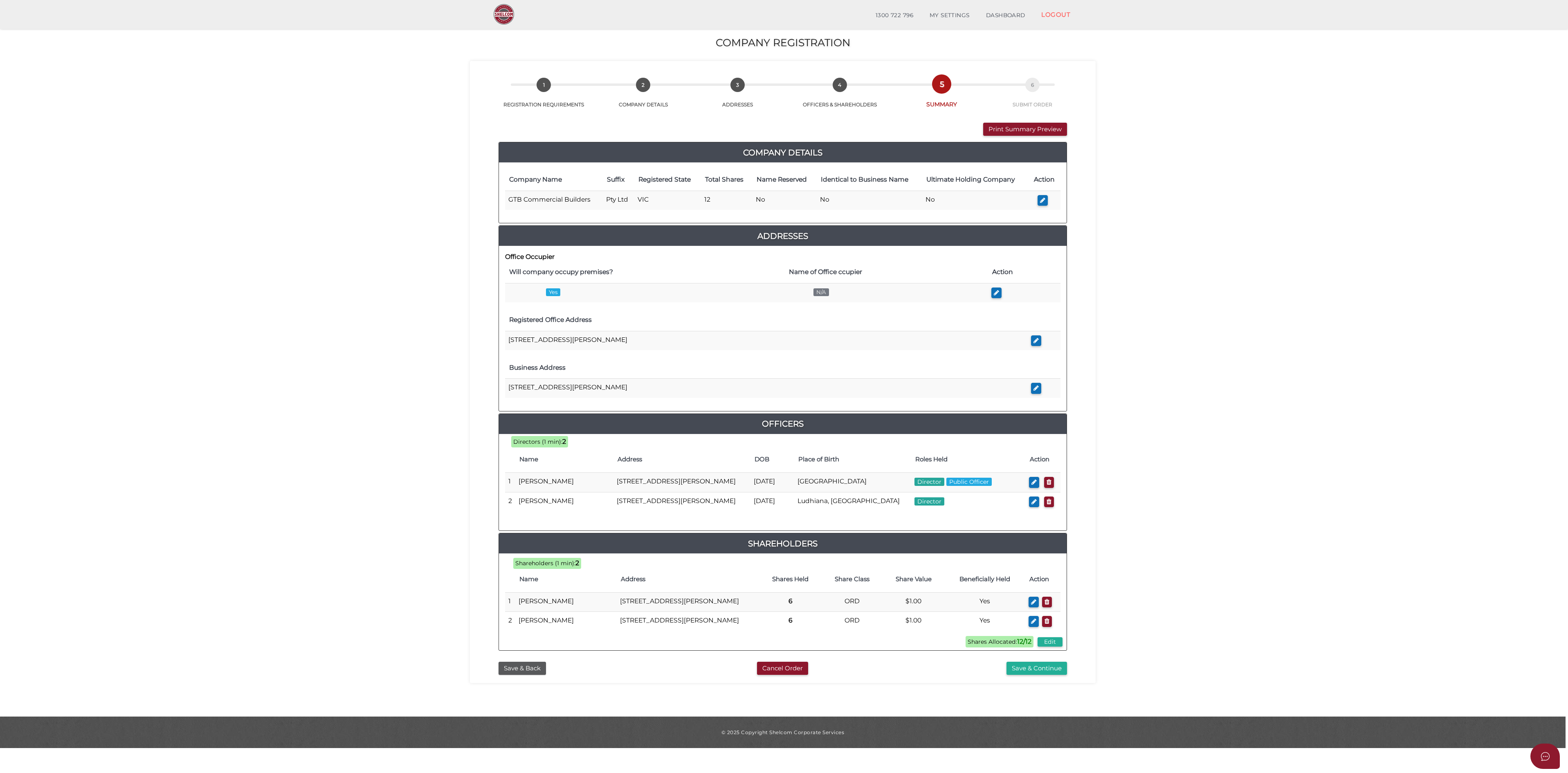
scroll to position [17, 0]
click at [1041, 579] on button "Save & Continue" at bounding box center [1036, 669] width 61 height 14
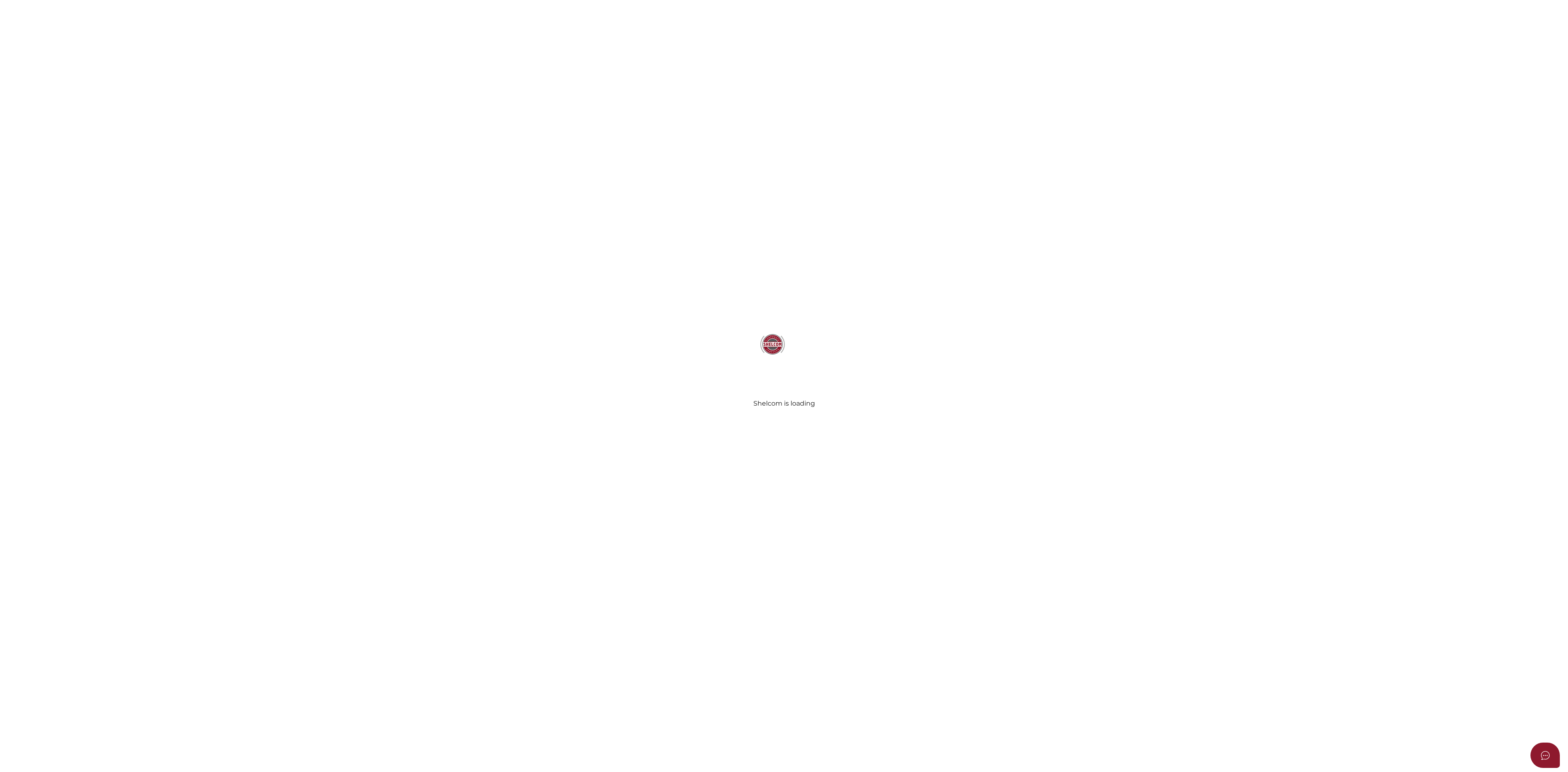
select select "Comb Binding"
radio input "true"
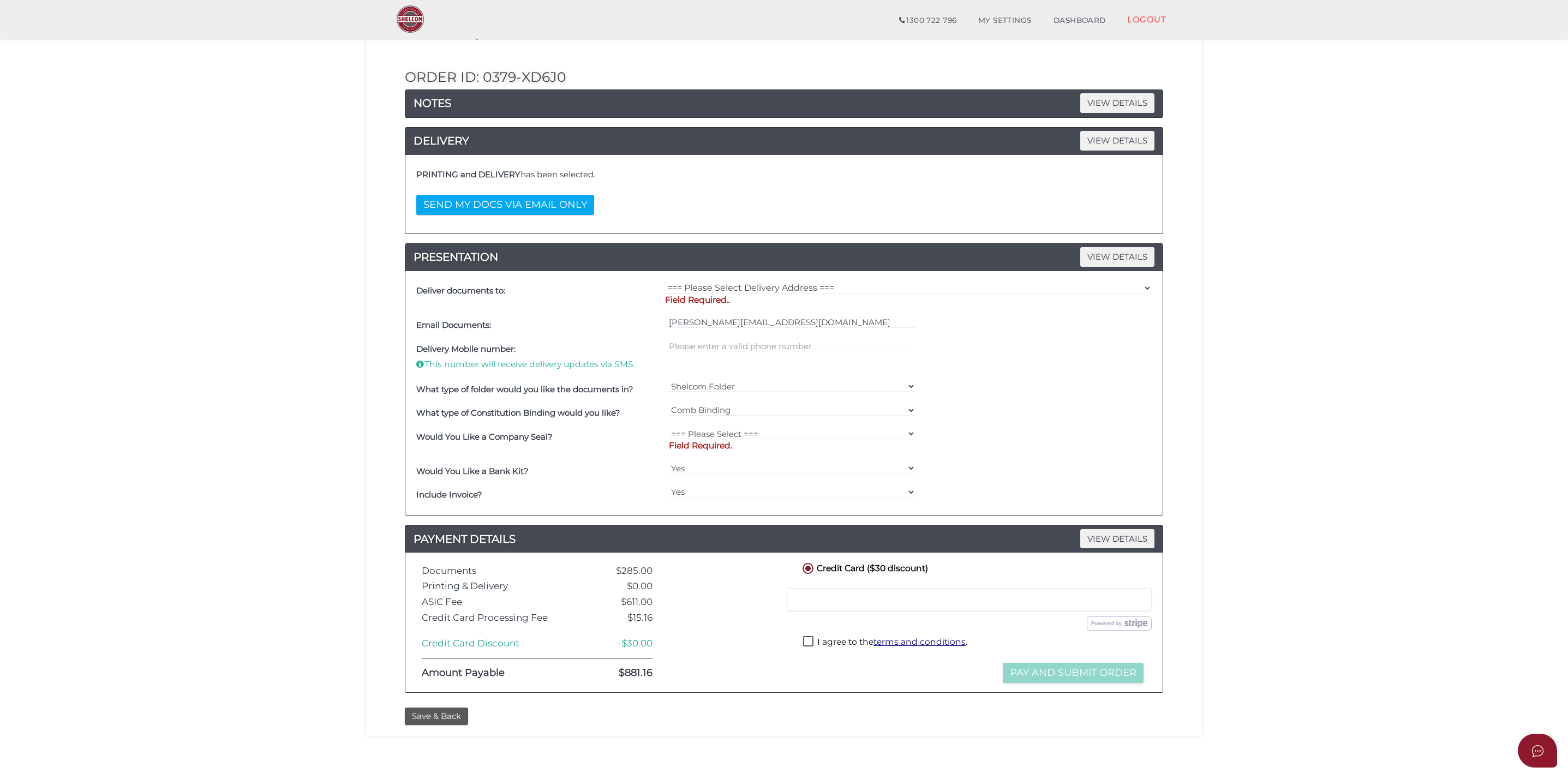
scroll to position [74, 0]
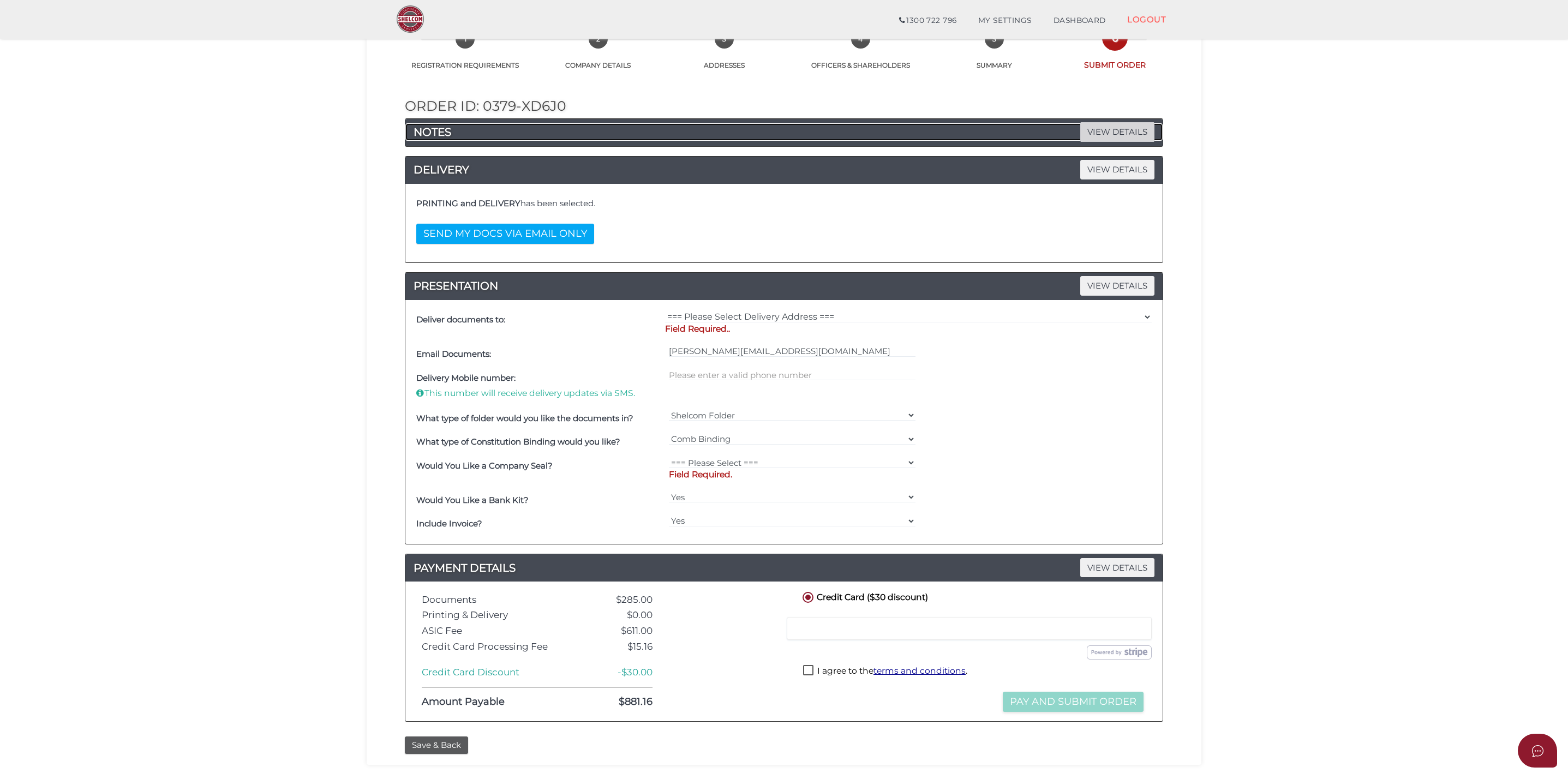
click at [1095, 129] on span "VIEW DETAILS" at bounding box center [1117, 132] width 74 height 19
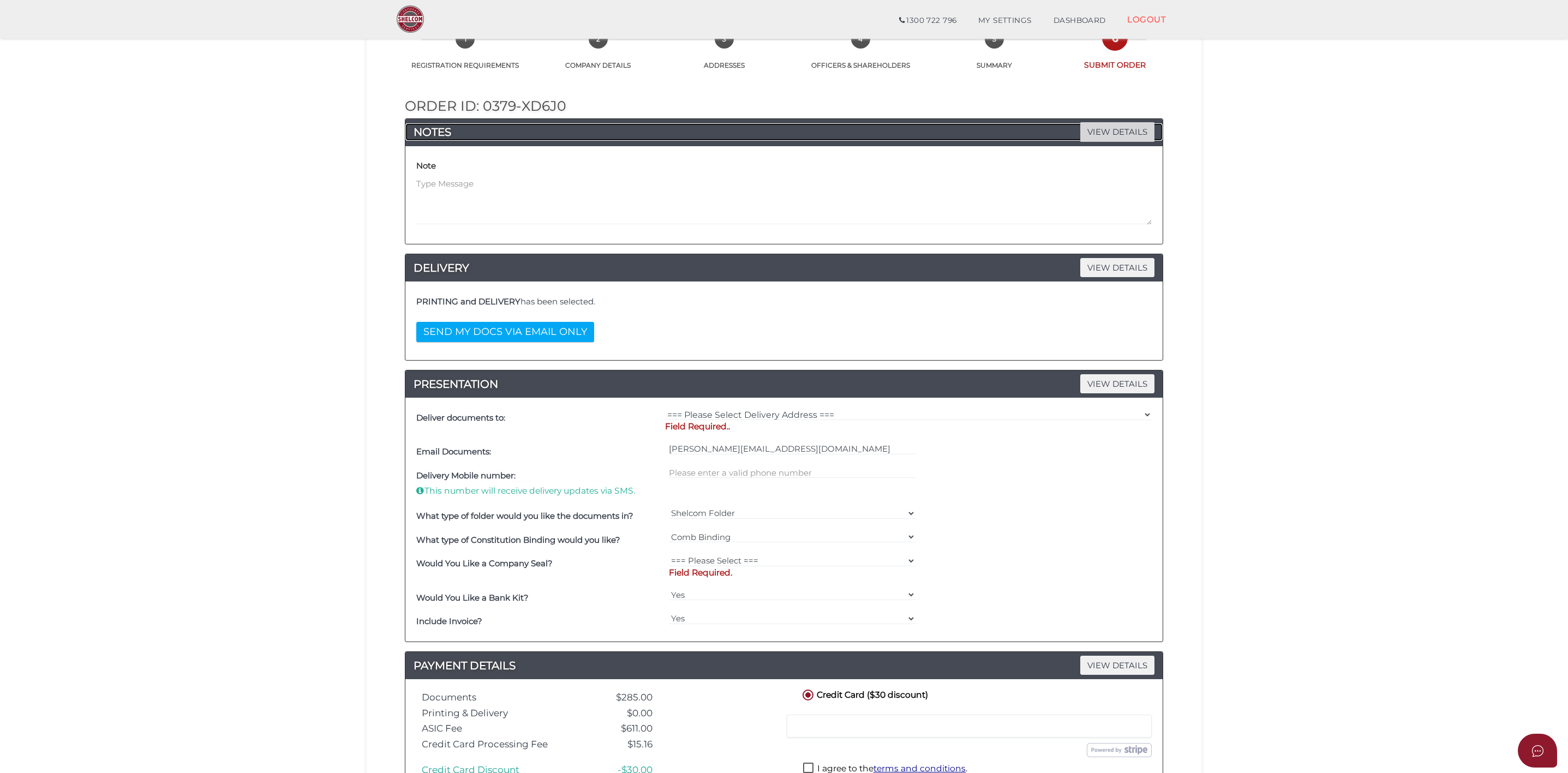
click at [1093, 132] on span "VIEW DETAILS" at bounding box center [1117, 132] width 74 height 19
click at [1102, 132] on span "VIEW DETAILS" at bounding box center [1117, 132] width 74 height 19
click at [1177, 128] on div "Order ID: 0379-XD6J0 NOTES VIEW DETAILS Note DELIVERY VIEW DETAILS PRINTING and…" at bounding box center [784, 450] width 819 height 759
click at [990, 90] on div "Order ID: 0379-XD6J0 NOTES VIEW DETAILS Note DELIVERY VIEW DETAILS PRINTING and…" at bounding box center [784, 450] width 819 height 759
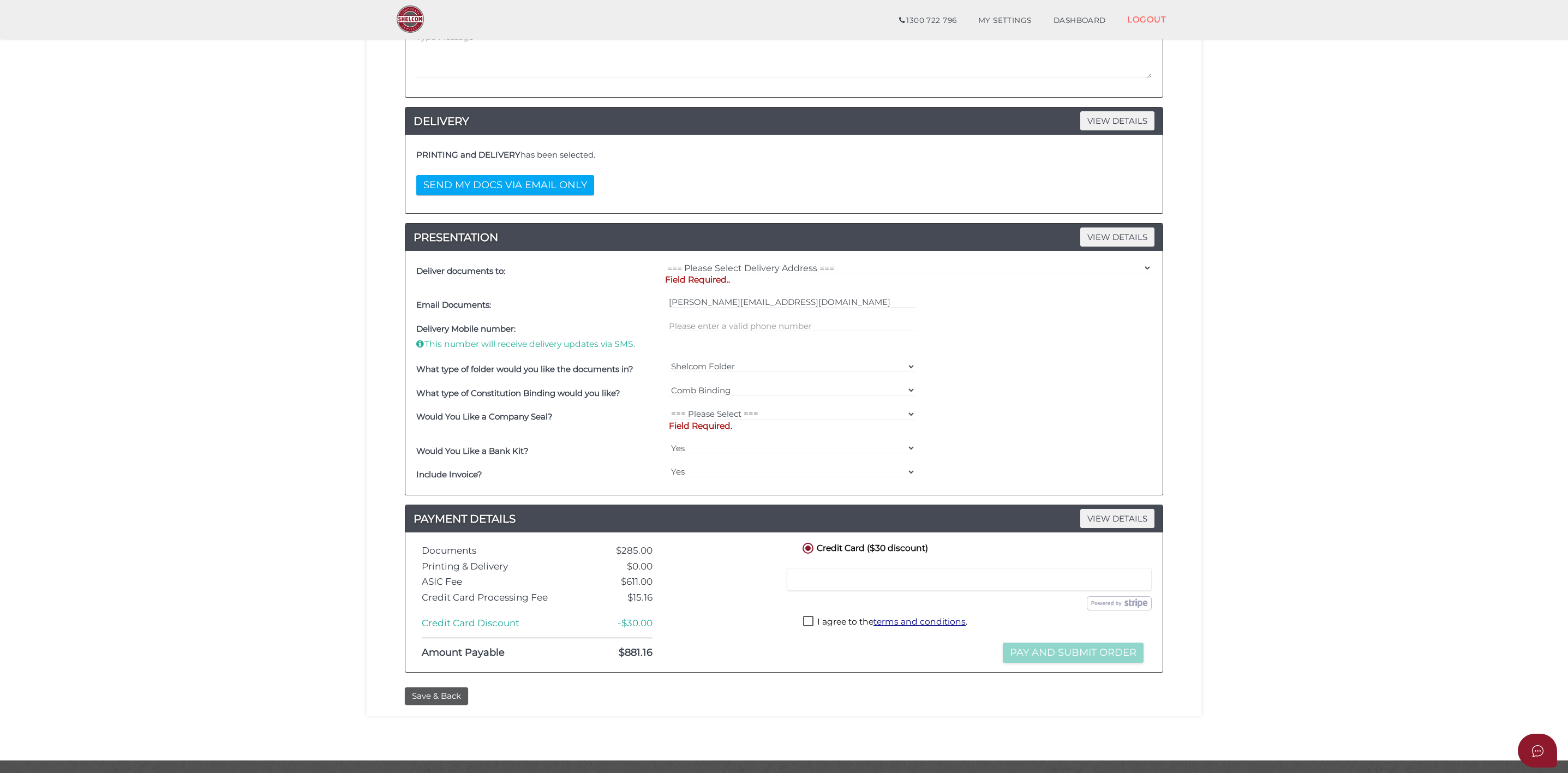
scroll to position [246, 0]
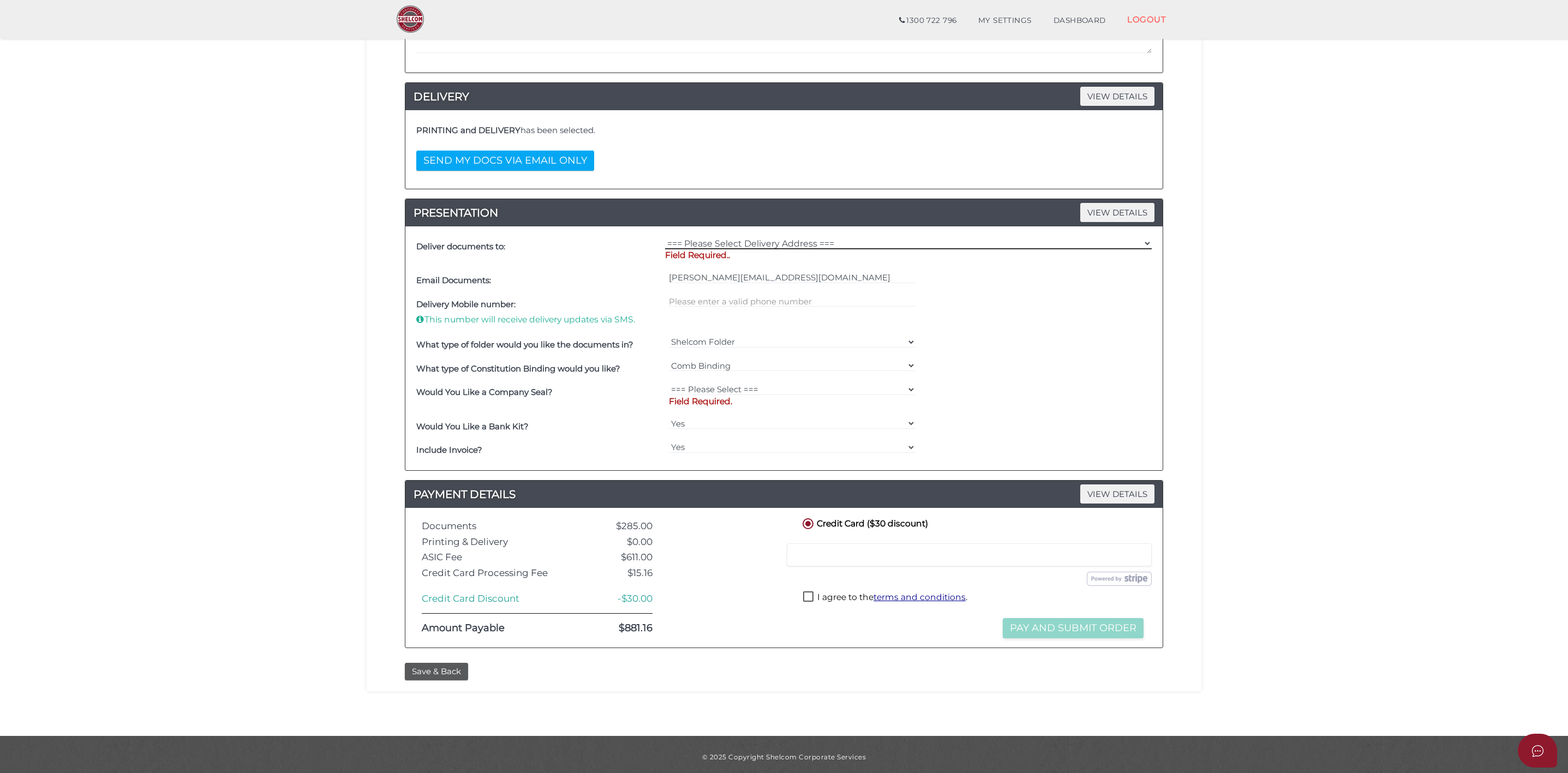
click at [804, 242] on select "=== Please Select Delivery Address === (User Address - [PERSON_NAME][GEOGRAPHIC…" at bounding box center [908, 243] width 486 height 12
select select "0"
click at [665, 242] on select "=== Please Select Delivery Address === (User Address - [PERSON_NAME][GEOGRAPHIC…" at bounding box center [908, 243] width 486 height 12
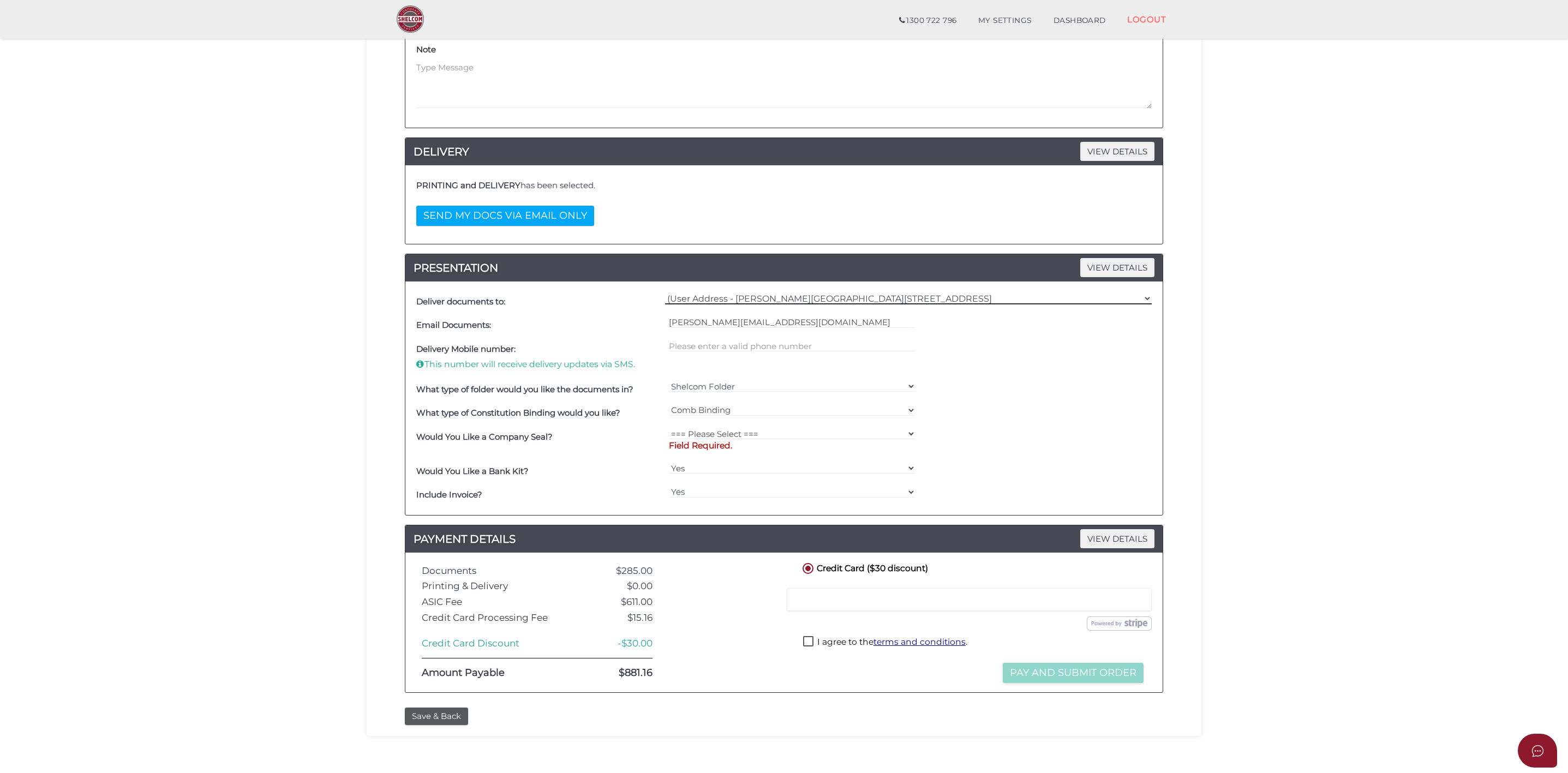
scroll to position [162, 0]
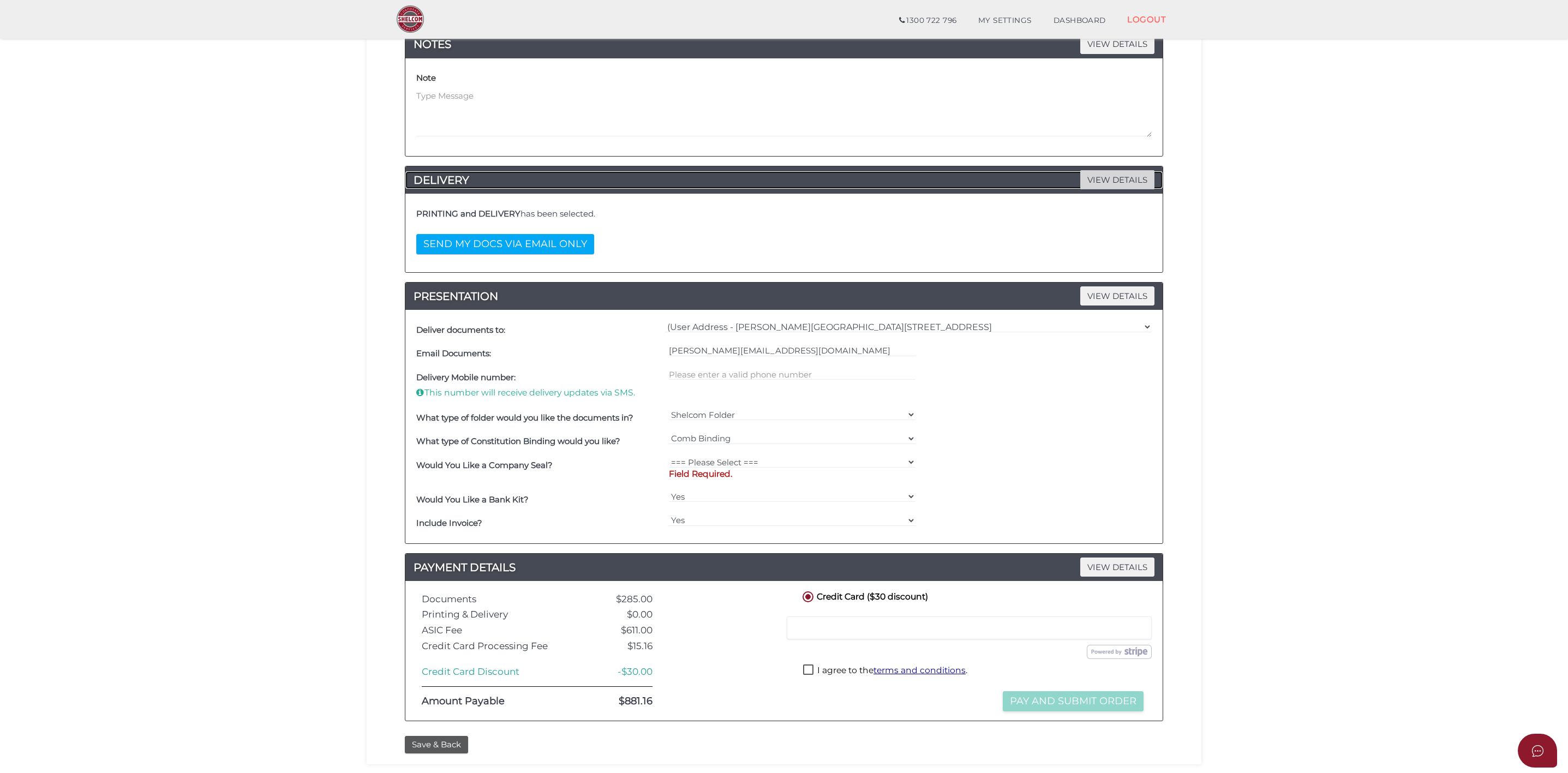
click at [1090, 179] on span "VIEW DETAILS" at bounding box center [1117, 179] width 74 height 19
click at [1137, 180] on span "VIEW DETAILS" at bounding box center [1117, 179] width 74 height 19
click at [676, 247] on div "PRINTING and DELIVERY has been selected. SEND MY DOCS VIA EMAIL ONLY" at bounding box center [784, 232] width 741 height 62
click at [1120, 186] on span "VIEW DETAILS" at bounding box center [1117, 179] width 74 height 19
click at [607, 243] on div "PRINTING and DELIVERY has been selected. SEND MY DOCS VIA EMAIL ONLY" at bounding box center [784, 232] width 741 height 62
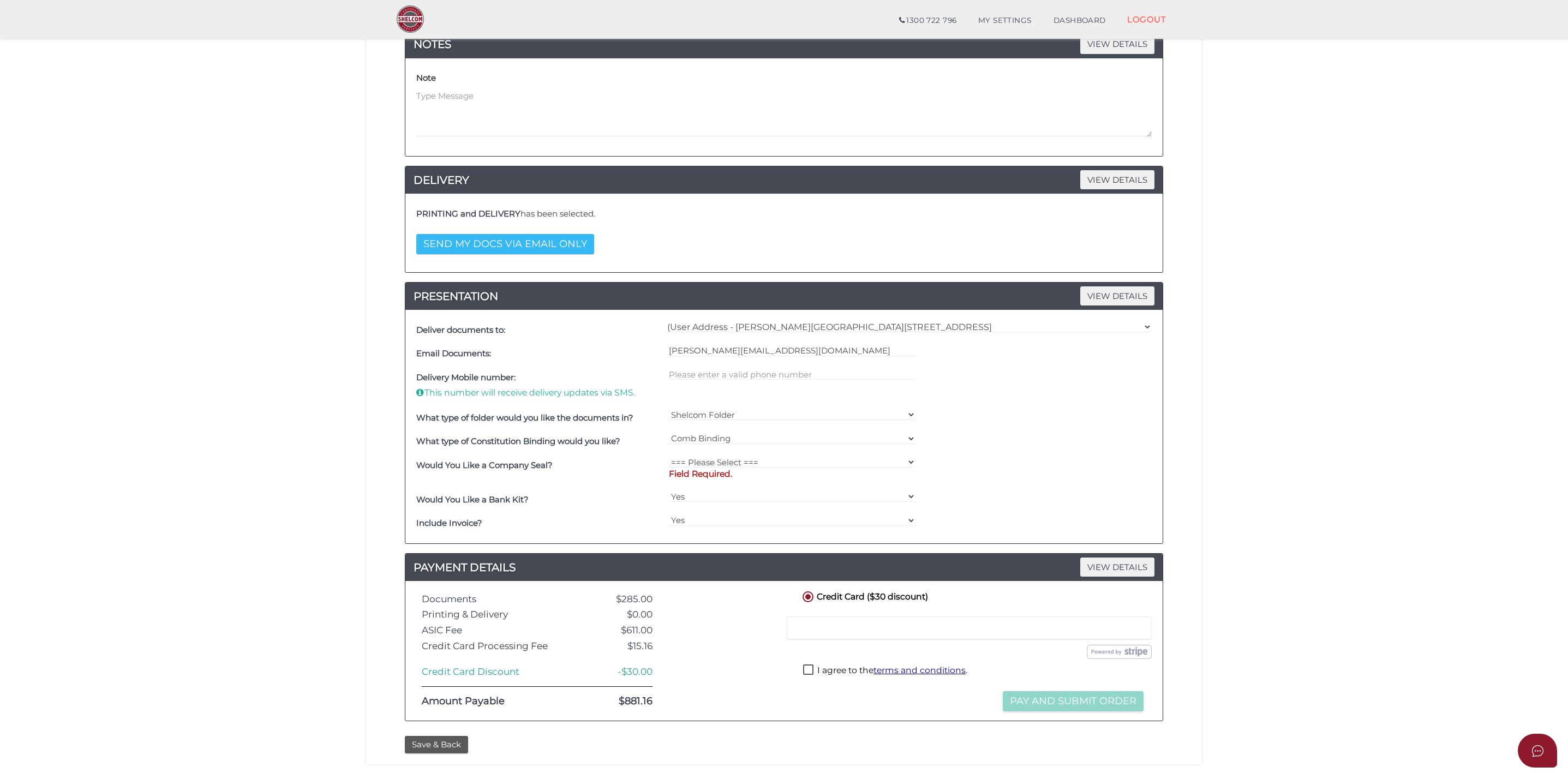
click at [477, 244] on button "SEND MY DOCS VIA EMAIL ONLY" at bounding box center [505, 244] width 178 height 20
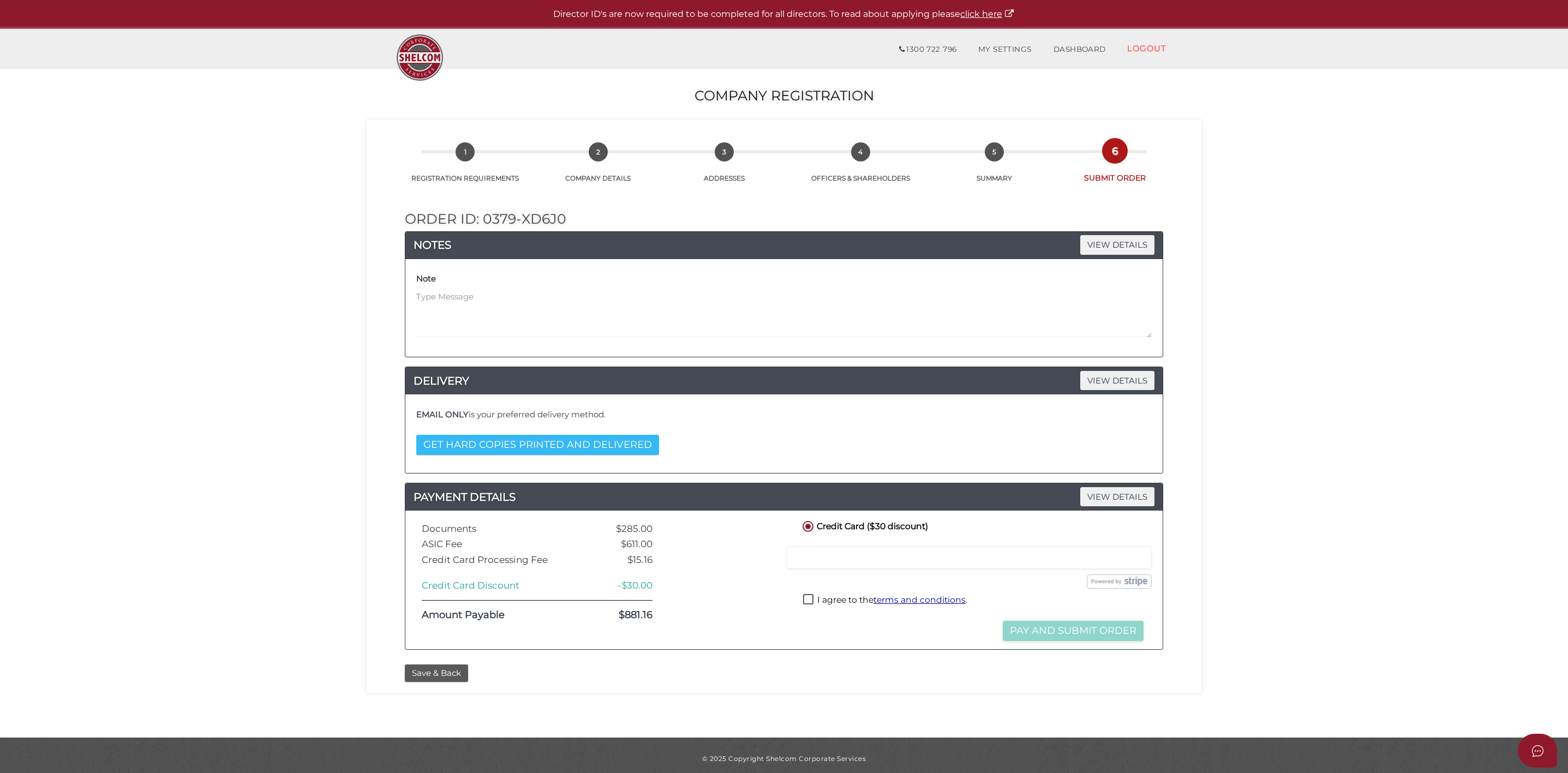
click at [521, 446] on button "GET HARD COPIES PRINTED AND DELIVERED" at bounding box center [538, 445] width 243 height 20
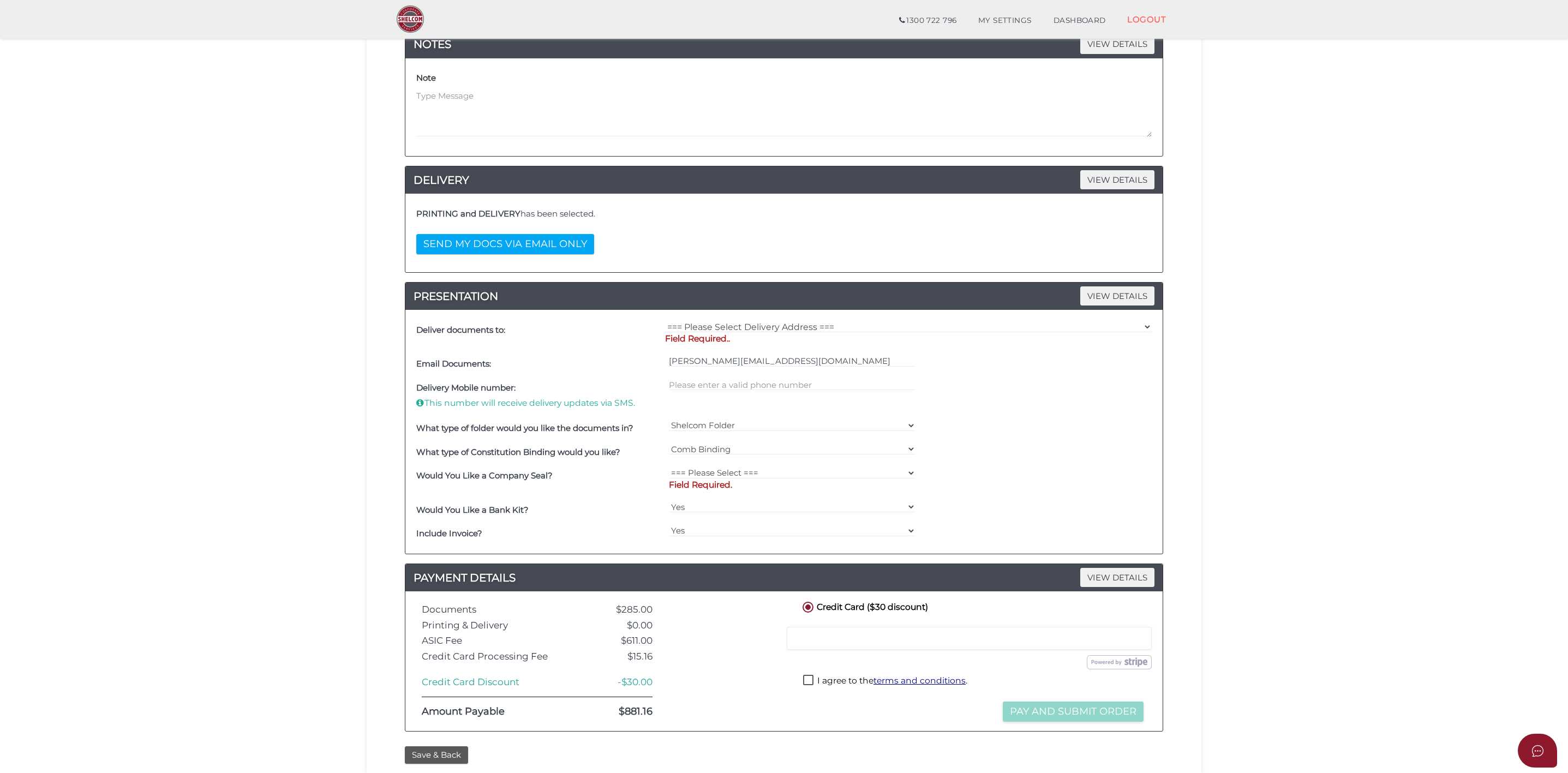
scroll to position [164, 0]
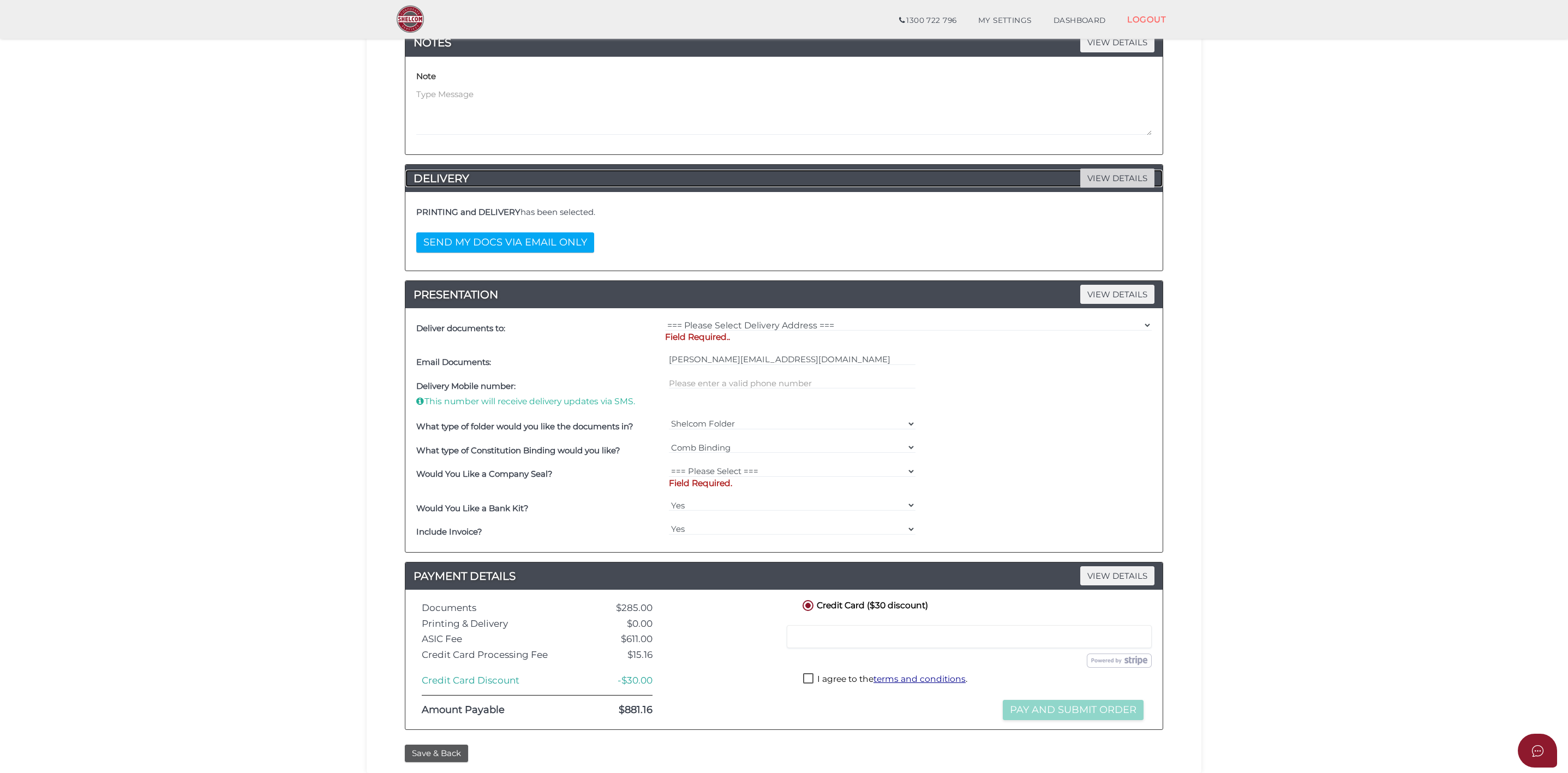
click at [1103, 176] on span "VIEW DETAILS" at bounding box center [1117, 177] width 74 height 19
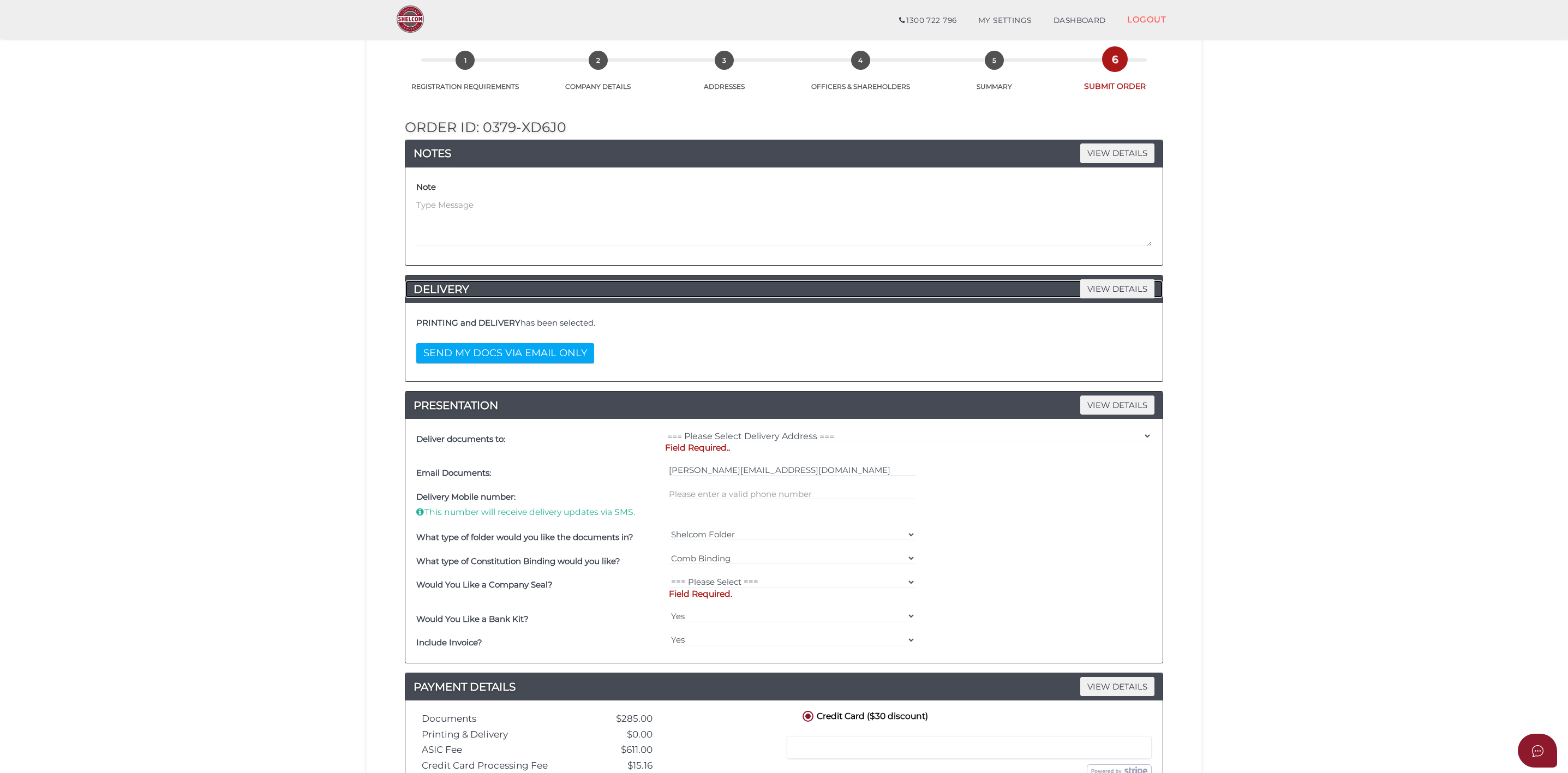
scroll to position [82, 0]
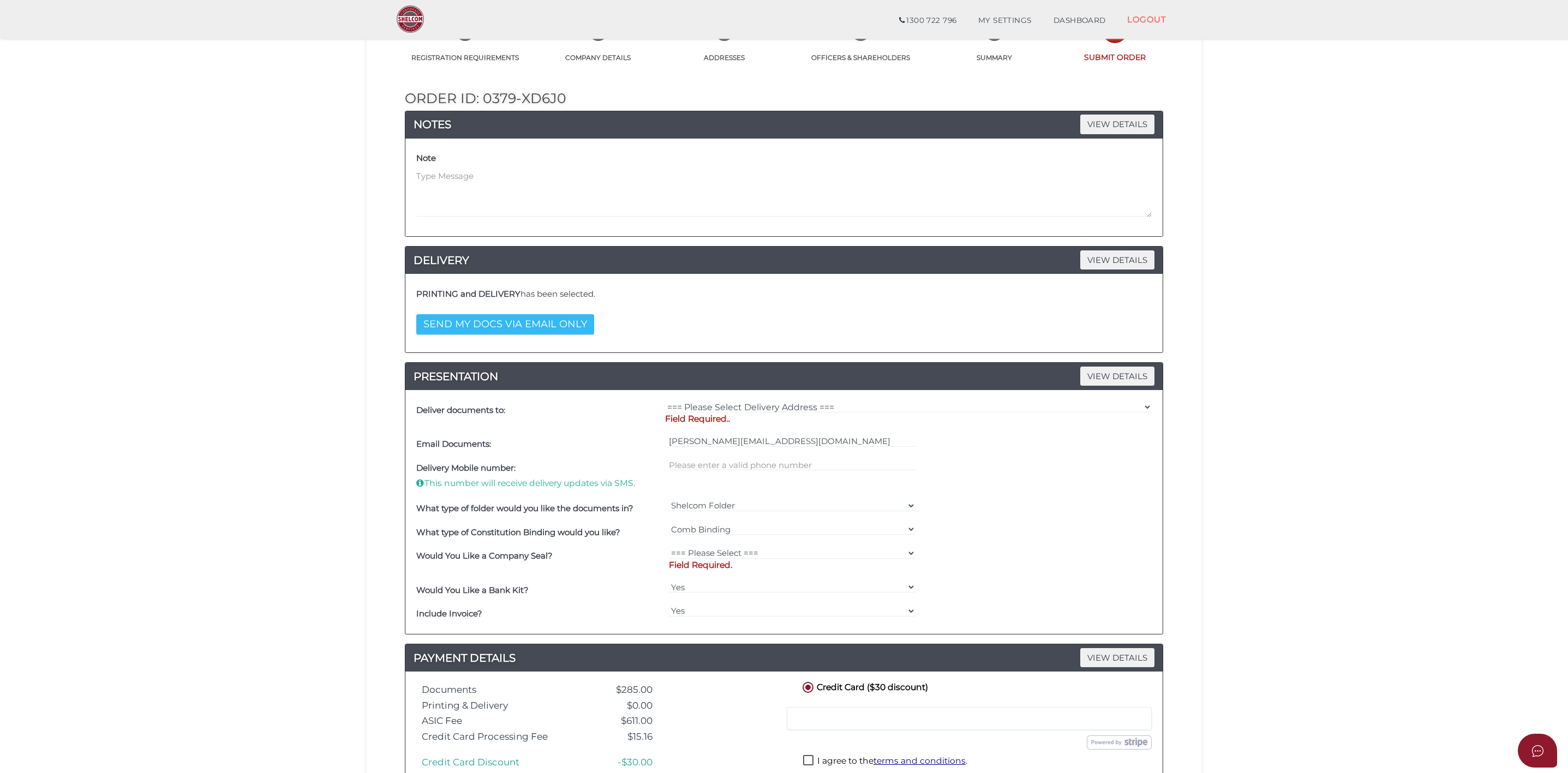
click at [495, 323] on button "SEND MY DOCS VIA EMAIL ONLY" at bounding box center [505, 324] width 178 height 20
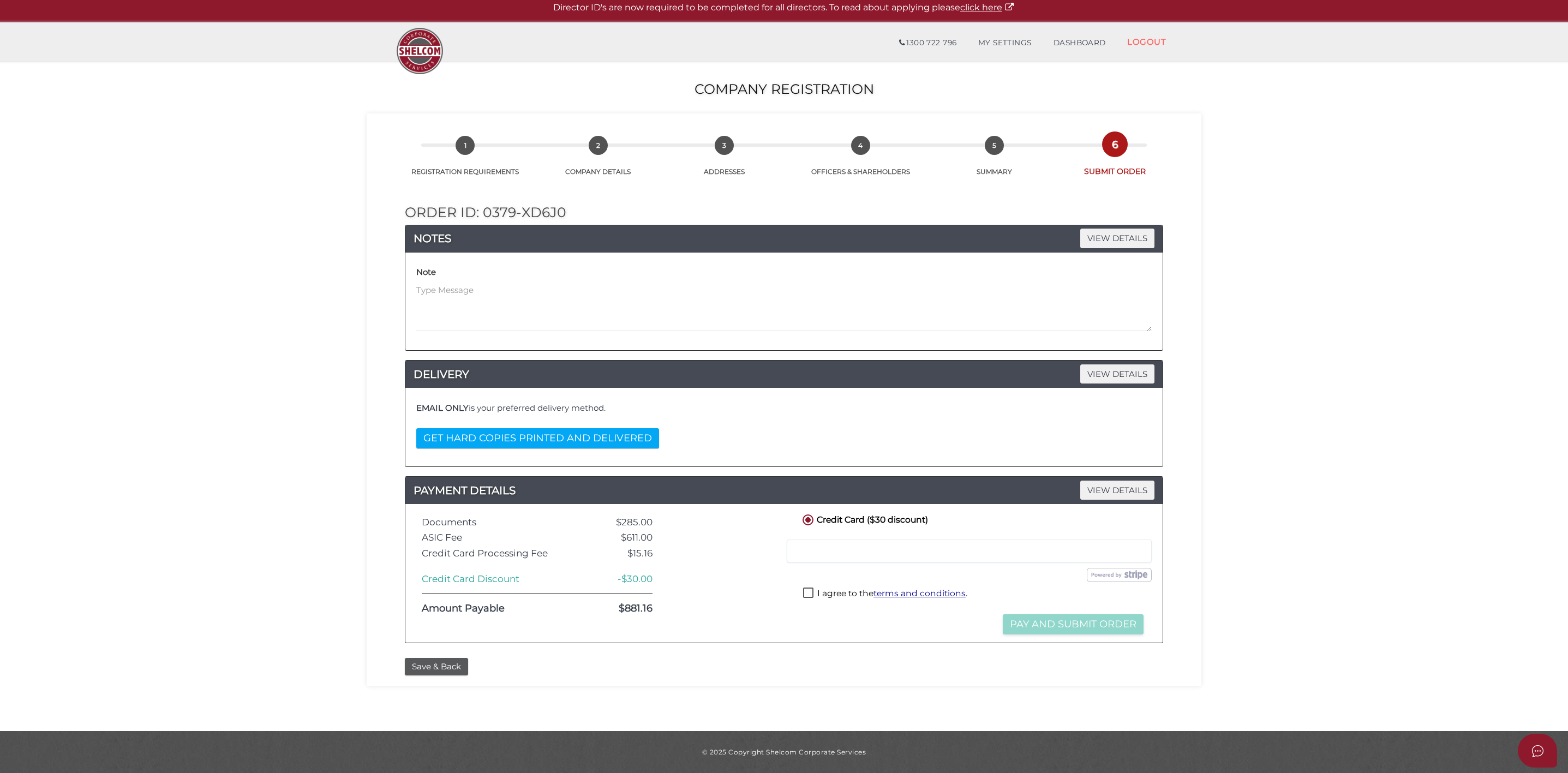
scroll to position [0, 0]
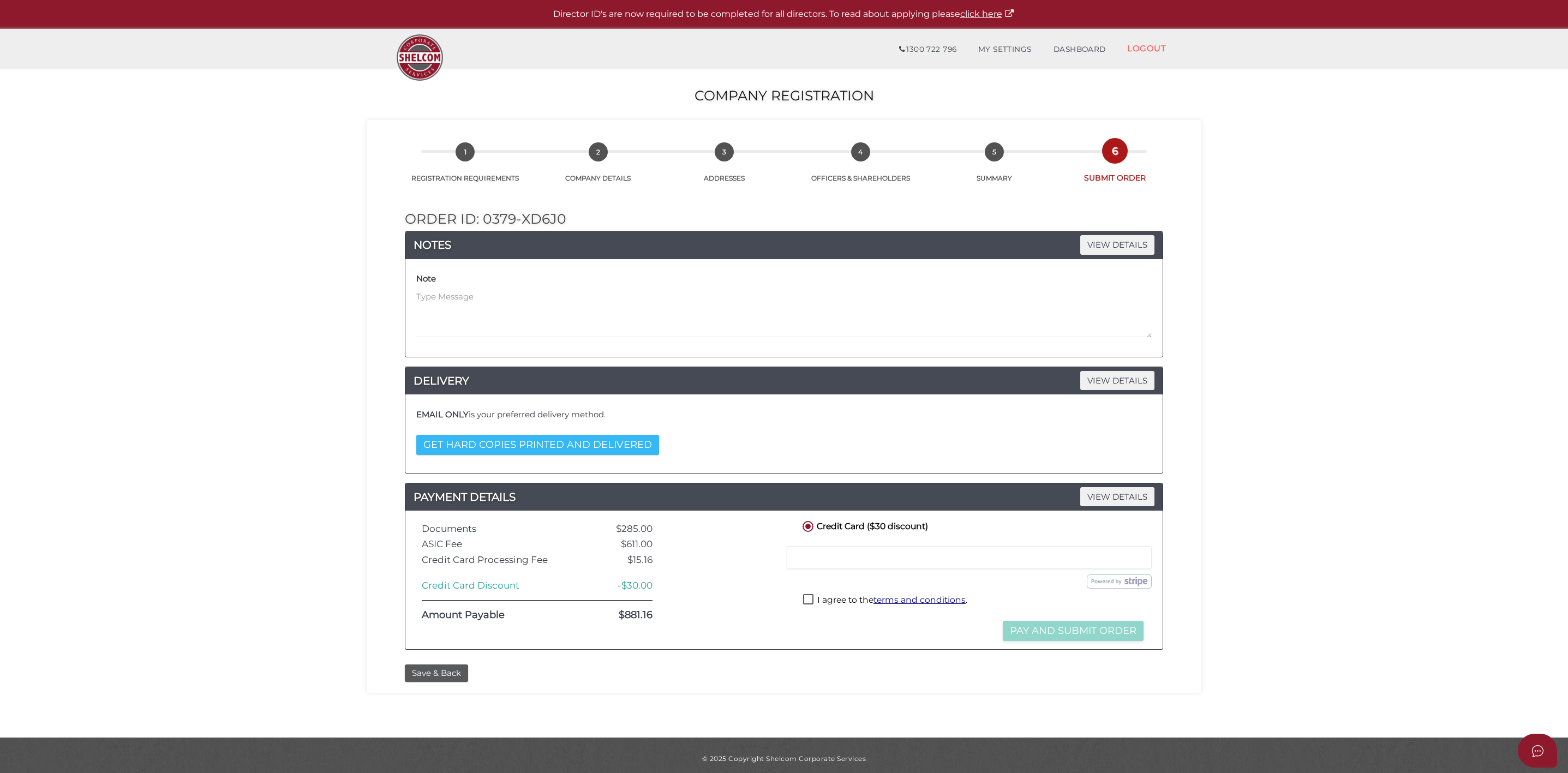
click at [528, 442] on button "GET HARD COPIES PRINTED AND DELIVERED" at bounding box center [538, 445] width 243 height 20
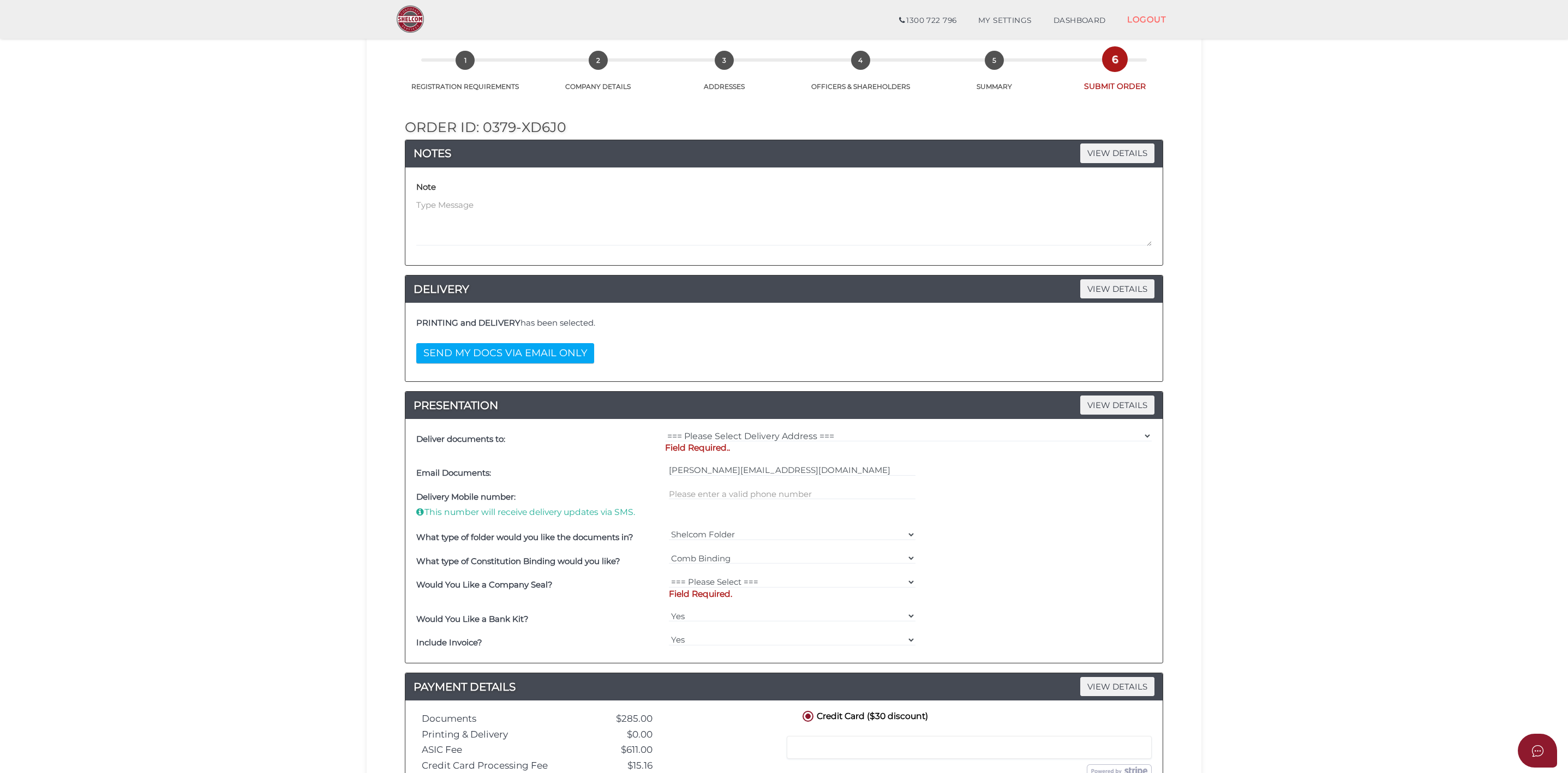
scroll to position [91, 0]
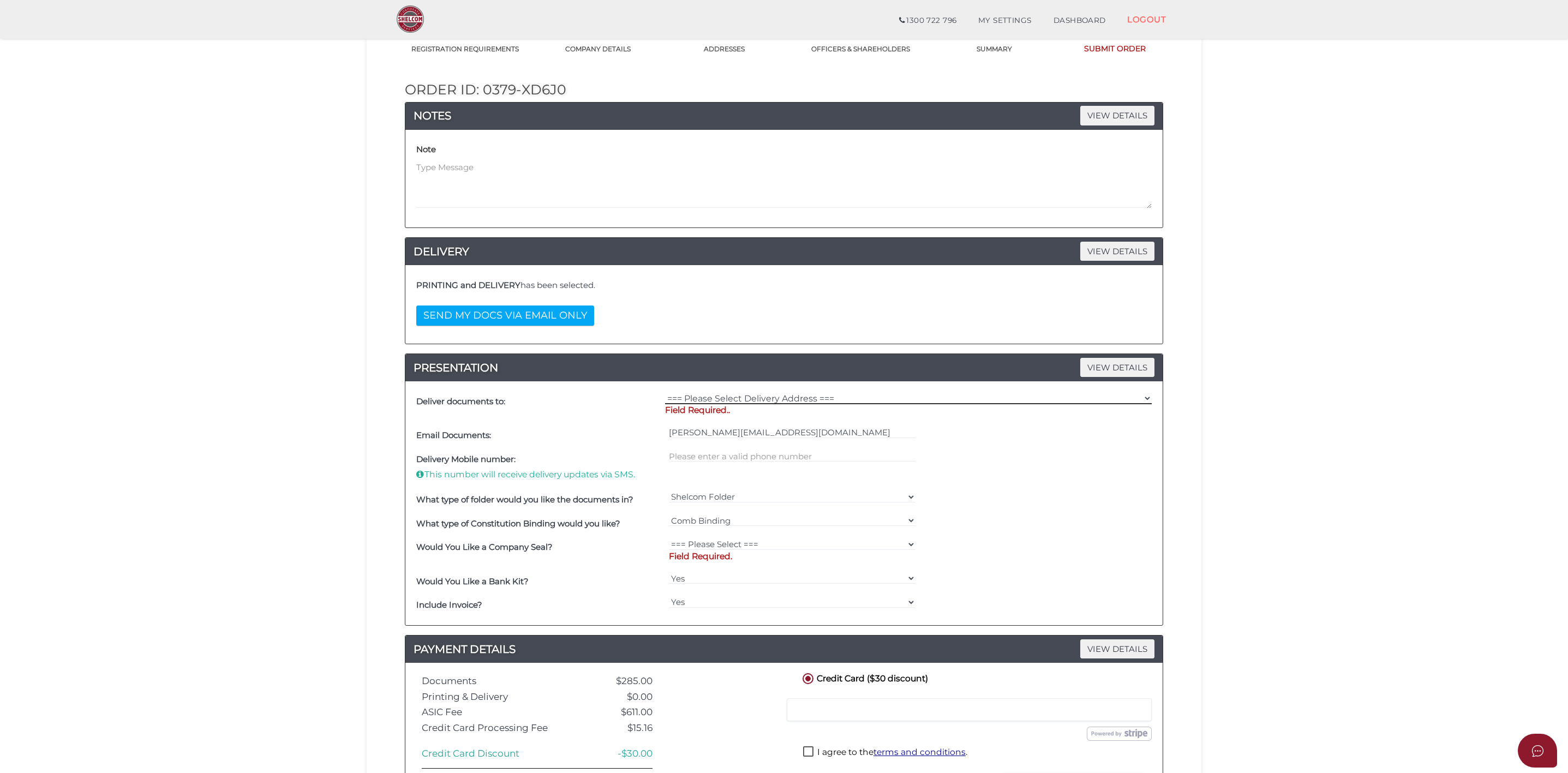
click at [732, 395] on select "=== Please Select Delivery Address === (User Address - [PERSON_NAME][GEOGRAPHIC…" at bounding box center [908, 398] width 486 height 12
select select "0"
click at [665, 395] on select "=== Please Select Delivery Address === (User Address - [PERSON_NAME][GEOGRAPHIC…" at bounding box center [908, 398] width 486 height 12
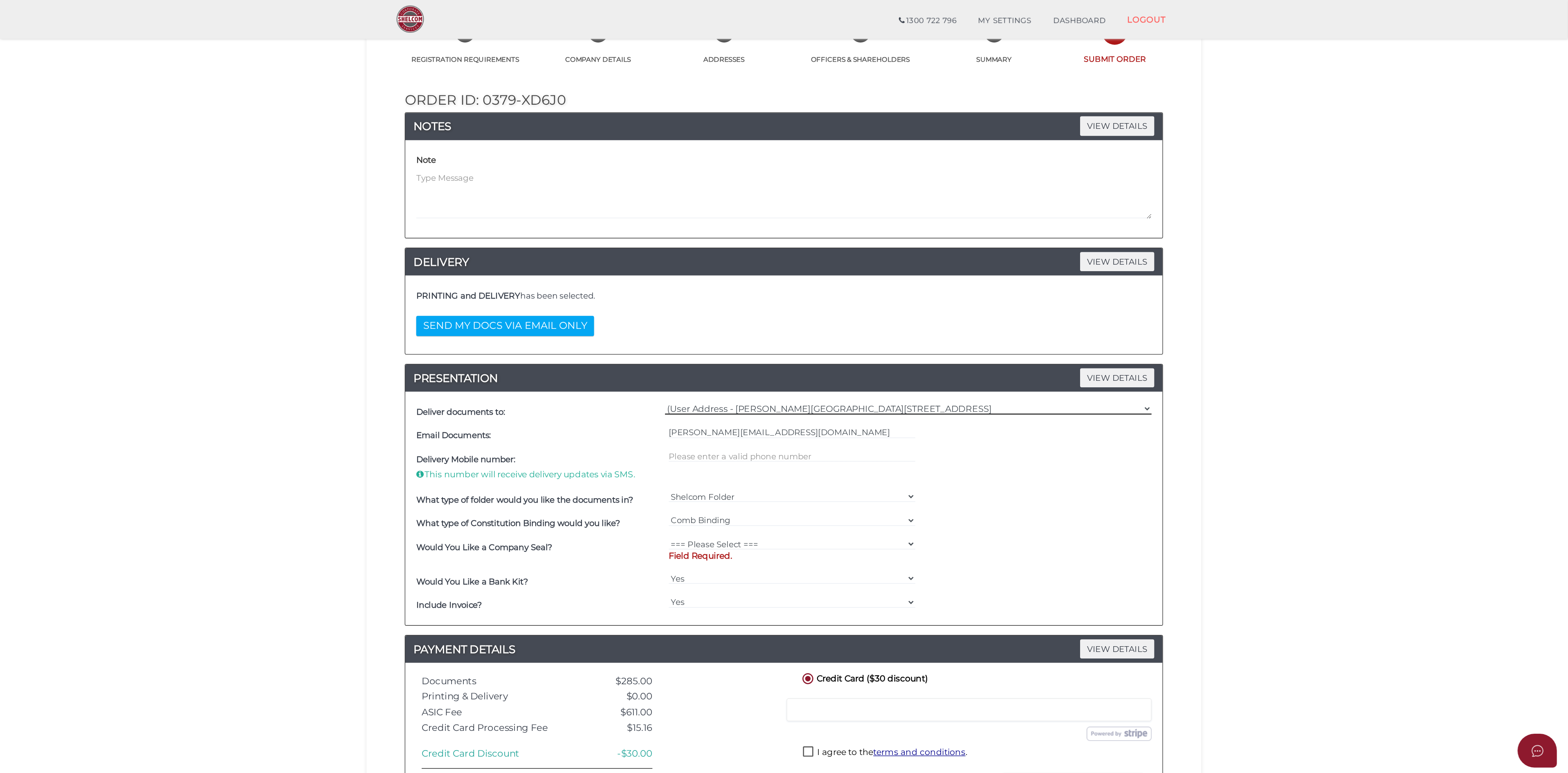
scroll to position [0, 0]
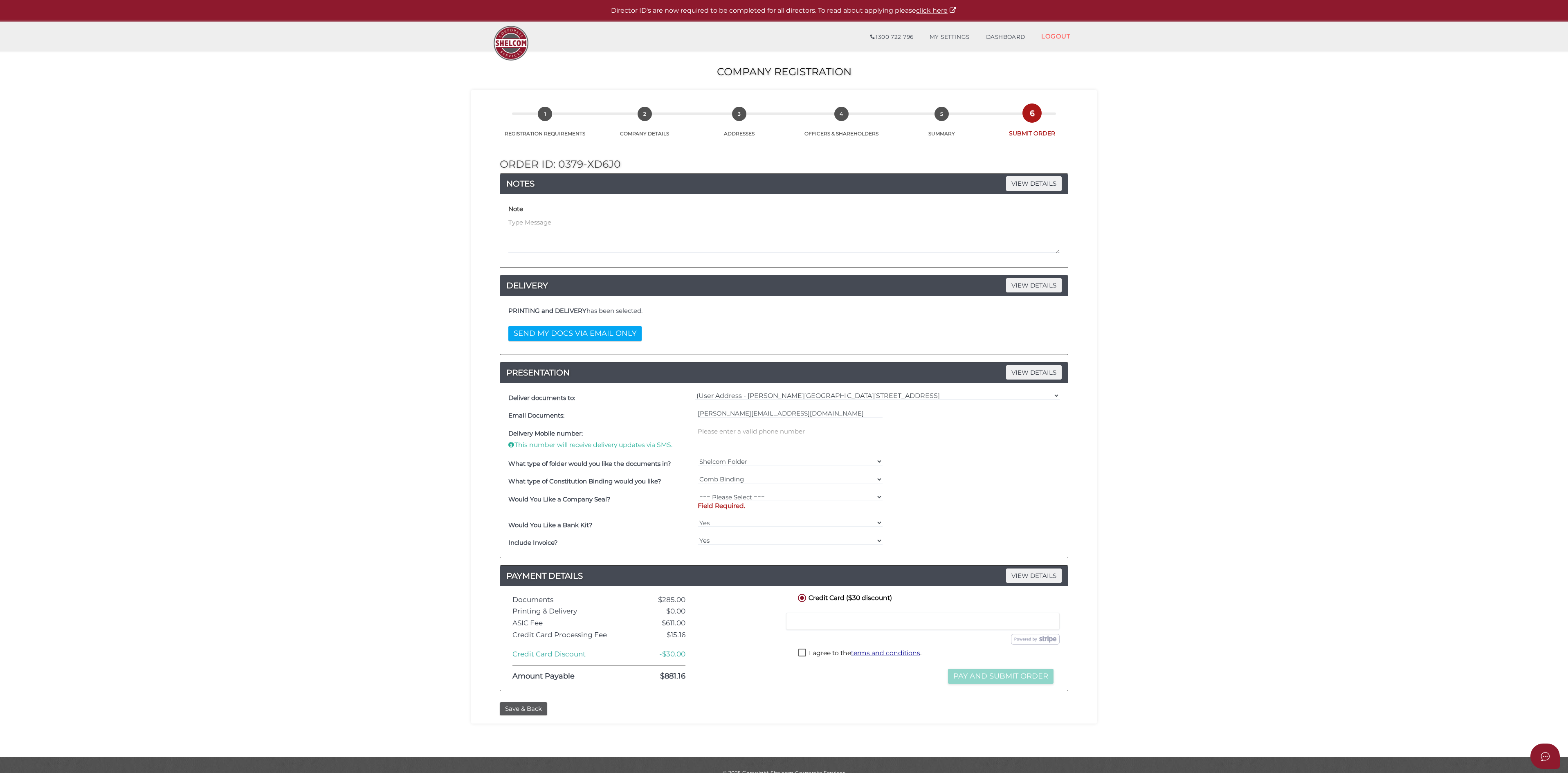
click at [760, 511] on p "Field Required." at bounding box center [790, 506] width 185 height 9
click at [872, 501] on select "=== Please Select === Fold Seal $50 No Seal" at bounding box center [790, 497] width 185 height 9
select select "50"
click at [698, 497] on select "=== Please Select === Fold Seal $50 No Seal" at bounding box center [790, 497] width 185 height 9
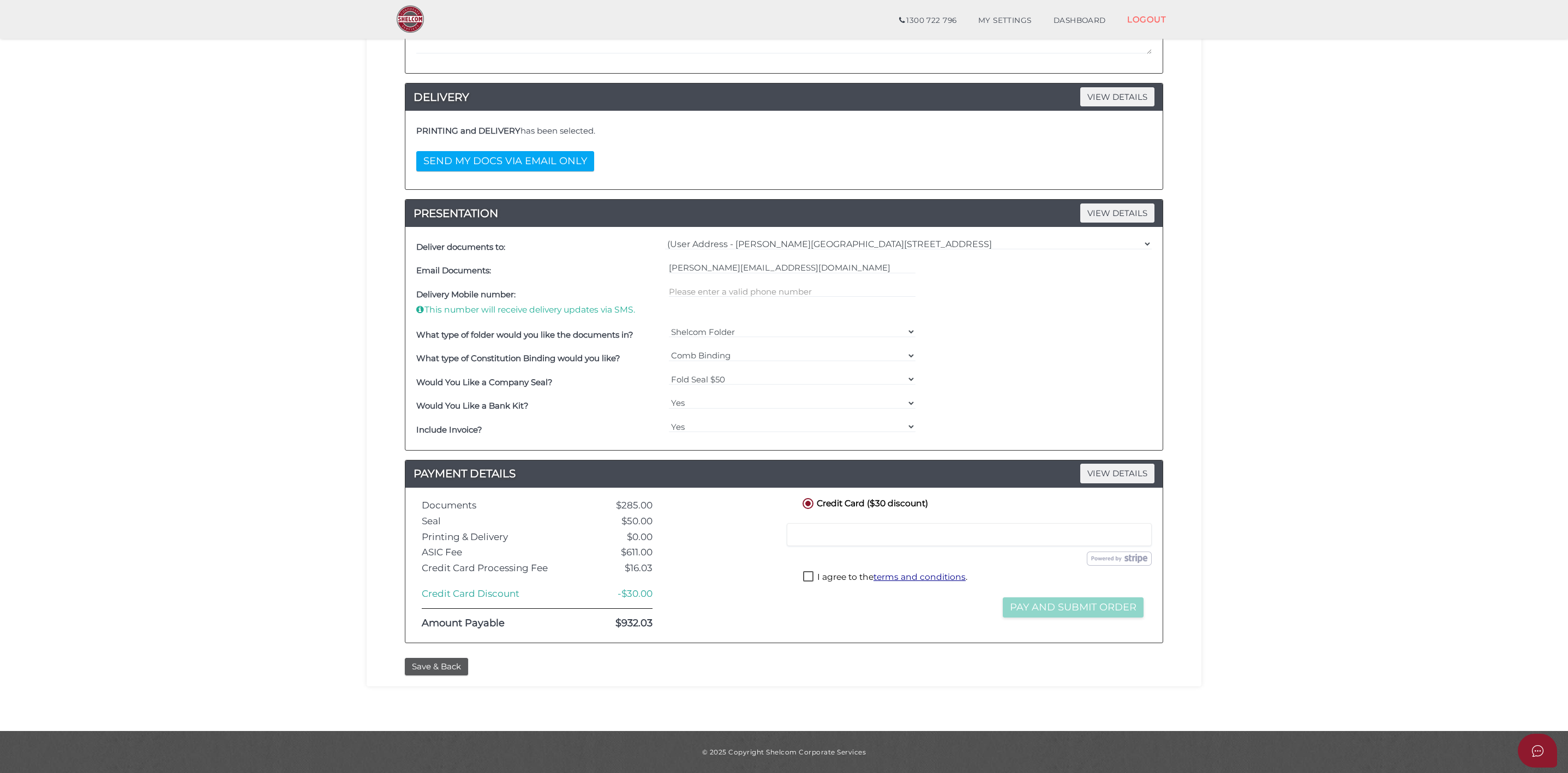
scroll to position [249, 0]
click at [442, 666] on button "Save & Back" at bounding box center [436, 667] width 63 height 18
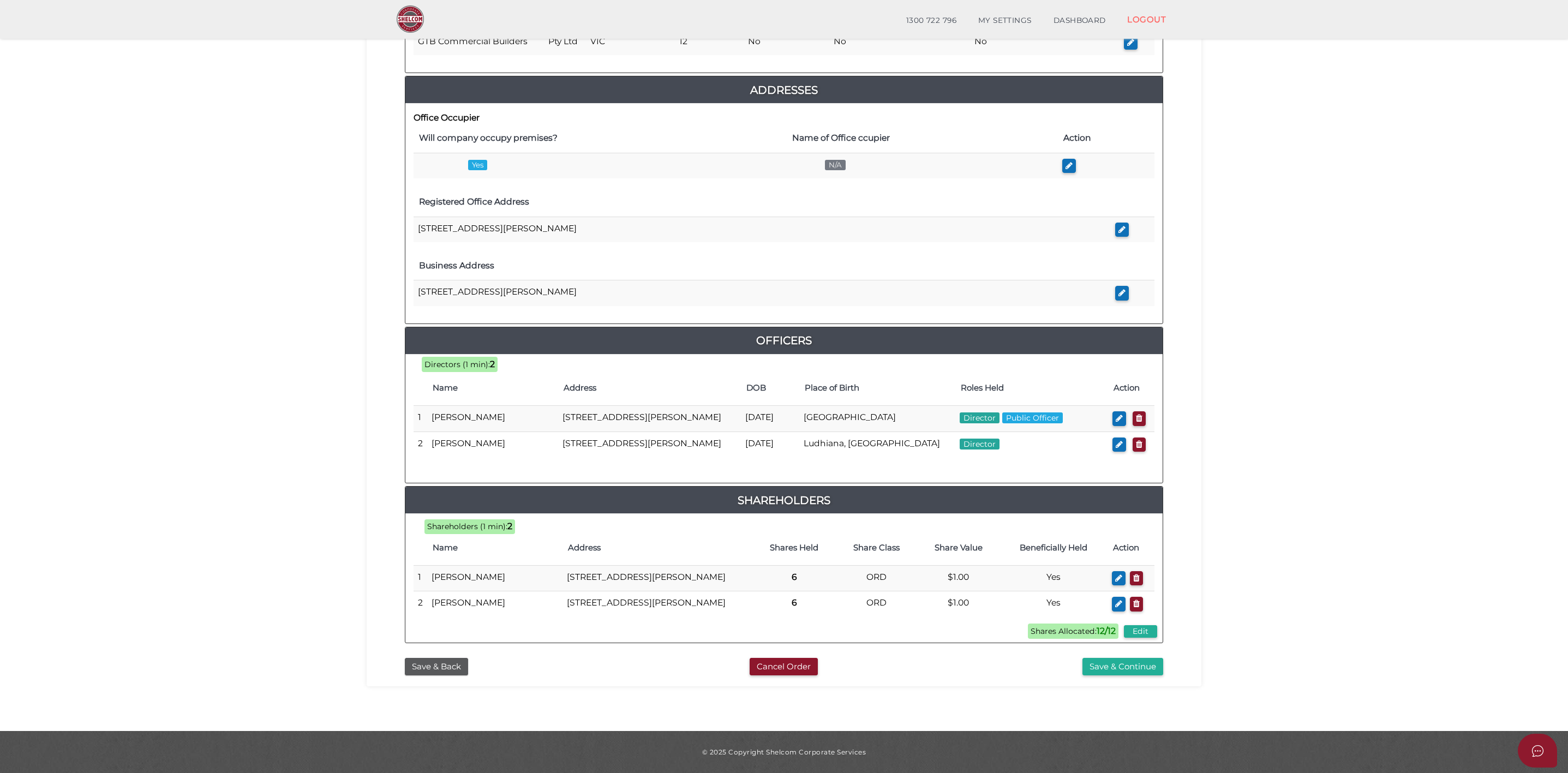
scroll to position [246, 0]
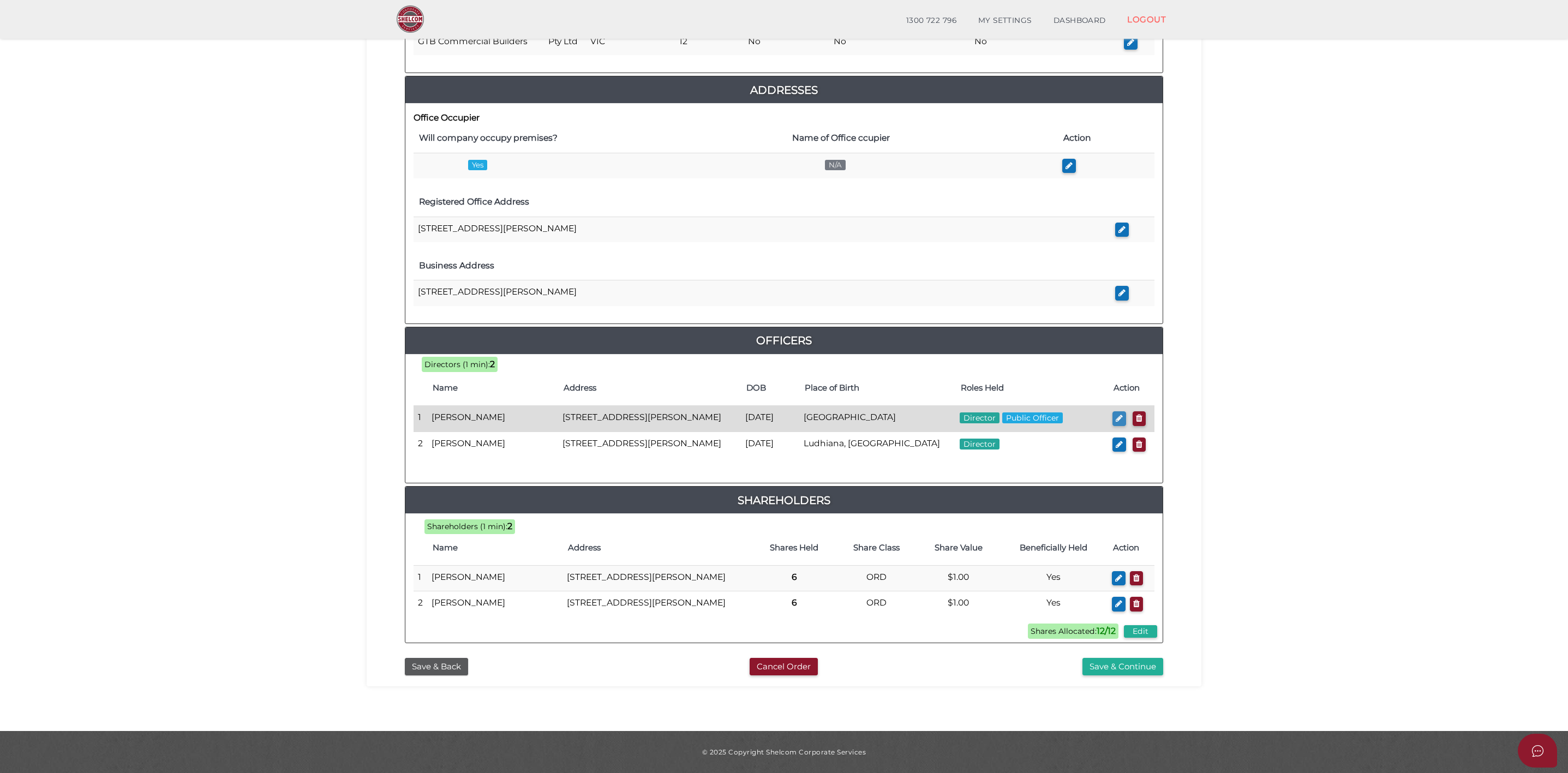
click at [1113, 411] on button "button" at bounding box center [1119, 419] width 13 height 15
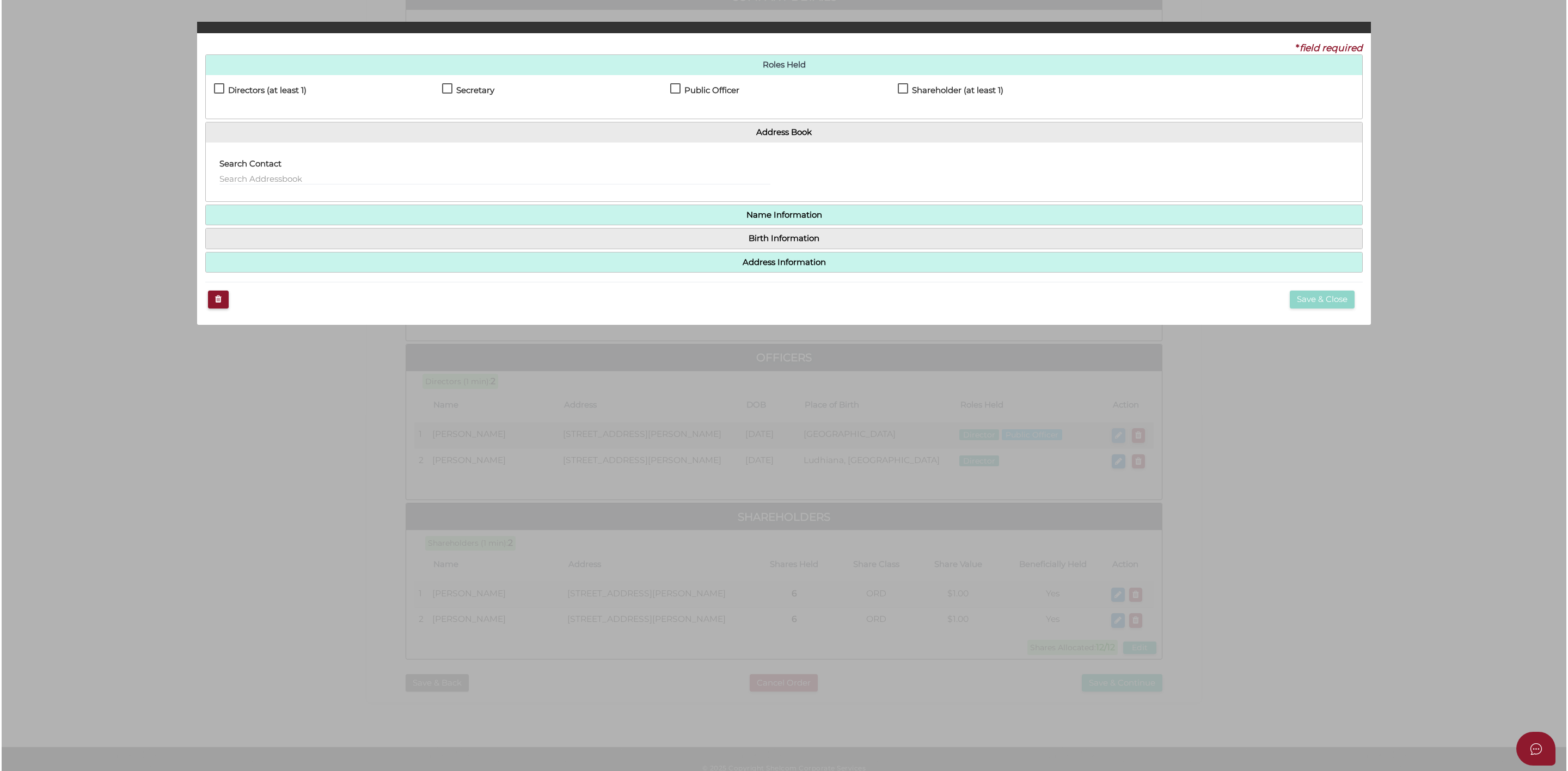
scroll to position [0, 0]
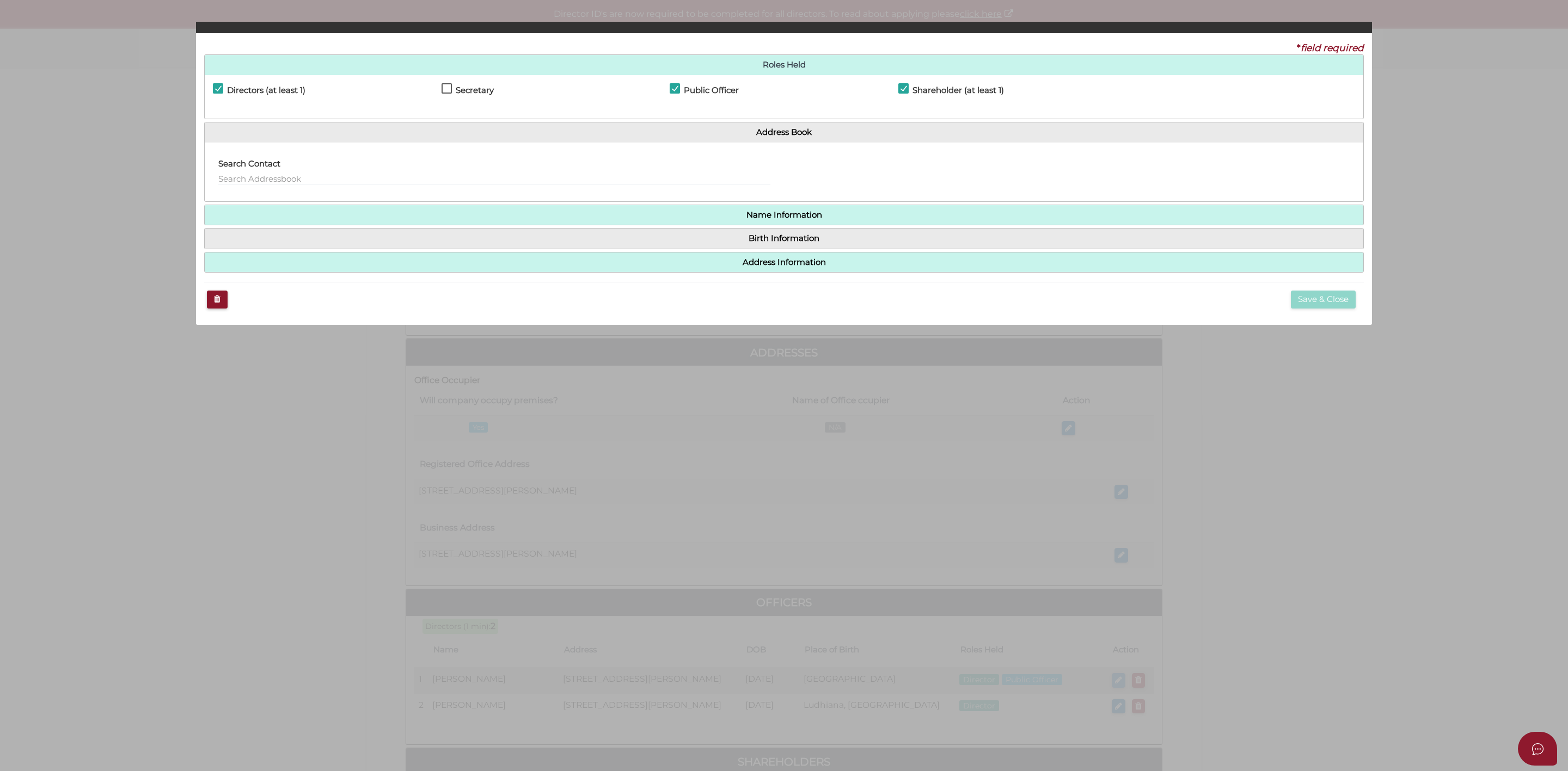
checkbox input "true"
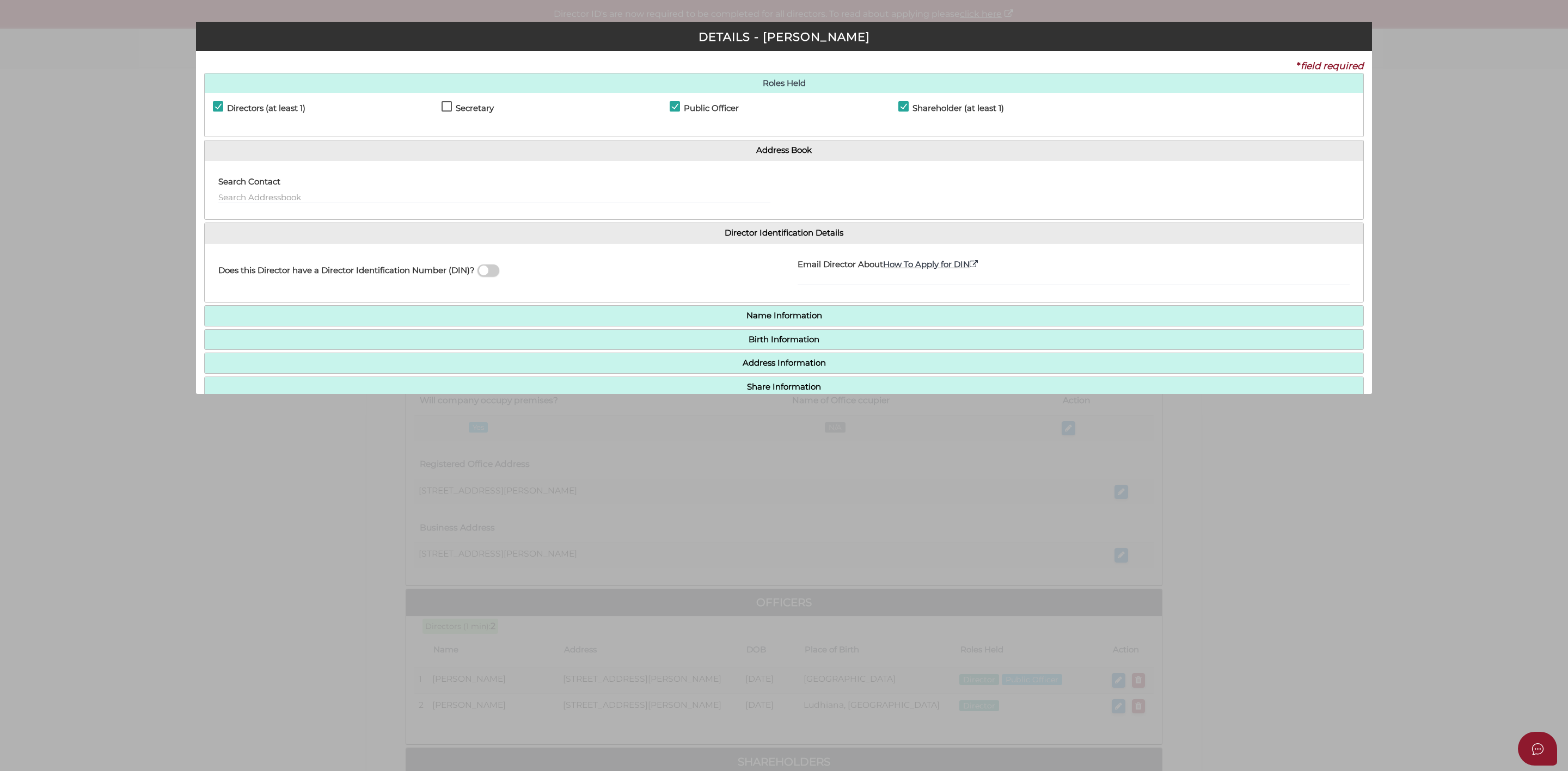
click at [484, 273] on span at bounding box center [489, 270] width 22 height 12
click at [0, 0] on input "checkbox" at bounding box center [0, 0] width 0 height 0
click at [497, 273] on span at bounding box center [489, 270] width 22 height 12
click at [0, 0] on input "checkbox" at bounding box center [0, 0] width 0 height 0
click at [765, 458] on div "Pty Ltd DETAILS - Balraj Singh * field required Roles Held Directors (at least …" at bounding box center [784, 386] width 1568 height 771
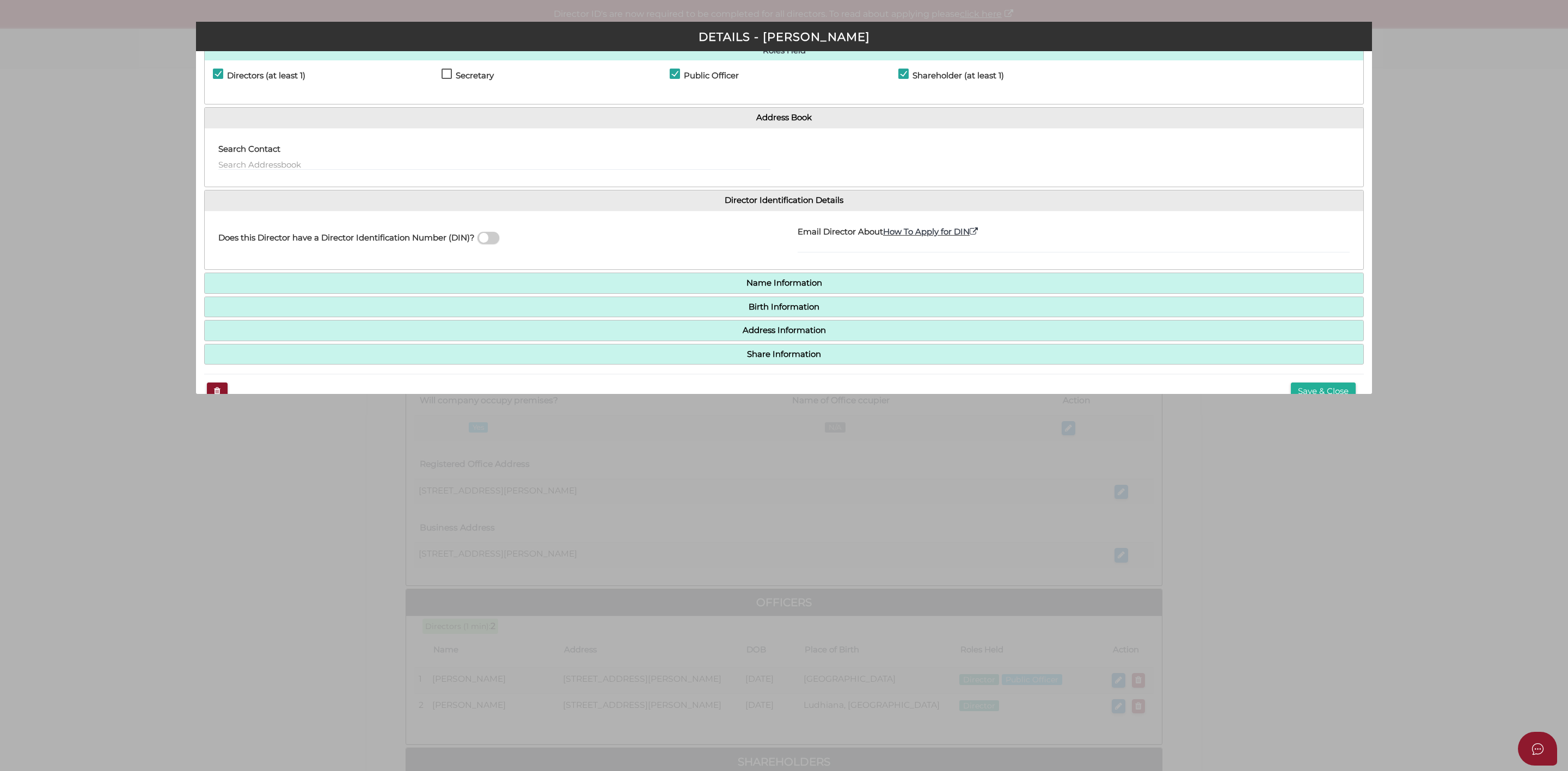
scroll to position [59, 0]
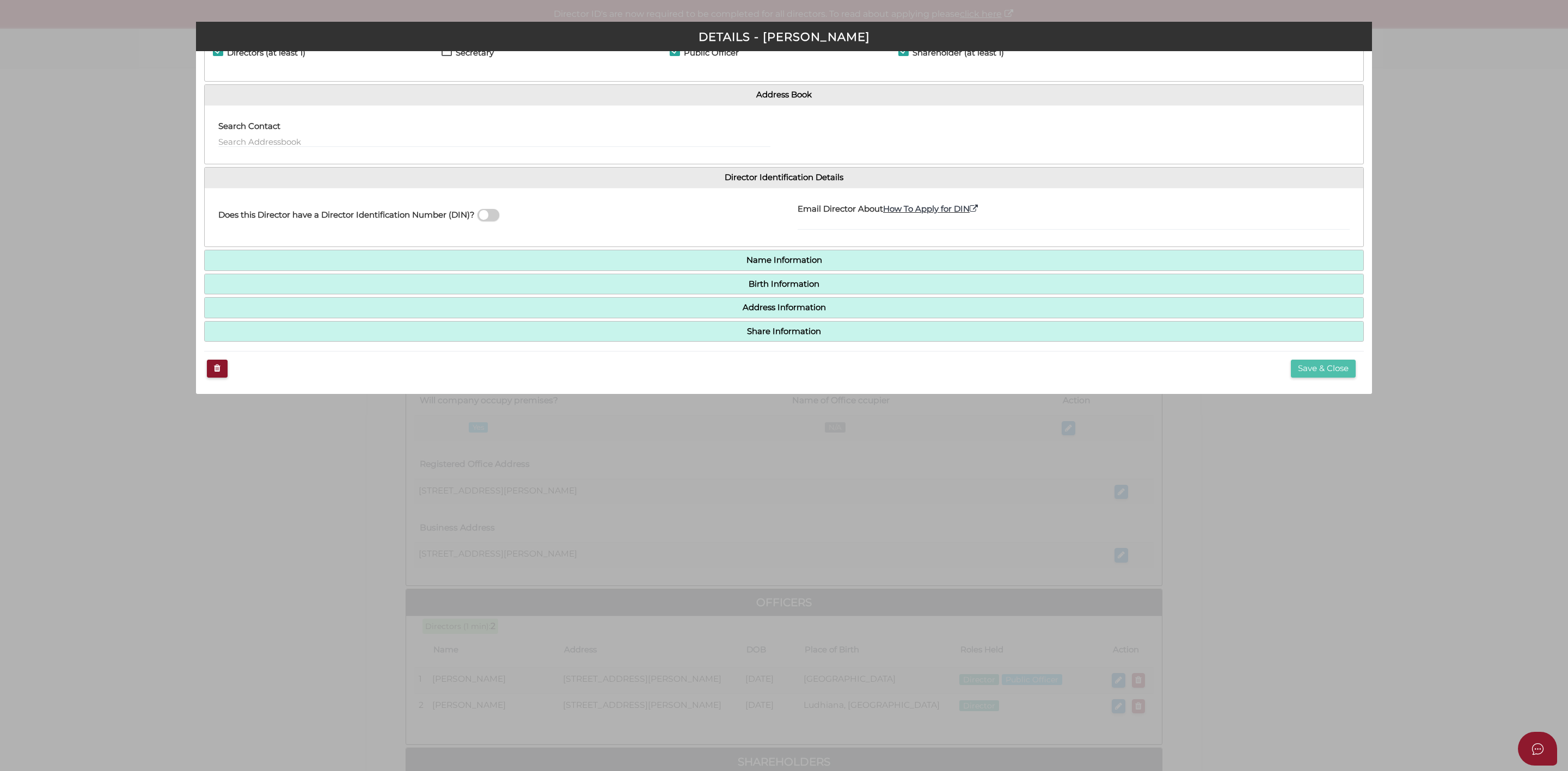
click at [1311, 372] on button "Save & Close" at bounding box center [1324, 369] width 65 height 18
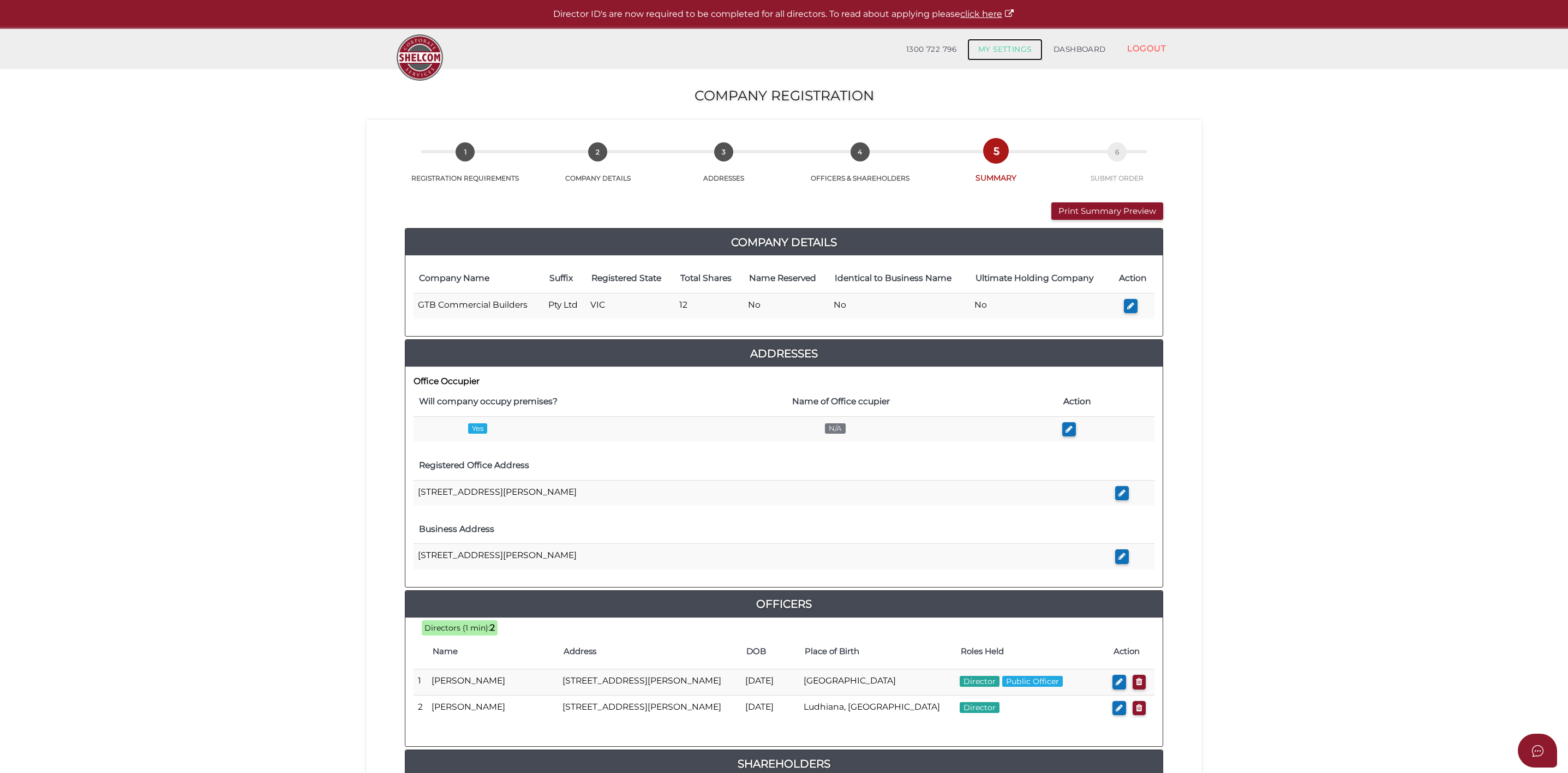
click at [1004, 45] on link "MY SETTINGS" at bounding box center [1005, 50] width 75 height 22
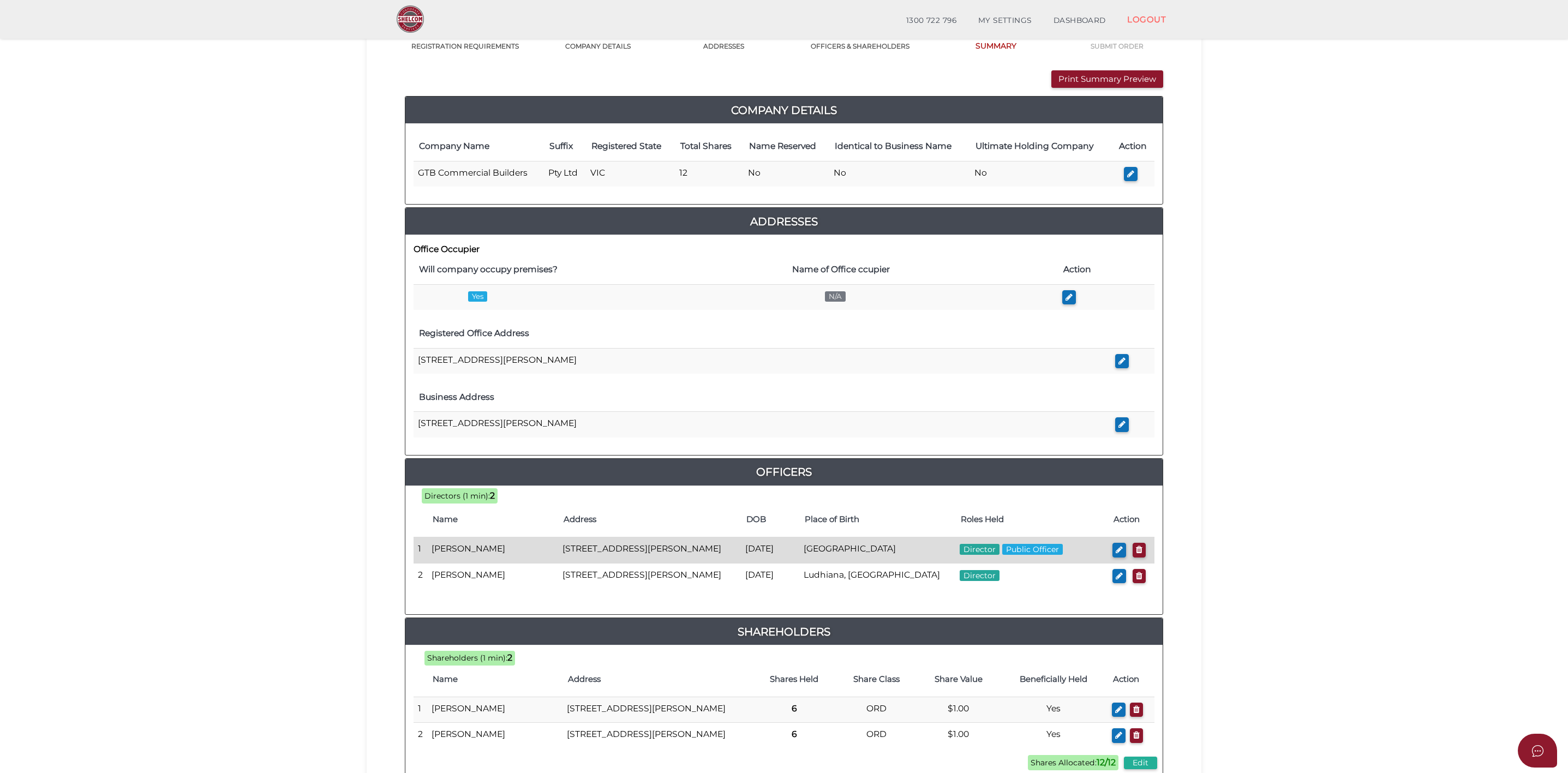
scroll to position [272, 0]
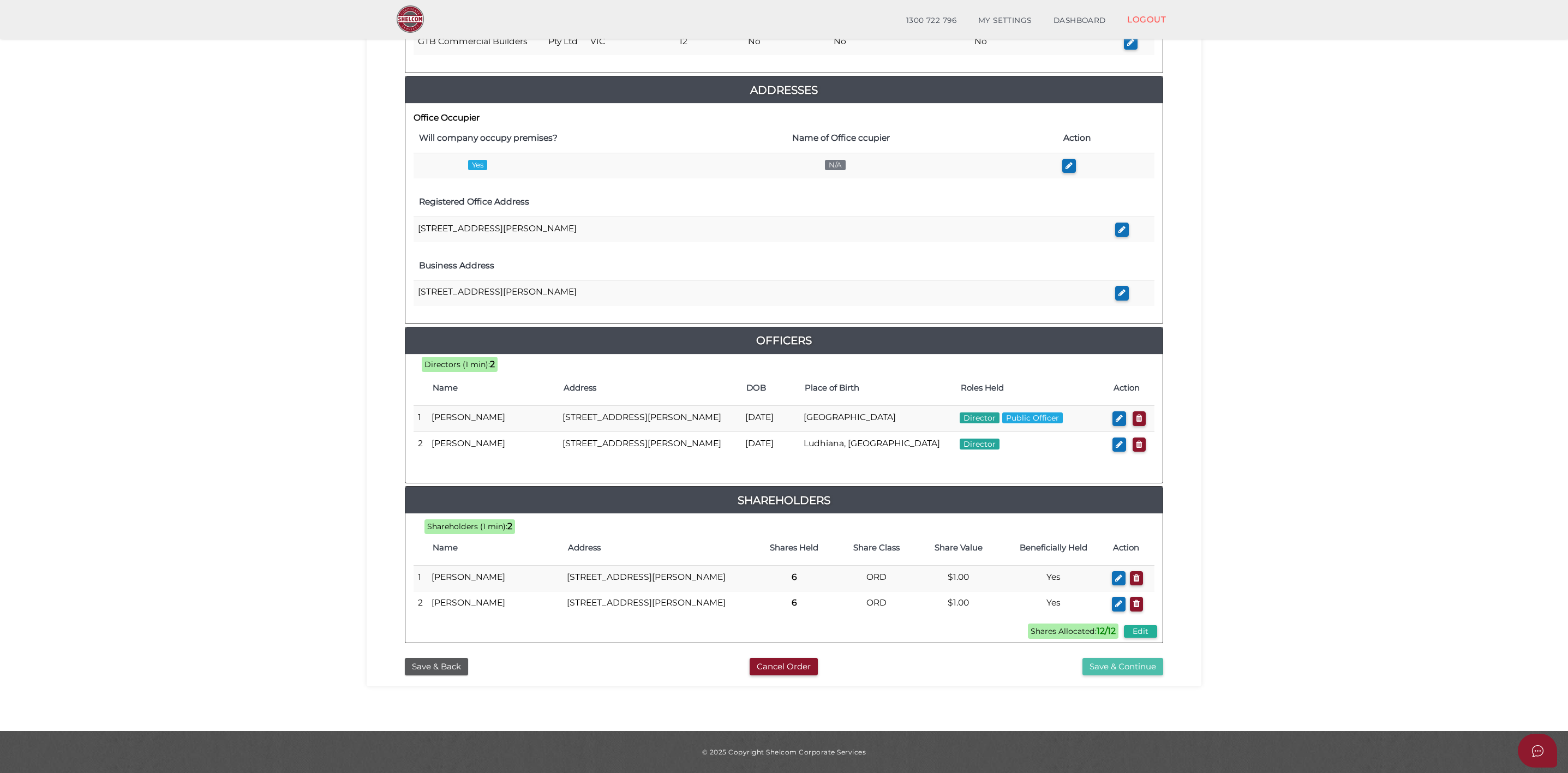
click at [1127, 670] on button "Save & Continue" at bounding box center [1122, 667] width 81 height 18
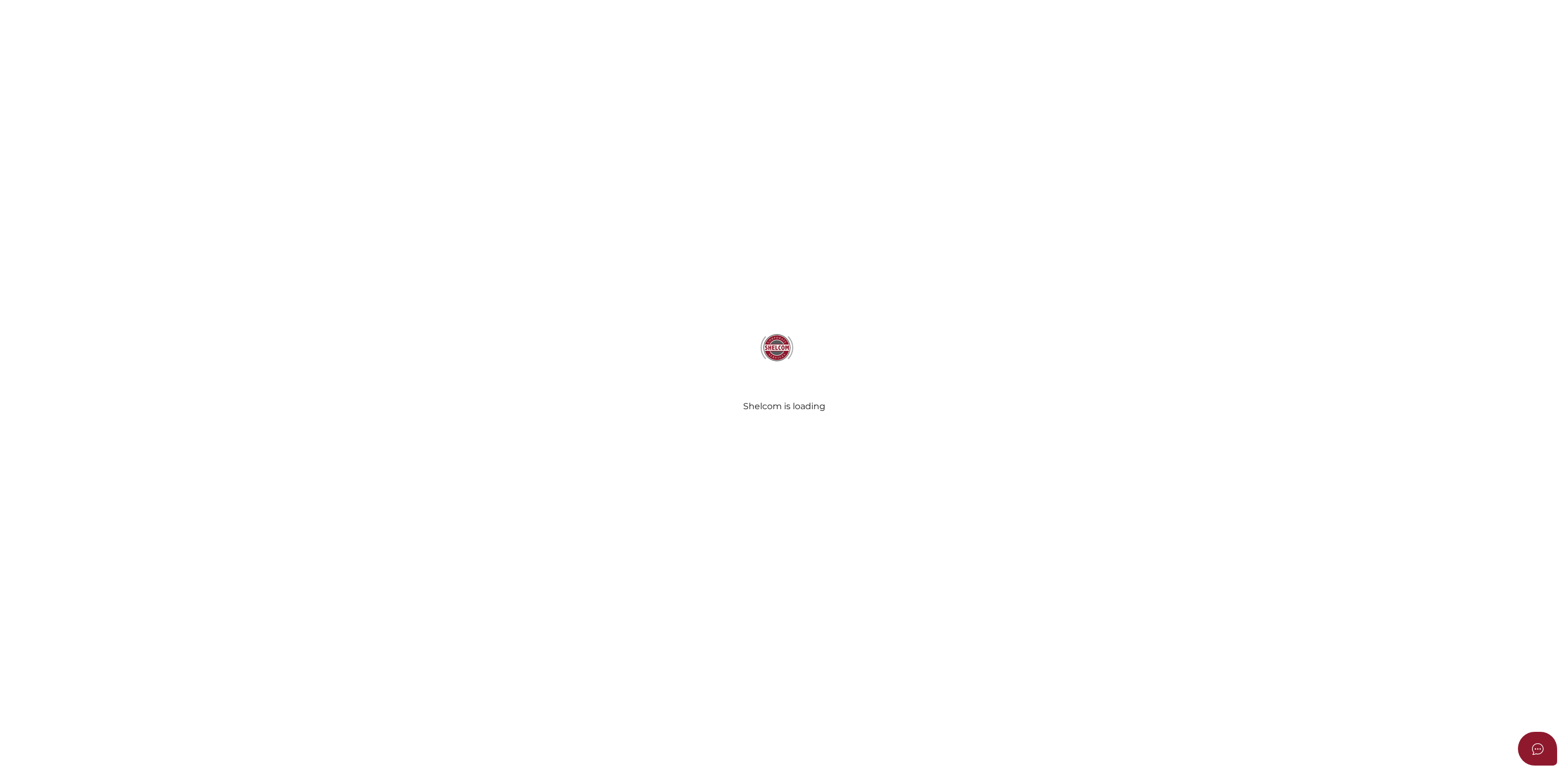
select select "Comb Binding"
radio input "true"
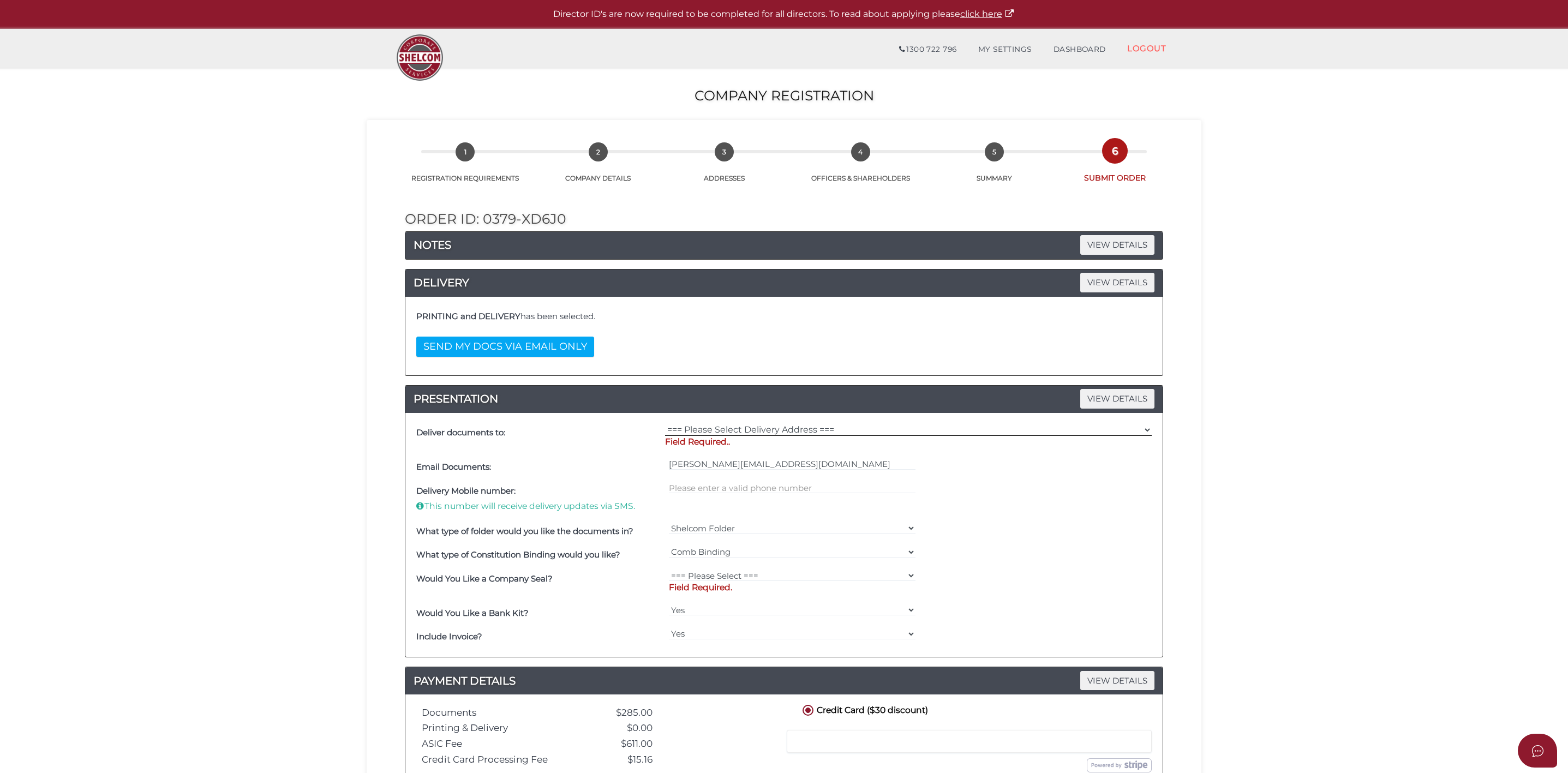
click at [739, 433] on select "=== Please Select Delivery Address === (User Address - [PERSON_NAME][GEOGRAPHIC…" at bounding box center [908, 430] width 486 height 12
select select "0"
click at [665, 426] on select "=== Please Select Delivery Address === (User Address - [PERSON_NAME][GEOGRAPHIC…" at bounding box center [908, 430] width 486 height 12
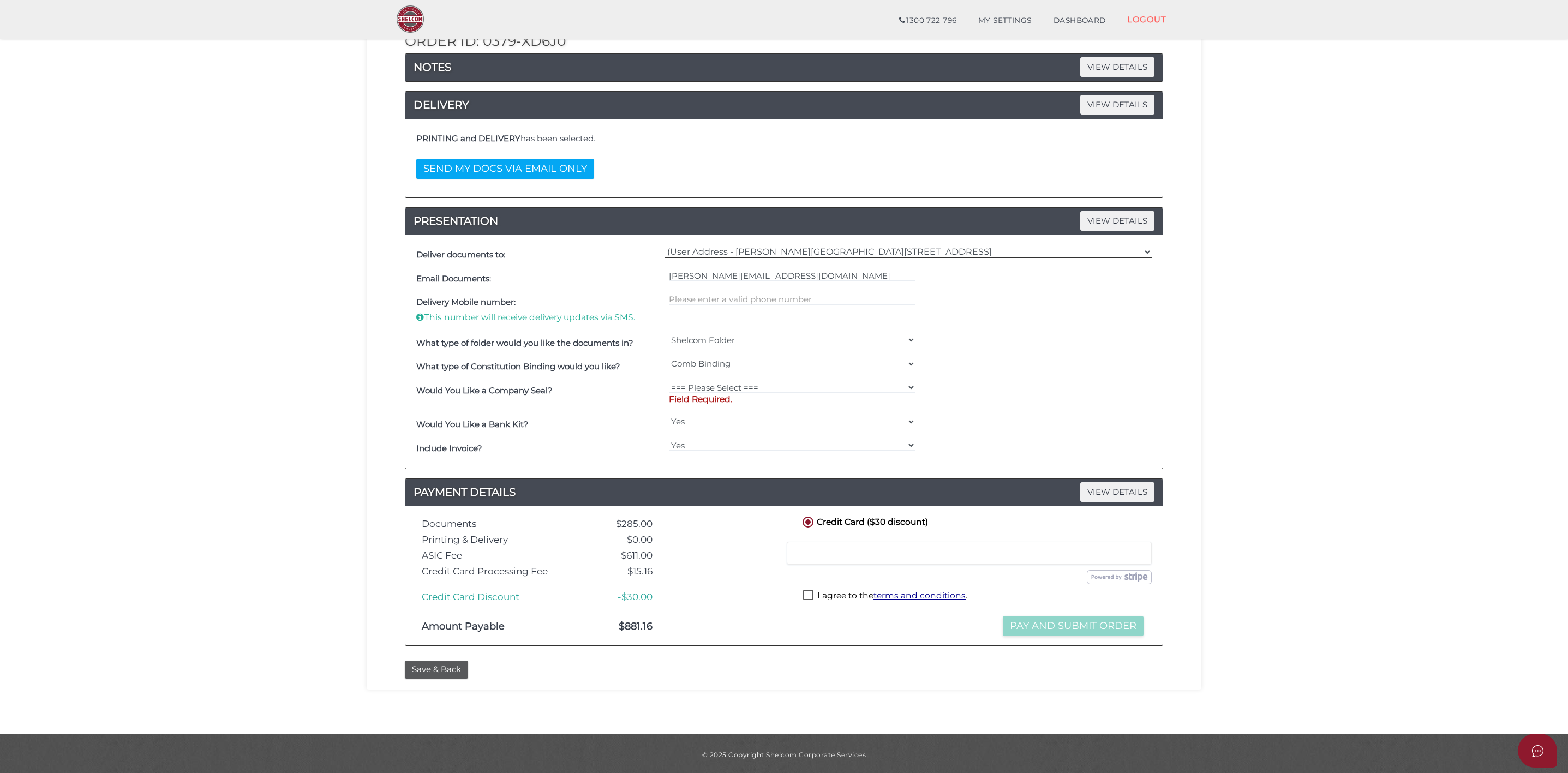
scroll to position [146, 0]
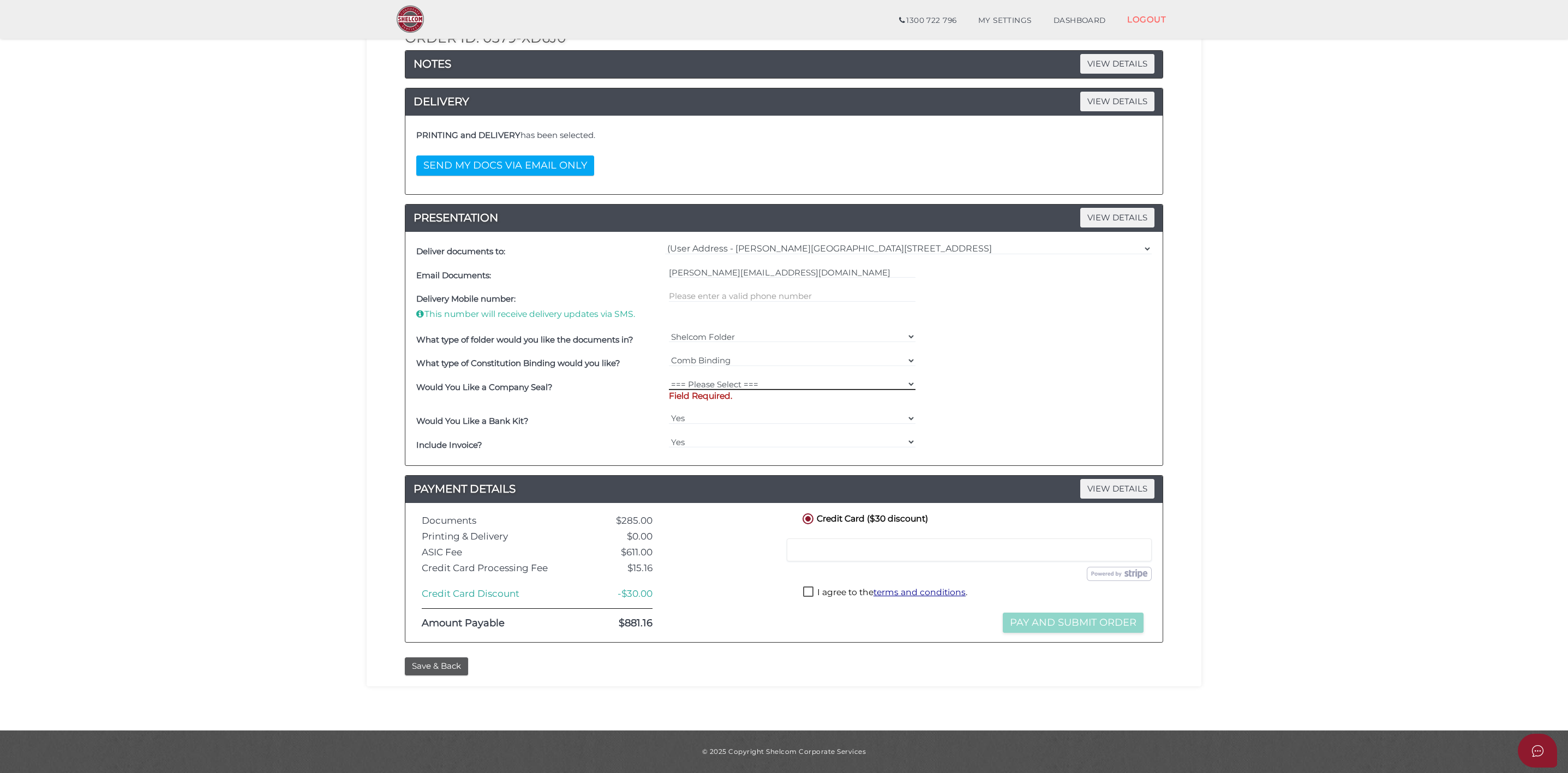
click at [724, 385] on select "=== Please Select === Fold Seal $50 No Seal" at bounding box center [792, 384] width 247 height 12
select select "50"
click at [669, 378] on select "=== Please Select === Fold Seal $50 No Seal" at bounding box center [792, 384] width 247 height 12
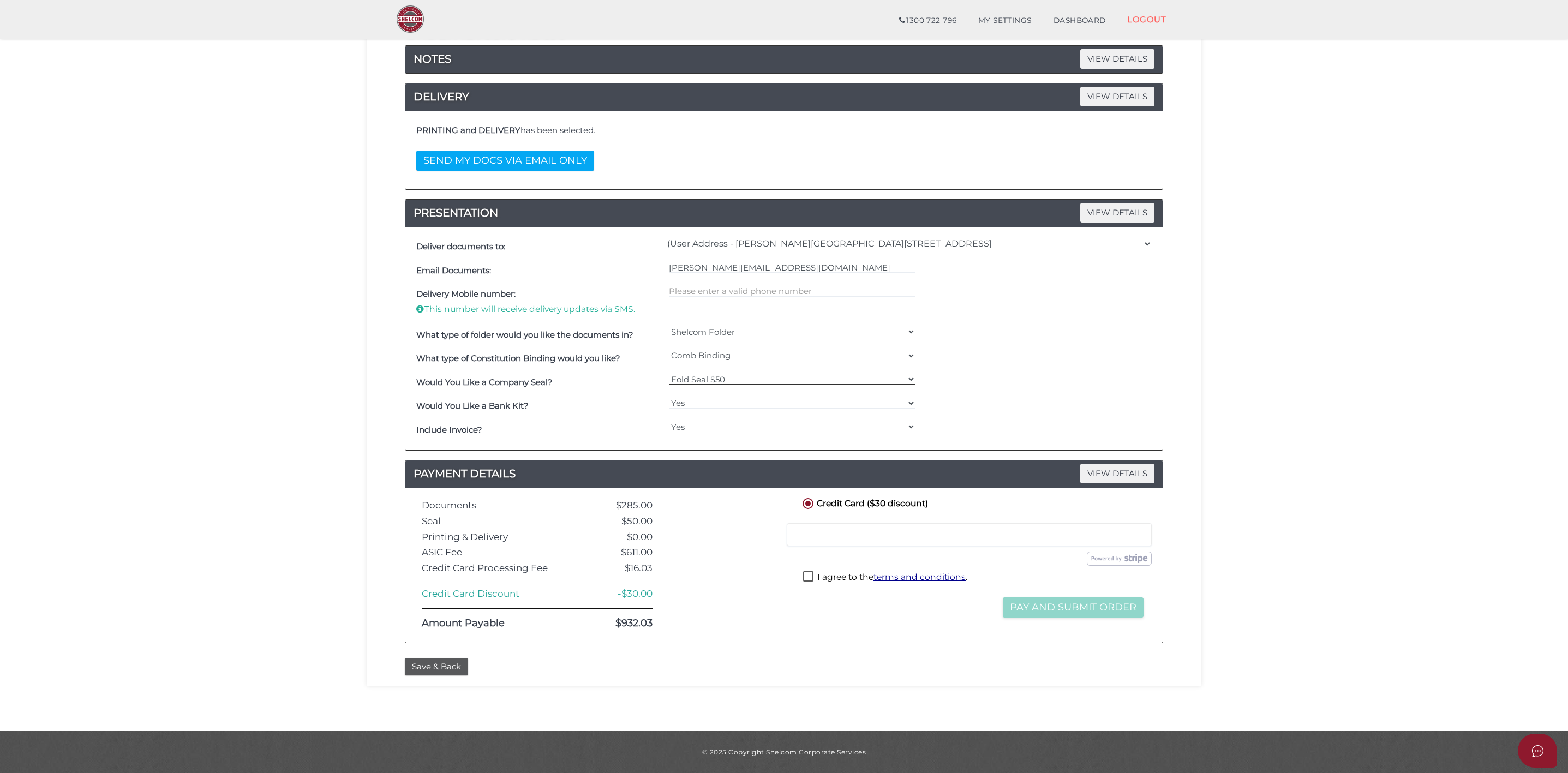
scroll to position [151, 0]
click at [431, 661] on button "Save & Back" at bounding box center [436, 667] width 63 height 18
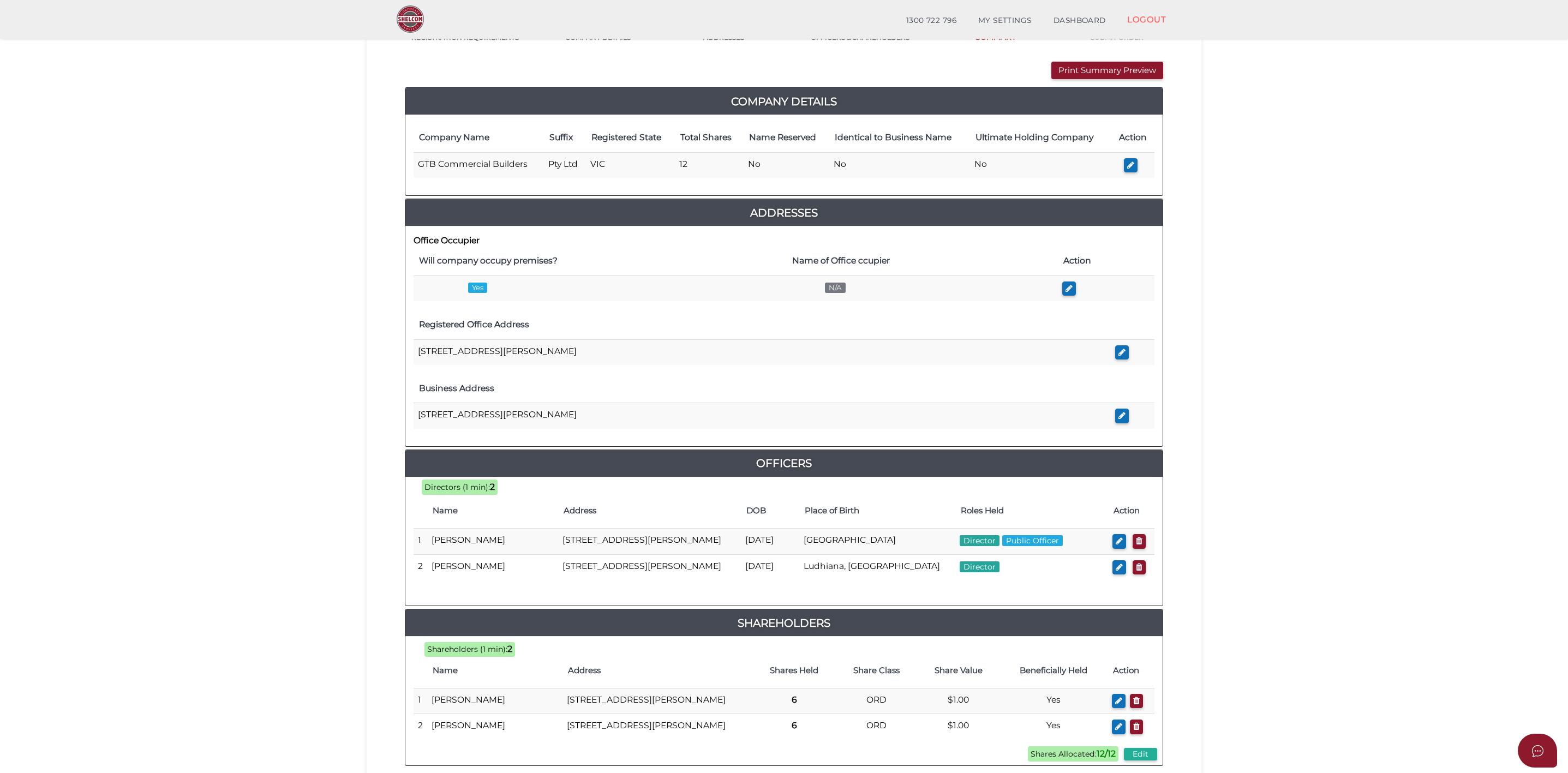
scroll to position [272, 0]
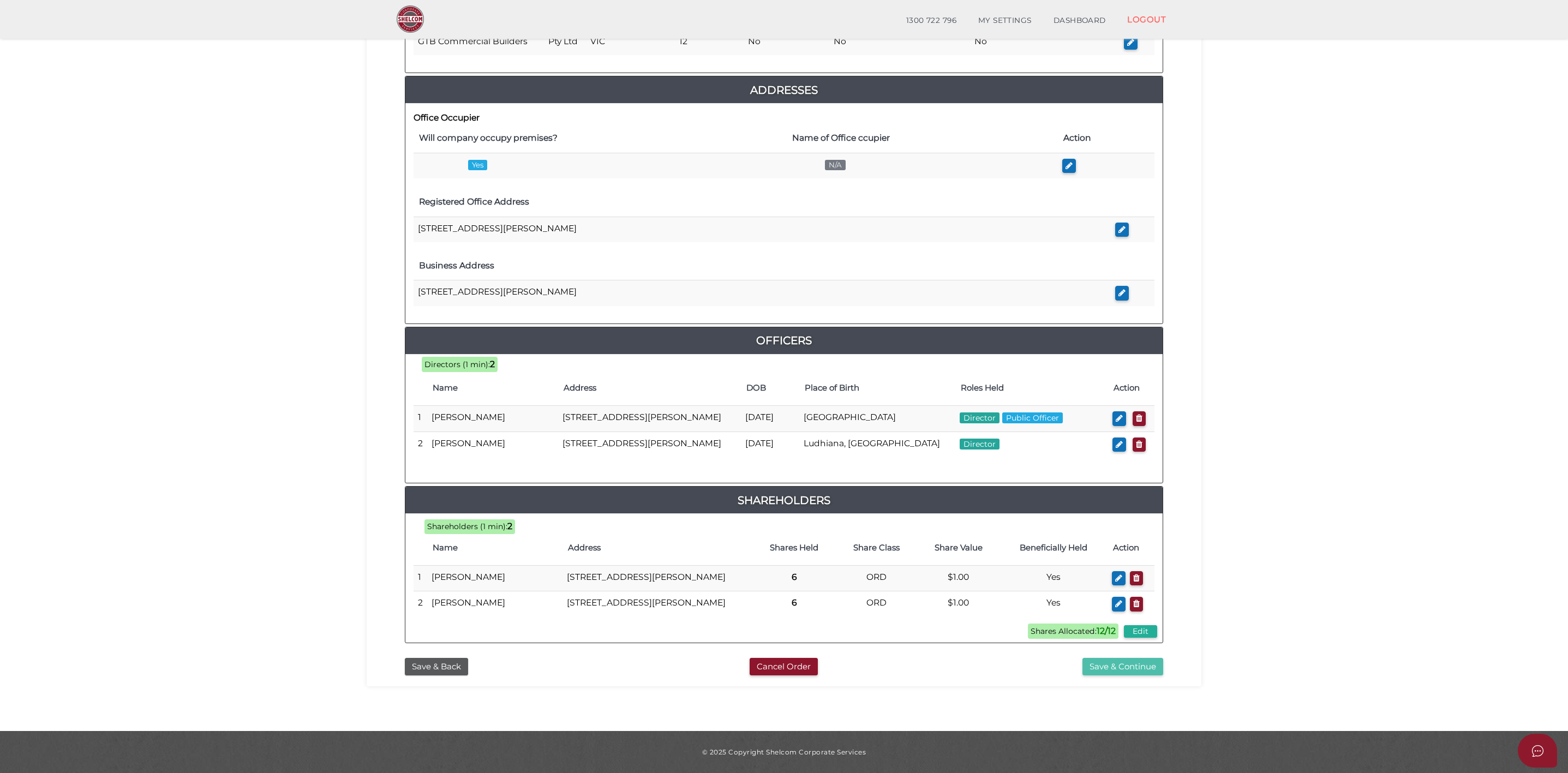
click at [1127, 667] on button "Save & Continue" at bounding box center [1122, 667] width 81 height 18
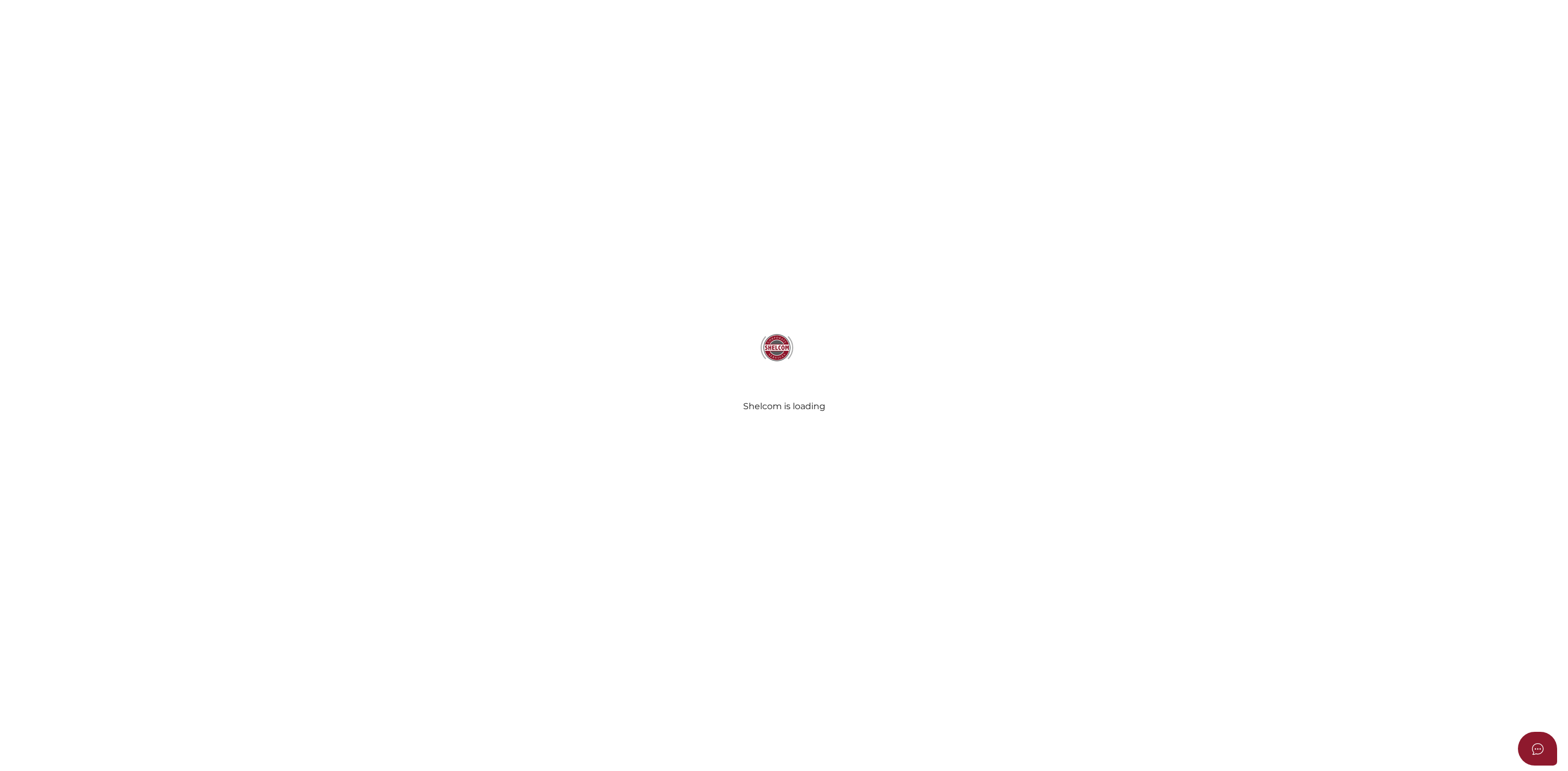
select select "Comb Binding"
radio input "true"
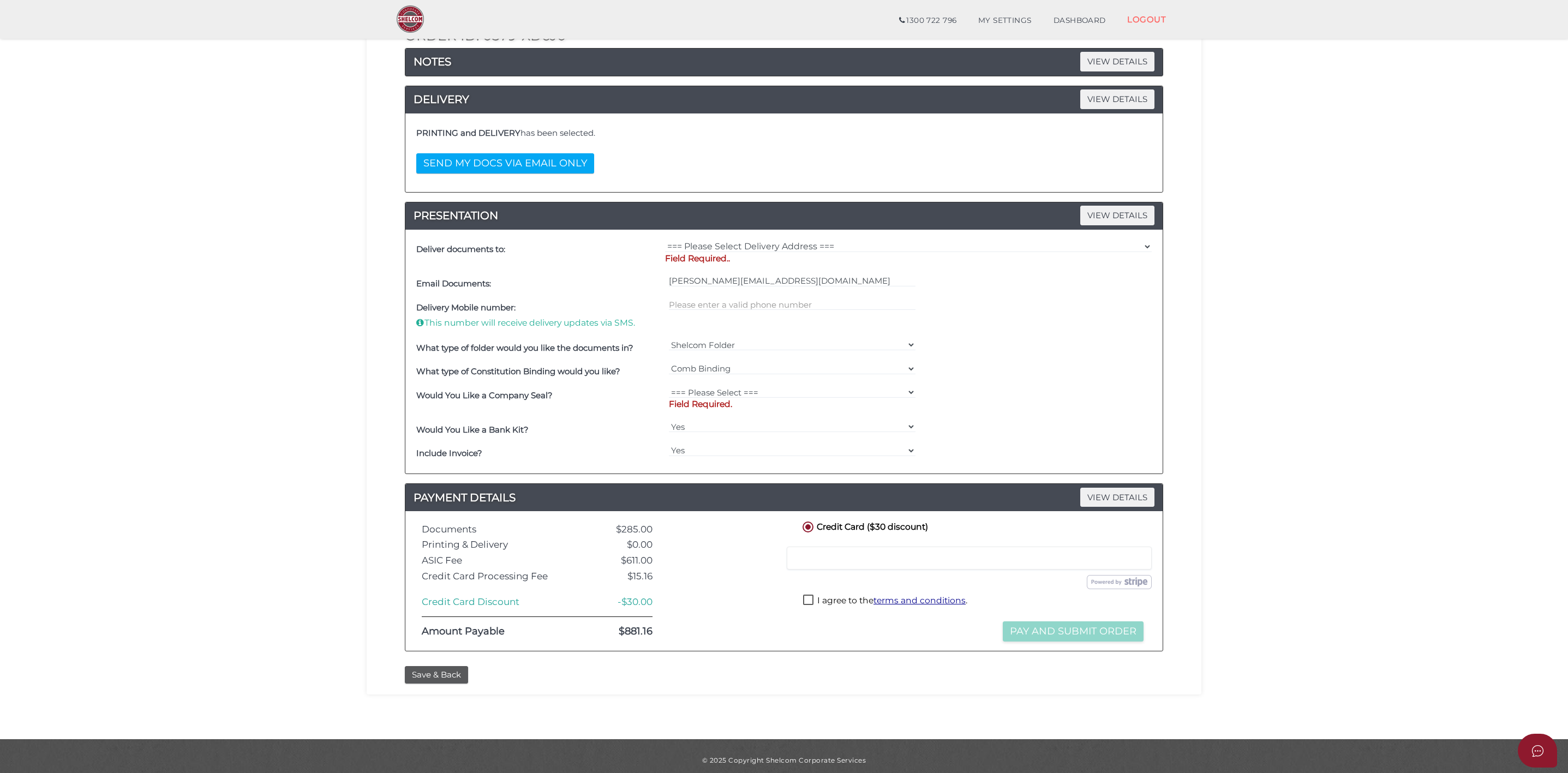
scroll to position [156, 0]
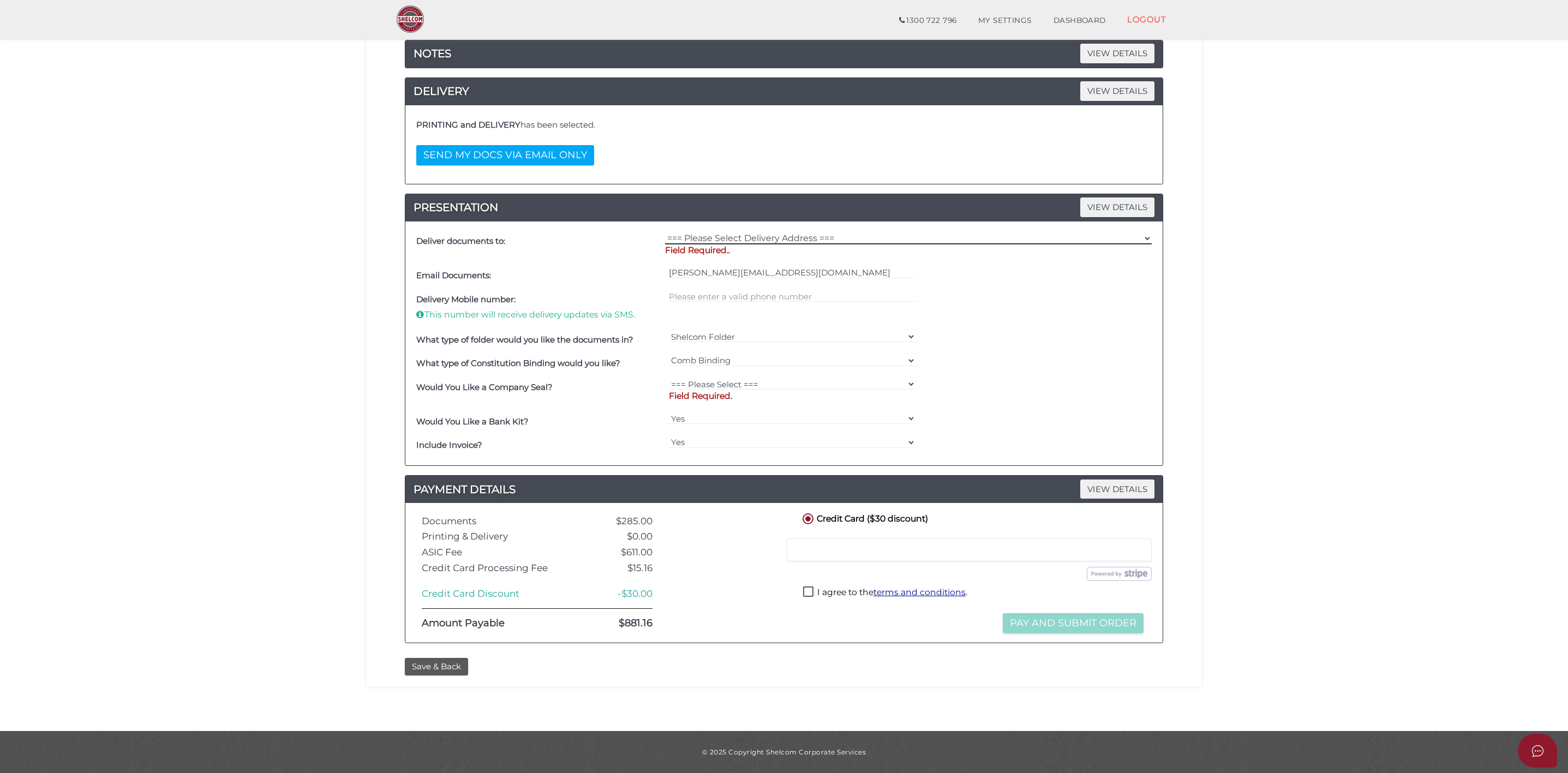
click at [719, 235] on select "=== Please Select Delivery Address === (User Address - [PERSON_NAME][GEOGRAPHIC…" at bounding box center [908, 238] width 486 height 12
select select "0"
click at [665, 242] on select "=== Please Select Delivery Address === (User Address - [PERSON_NAME][GEOGRAPHIC…" at bounding box center [908, 238] width 486 height 12
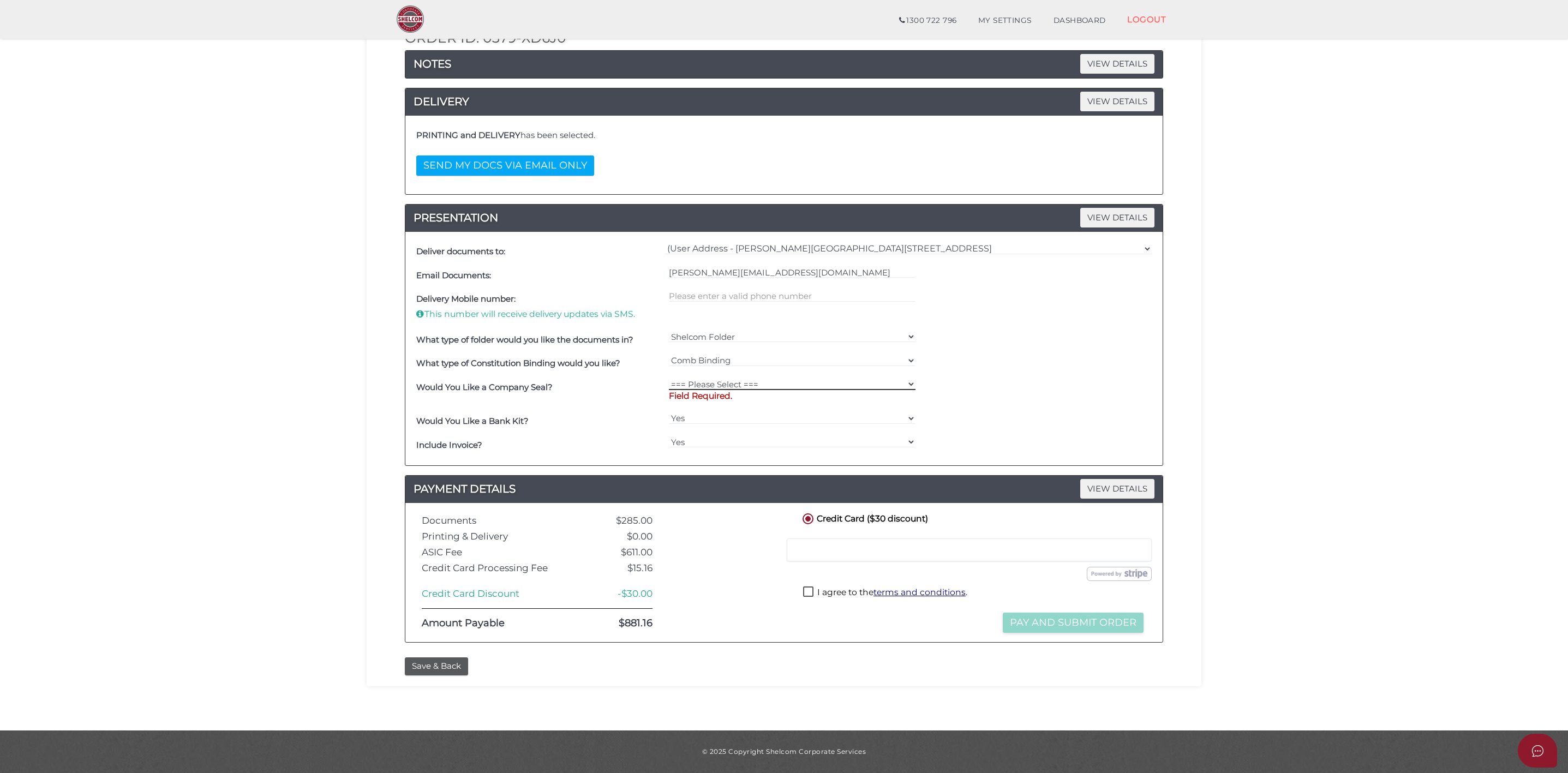
click at [722, 386] on select "=== Please Select === Fold Seal $50 No Seal" at bounding box center [792, 384] width 247 height 12
select select "50"
click at [669, 378] on select "=== Please Select === Fold Seal $50 No Seal" at bounding box center [792, 384] width 247 height 12
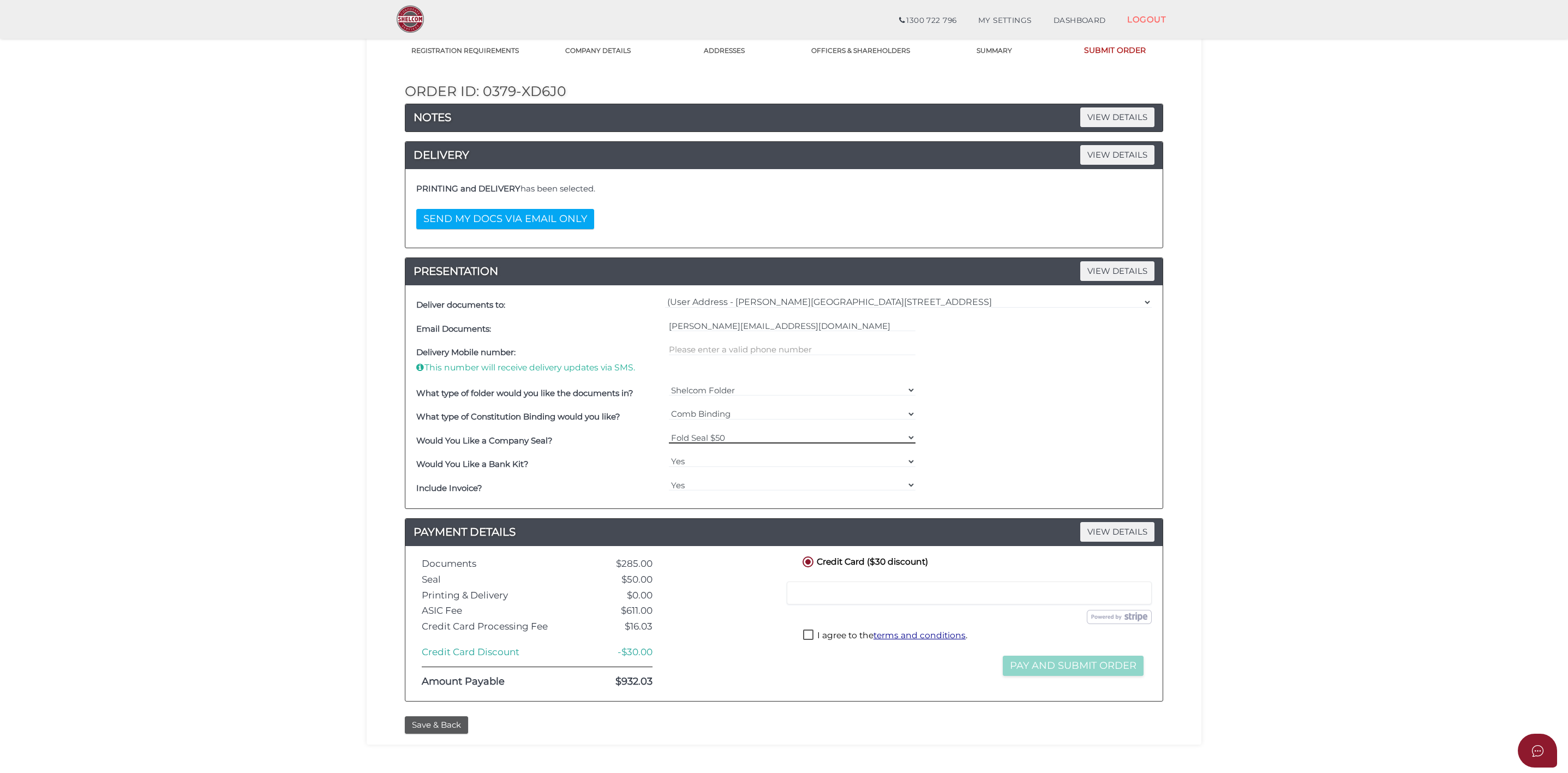
scroll to position [64, 0]
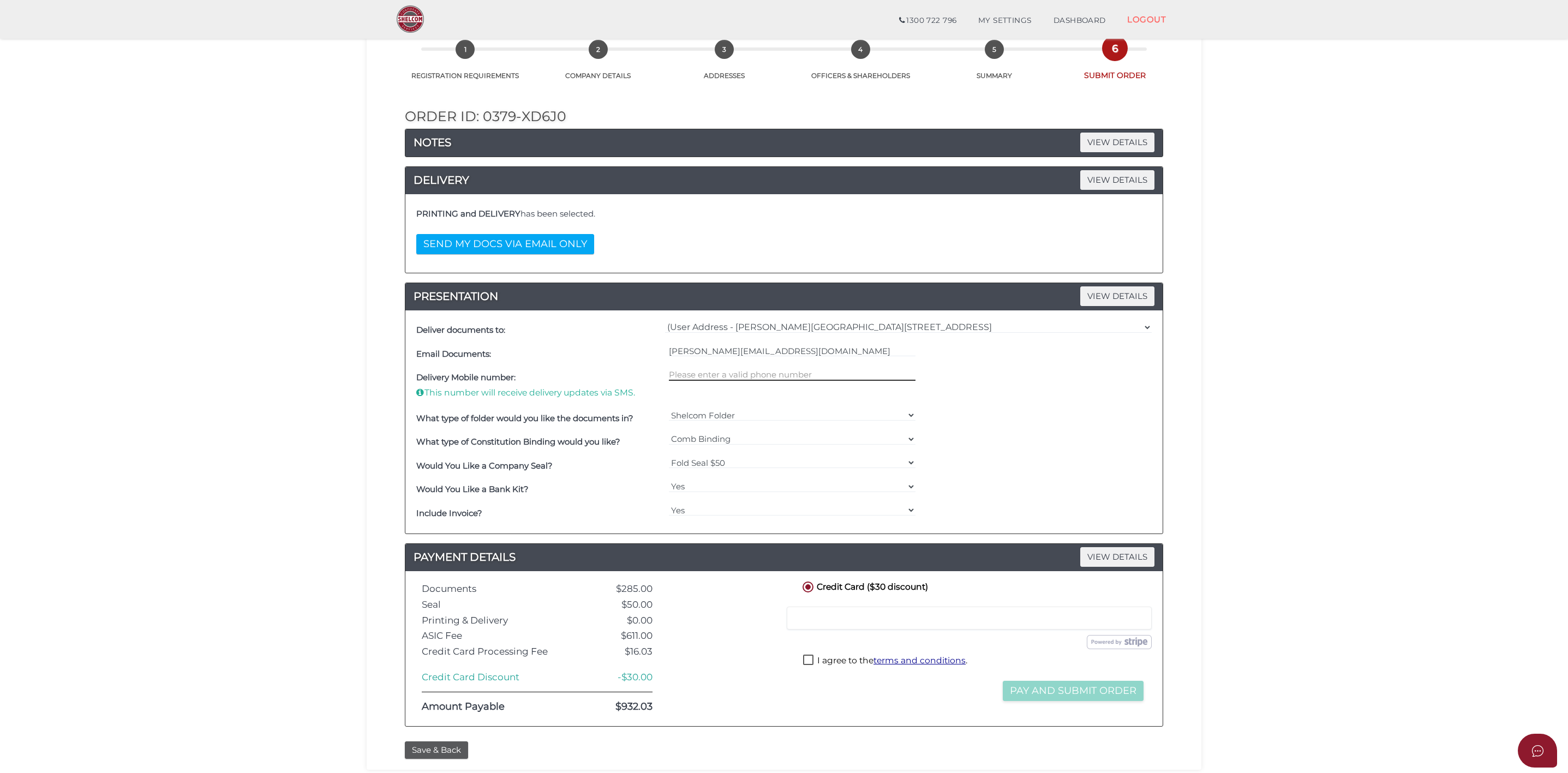
click at [767, 375] on input "text" at bounding box center [792, 375] width 247 height 12
type input "0412292060"
click at [993, 389] on div "Delivery Mobile number: This number will receive delivery updates via SMS. [PHO…" at bounding box center [784, 386] width 741 height 40
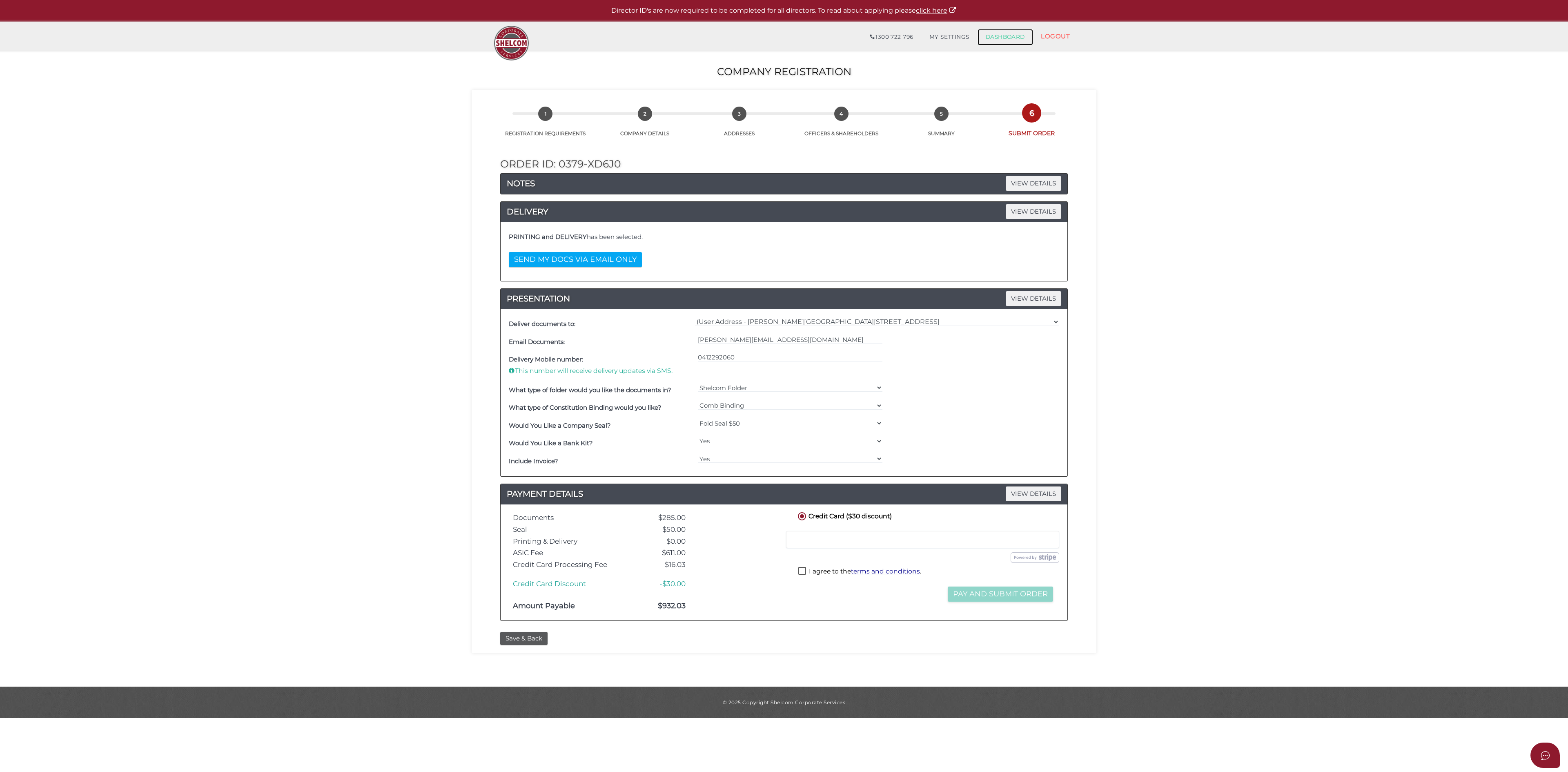
click at [1012, 35] on link "DASHBOARD" at bounding box center [1005, 37] width 55 height 16
